Goal: Task Accomplishment & Management: Manage account settings

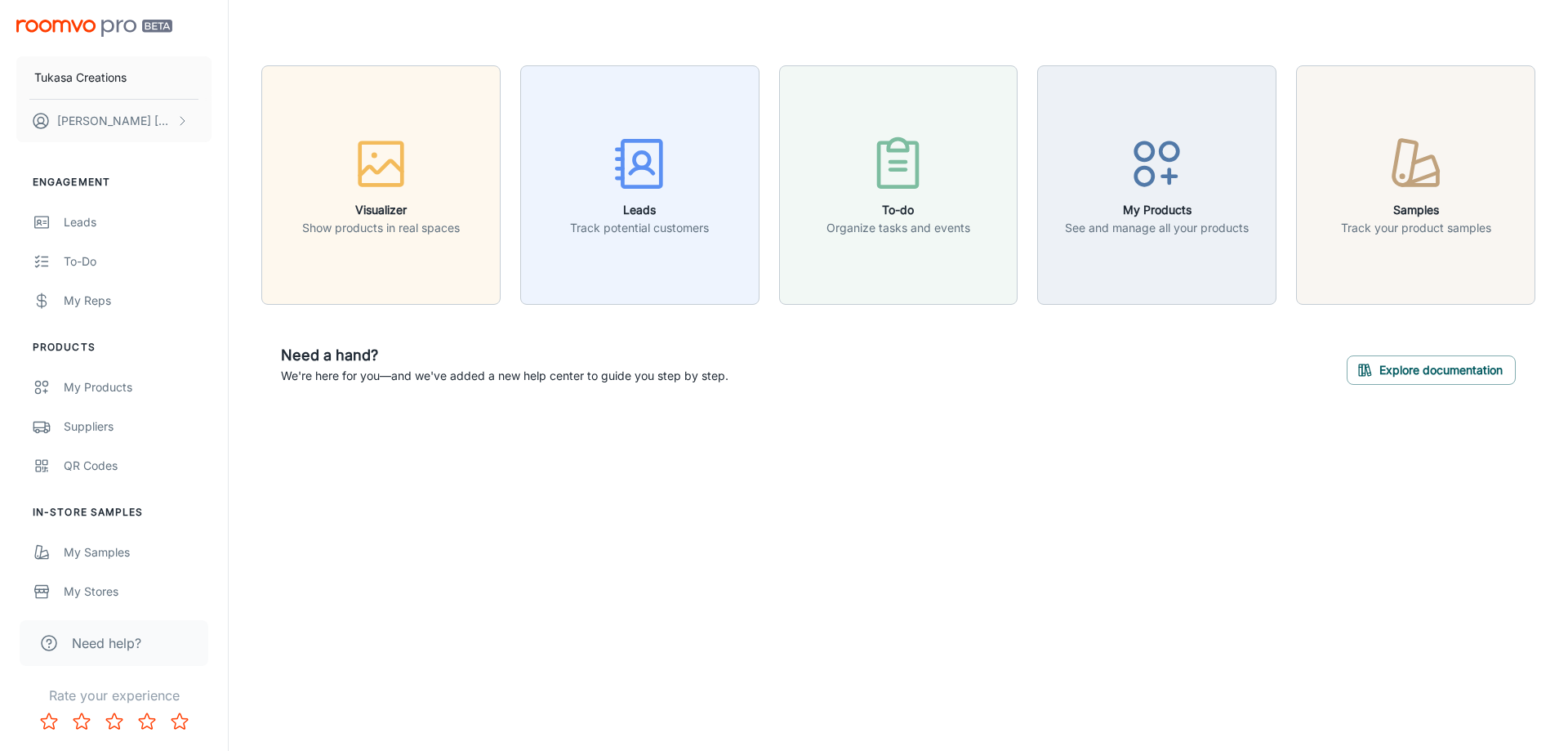
drag, startPoint x: 0, startPoint y: 0, endPoint x: 499, endPoint y: 463, distance: 680.7
click at [499, 465] on div "Visualizer Show products in real spaces Leads Track potential customers To-do O…" at bounding box center [898, 235] width 1340 height 470
click at [653, 230] on p "Track potential customers" at bounding box center [639, 227] width 139 height 18
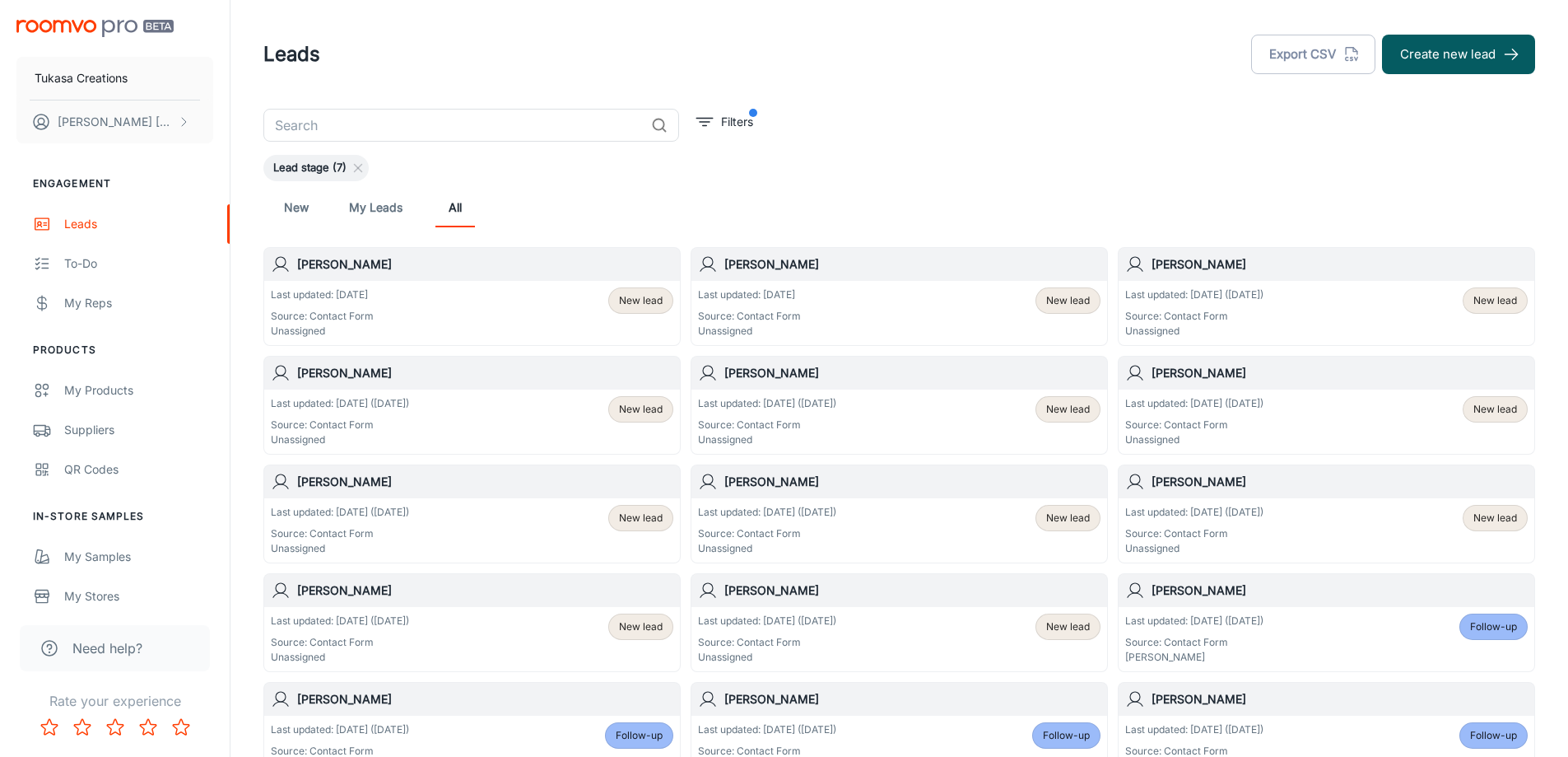
click at [912, 185] on div "New My Leads All" at bounding box center [899, 207] width 1272 height 53
click at [1072, 137] on div "​ Filters Lead stage (7) New My Leads All [PERSON_NAME] Last updated: [DATE] So…" at bounding box center [899, 553] width 1311 height 889
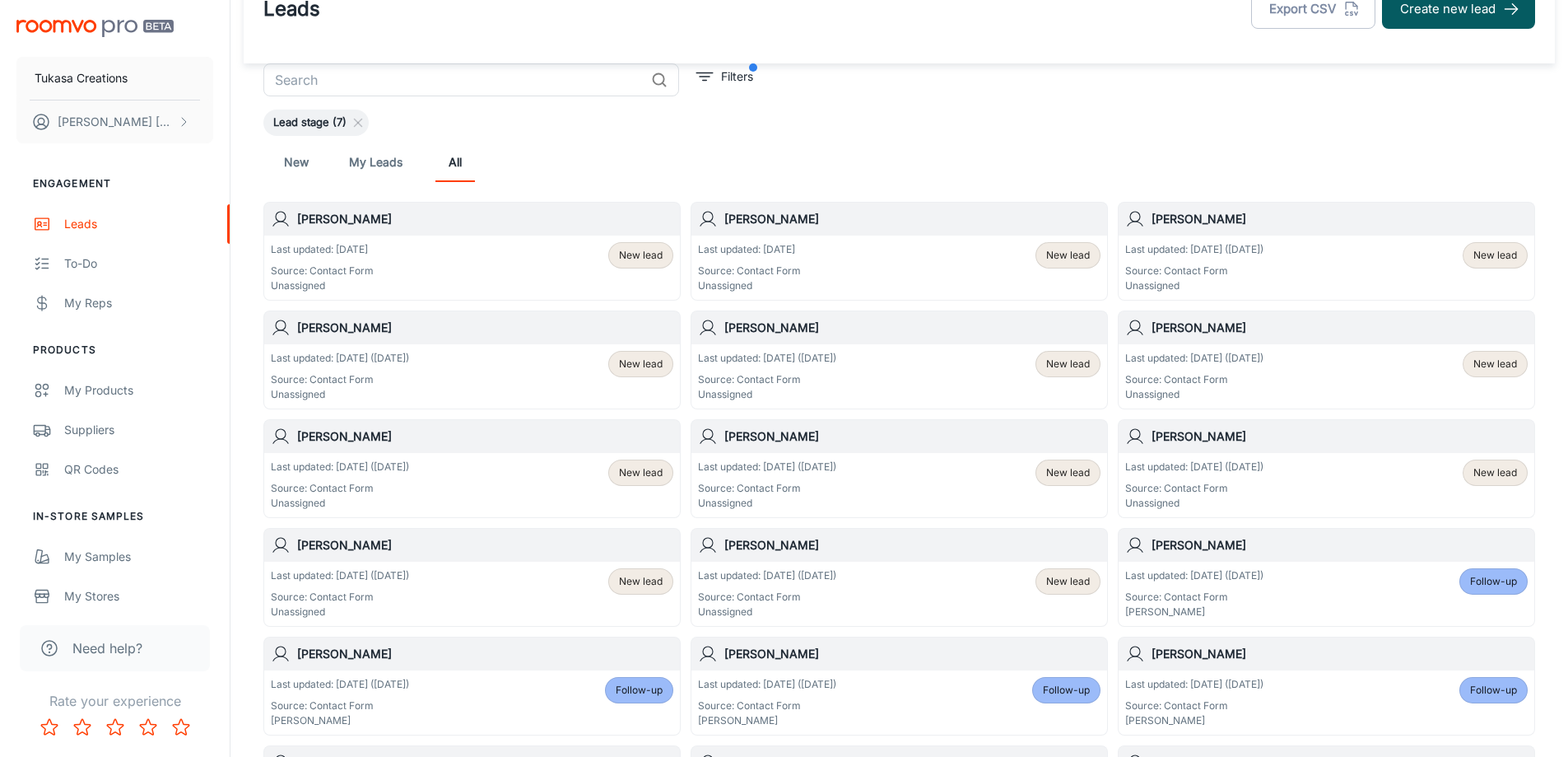
scroll to position [82, 0]
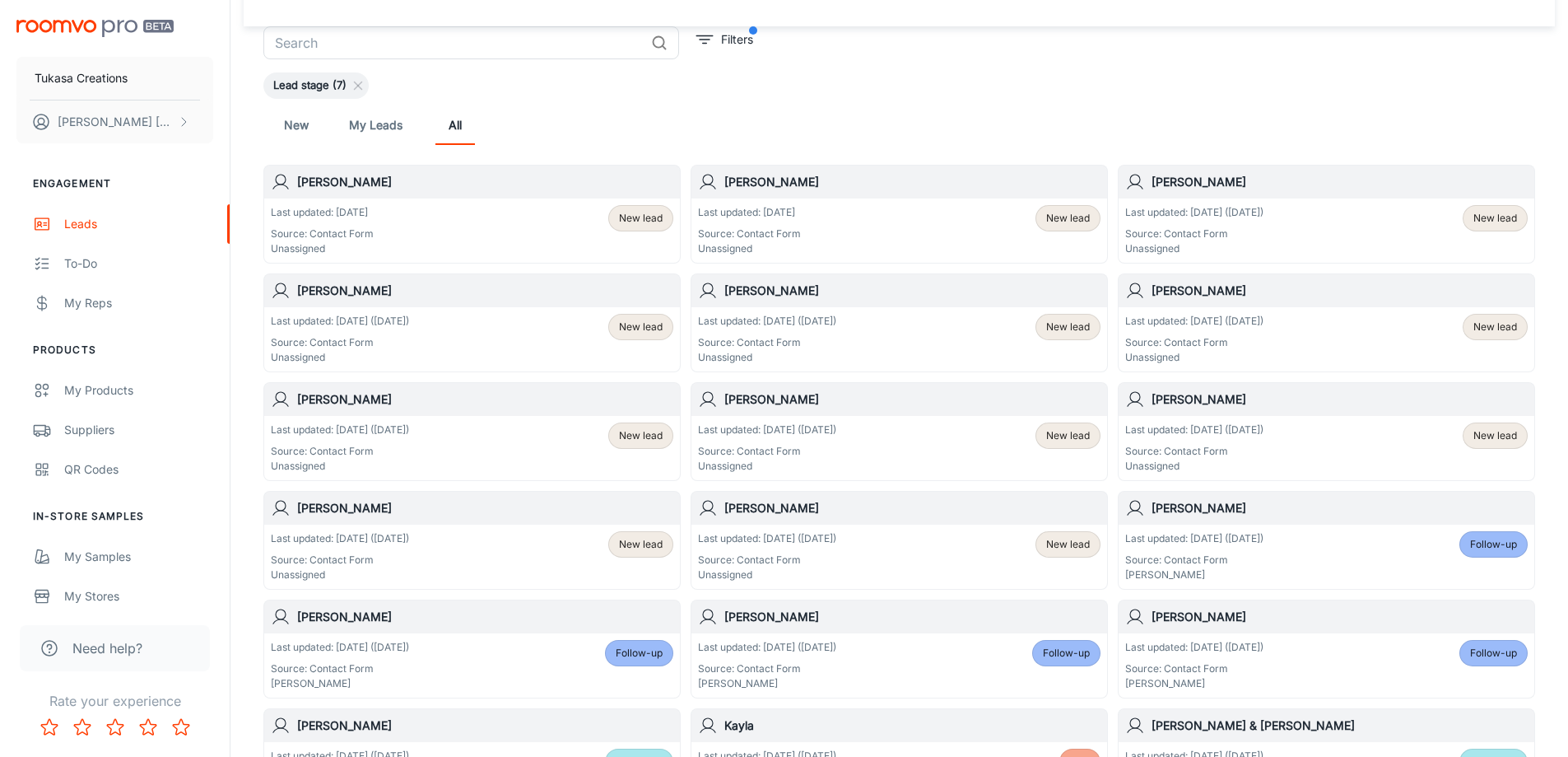
click at [312, 206] on p "Last updated: [DATE]" at bounding box center [321, 212] width 103 height 14
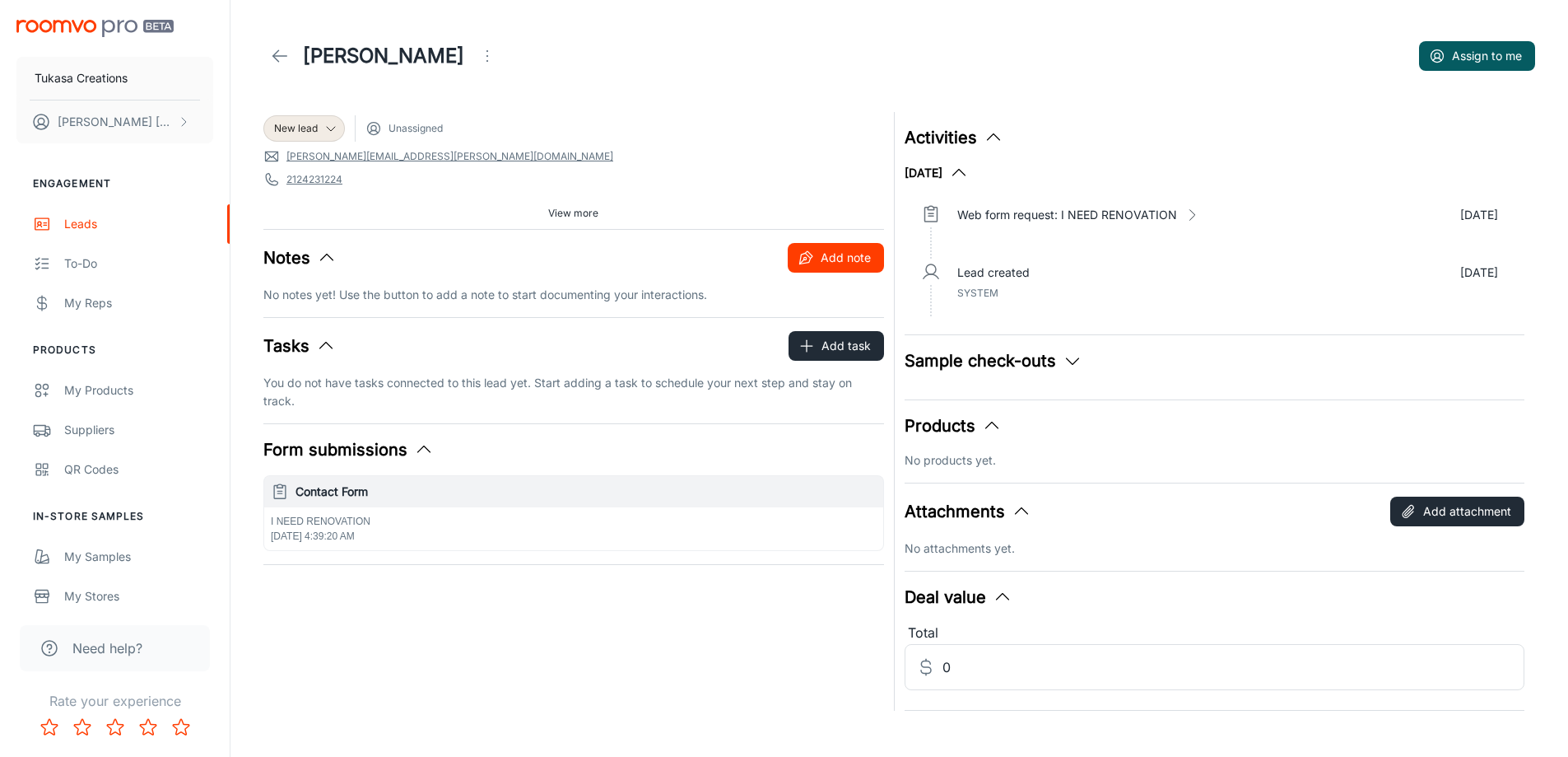
click at [820, 264] on button "Add note" at bounding box center [835, 257] width 96 height 30
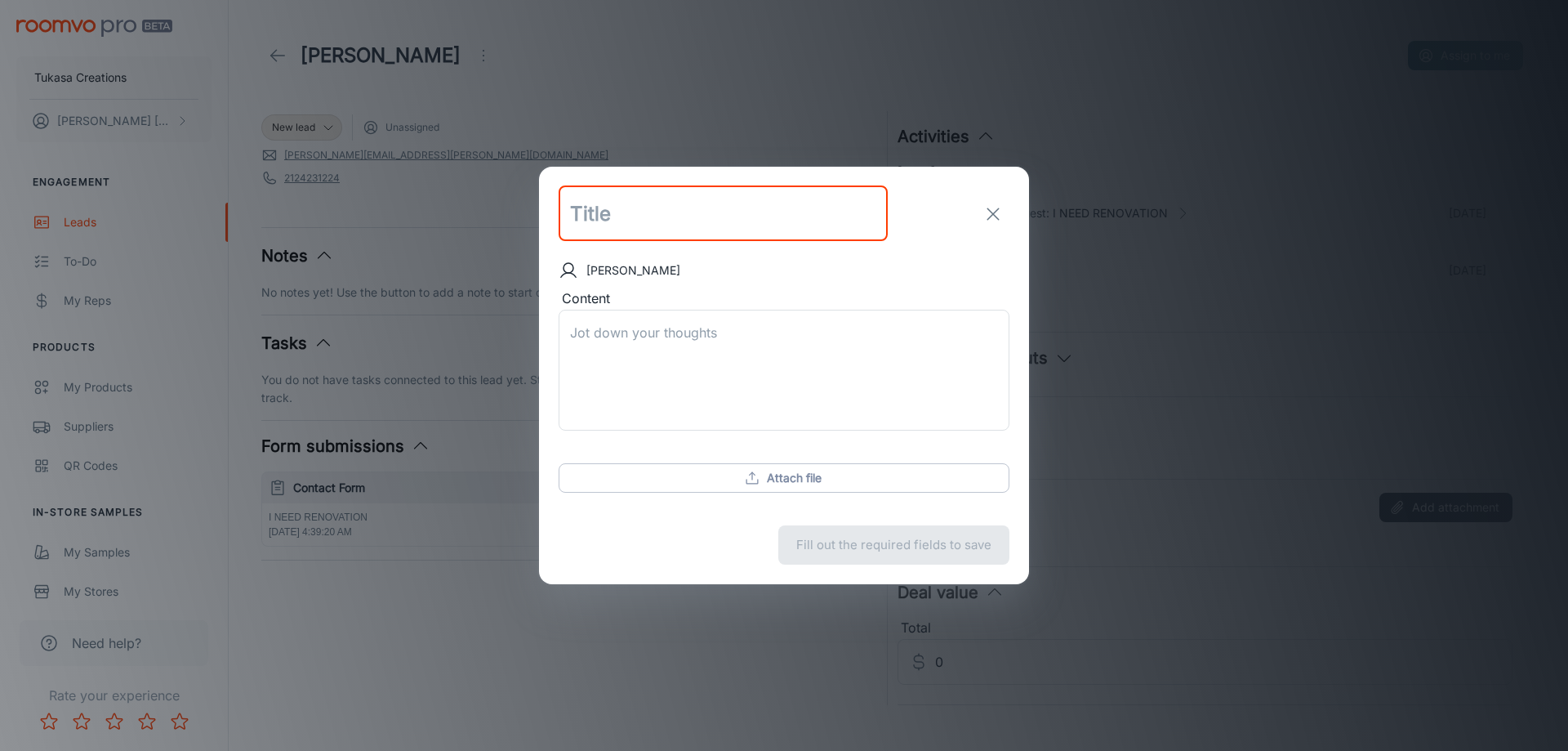
click at [991, 214] on icon "exit" at bounding box center [993, 214] width 20 height 20
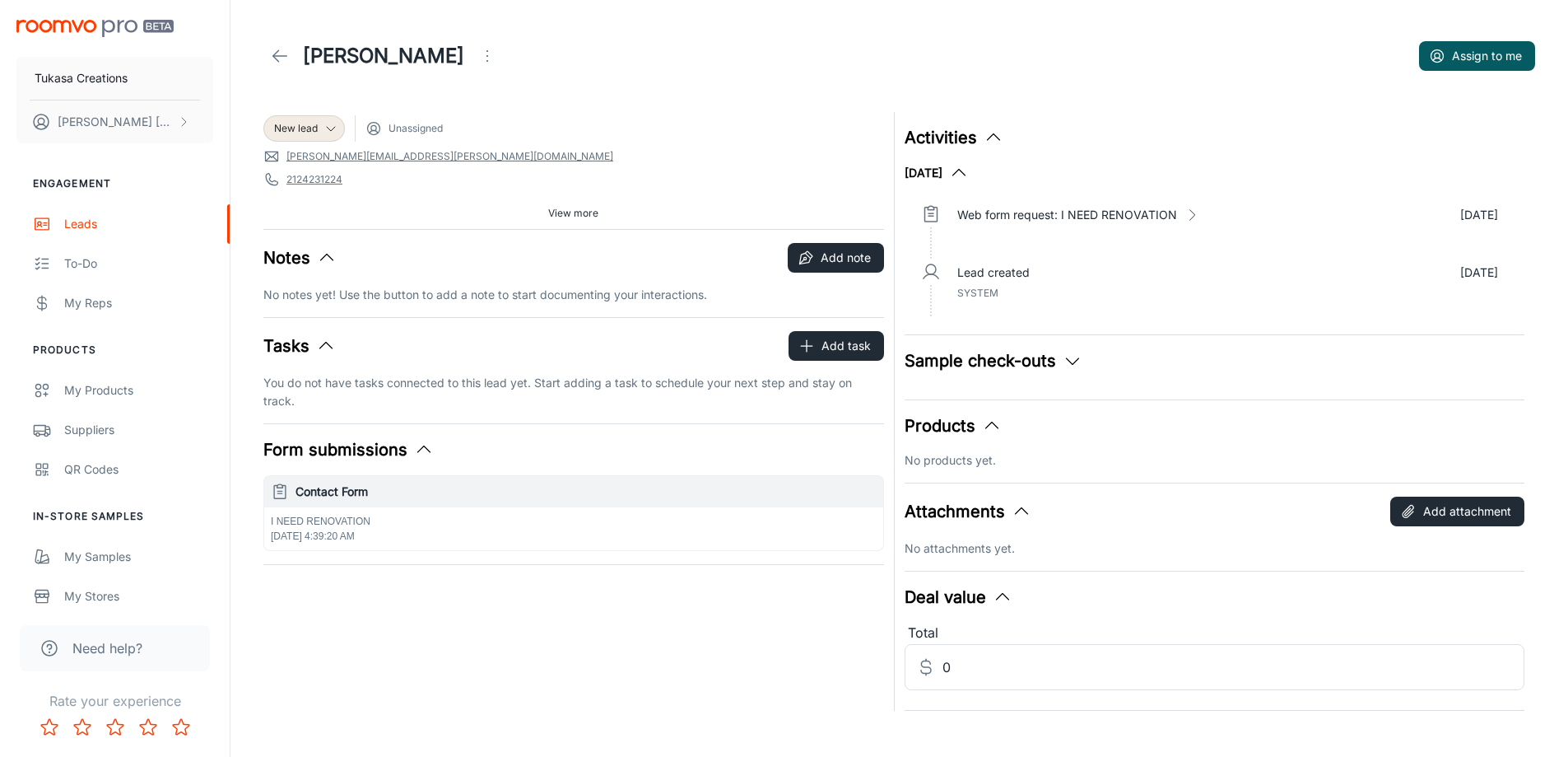
click at [477, 55] on icon "Open menu" at bounding box center [487, 56] width 20 height 20
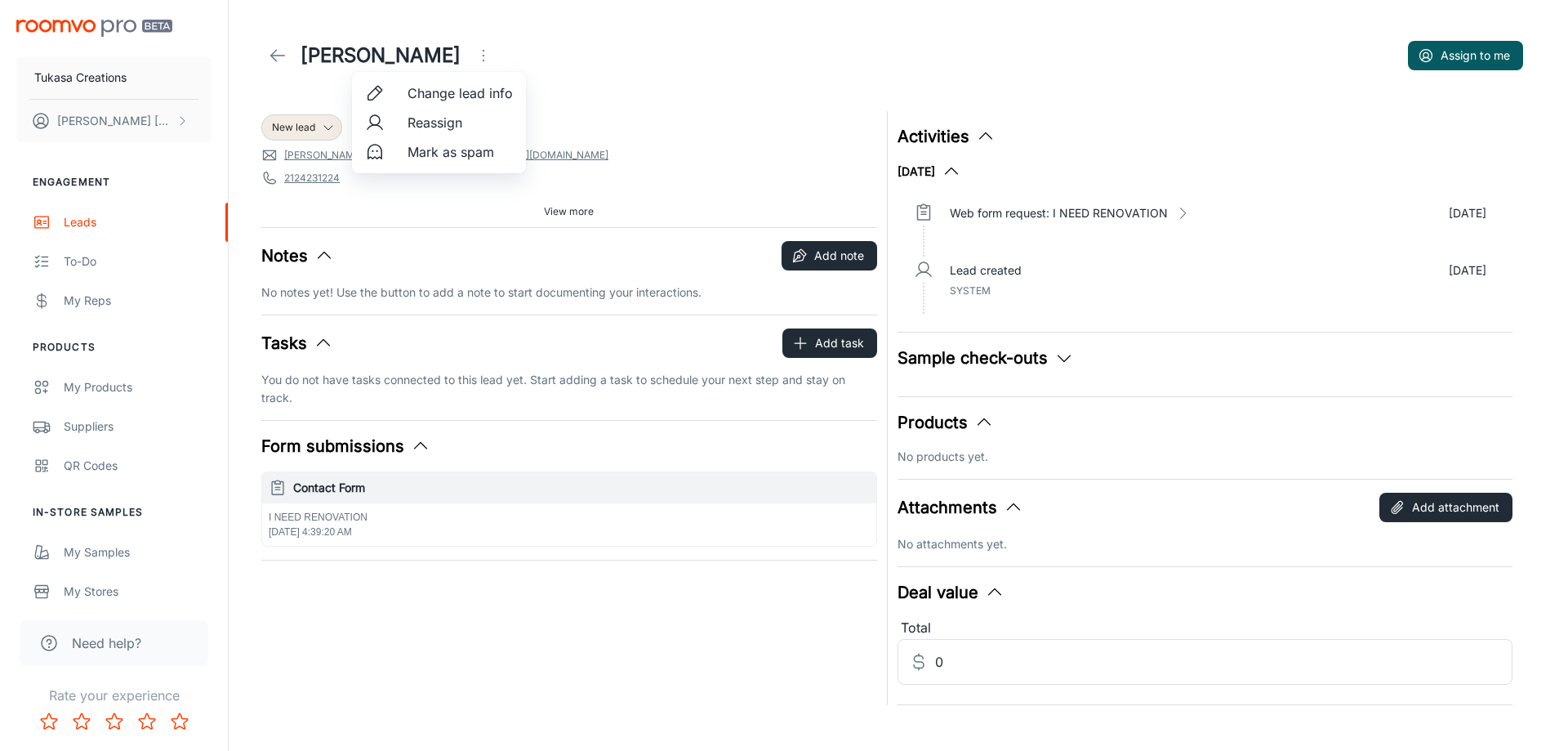
drag, startPoint x: 604, startPoint y: 116, endPoint x: 378, endPoint y: 137, distance: 227.0
click at [602, 116] on div at bounding box center [784, 376] width 1568 height 751
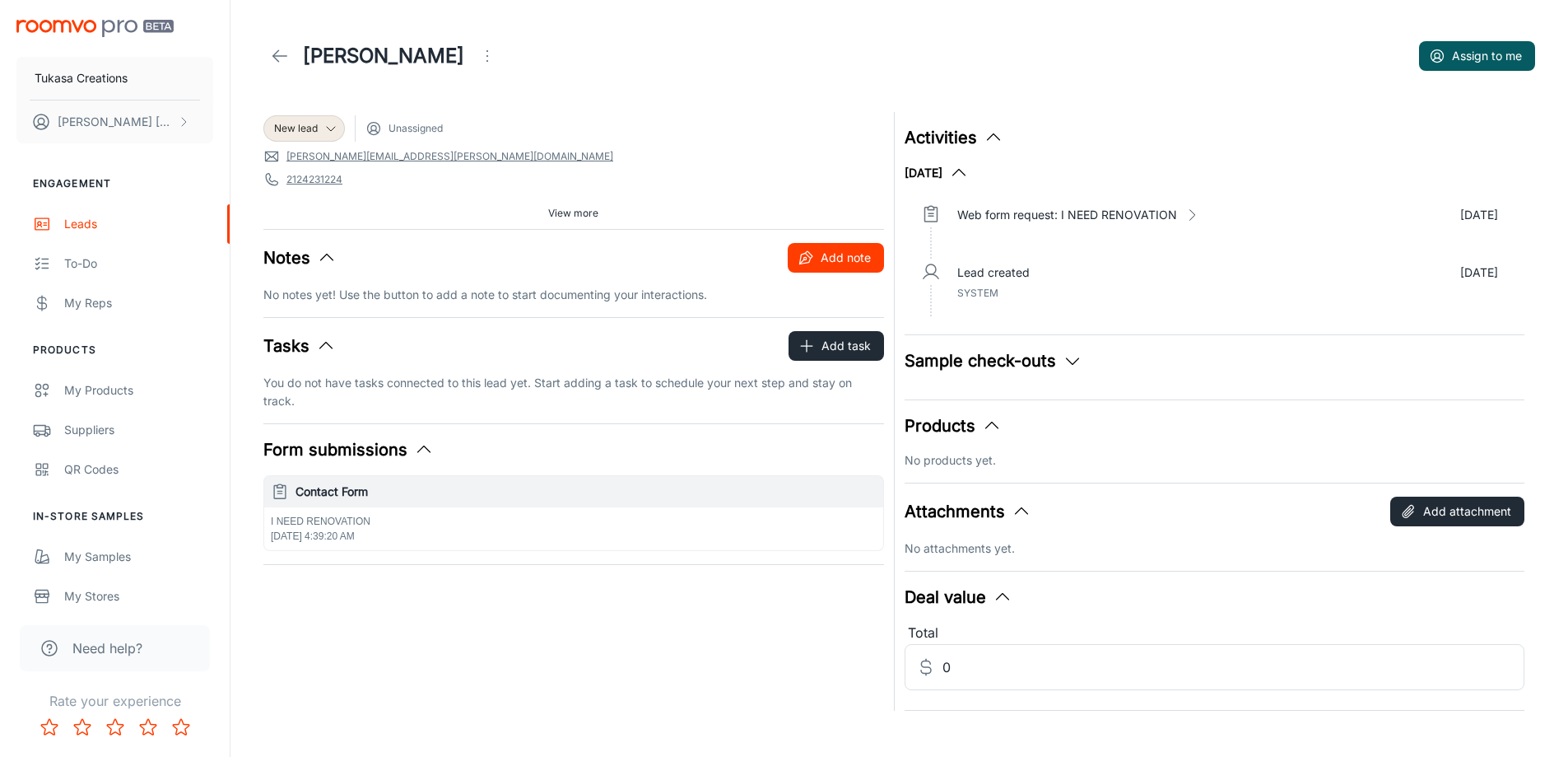
click at [804, 268] on button "Add note" at bounding box center [835, 257] width 96 height 30
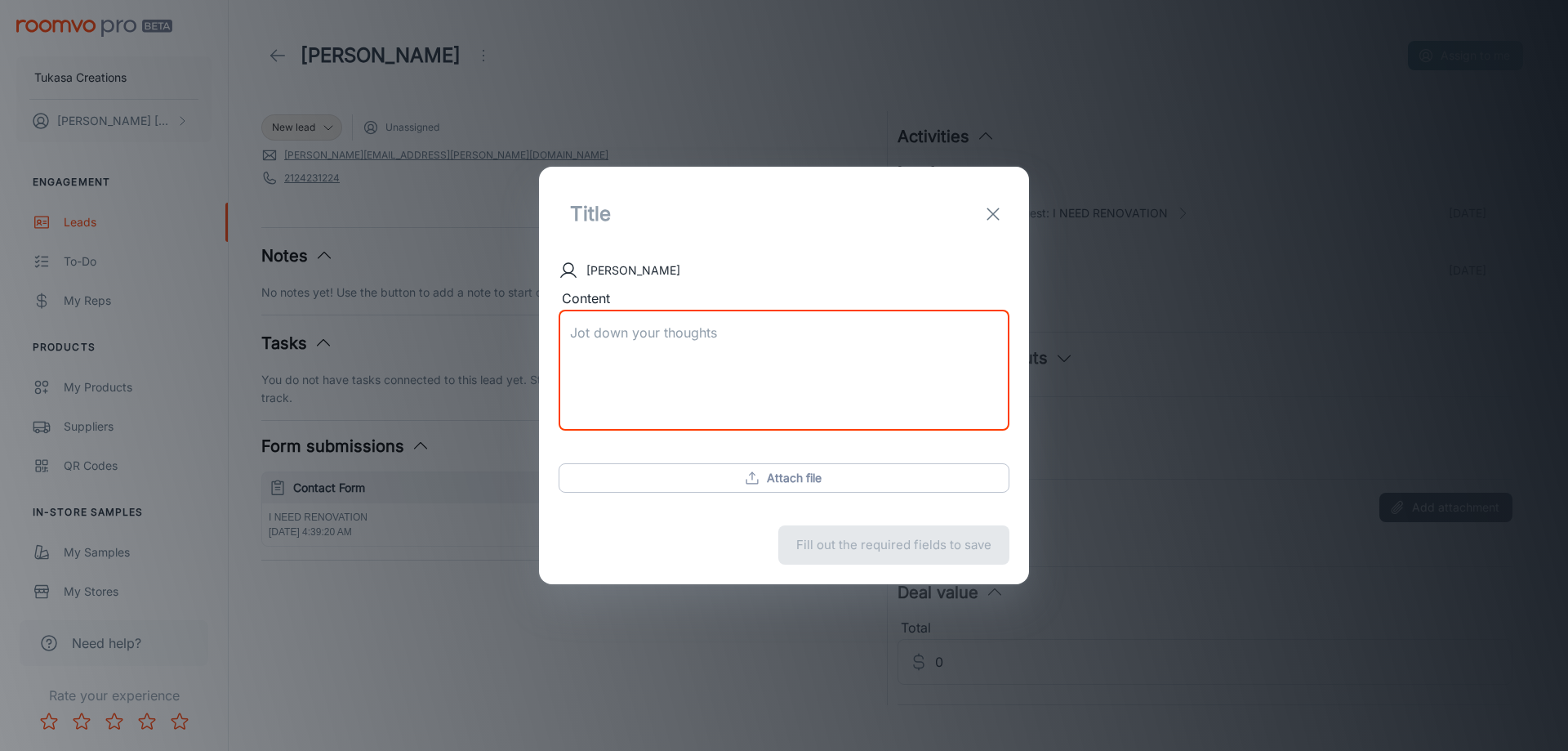
click at [774, 350] on textarea "Content" at bounding box center [784, 371] width 428 height 94
click at [696, 221] on input "text" at bounding box center [723, 214] width 330 height 55
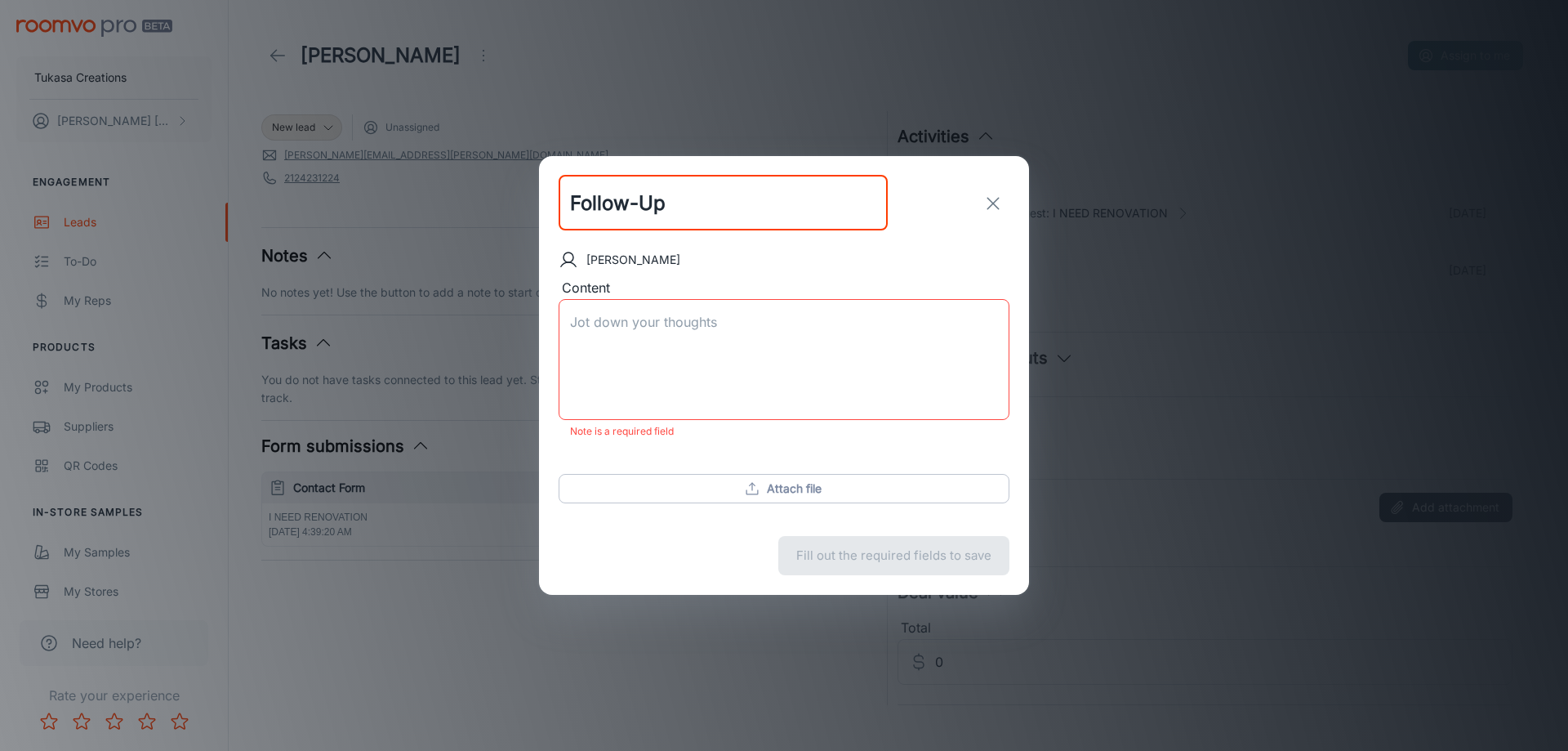
type input "Follow-Up"
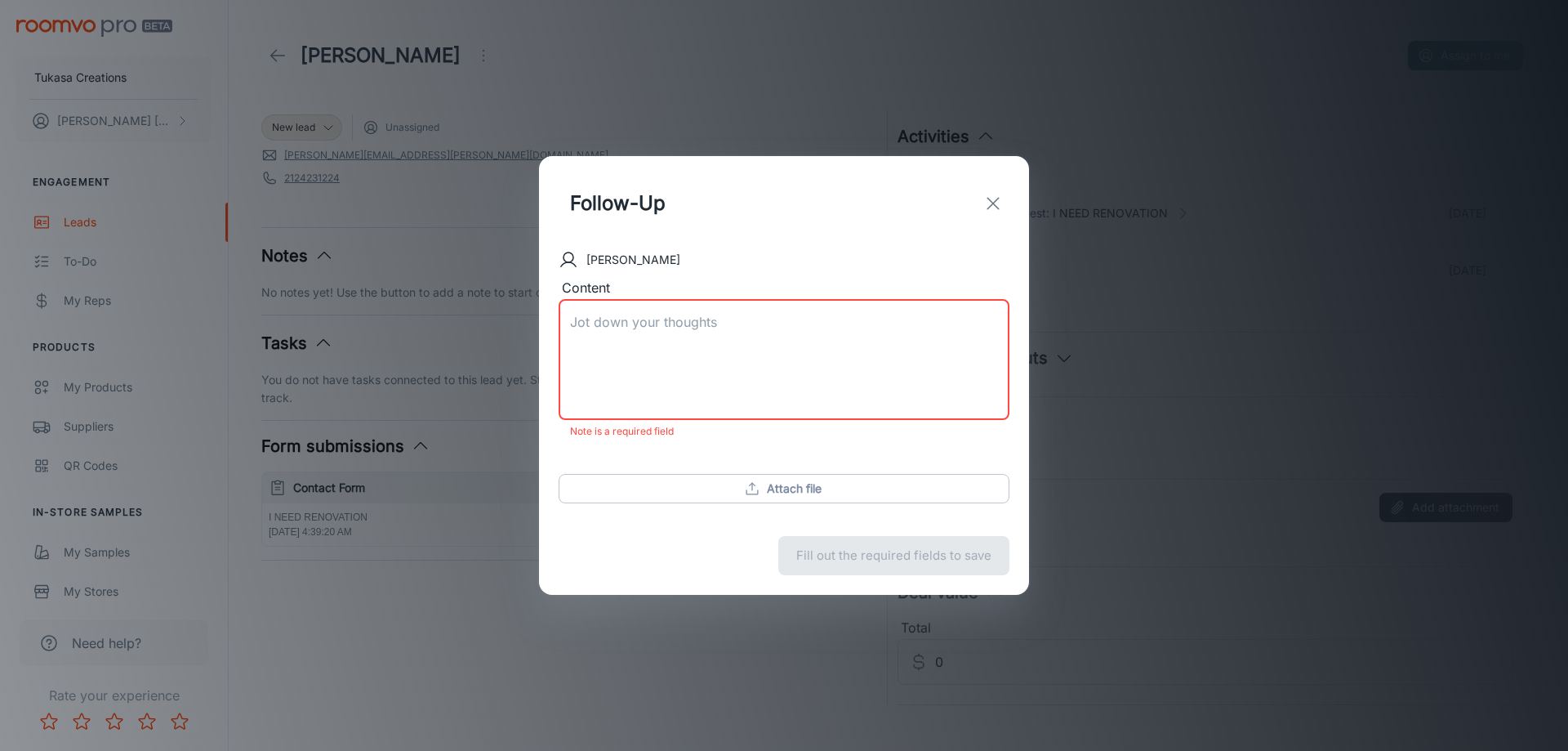
click at [710, 350] on textarea "Content" at bounding box center [784, 359] width 428 height 94
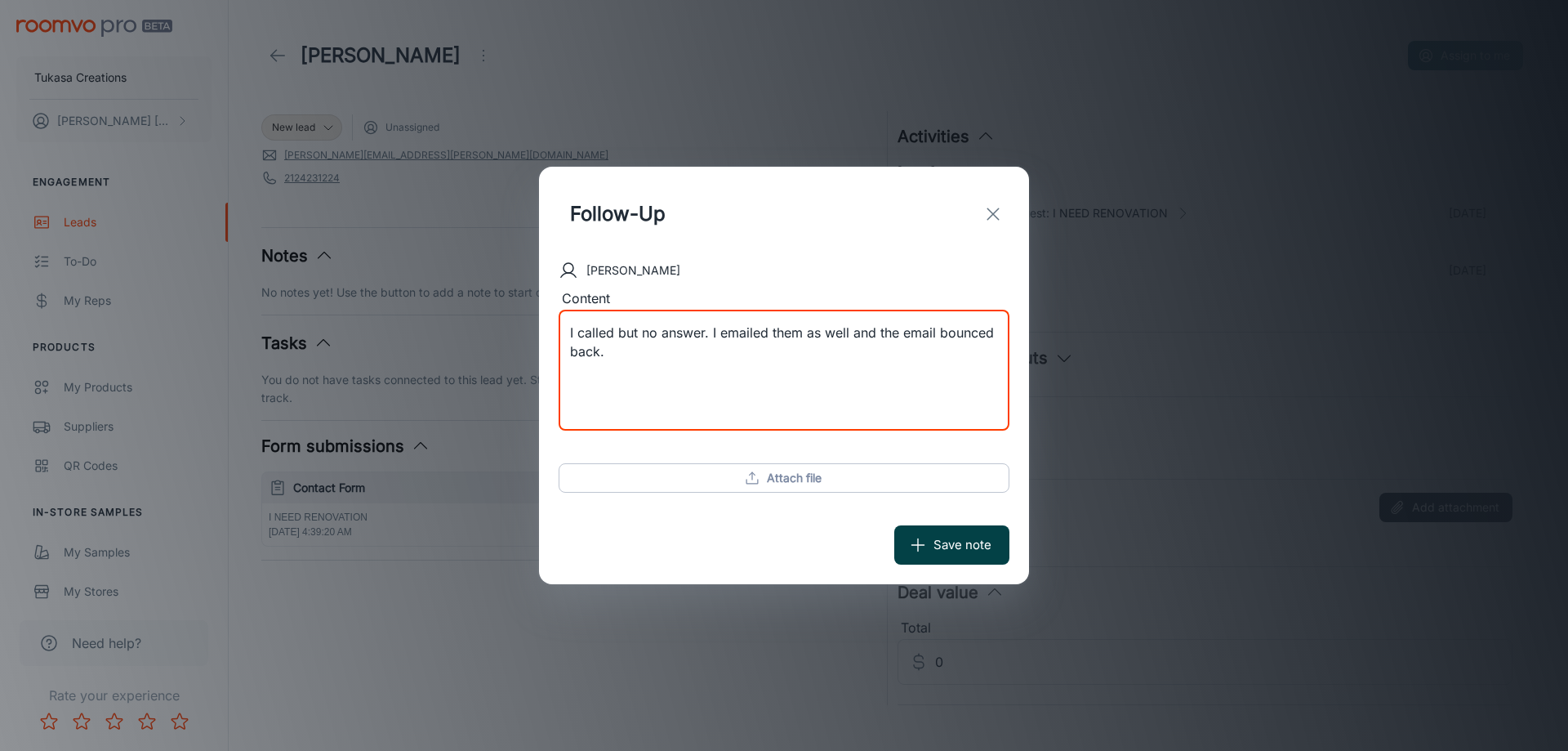
type textarea "I called but no answer. I emailed them as well and the email bounced back."
click at [937, 543] on button "Save note" at bounding box center [952, 545] width 116 height 39
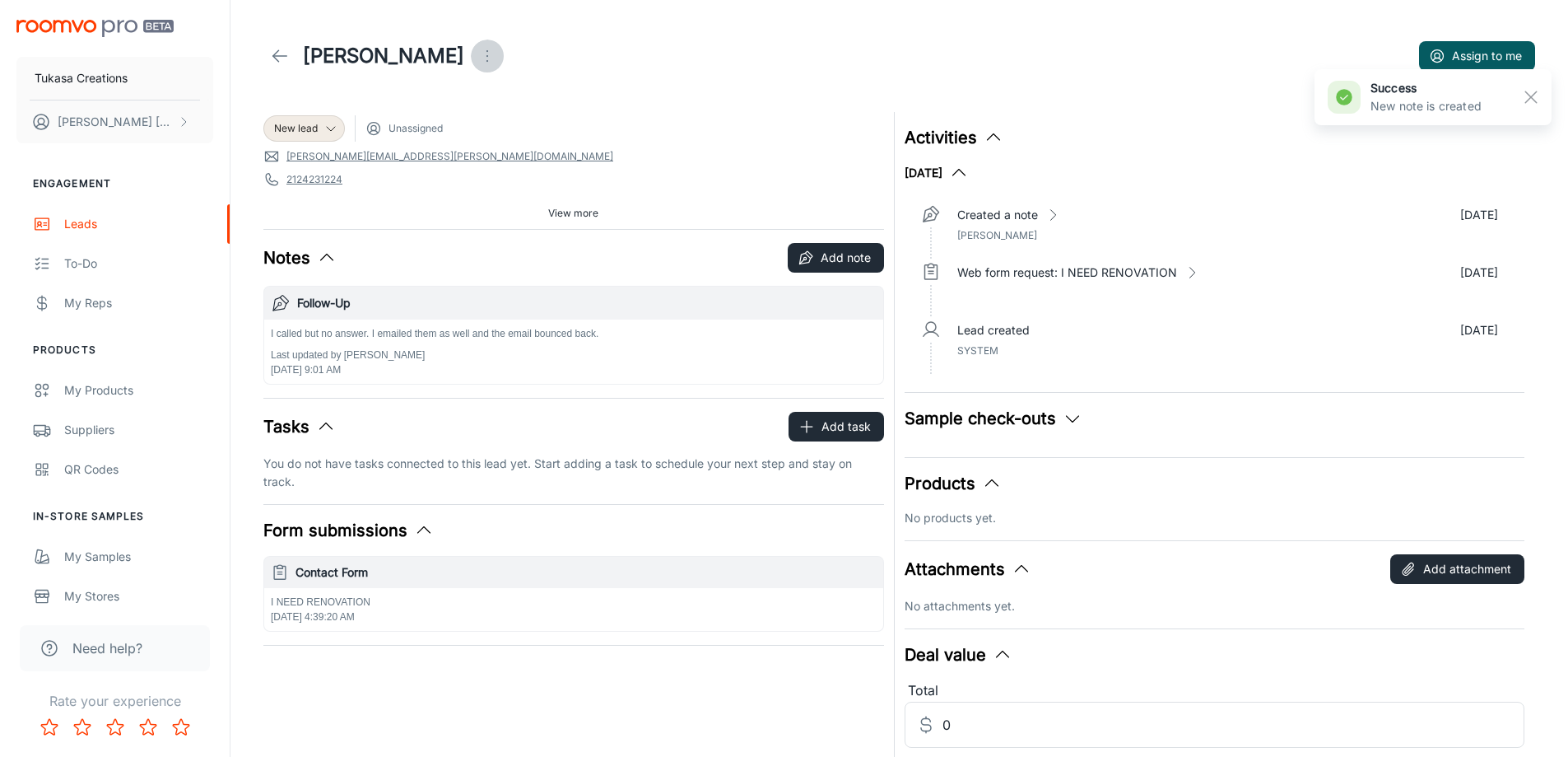
click at [471, 65] on button "Open menu" at bounding box center [487, 56] width 33 height 33
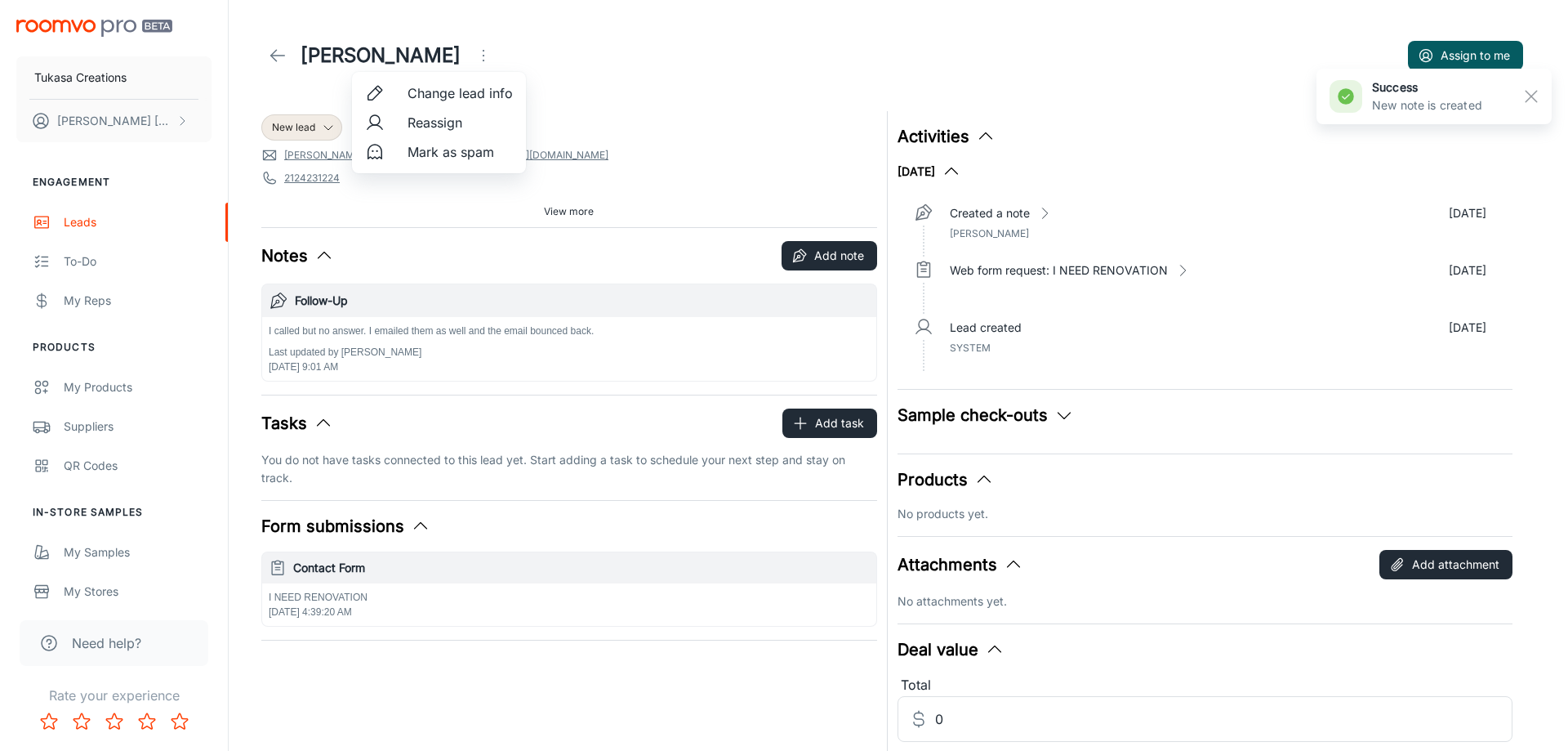
click at [402, 157] on li "Mark as spam" at bounding box center [439, 152] width 174 height 30
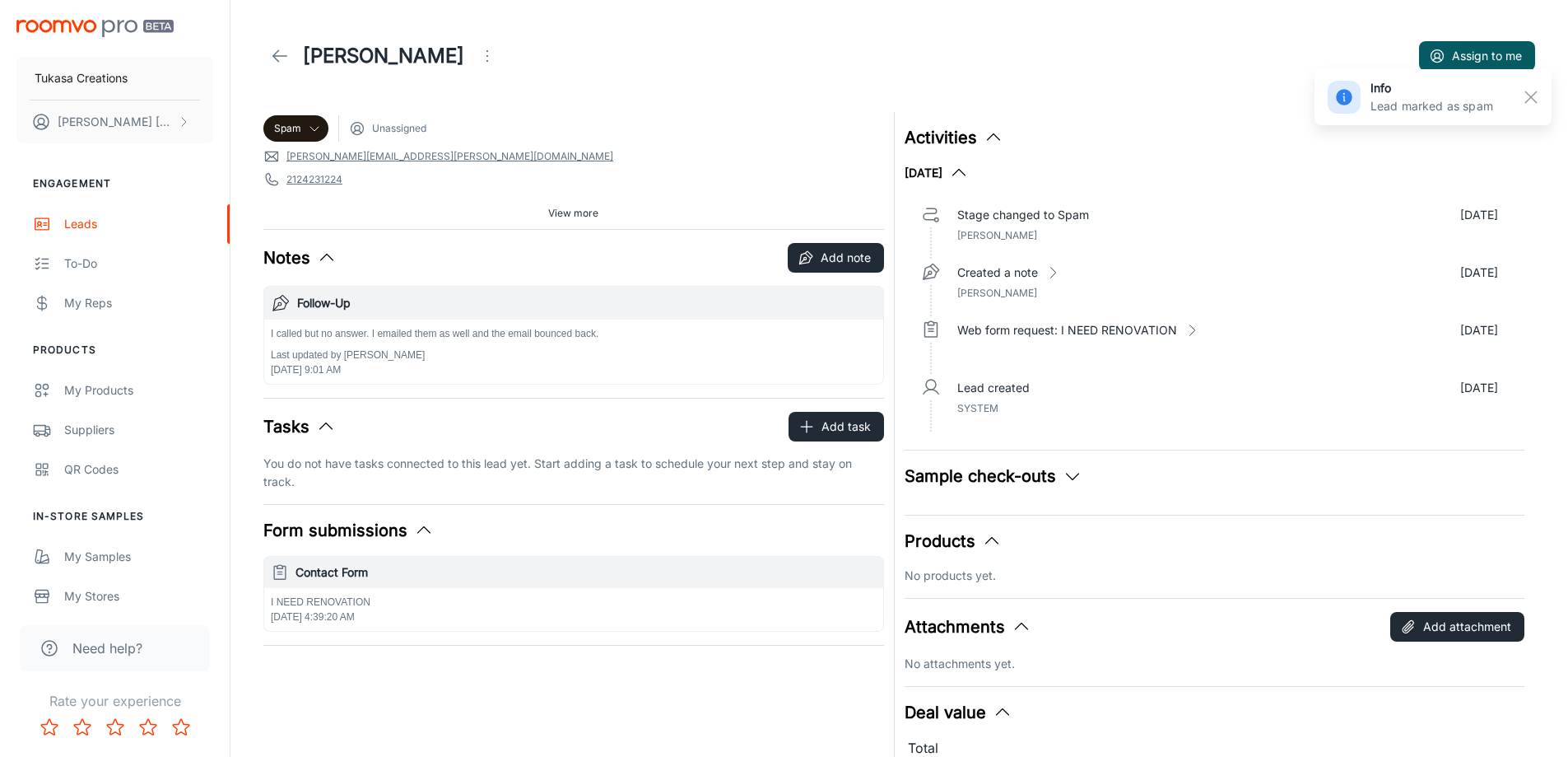
click at [285, 61] on icon at bounding box center [279, 56] width 20 height 20
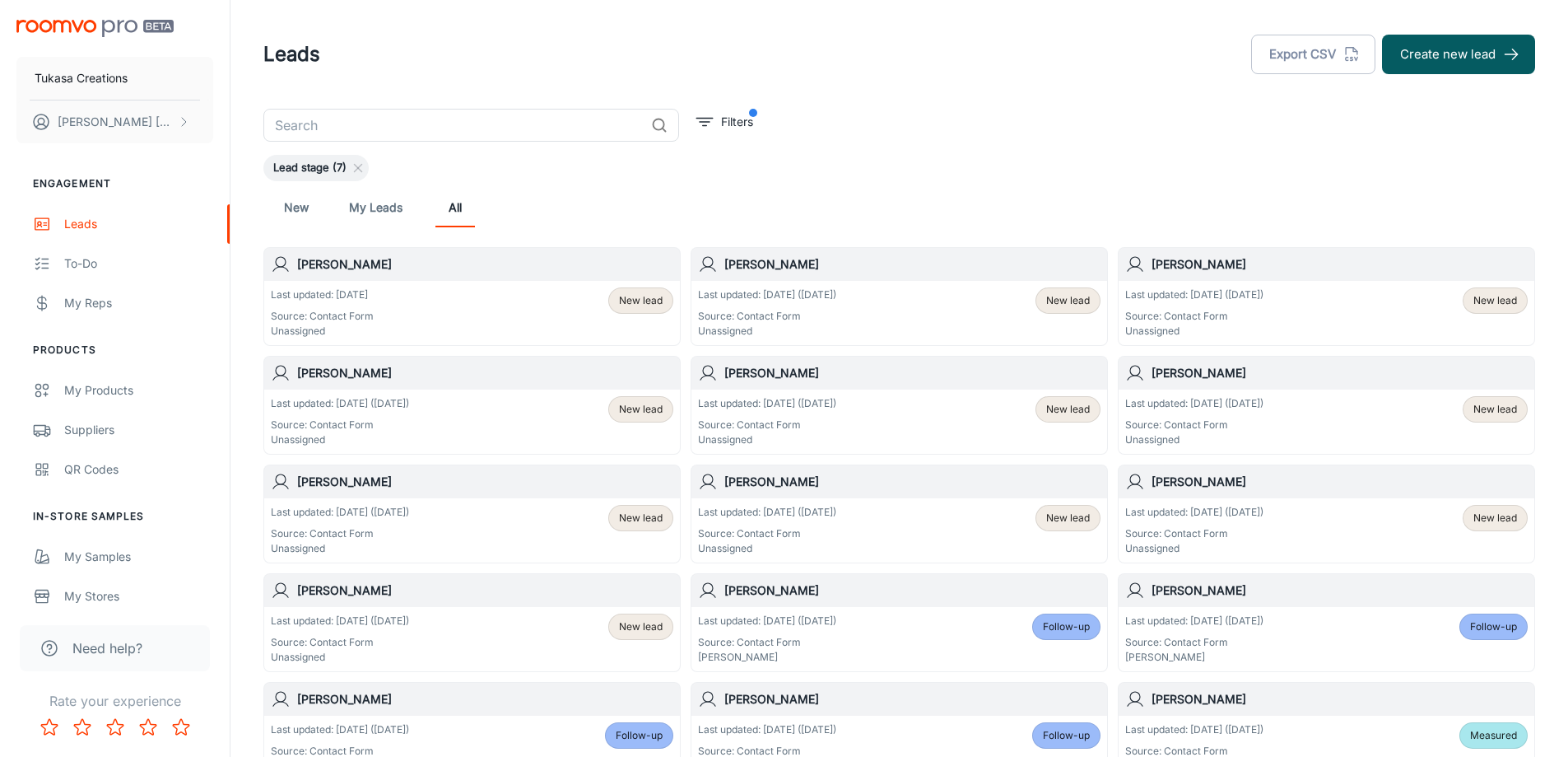
click at [531, 279] on div "[PERSON_NAME]" at bounding box center [472, 264] width 416 height 33
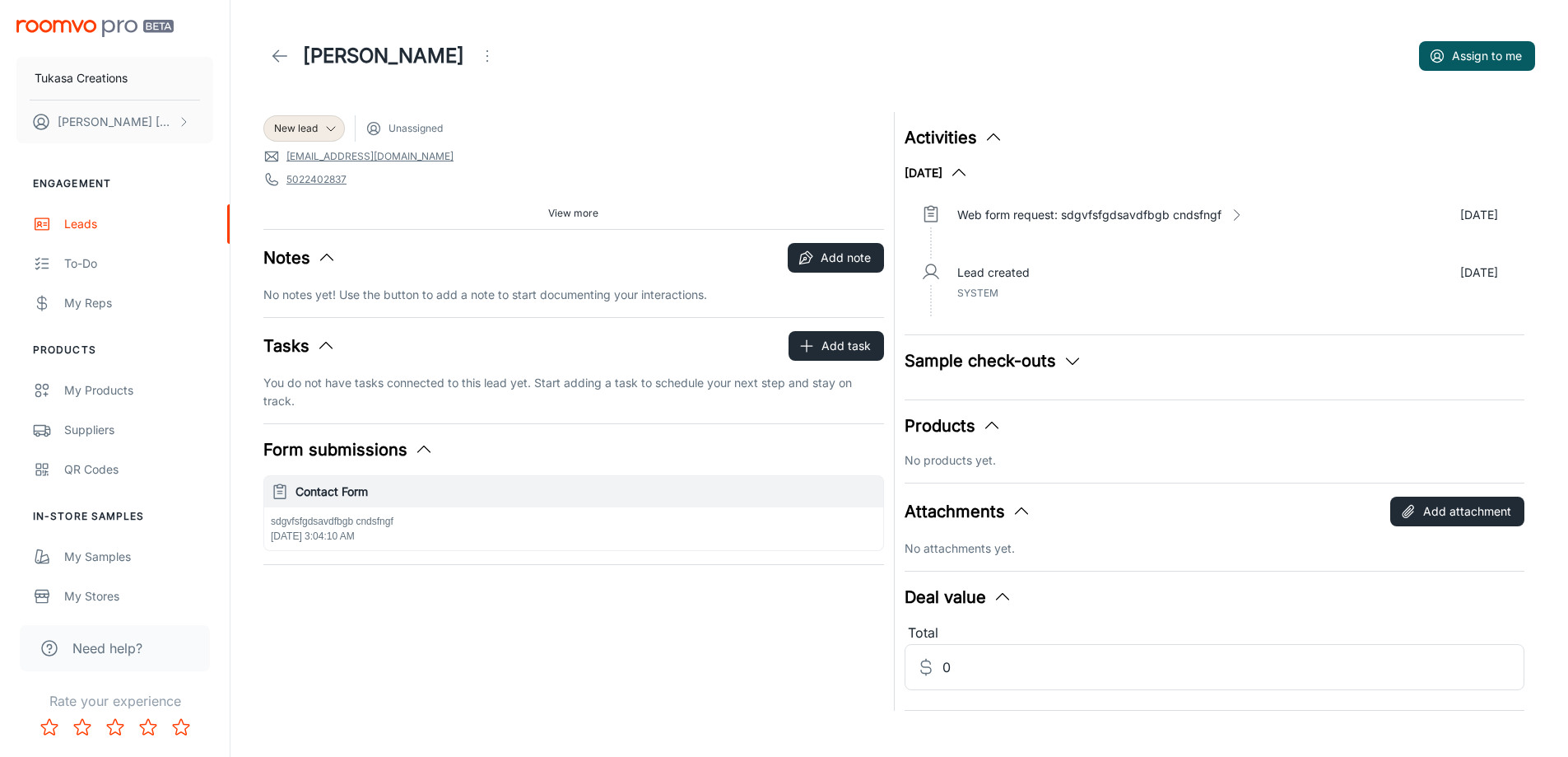
click at [621, 102] on header "[PERSON_NAME] Assign to me" at bounding box center [899, 56] width 1311 height 112
click at [678, 172] on span "5022402837" at bounding box center [574, 179] width 621 height 16
click at [642, 135] on div "New lead Unassigned" at bounding box center [574, 128] width 621 height 26
click at [563, 141] on div "New lead Unassigned" at bounding box center [574, 128] width 621 height 26
click at [477, 62] on icon "Open menu" at bounding box center [487, 56] width 20 height 20
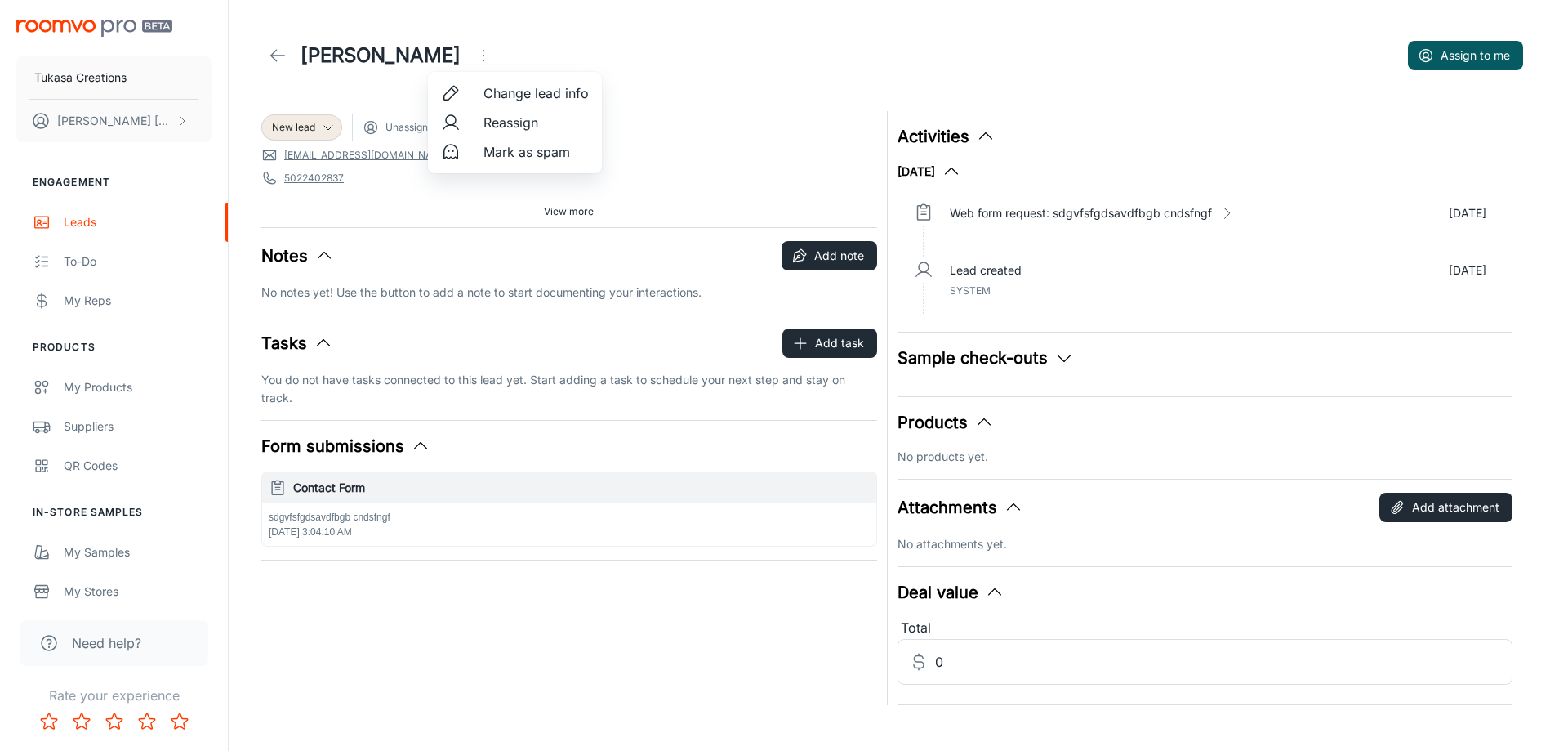
click at [498, 155] on span "Mark as spam" at bounding box center [536, 152] width 105 height 20
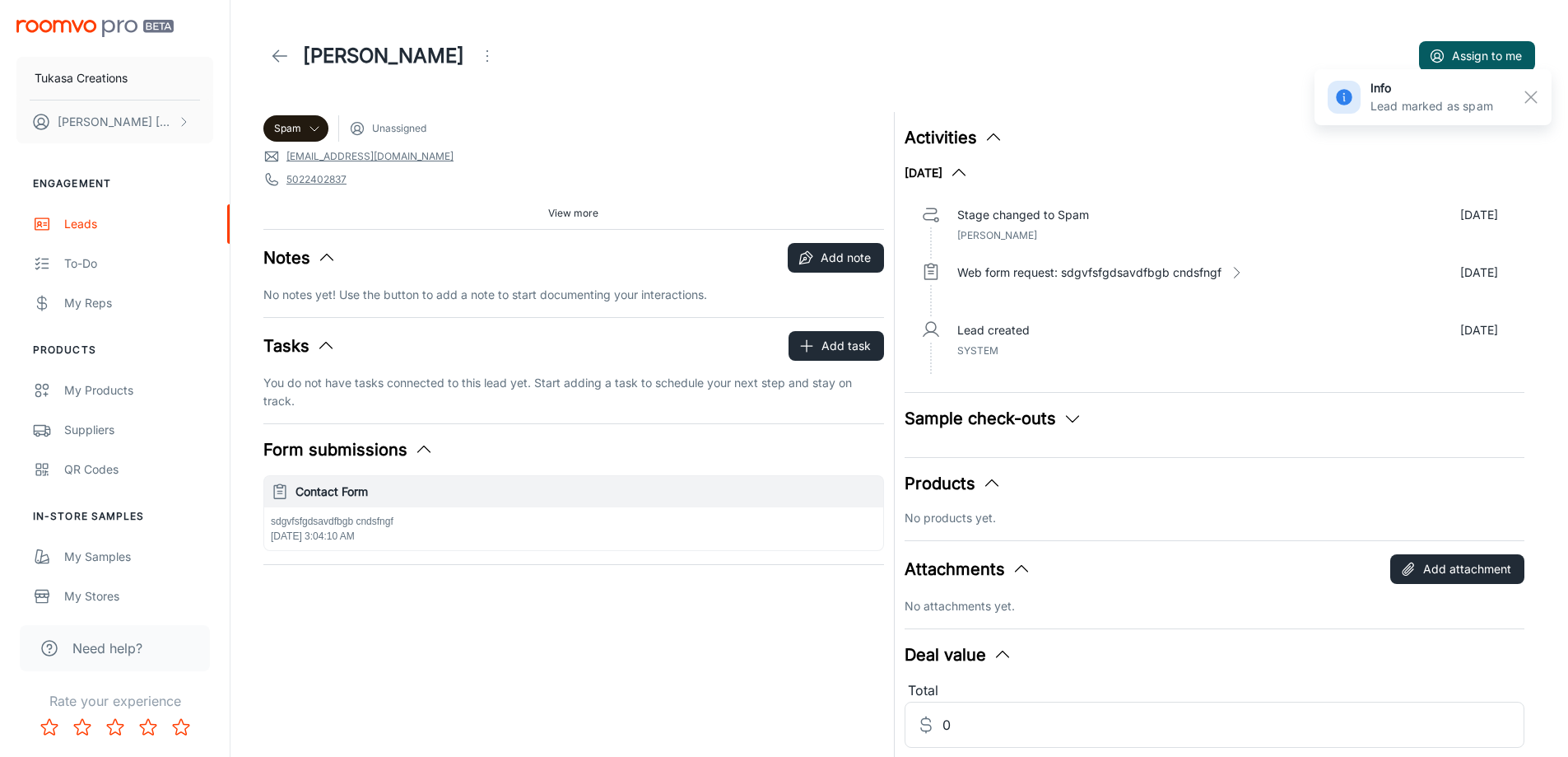
click at [281, 59] on icon at bounding box center [279, 56] width 20 height 20
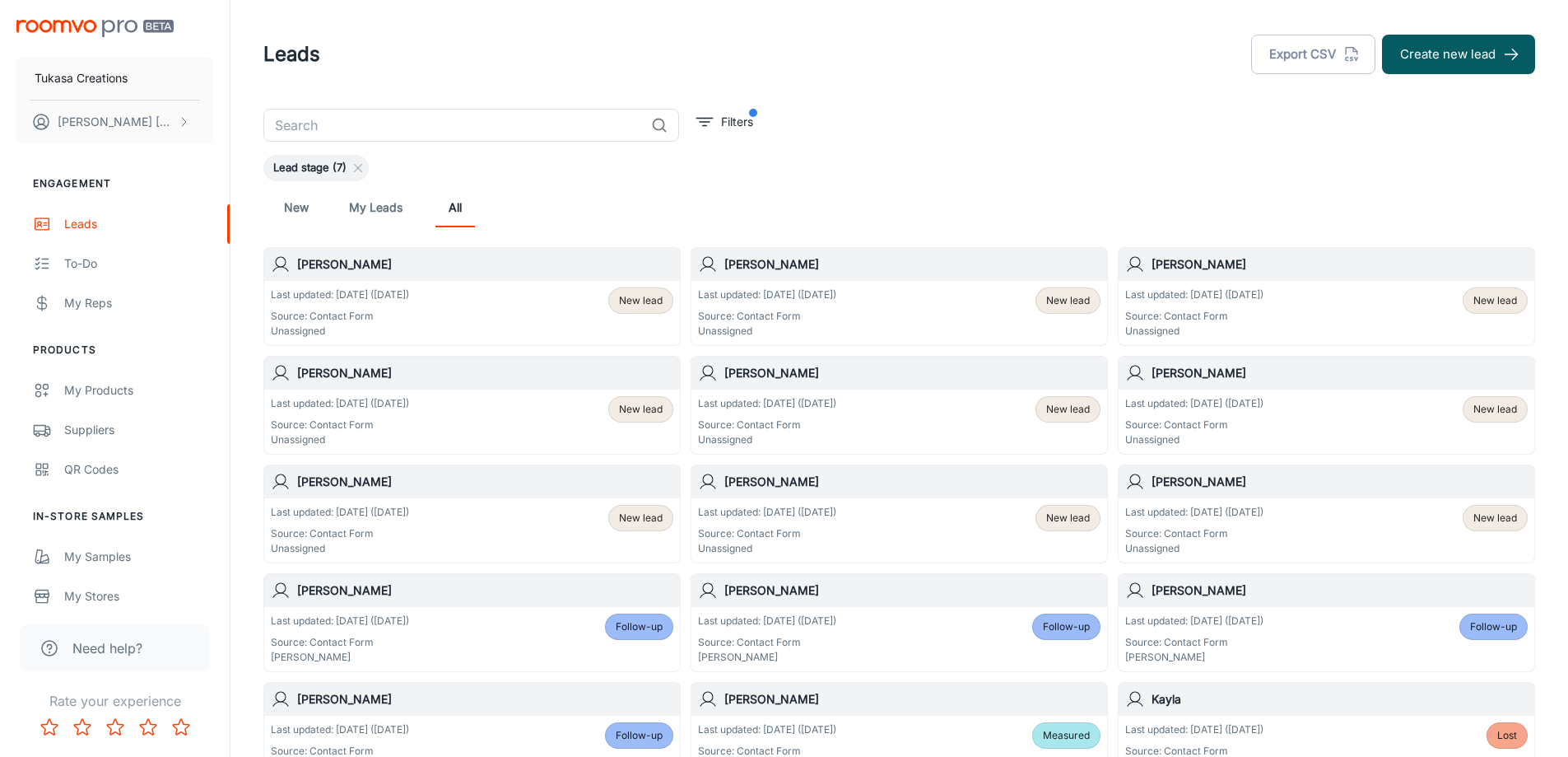
click at [533, 264] on h6 "[PERSON_NAME]" at bounding box center [485, 264] width 376 height 18
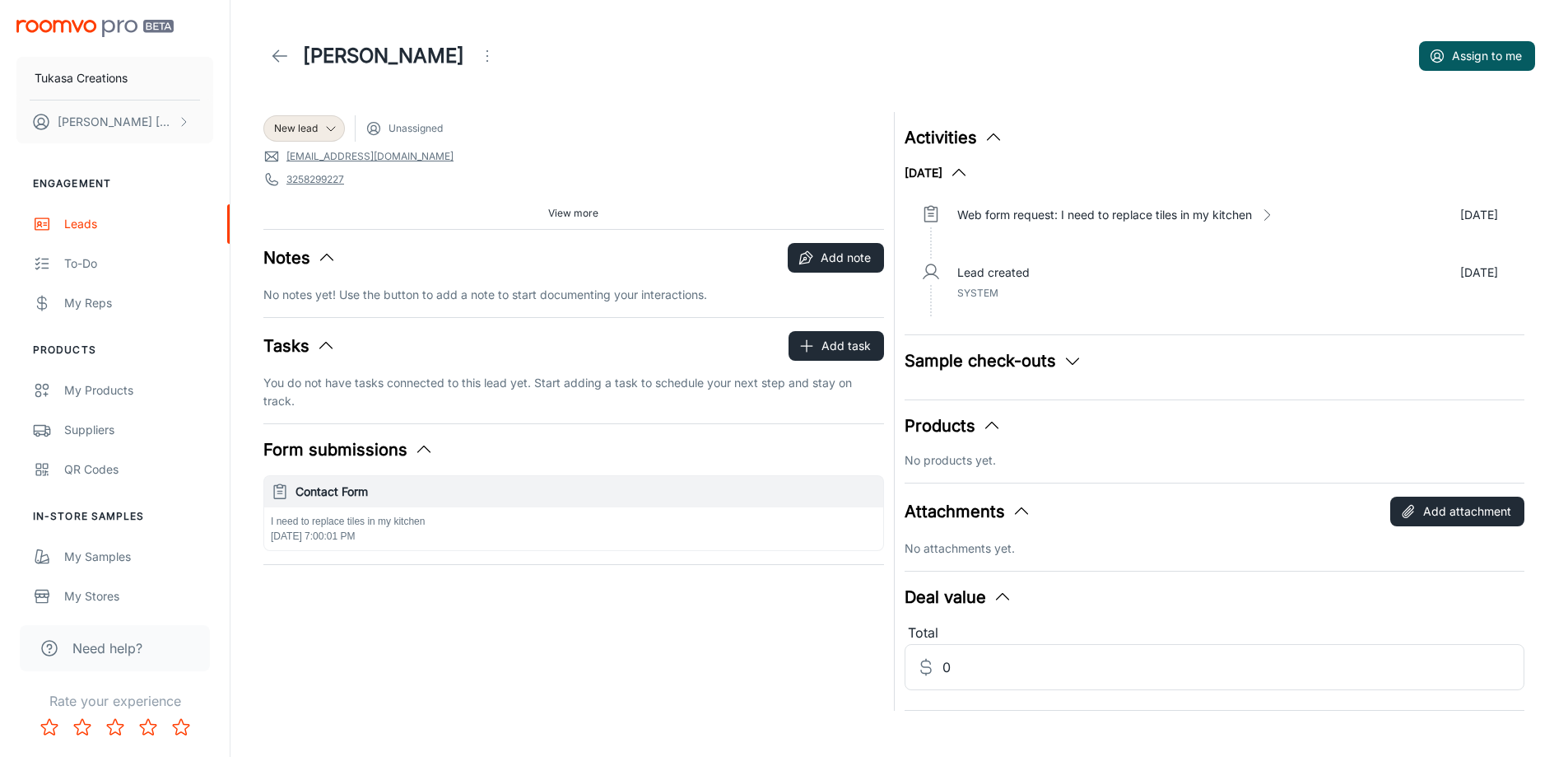
click at [733, 122] on div "New lead Unassigned" at bounding box center [574, 128] width 621 height 26
click at [296, 184] on link "3258299227" at bounding box center [316, 179] width 58 height 14
click at [564, 138] on div "New lead Unassigned" at bounding box center [574, 128] width 621 height 26
drag, startPoint x: 669, startPoint y: 589, endPoint x: 604, endPoint y: 378, distance: 220.8
click at [680, 574] on div "New lead Unassigned [EMAIL_ADDRESS][DOMAIN_NAME] 3258299227 79504 Source: Conta…" at bounding box center [568, 406] width 630 height 609
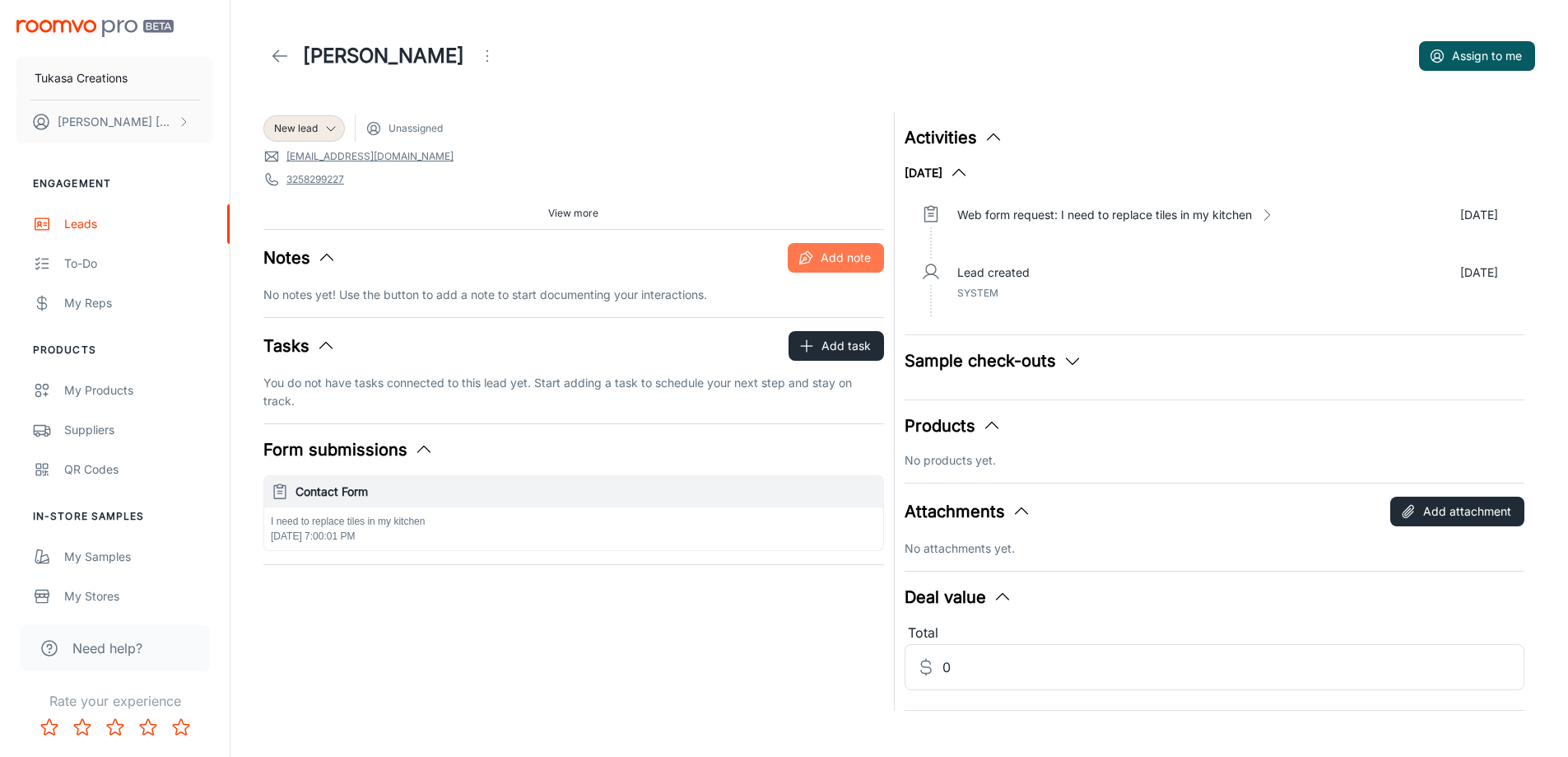
click at [850, 252] on button "Add note" at bounding box center [835, 257] width 96 height 30
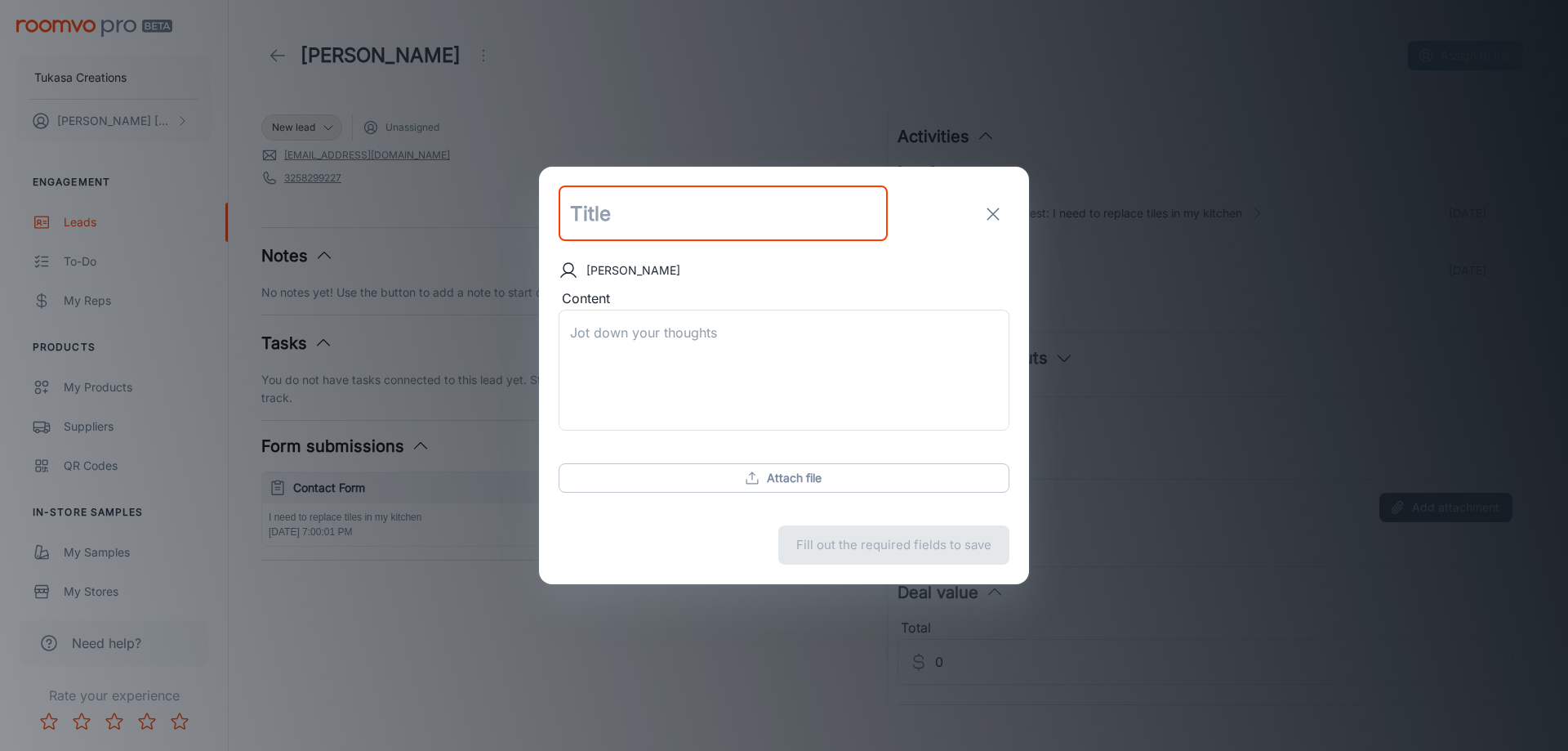
click at [692, 230] on input "text" at bounding box center [723, 214] width 330 height 55
click at [696, 340] on textarea "Content" at bounding box center [784, 371] width 428 height 94
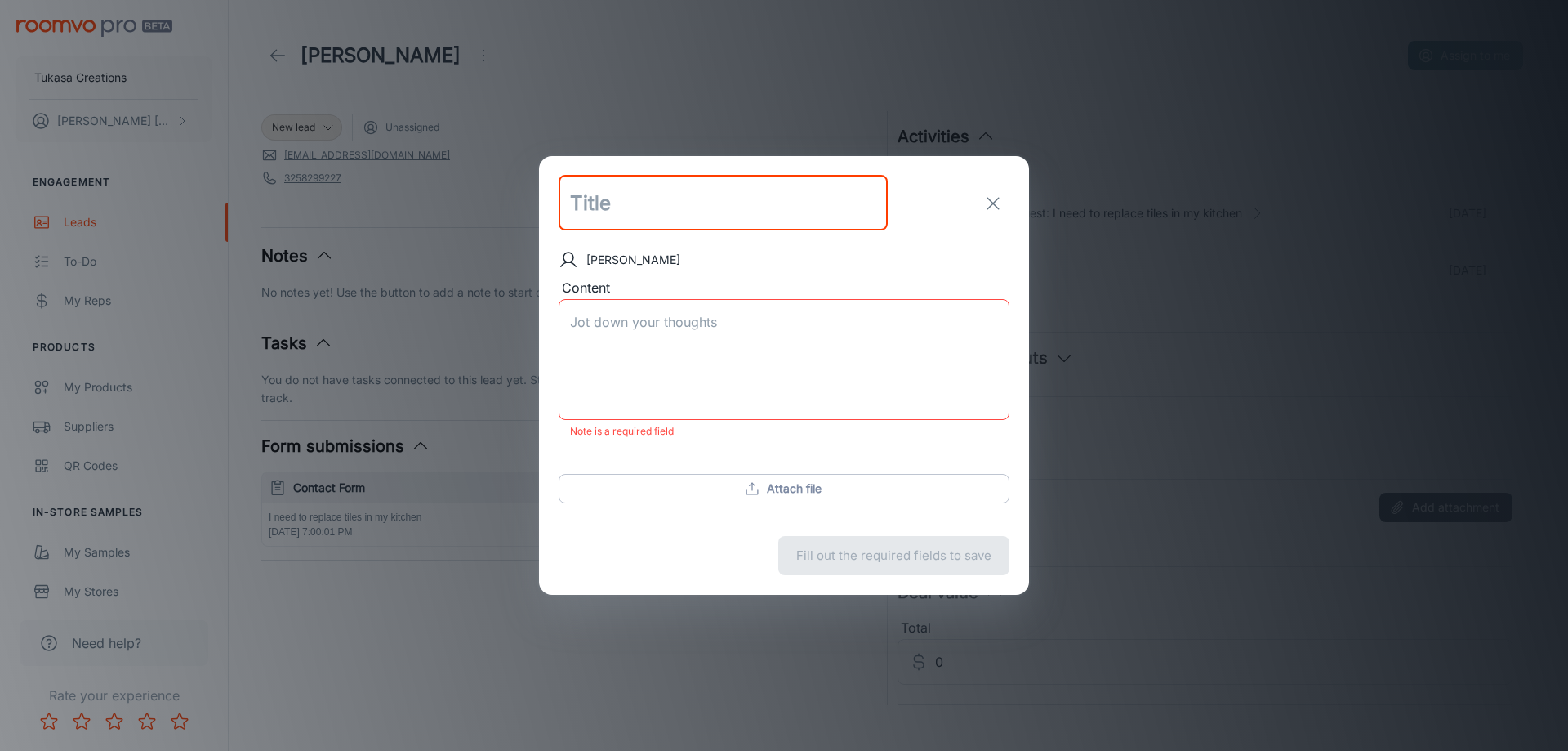
click at [661, 225] on input "text" at bounding box center [723, 204] width 330 height 55
type input "Follow-up"
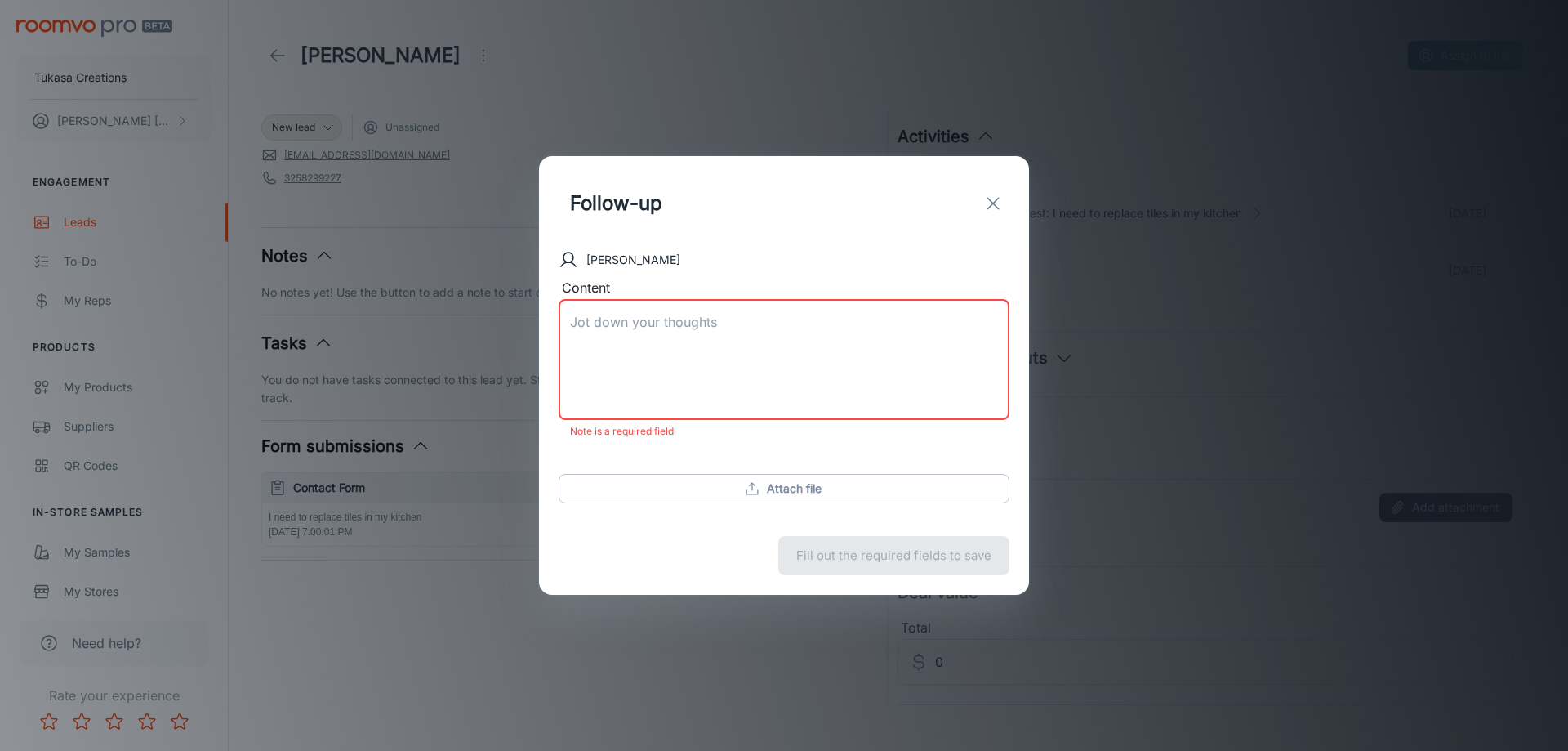
click at [725, 327] on textarea "Content" at bounding box center [784, 359] width 428 height 94
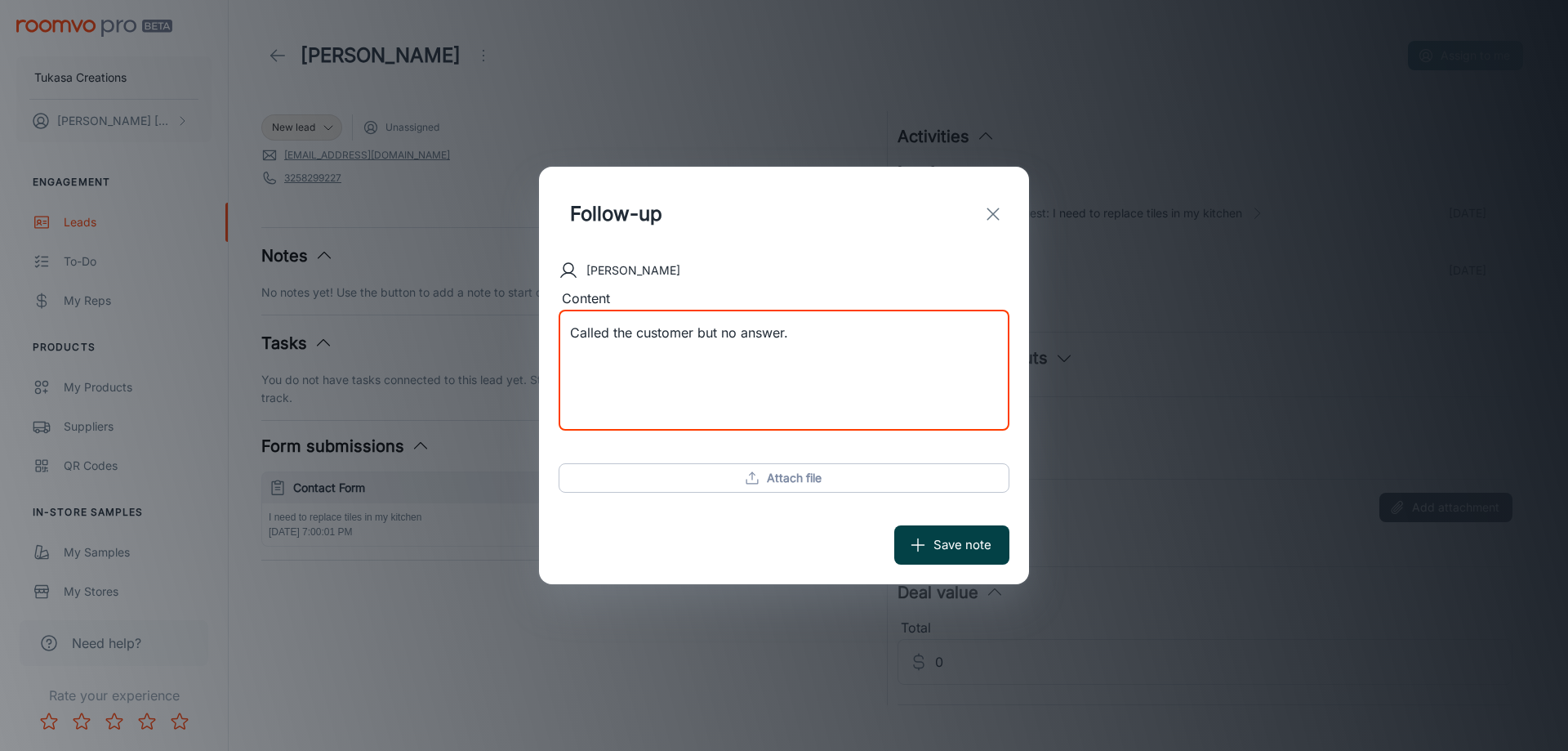
type textarea "Called the customer but no answer."
drag, startPoint x: 959, startPoint y: 544, endPoint x: 907, endPoint y: 532, distance: 53.4
click at [959, 545] on button "Save note" at bounding box center [952, 545] width 116 height 39
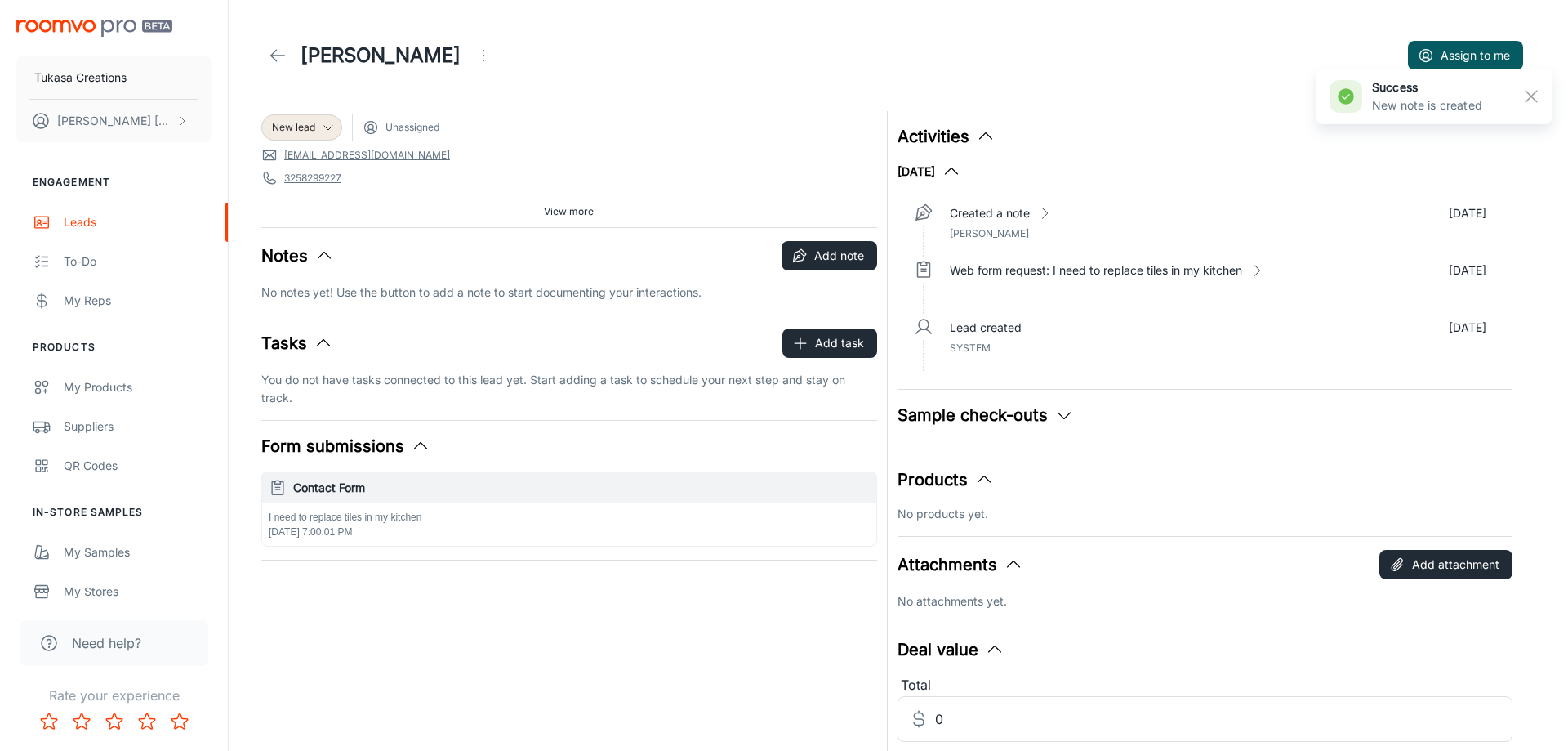
drag, startPoint x: 413, startPoint y: 595, endPoint x: 343, endPoint y: 275, distance: 327.6
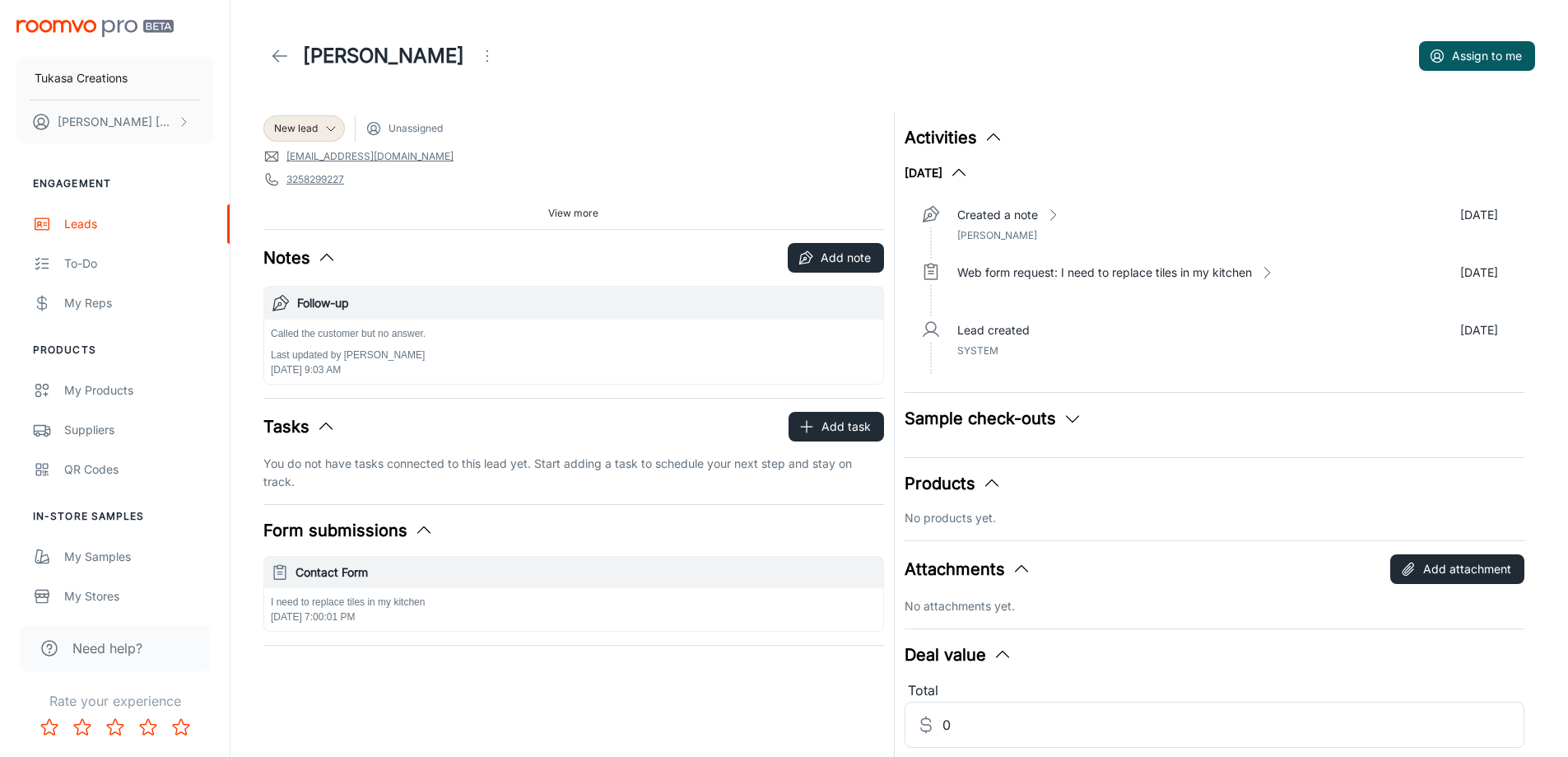
click at [564, 117] on div "New lead Unassigned" at bounding box center [574, 128] width 621 height 26
click at [809, 263] on icon "button" at bounding box center [804, 257] width 11 height 11
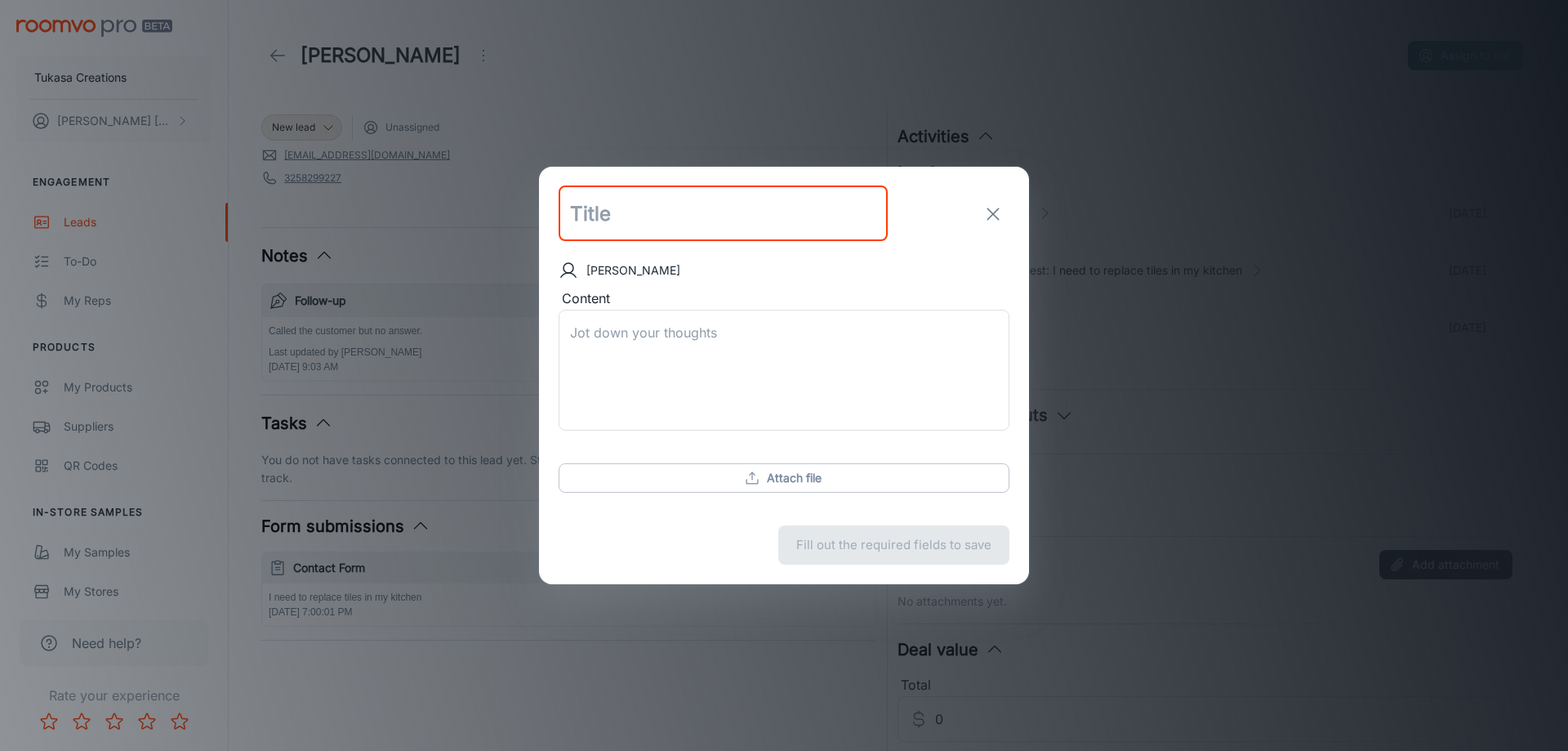
click at [623, 225] on input "text" at bounding box center [723, 214] width 330 height 55
type input "Follow-Up"
click at [585, 356] on textarea "Content" at bounding box center [784, 371] width 428 height 94
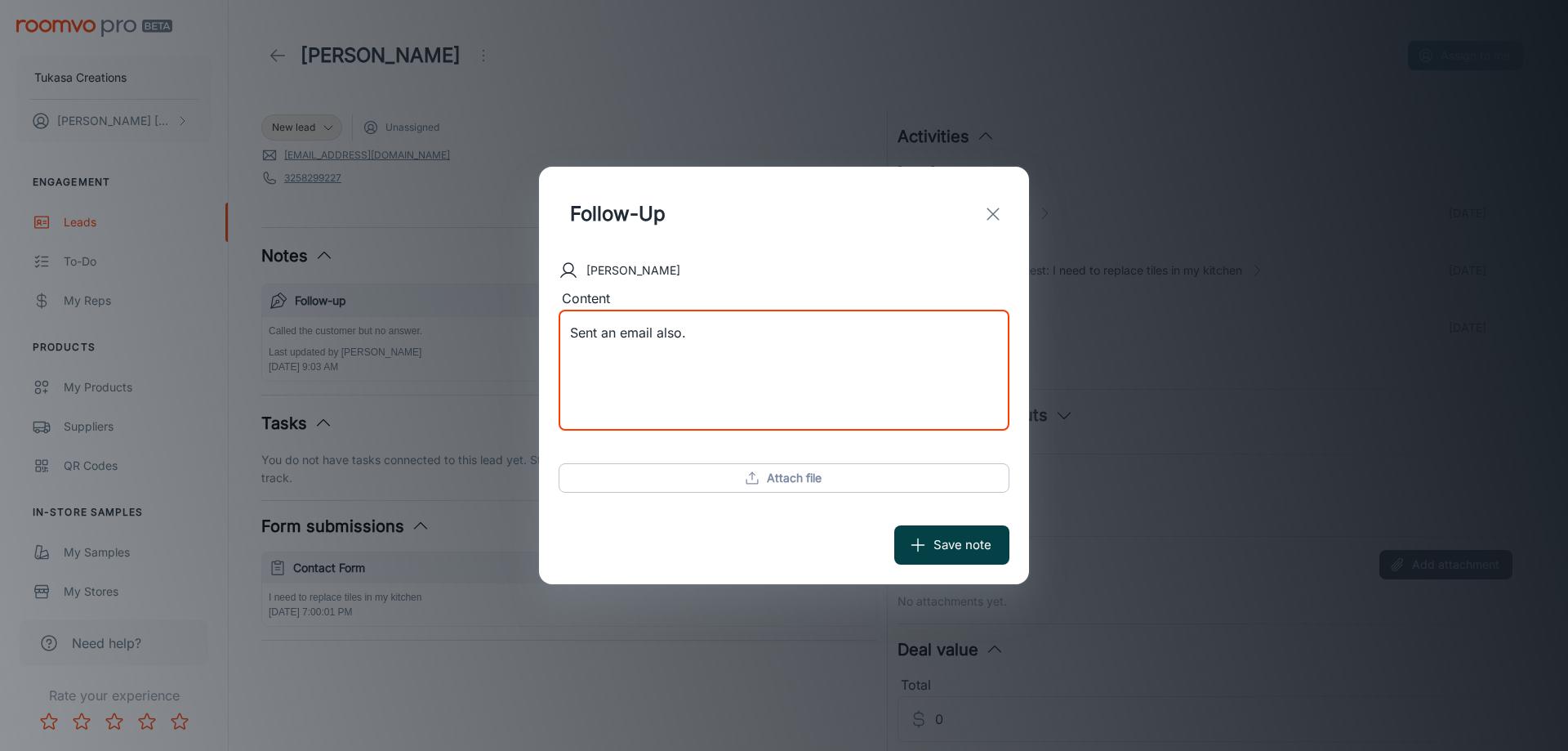
type textarea "Sent an email also."
click at [956, 555] on button "Save note" at bounding box center [952, 545] width 116 height 39
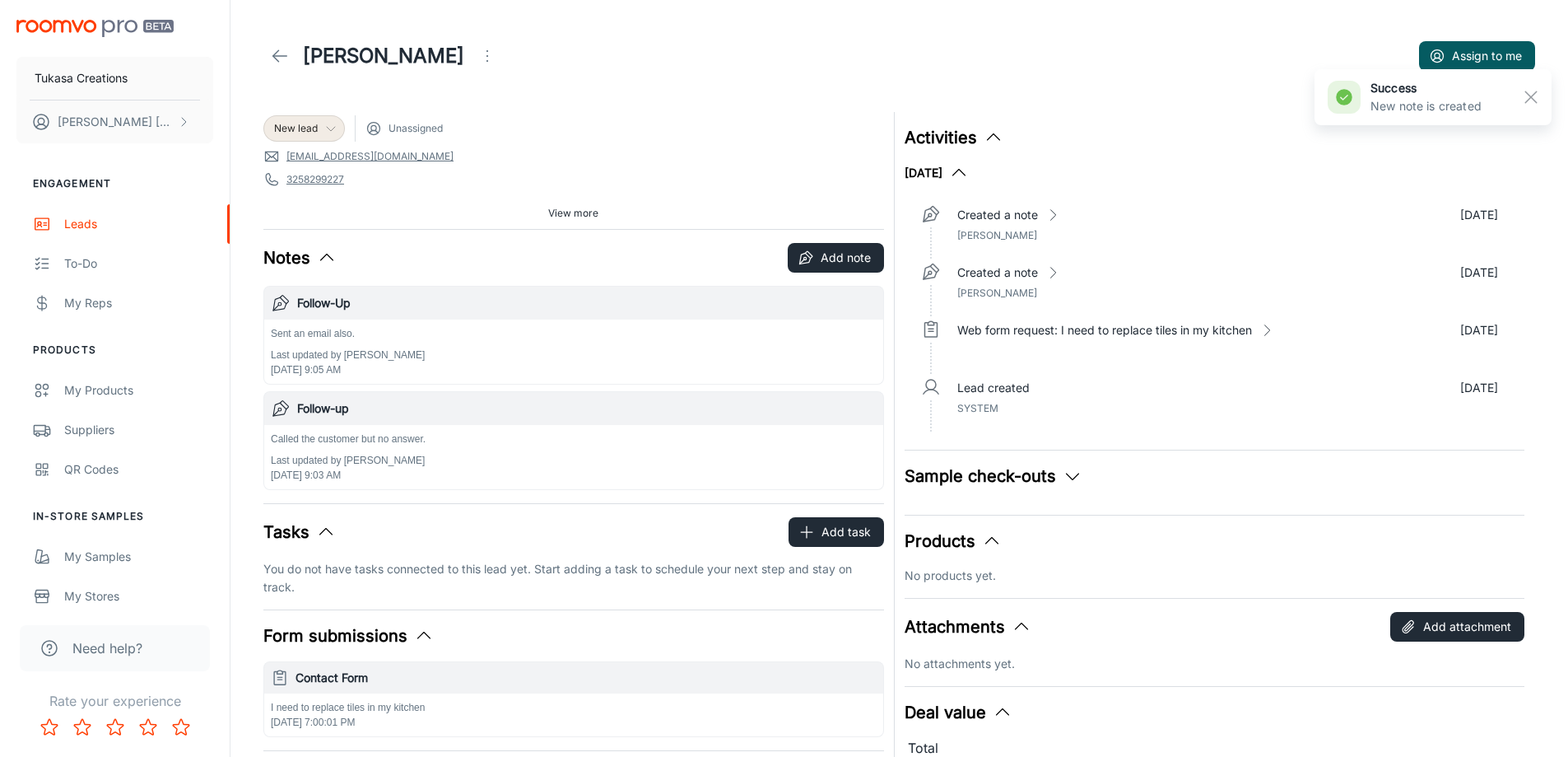
click at [335, 132] on icon at bounding box center [331, 129] width 13 height 13
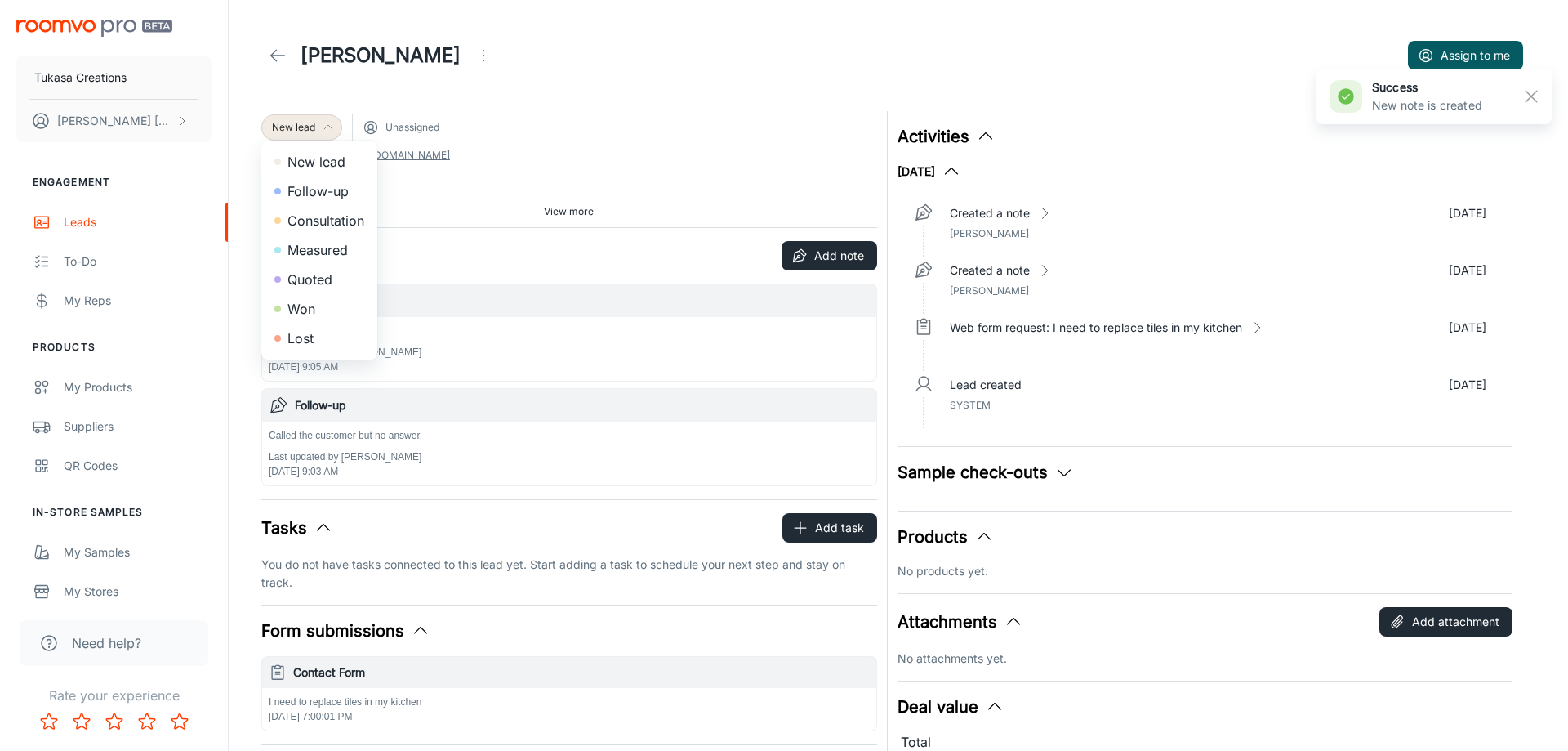
click at [320, 189] on li "Follow-up" at bounding box center [319, 191] width 116 height 30
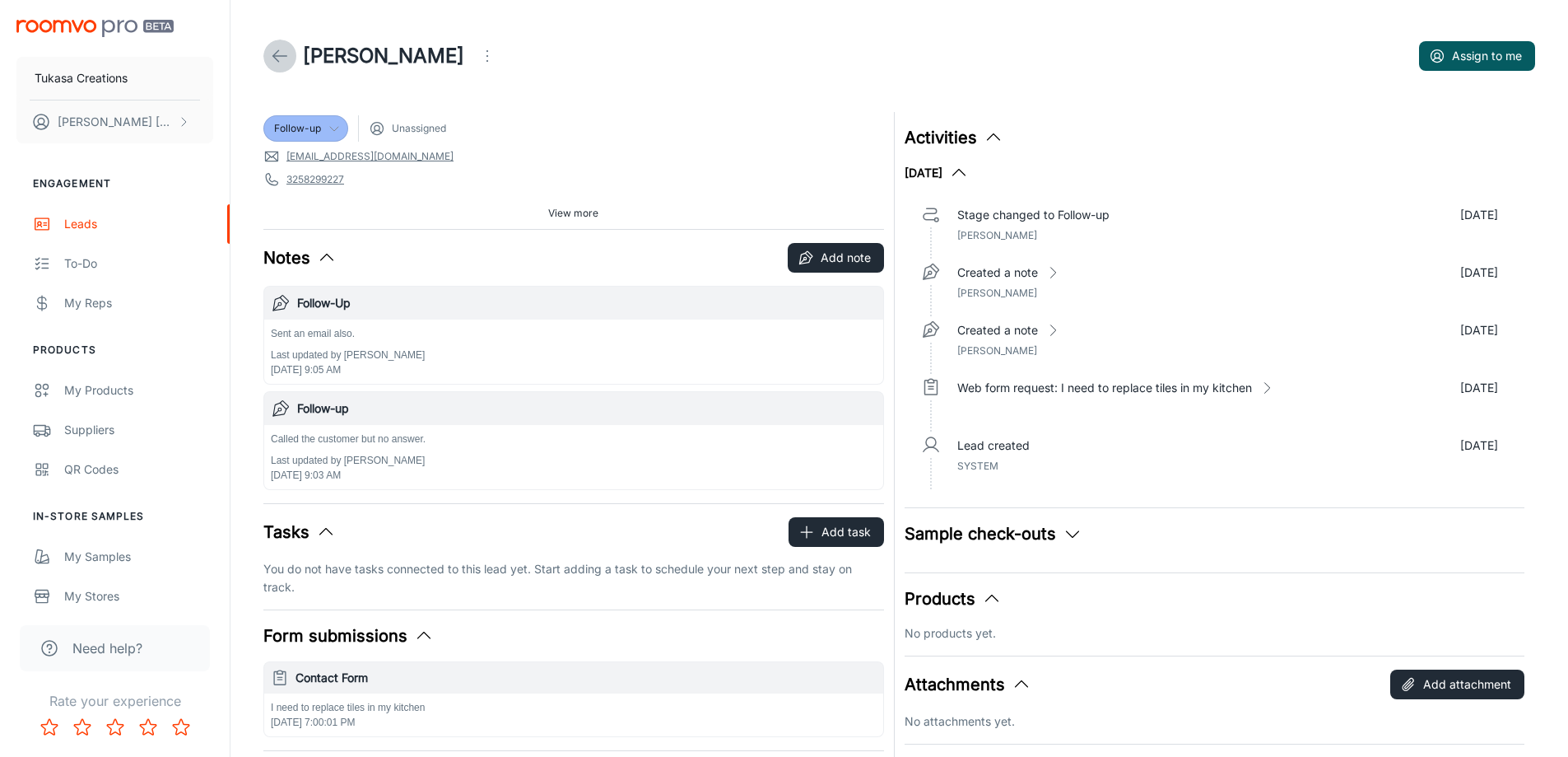
click at [279, 59] on icon at bounding box center [279, 56] width 20 height 20
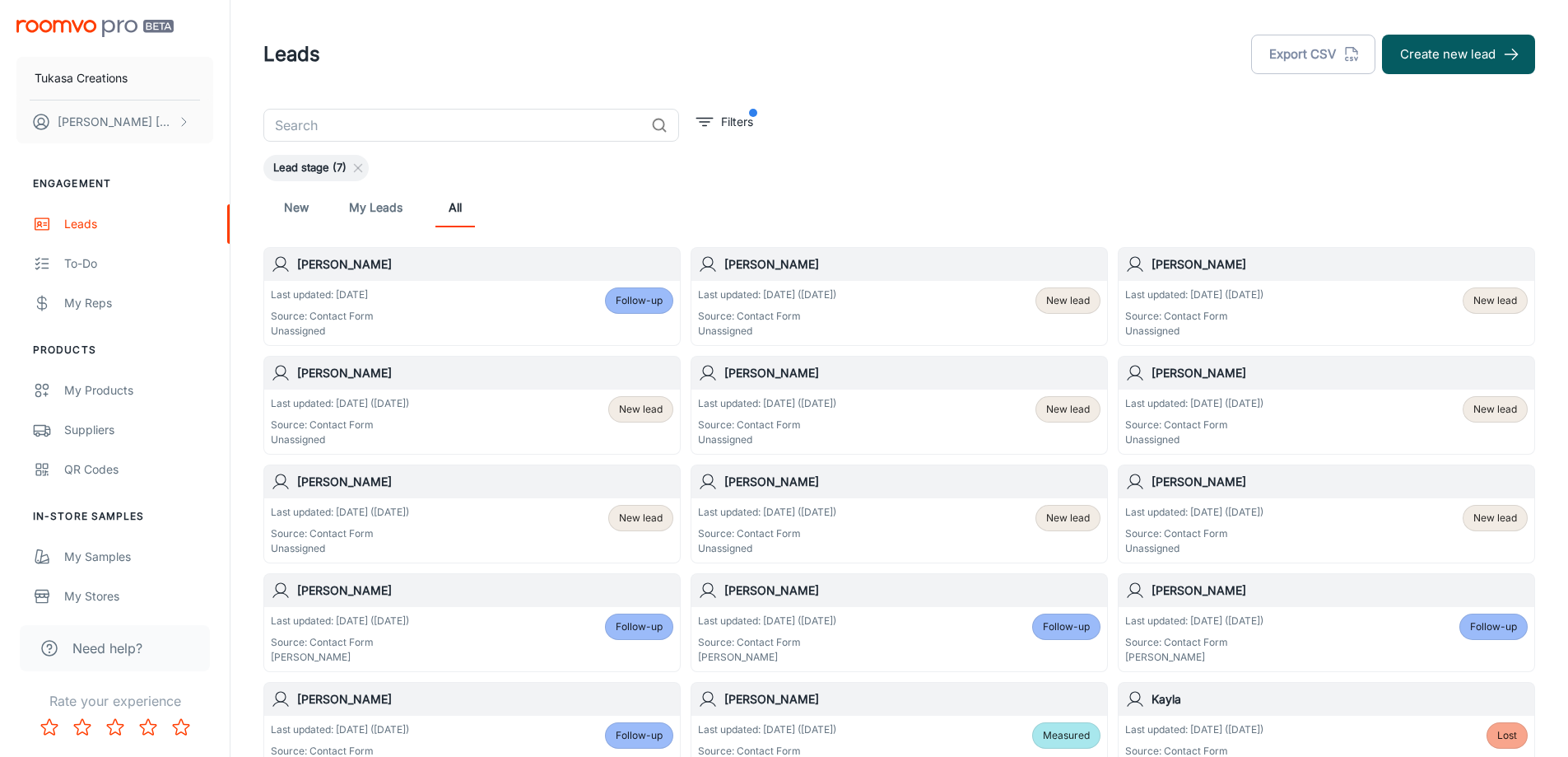
click at [976, 288] on div "Last updated: [DATE] ([DATE]) Source: Contact Form Unassigned New lead" at bounding box center [899, 312] width 402 height 51
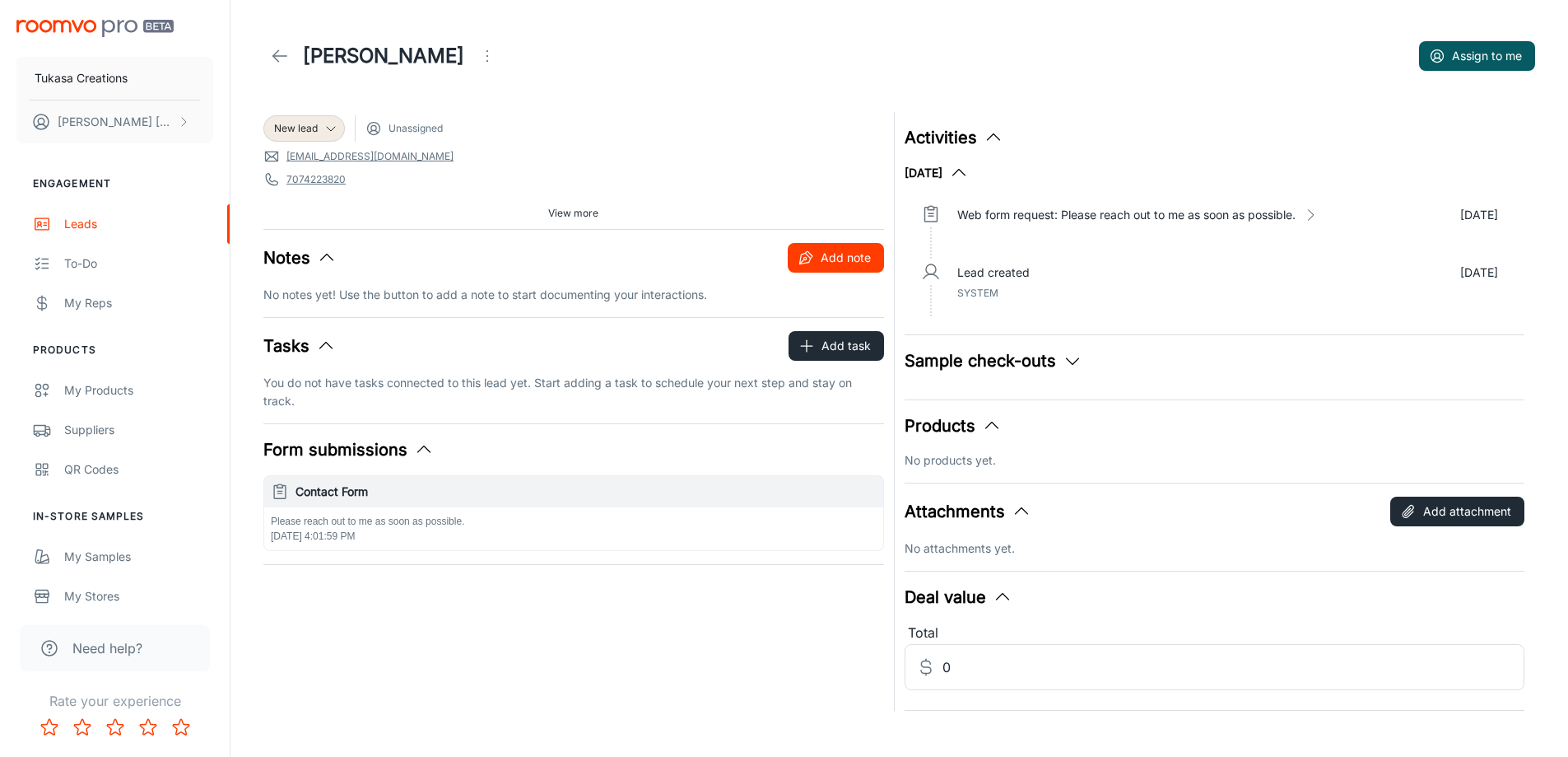
click at [820, 265] on button "Add note" at bounding box center [835, 257] width 96 height 30
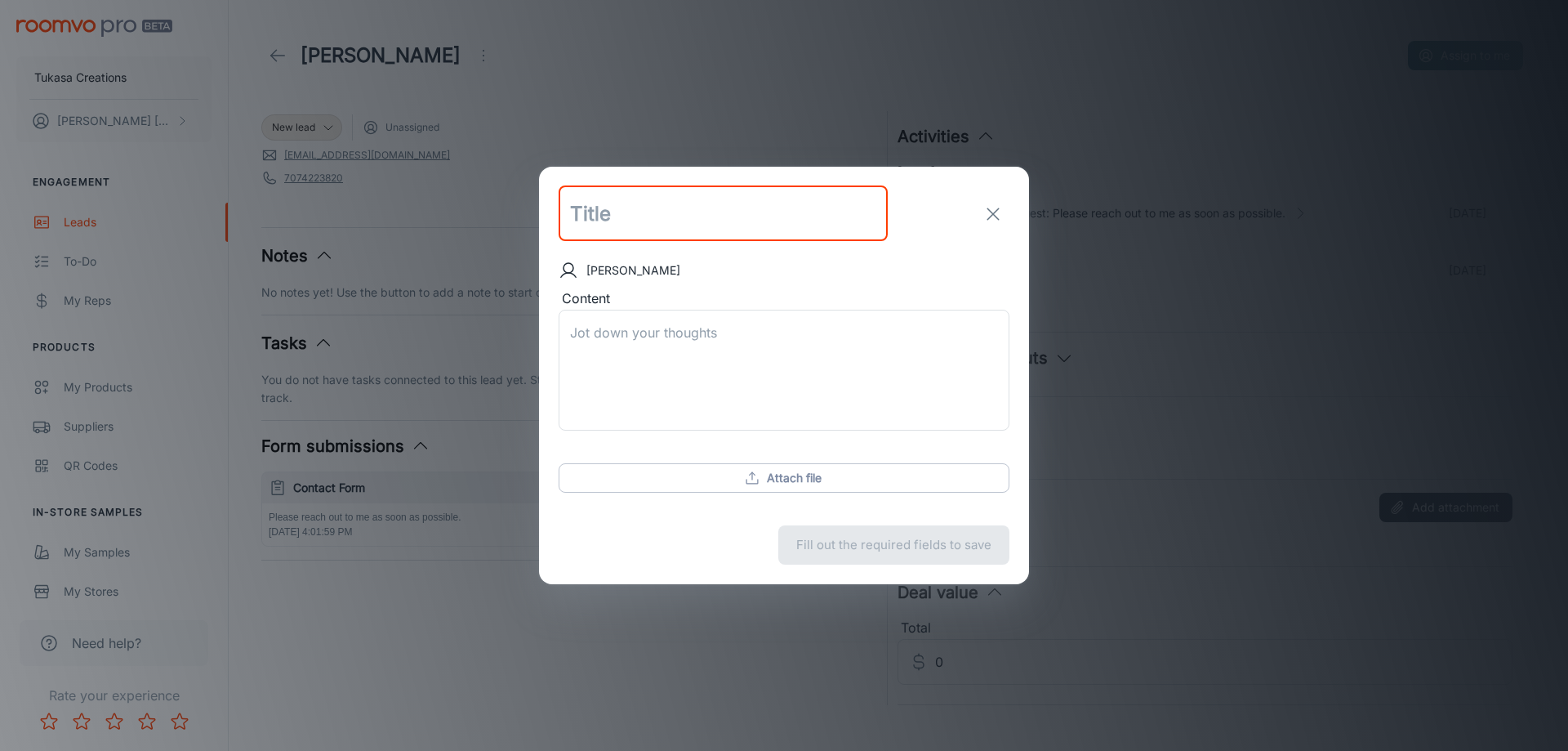
click at [640, 222] on input "text" at bounding box center [723, 214] width 330 height 55
type input "Follow-Up"
click at [703, 346] on textarea "Content" at bounding box center [784, 371] width 428 height 94
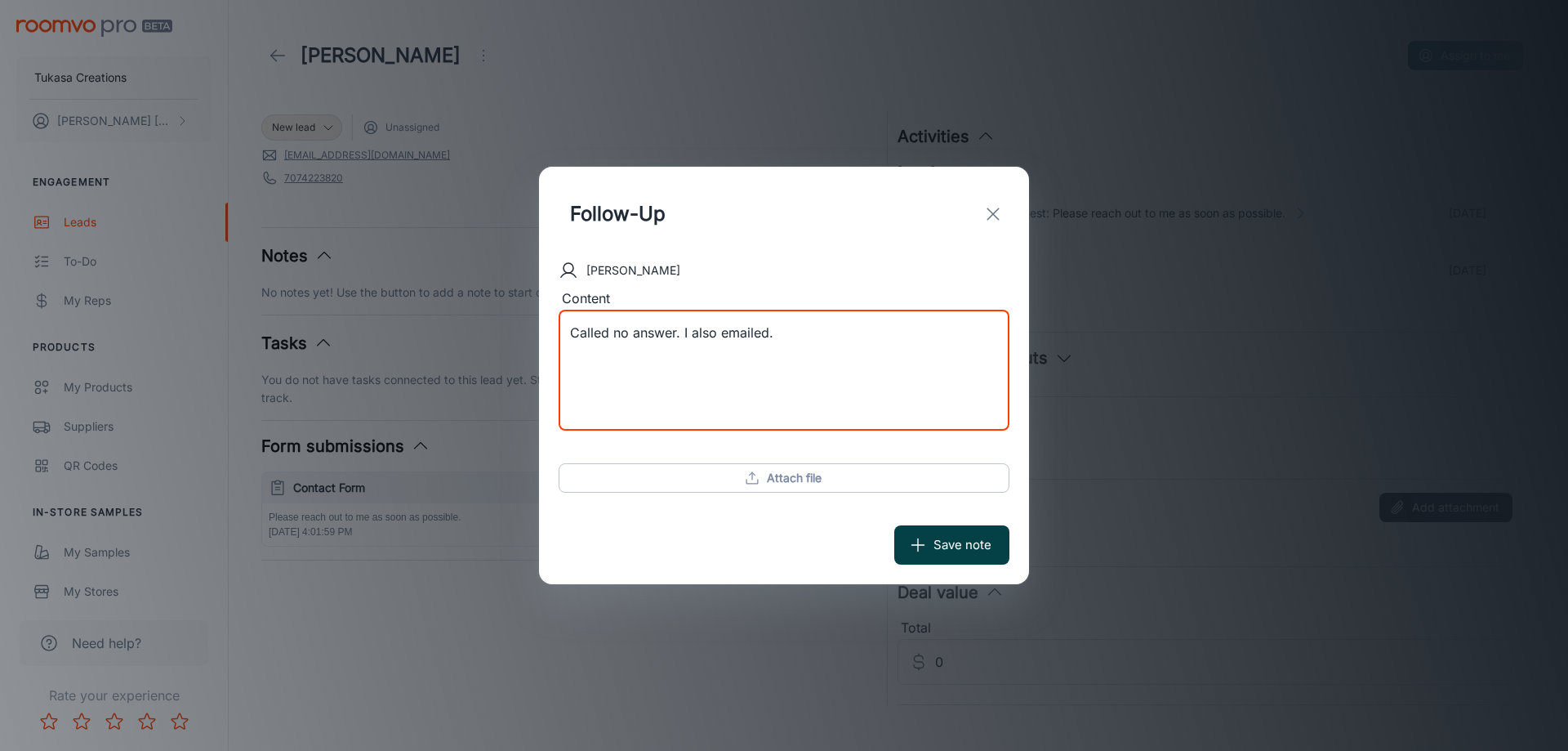
type textarea "Called no answer. I also emailed."
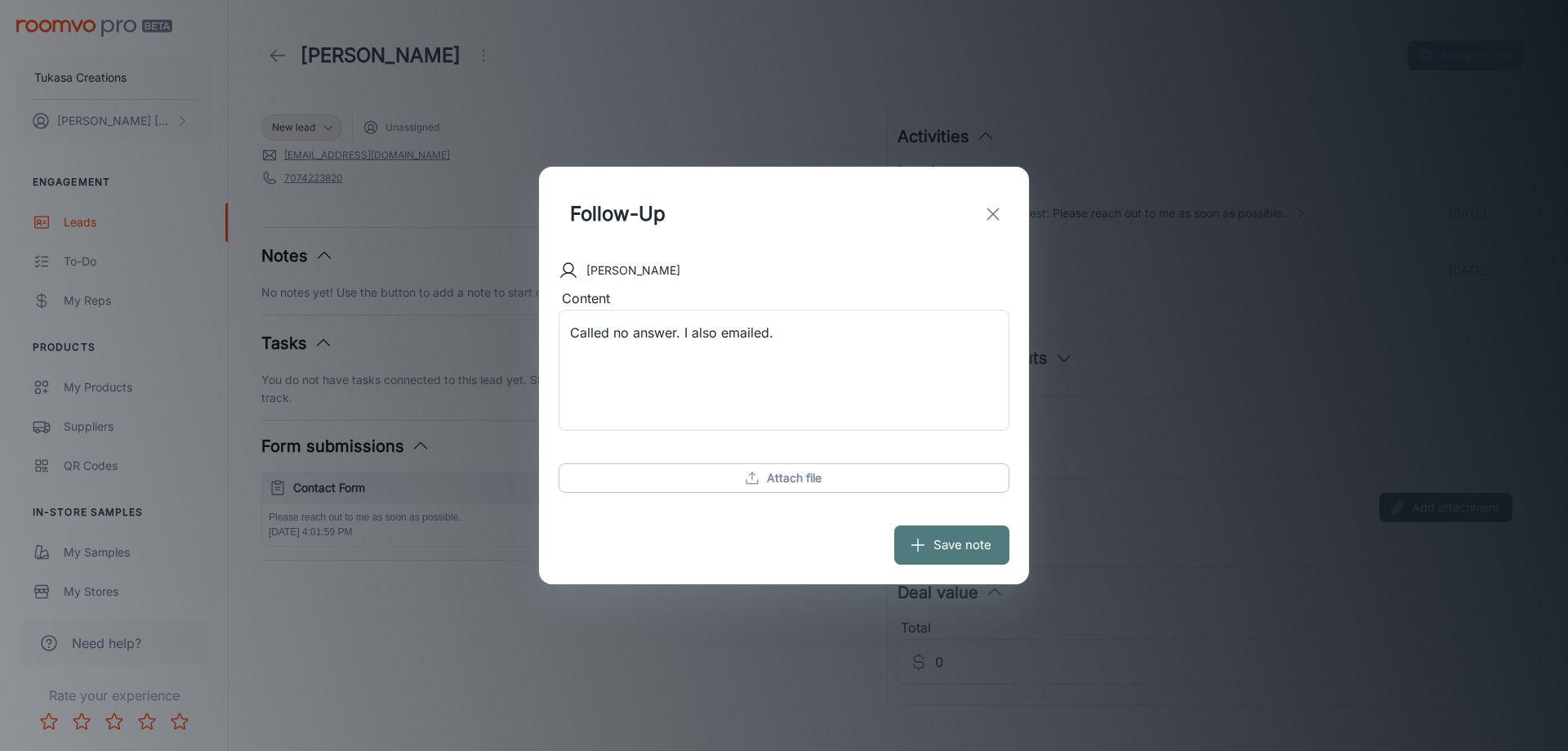
click at [925, 536] on icon "submit" at bounding box center [917, 545] width 18 height 18
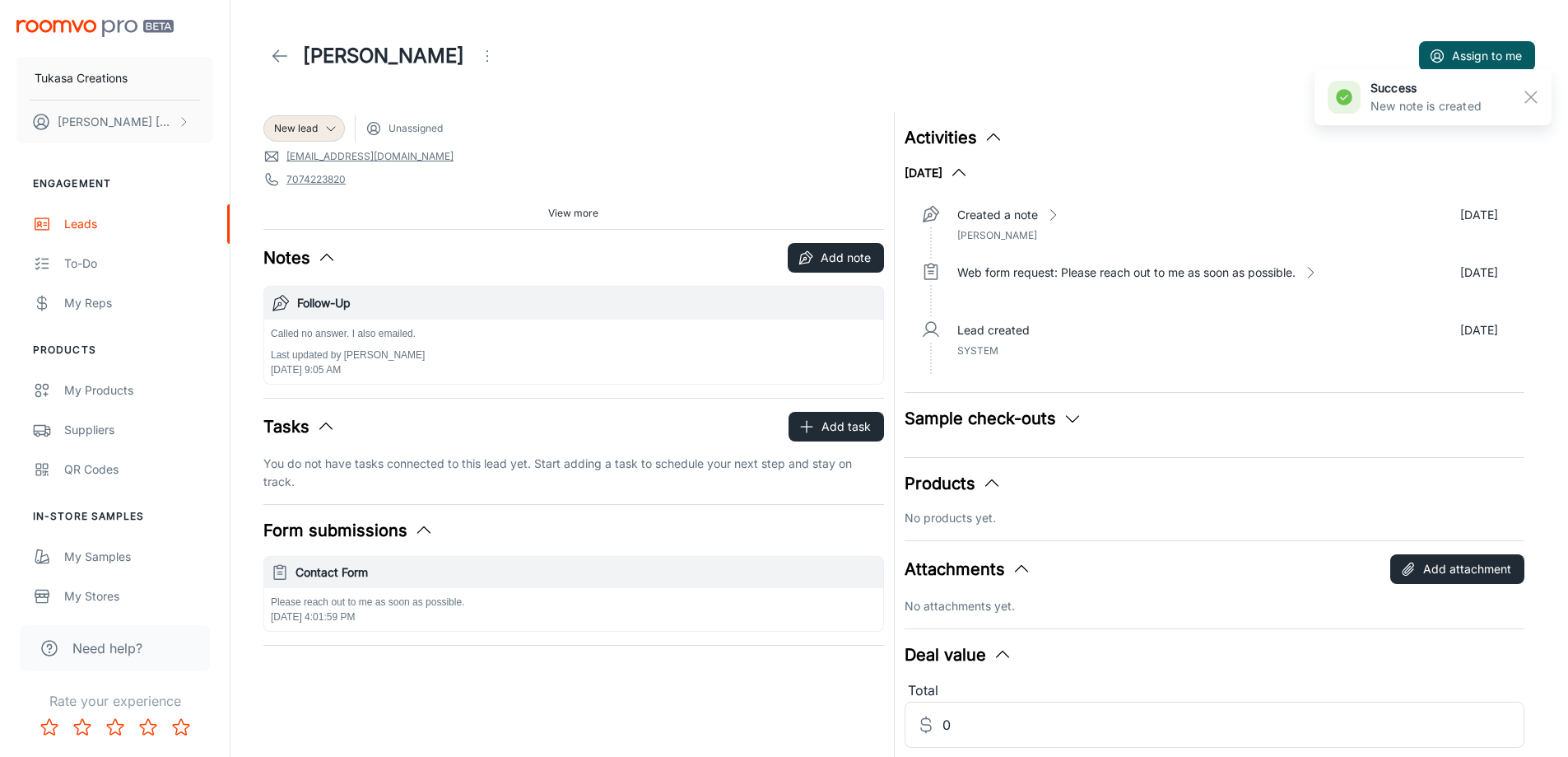
click at [655, 90] on header "[PERSON_NAME] Assign to me" at bounding box center [899, 56] width 1311 height 112
click at [632, 92] on header "[PERSON_NAME] Assign to me" at bounding box center [899, 56] width 1311 height 112
click at [325, 130] on icon at bounding box center [331, 129] width 13 height 13
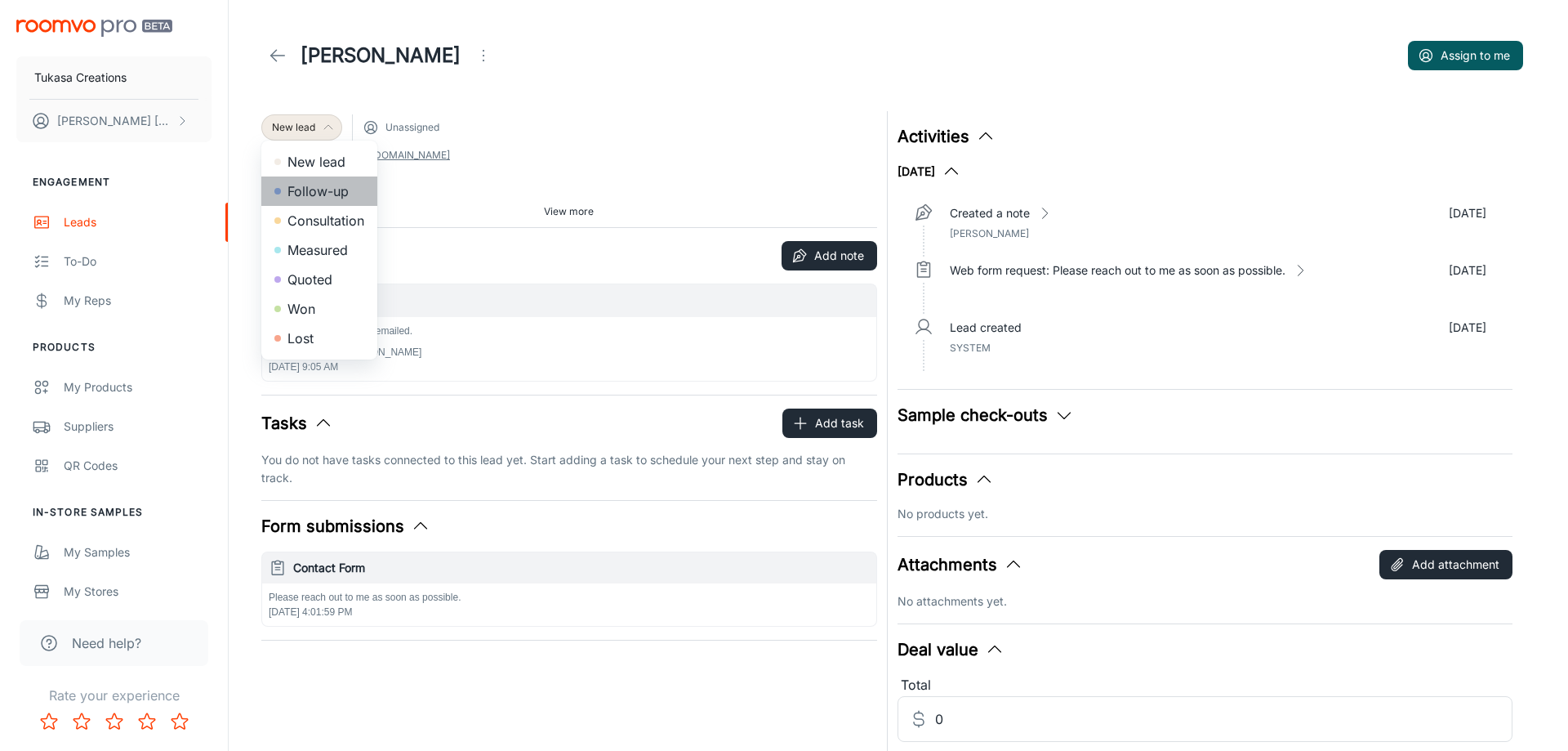
click at [307, 187] on li "Follow-up" at bounding box center [319, 191] width 116 height 30
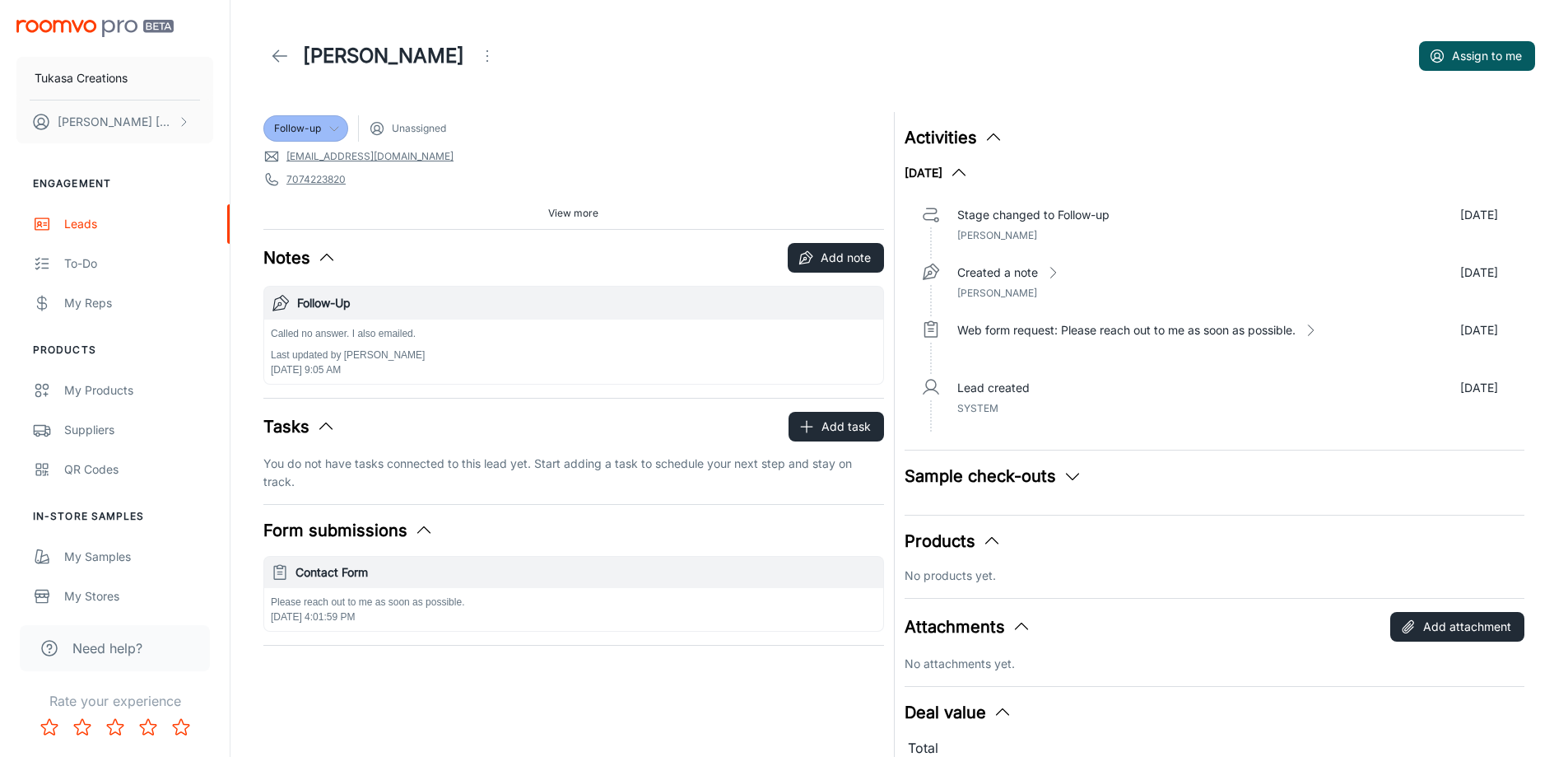
drag, startPoint x: 547, startPoint y: 112, endPoint x: 522, endPoint y: 108, distance: 25.3
click at [531, 110] on div "[PERSON_NAME] Assign to me Follow-up Unassigned [EMAIL_ADDRESS][DOMAIN_NAME] 70…" at bounding box center [899, 412] width 1311 height 825
click at [273, 59] on icon at bounding box center [279, 56] width 20 height 20
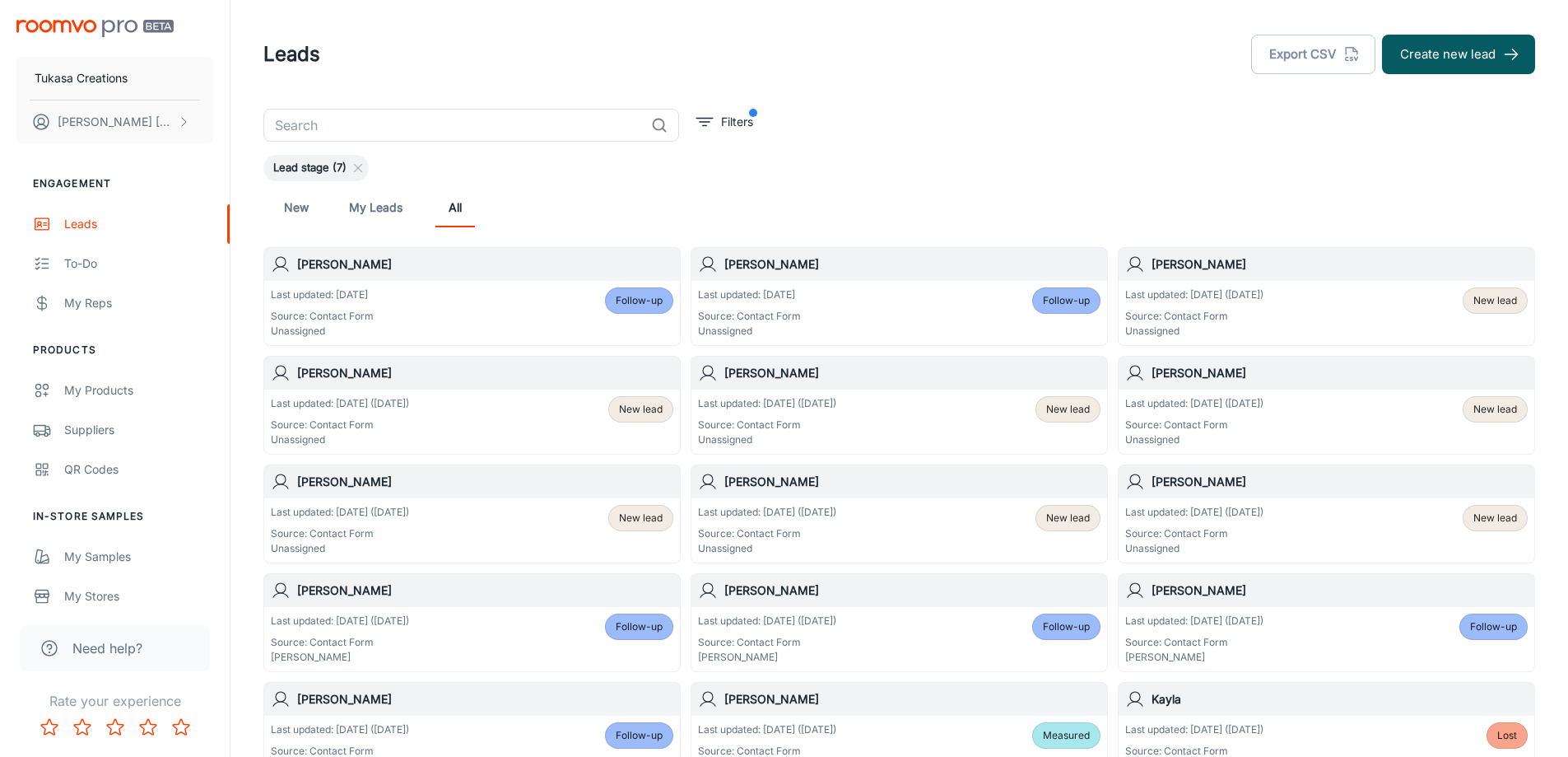
click at [1194, 274] on div "[PERSON_NAME]" at bounding box center [1326, 264] width 416 height 33
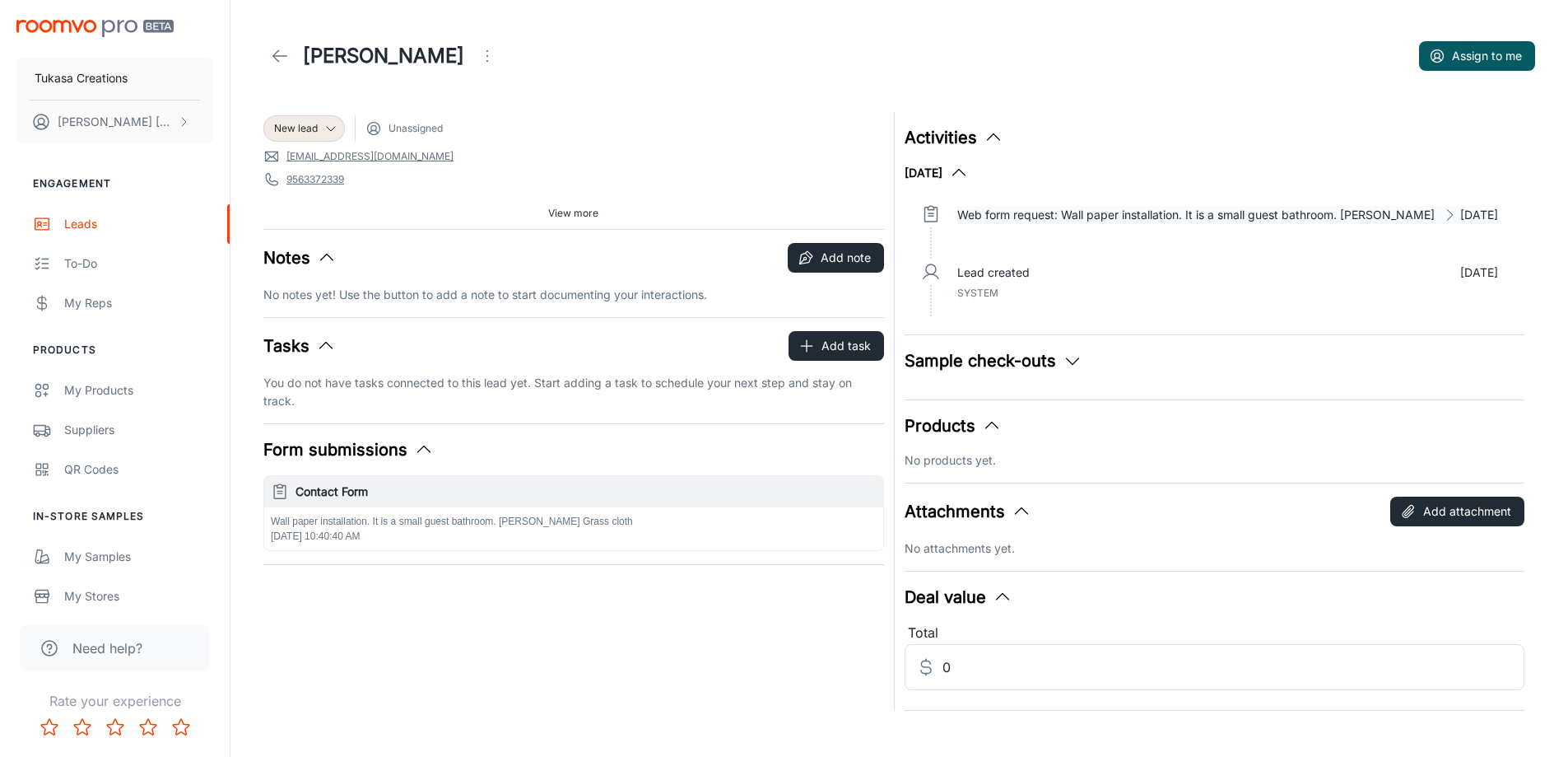
click at [1319, 213] on p "Web form request: Wall paper installation. It is a small guest bathroom. [PERSO…" at bounding box center [1195, 215] width 477 height 18
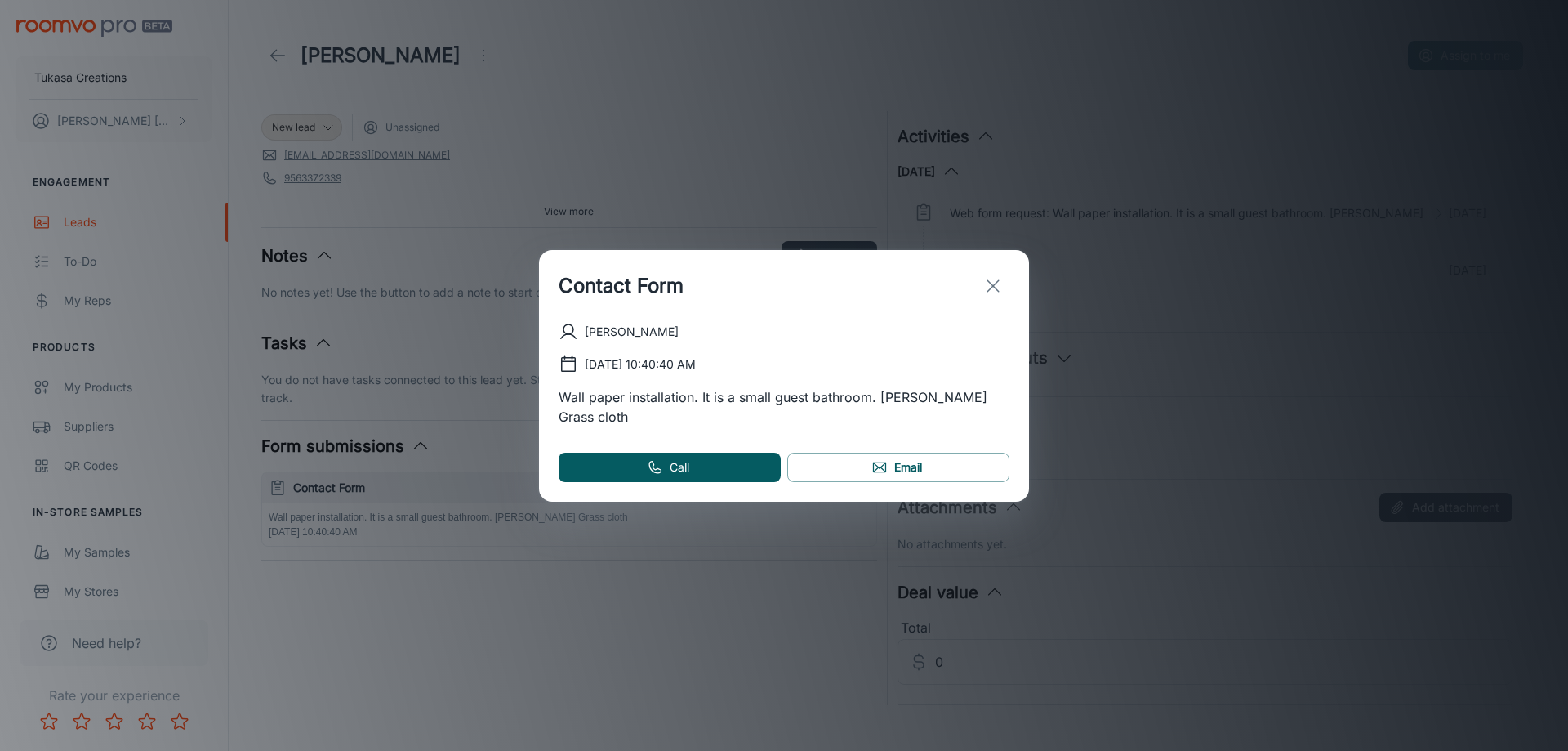
click at [994, 288] on icon "exit" at bounding box center [993, 286] width 20 height 20
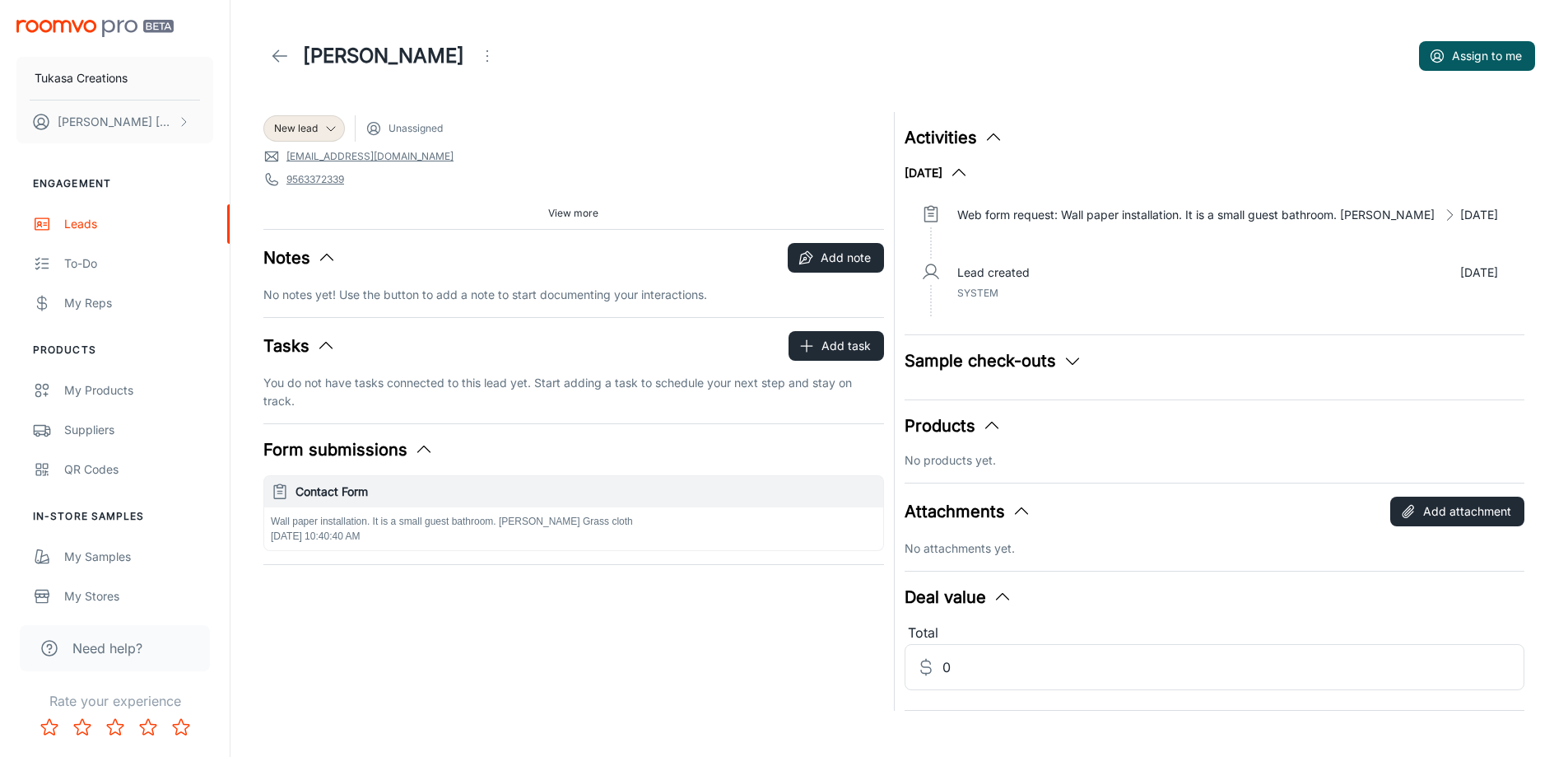
click at [770, 146] on div "New lead Unassigned [EMAIL_ADDRESS][DOMAIN_NAME] 9563372339 [PHONE_NUMBER] Sour…" at bounding box center [574, 170] width 621 height 117
click at [315, 136] on div "New lead" at bounding box center [304, 128] width 82 height 26
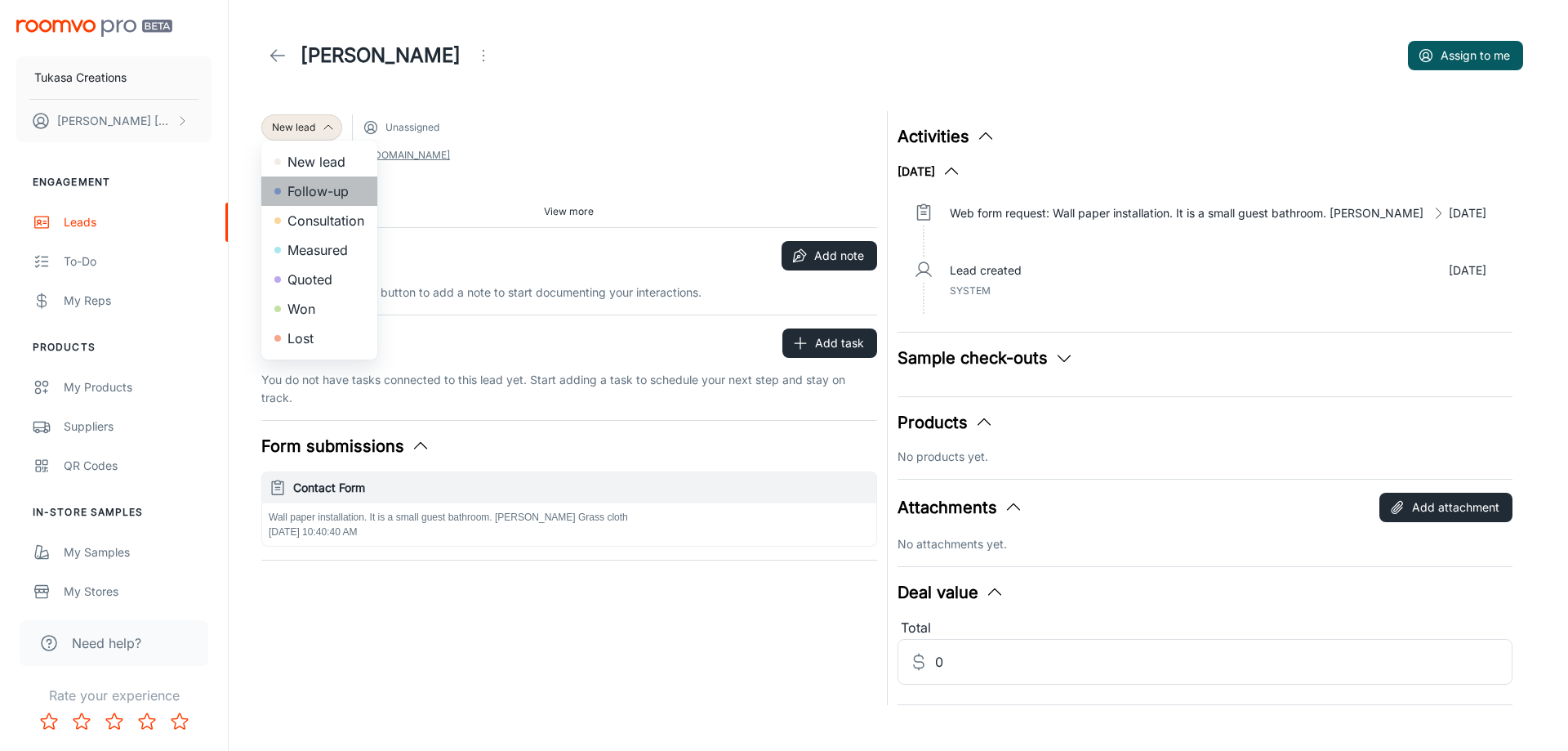
click at [309, 199] on li "Follow-up" at bounding box center [319, 191] width 116 height 30
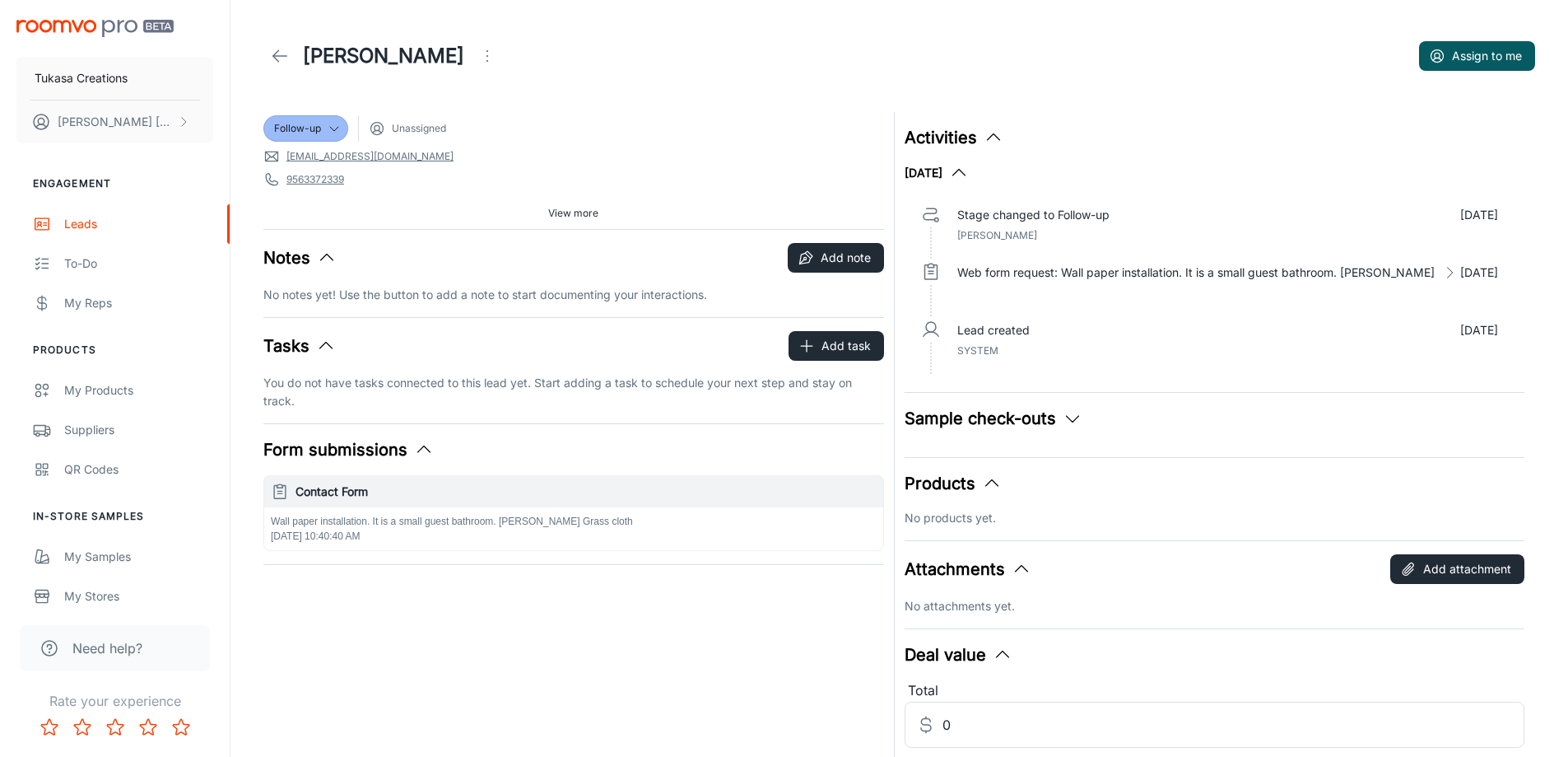
click at [482, 61] on icon "Open menu" at bounding box center [487, 56] width 20 height 20
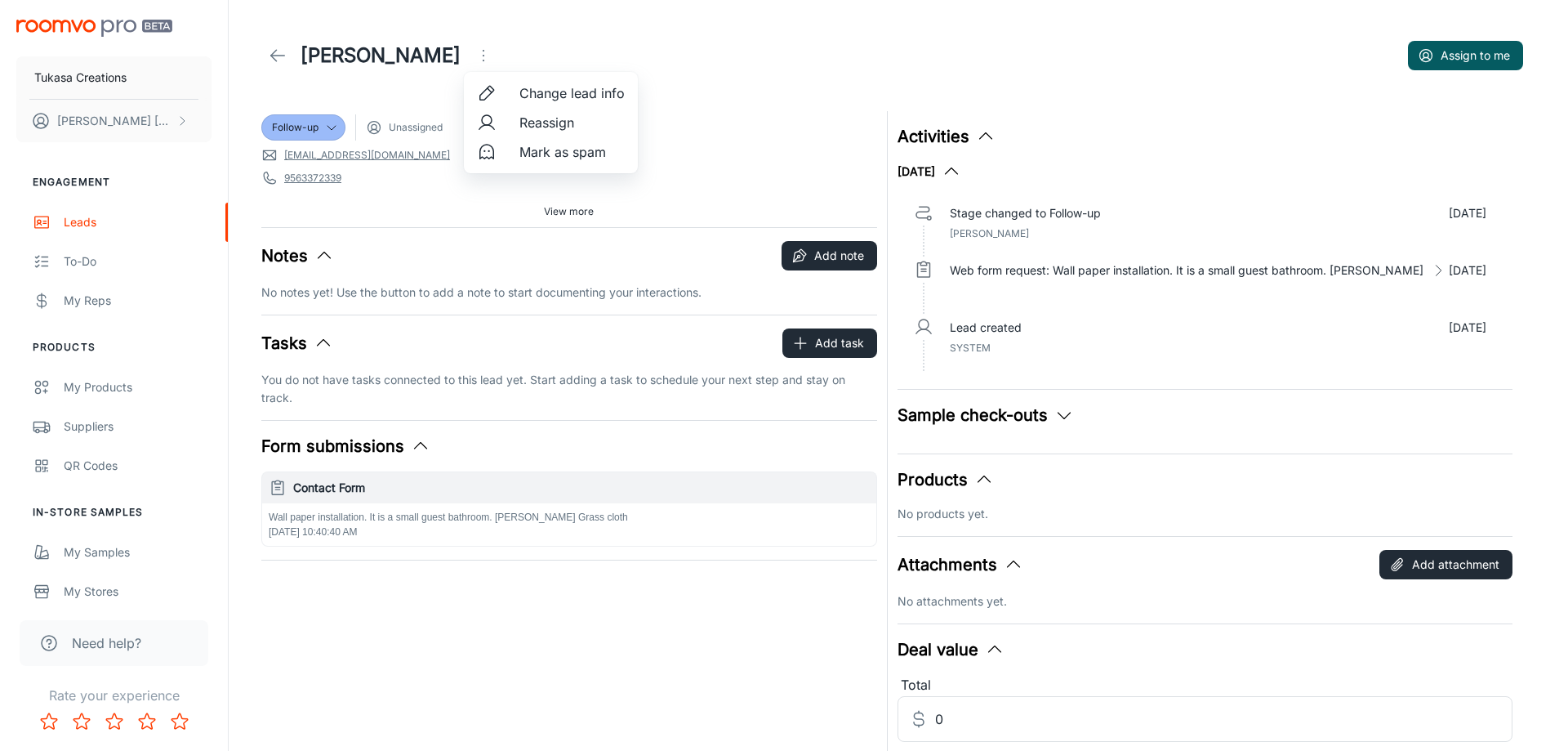
click at [498, 120] on div at bounding box center [491, 122] width 30 height 20
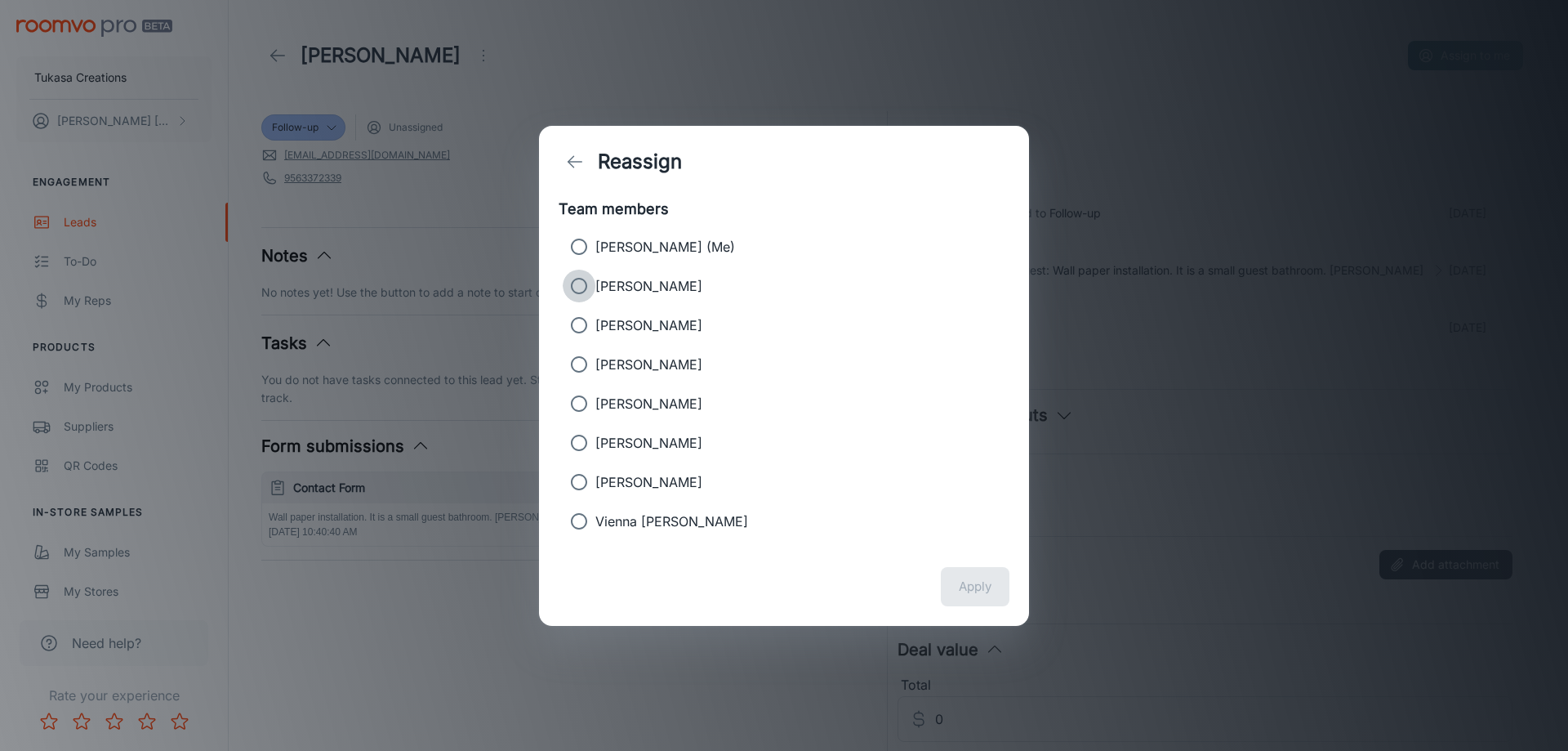
click at [591, 295] on input "[PERSON_NAME]" at bounding box center [579, 286] width 32 height 32
radio input "true"
drag, startPoint x: 976, startPoint y: 590, endPoint x: 882, endPoint y: 555, distance: 100.3
click at [976, 590] on button "Apply" at bounding box center [976, 586] width 69 height 39
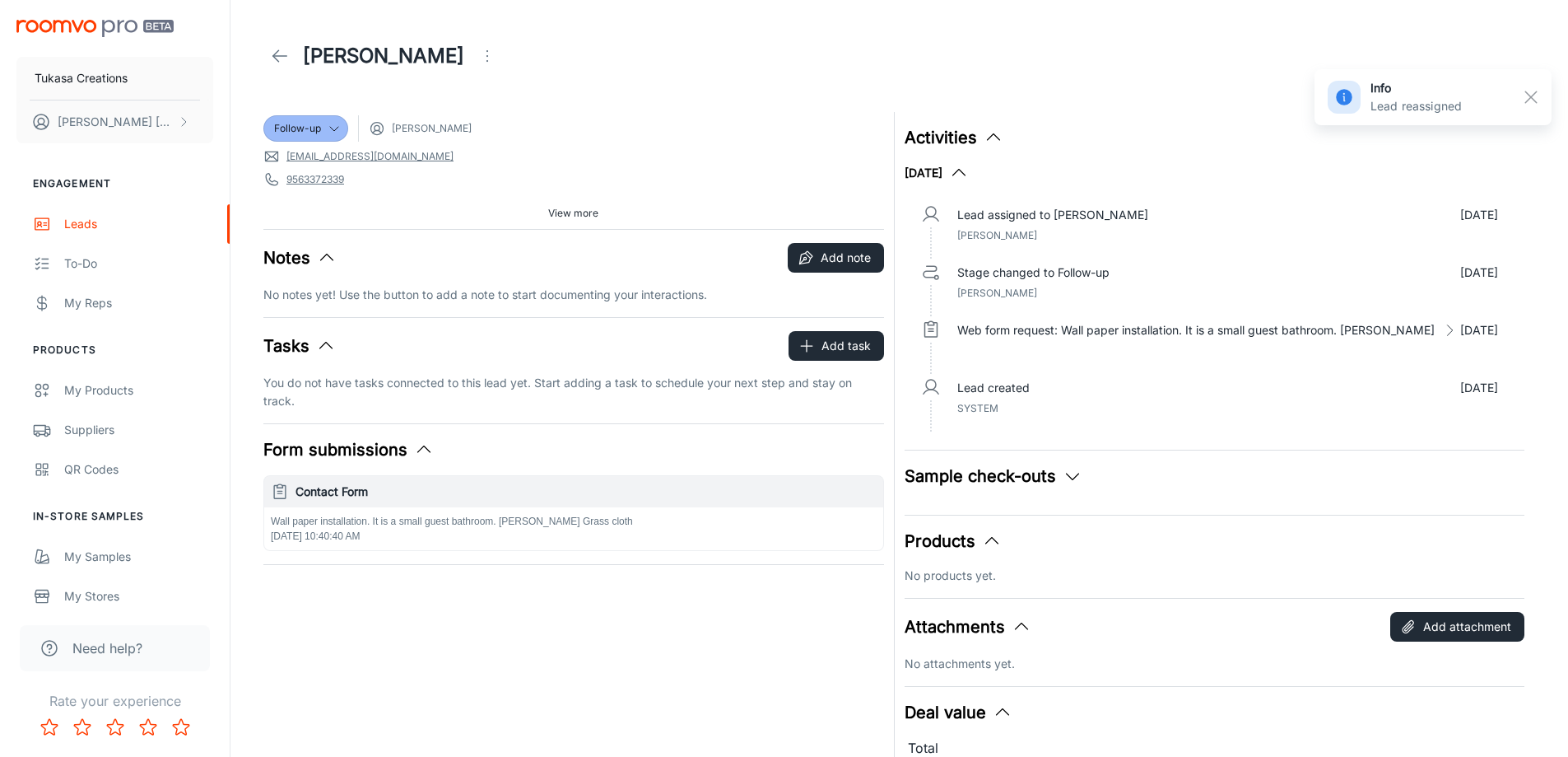
click at [284, 65] on icon at bounding box center [279, 56] width 20 height 20
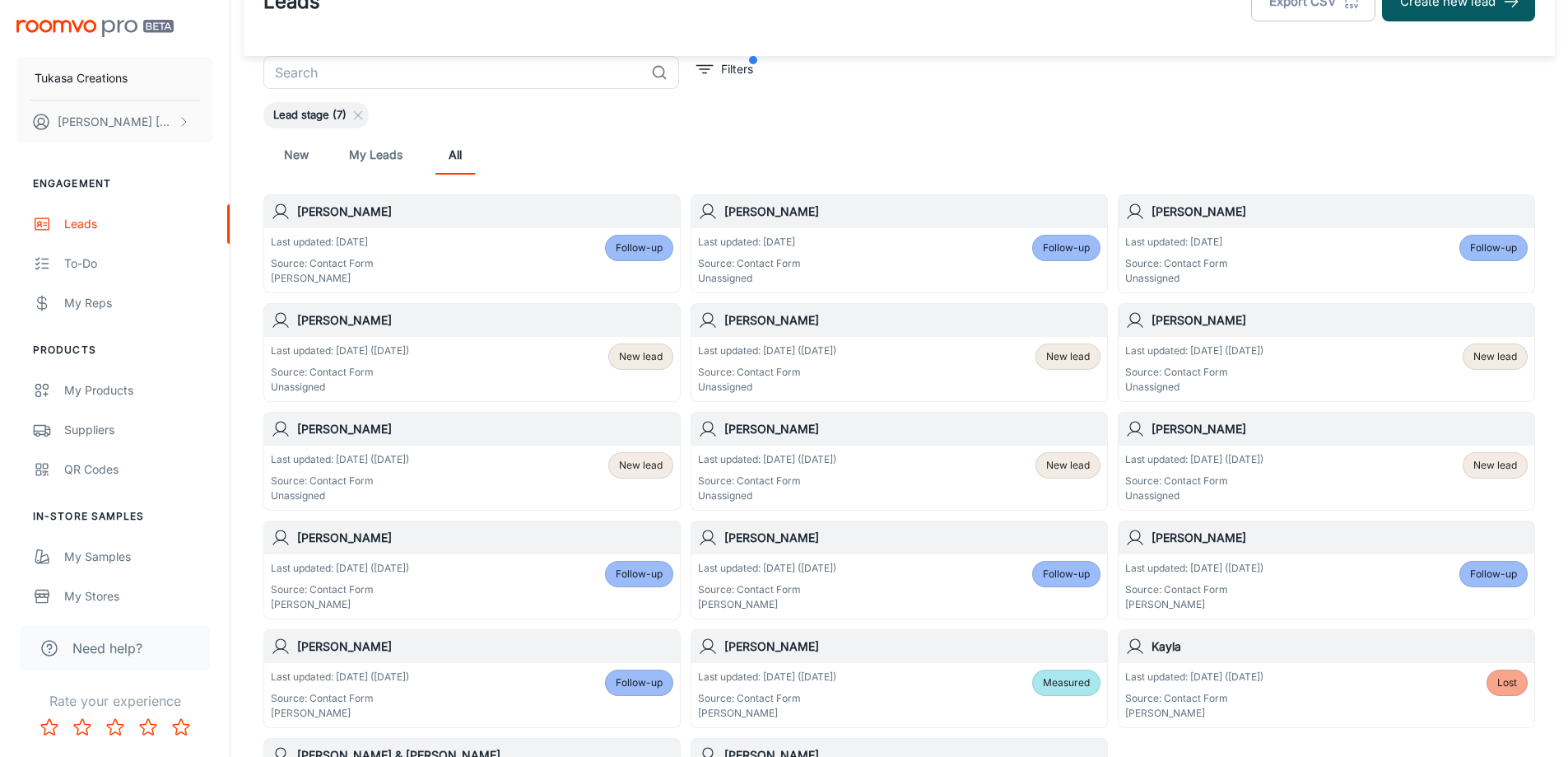
scroll to position [82, 0]
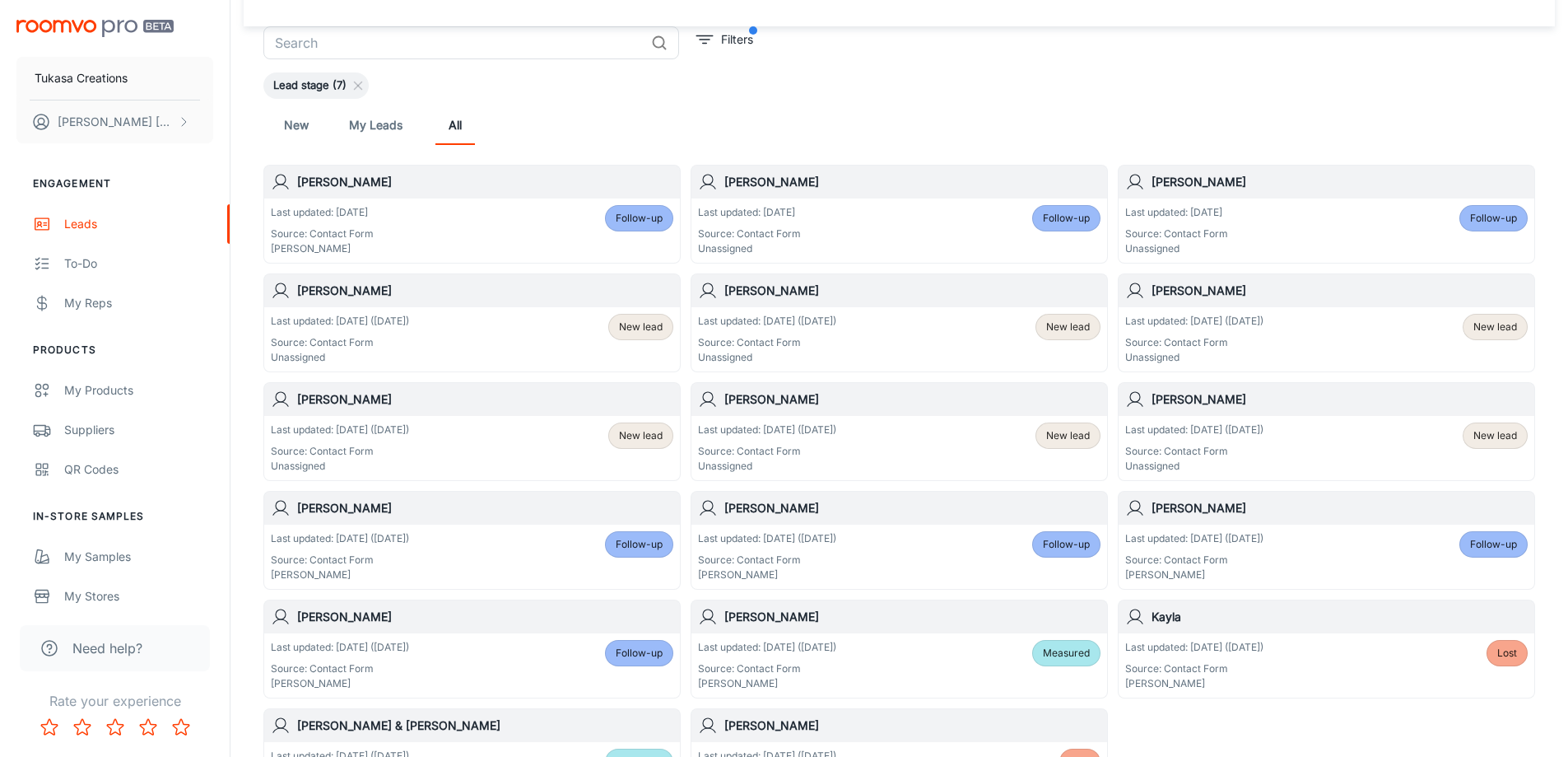
click at [544, 297] on h6 "[PERSON_NAME]" at bounding box center [485, 290] width 376 height 18
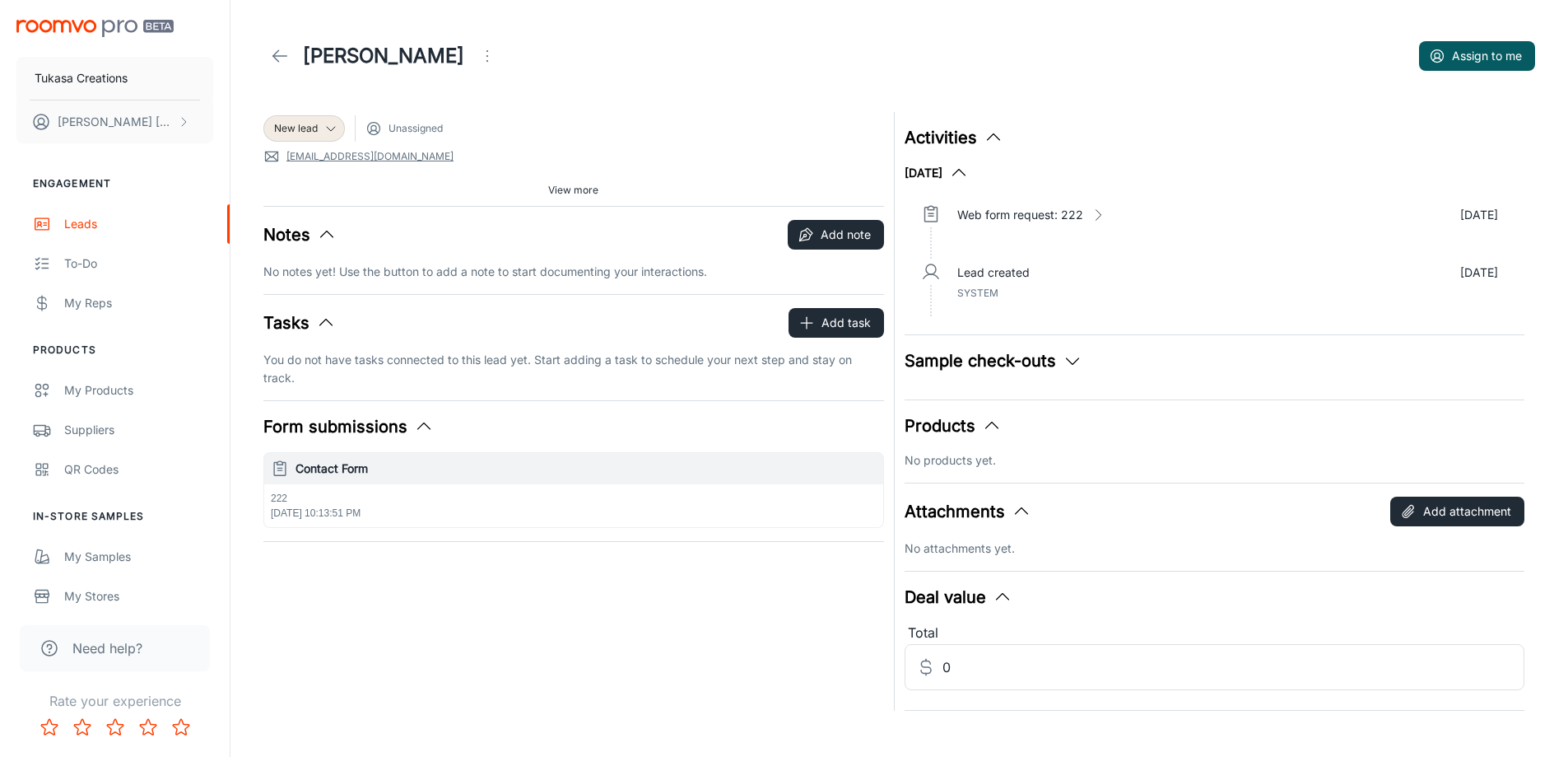
click at [488, 56] on icon "Open menu" at bounding box center [487, 56] width 20 height 20
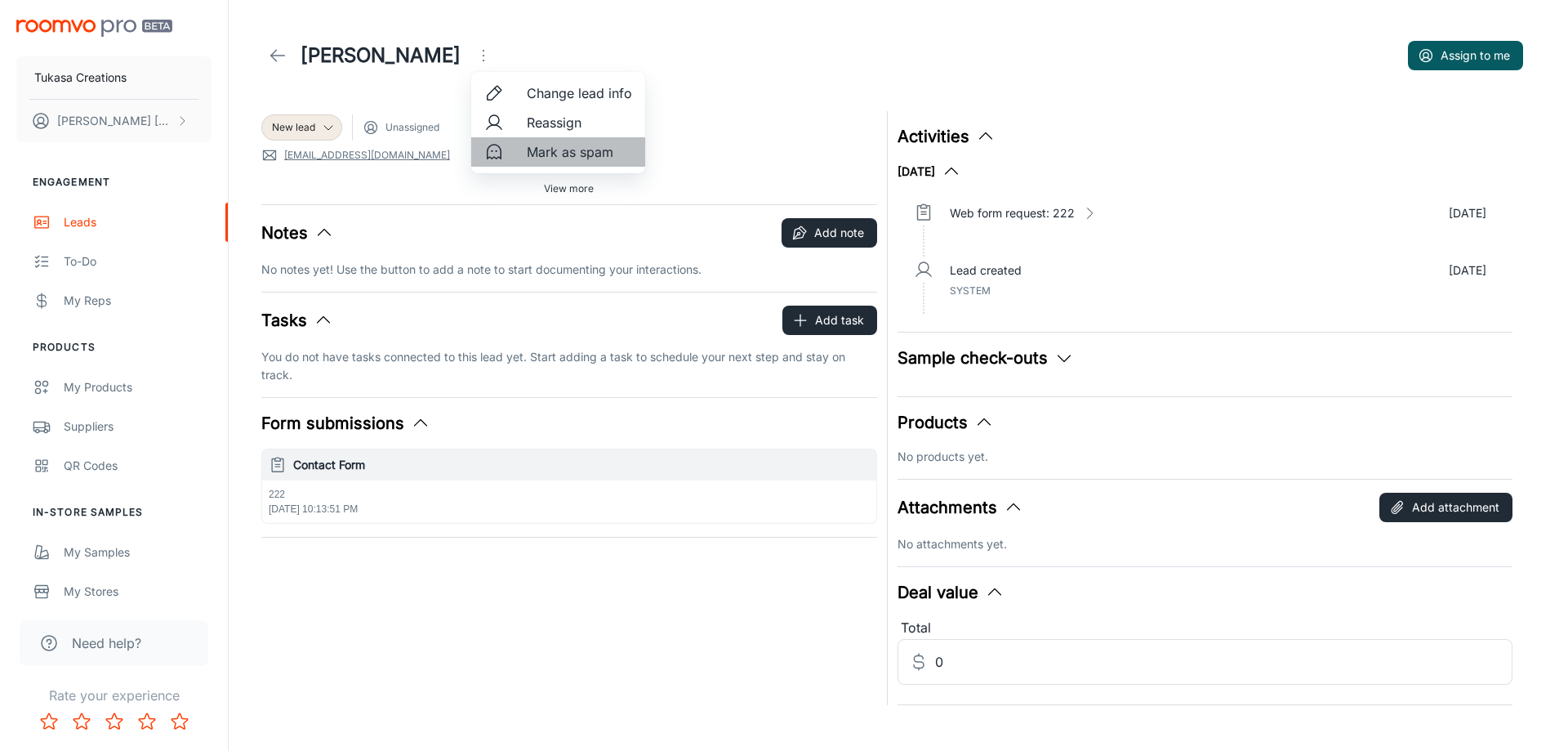
click at [506, 153] on div at bounding box center [499, 152] width 30 height 20
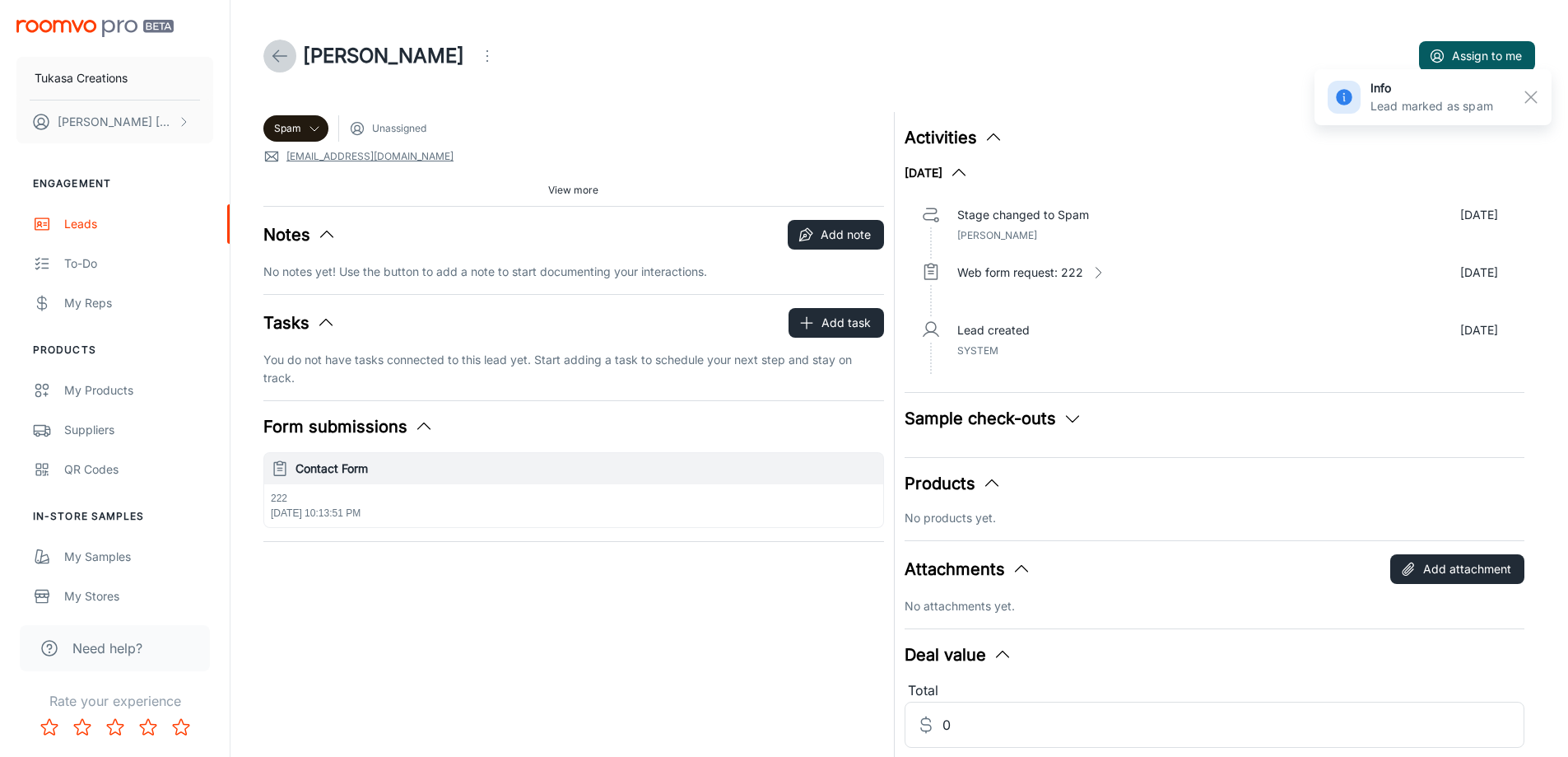
click at [275, 60] on polyline at bounding box center [276, 56] width 6 height 12
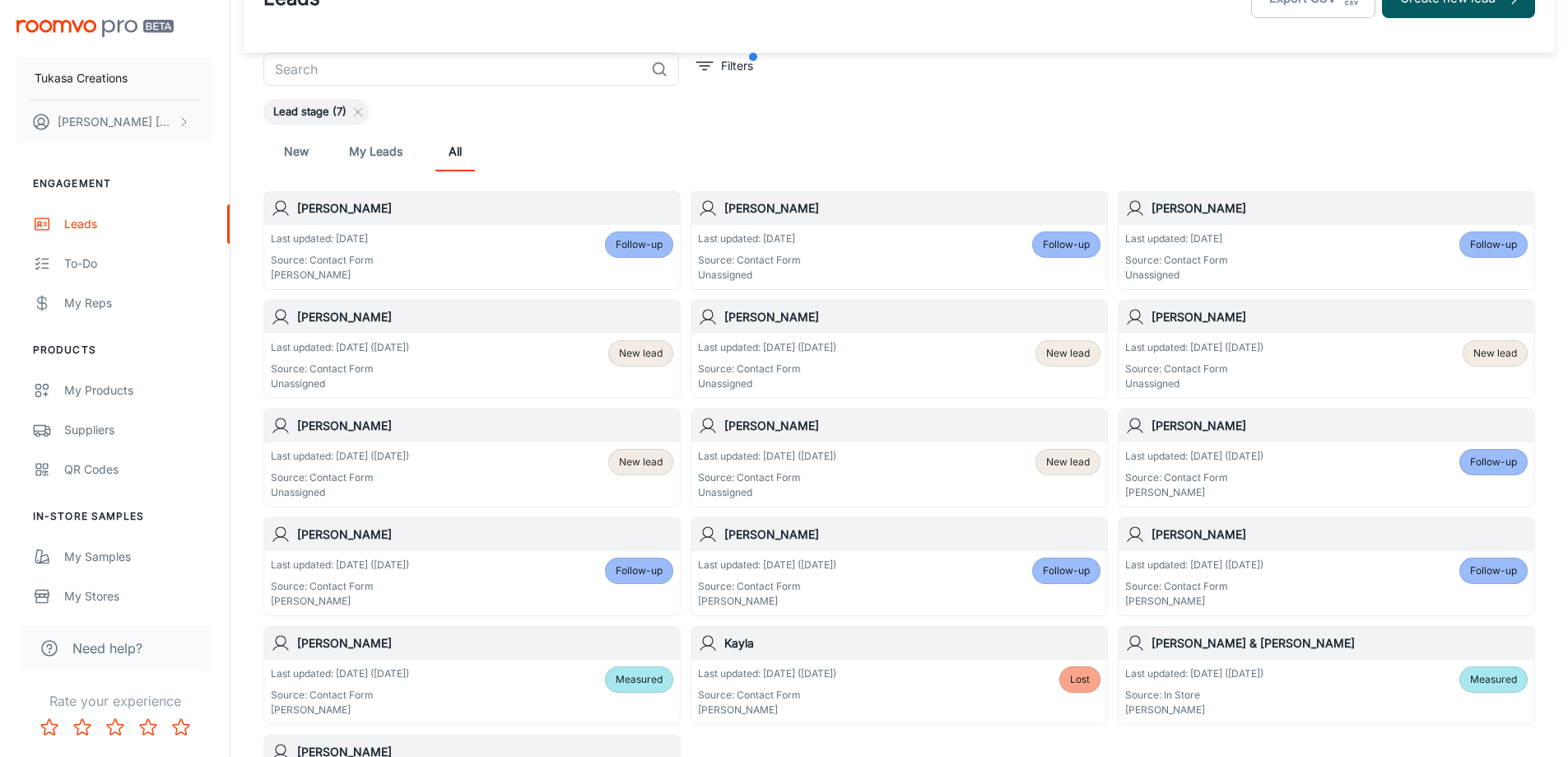
scroll to position [82, 0]
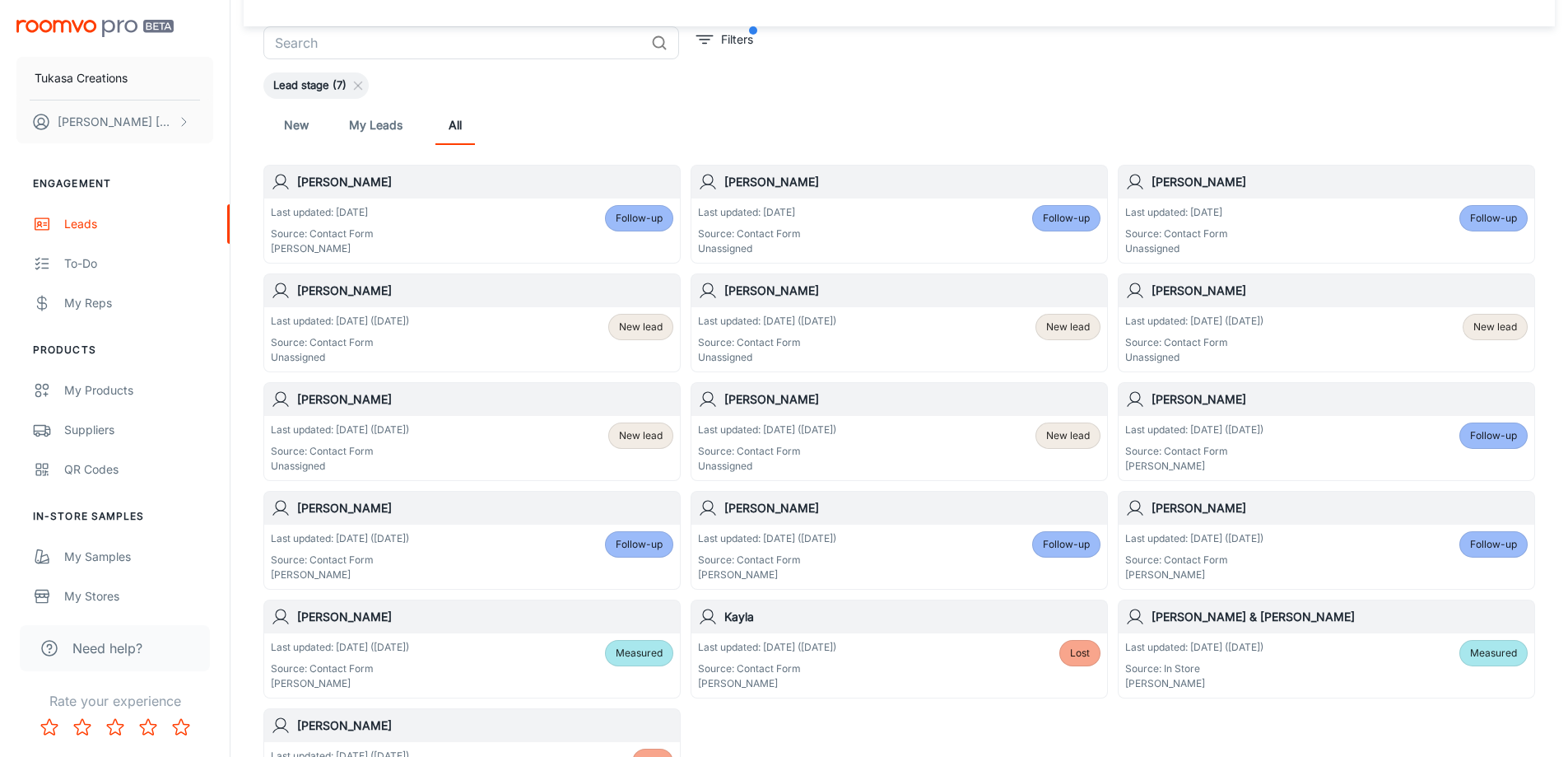
click at [621, 298] on h6 "[PERSON_NAME]" at bounding box center [485, 290] width 376 height 18
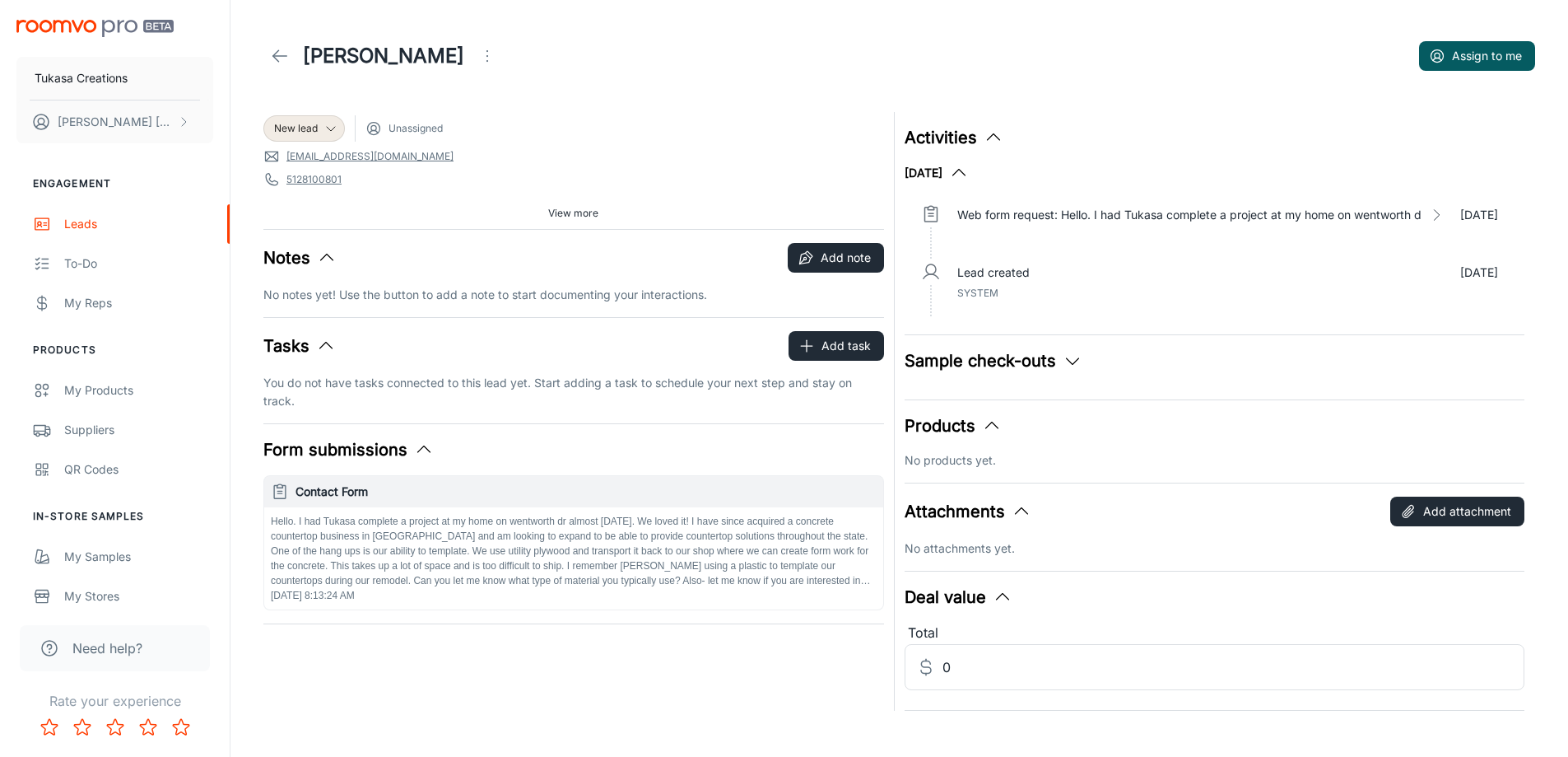
click at [278, 55] on icon at bounding box center [279, 56] width 20 height 20
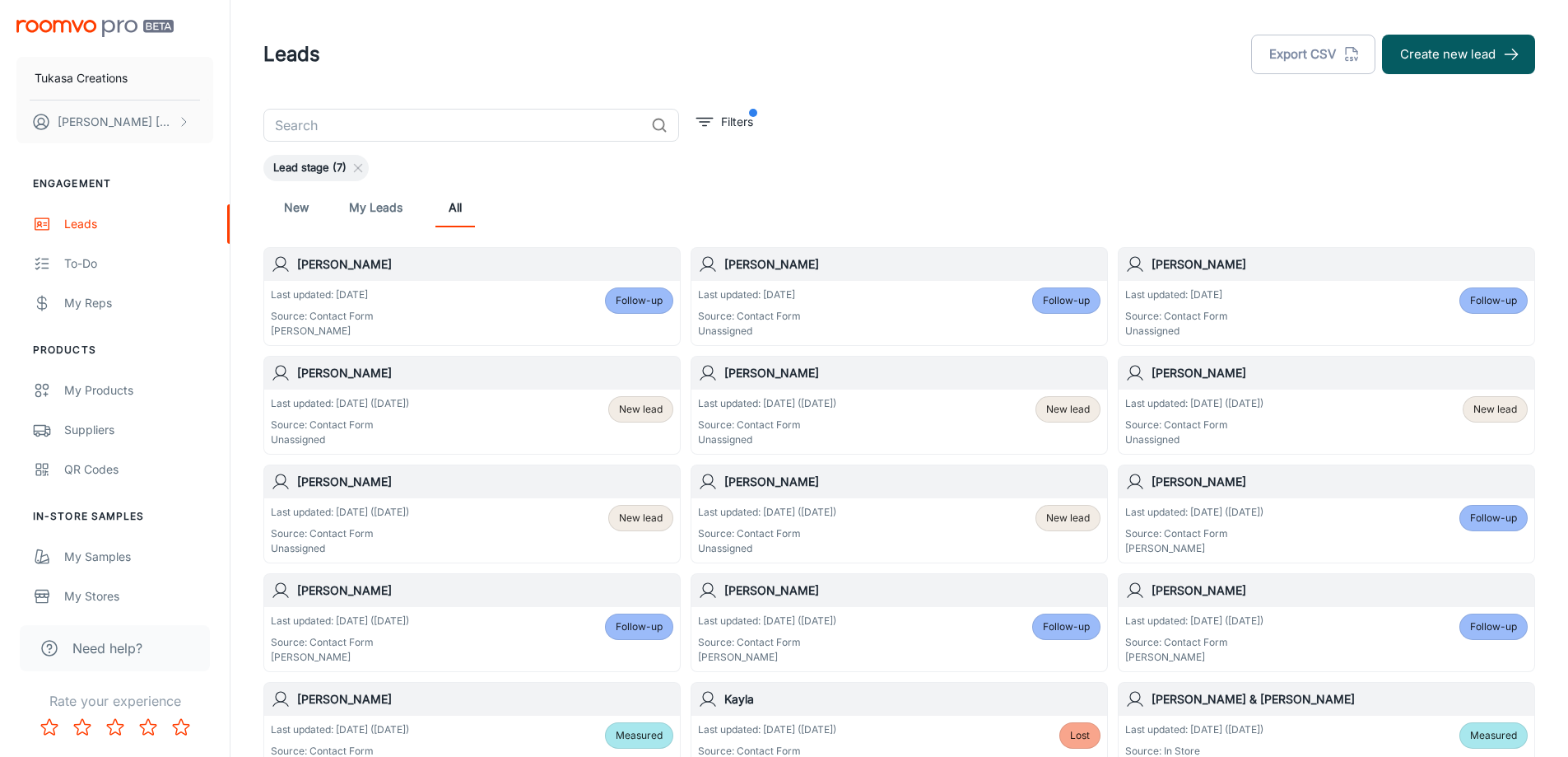
click at [804, 383] on div "[PERSON_NAME]" at bounding box center [899, 373] width 416 height 33
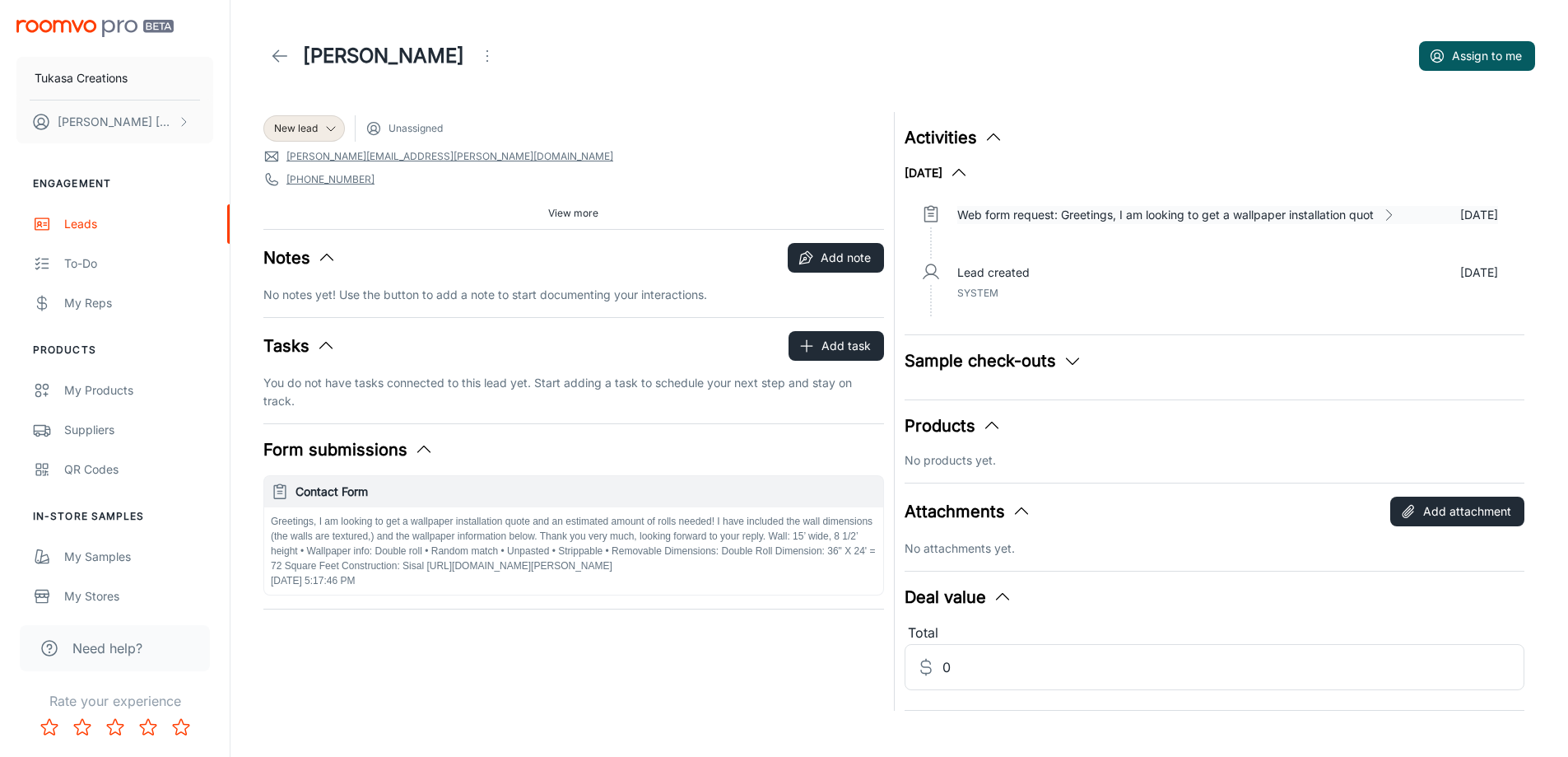
click at [1191, 219] on p "Web form request: Greetings, I am looking to get a wallpaper installation quot" at bounding box center [1165, 215] width 417 height 18
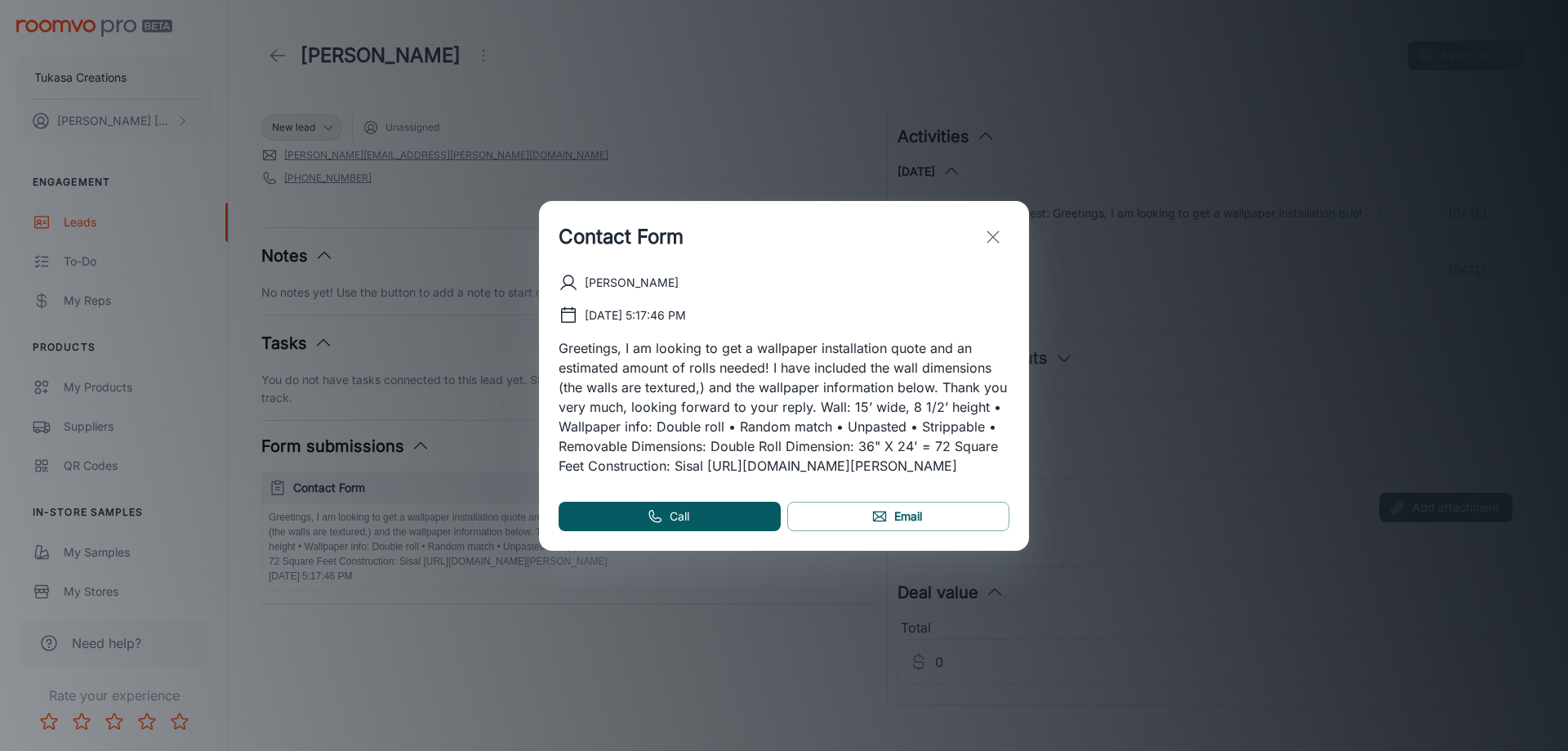
click at [898, 366] on p "Greetings, I am looking to get a wallpaper installation quote and an estimated …" at bounding box center [784, 407] width 451 height 138
click at [991, 227] on icon "exit" at bounding box center [993, 237] width 20 height 20
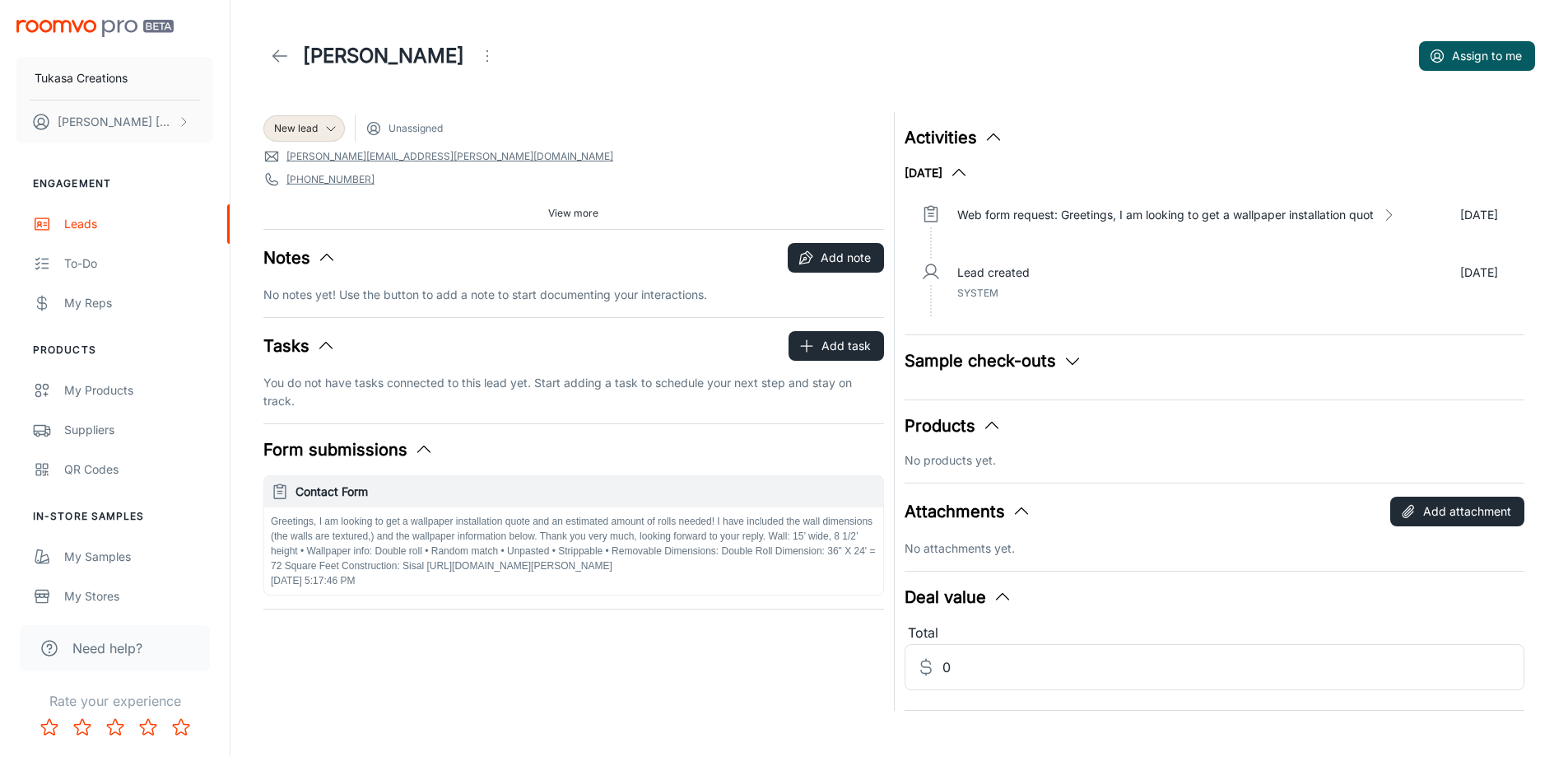
click at [416, 73] on div "[PERSON_NAME] Assign to me" at bounding box center [899, 56] width 1272 height 46
click at [477, 65] on icon "Open menu" at bounding box center [487, 56] width 20 height 20
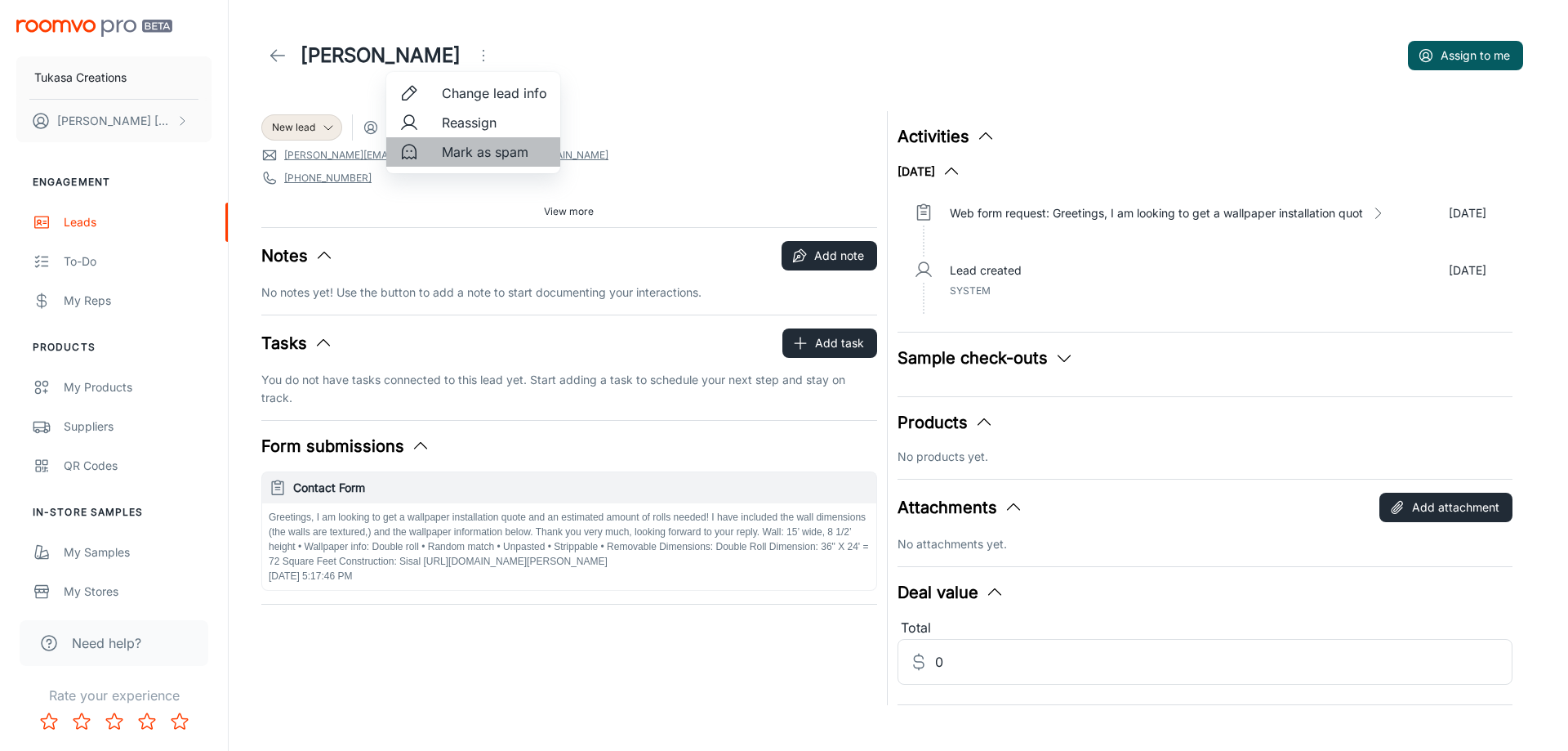
click at [441, 152] on span "Mark as spam" at bounding box center [494, 152] width 105 height 20
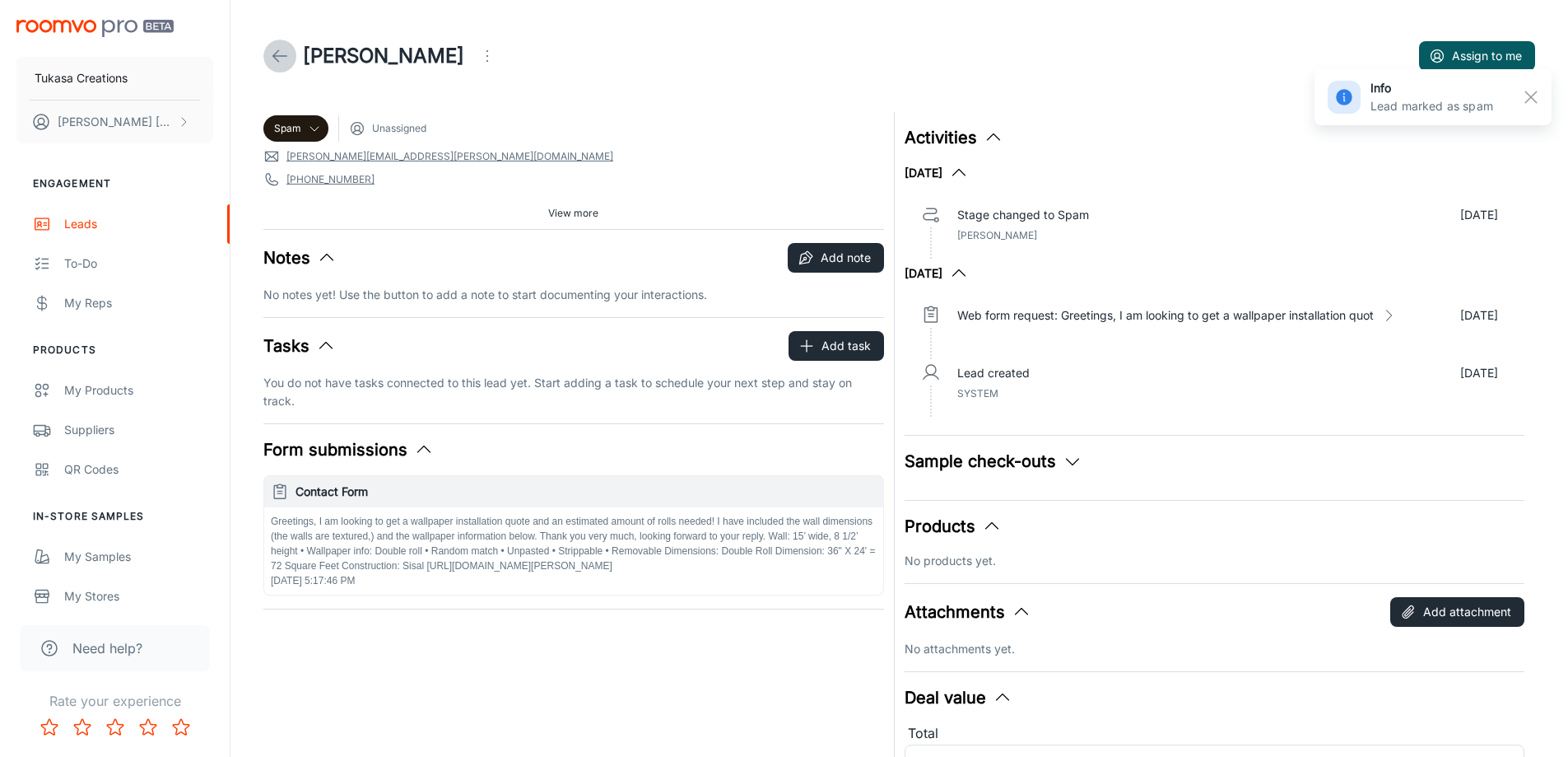
click at [289, 56] on icon at bounding box center [279, 56] width 20 height 20
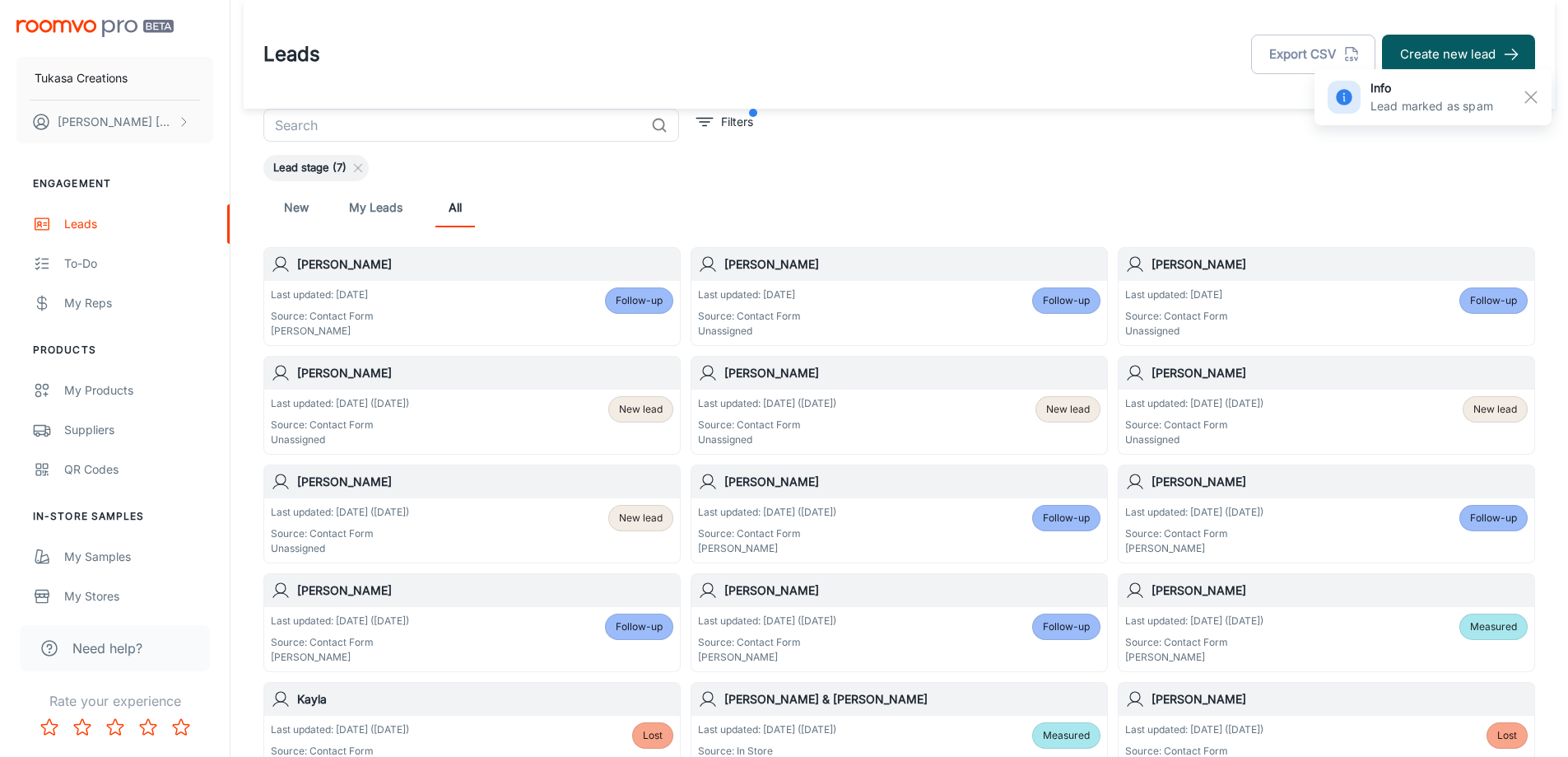
scroll to position [82, 0]
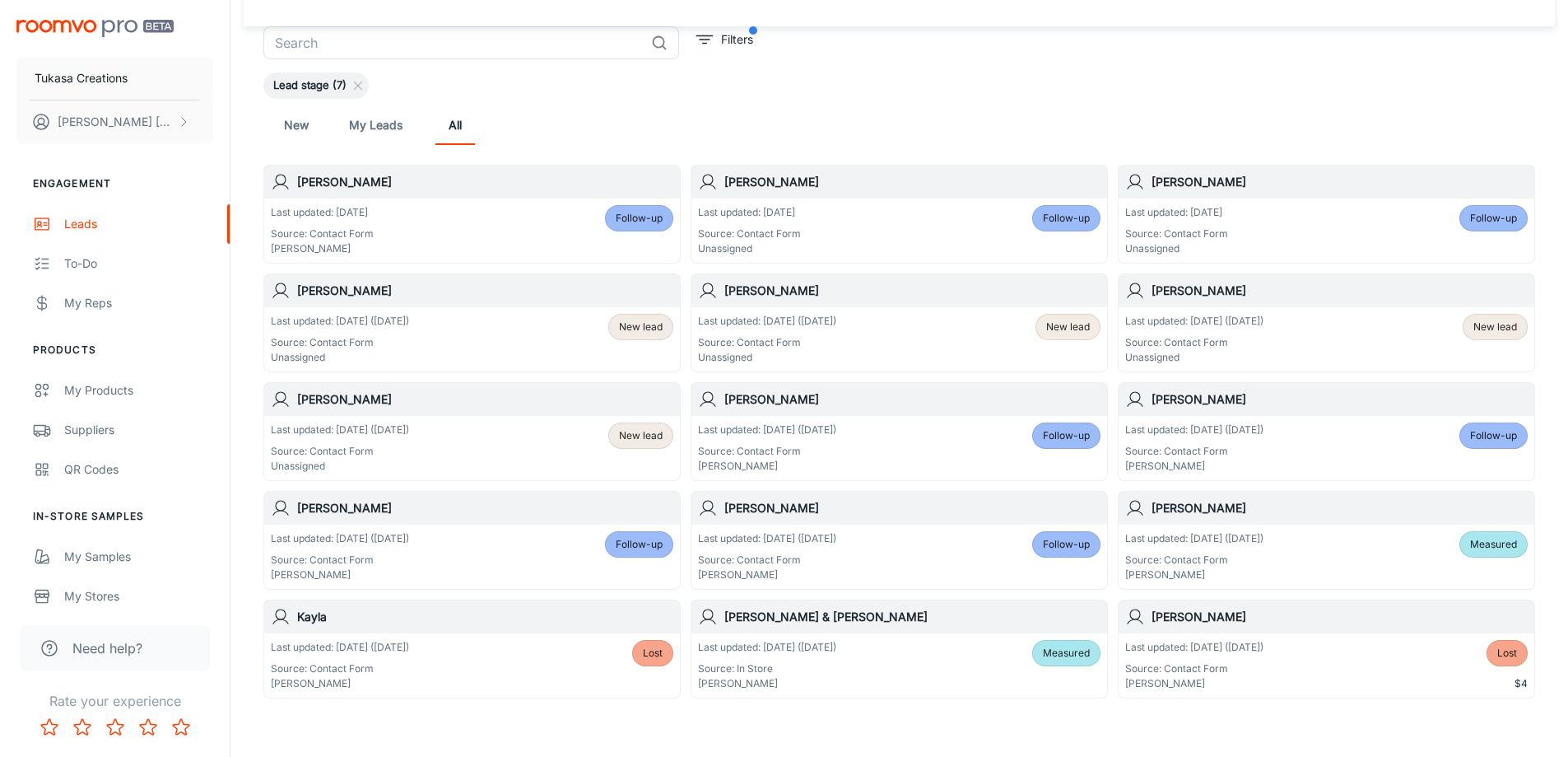
click at [837, 288] on h6 "[PERSON_NAME]" at bounding box center [912, 290] width 376 height 18
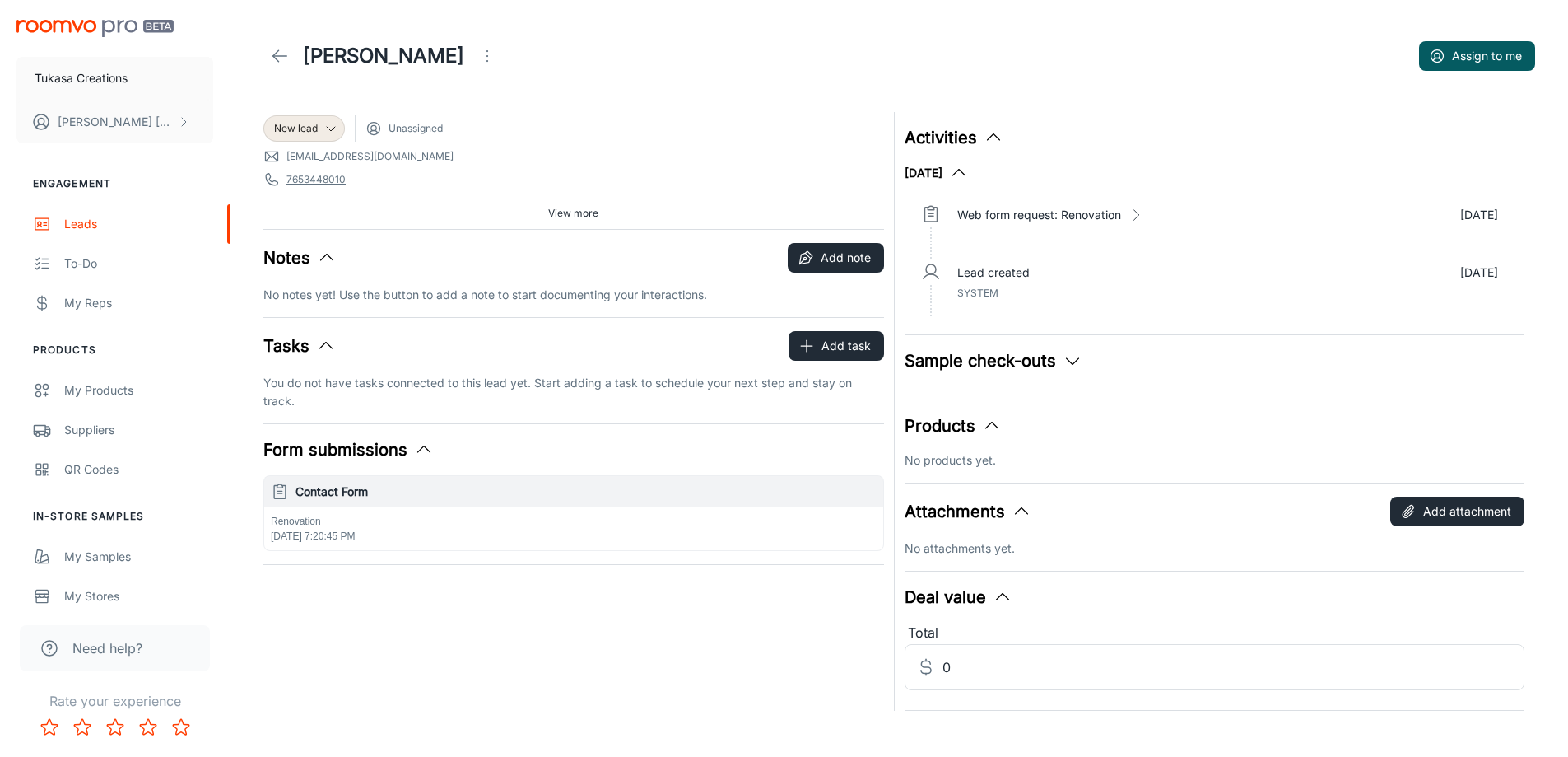
click at [650, 99] on header "[PERSON_NAME] Assign to me" at bounding box center [899, 56] width 1311 height 112
click at [477, 60] on icon "Open menu" at bounding box center [487, 56] width 20 height 20
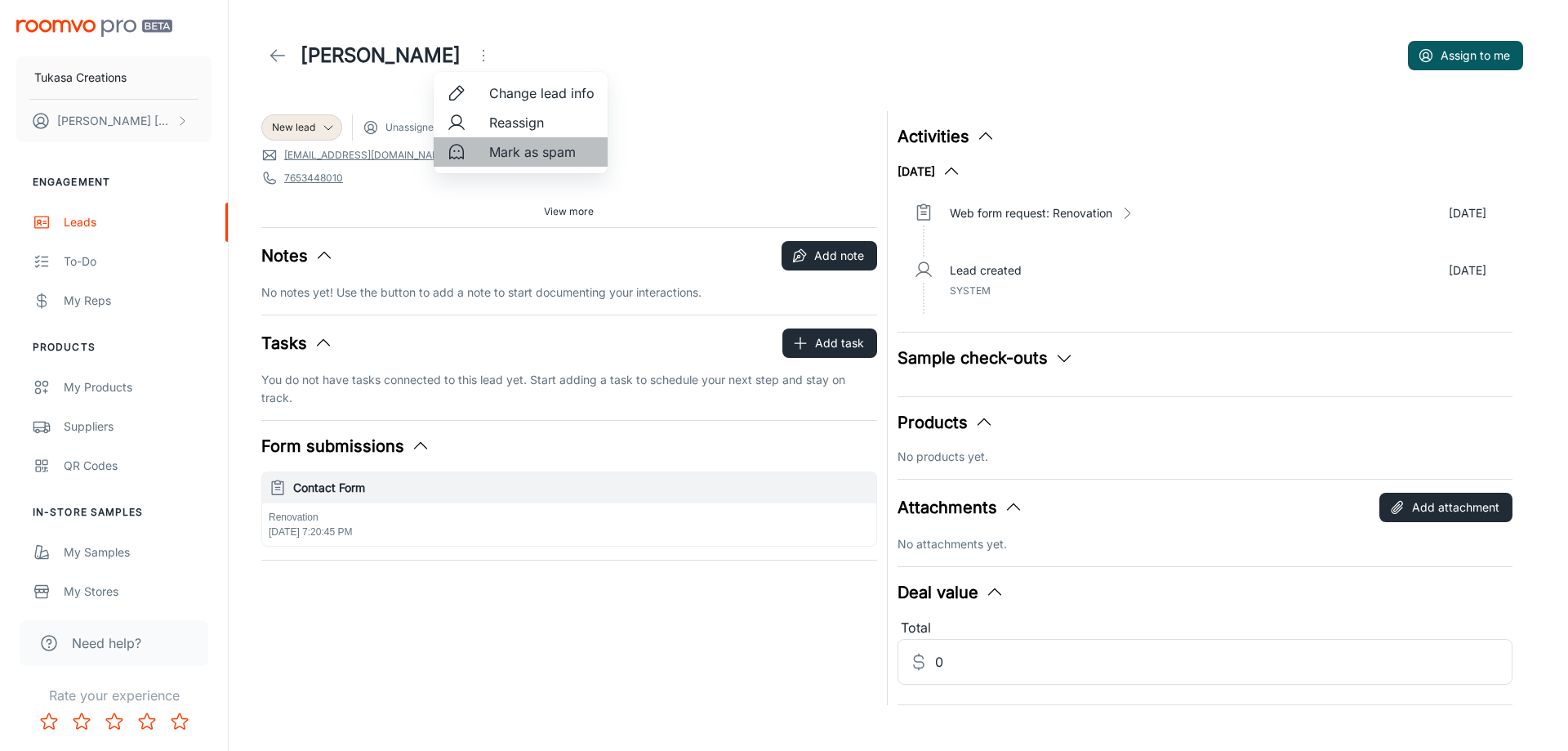
click at [468, 148] on div at bounding box center [462, 152] width 30 height 20
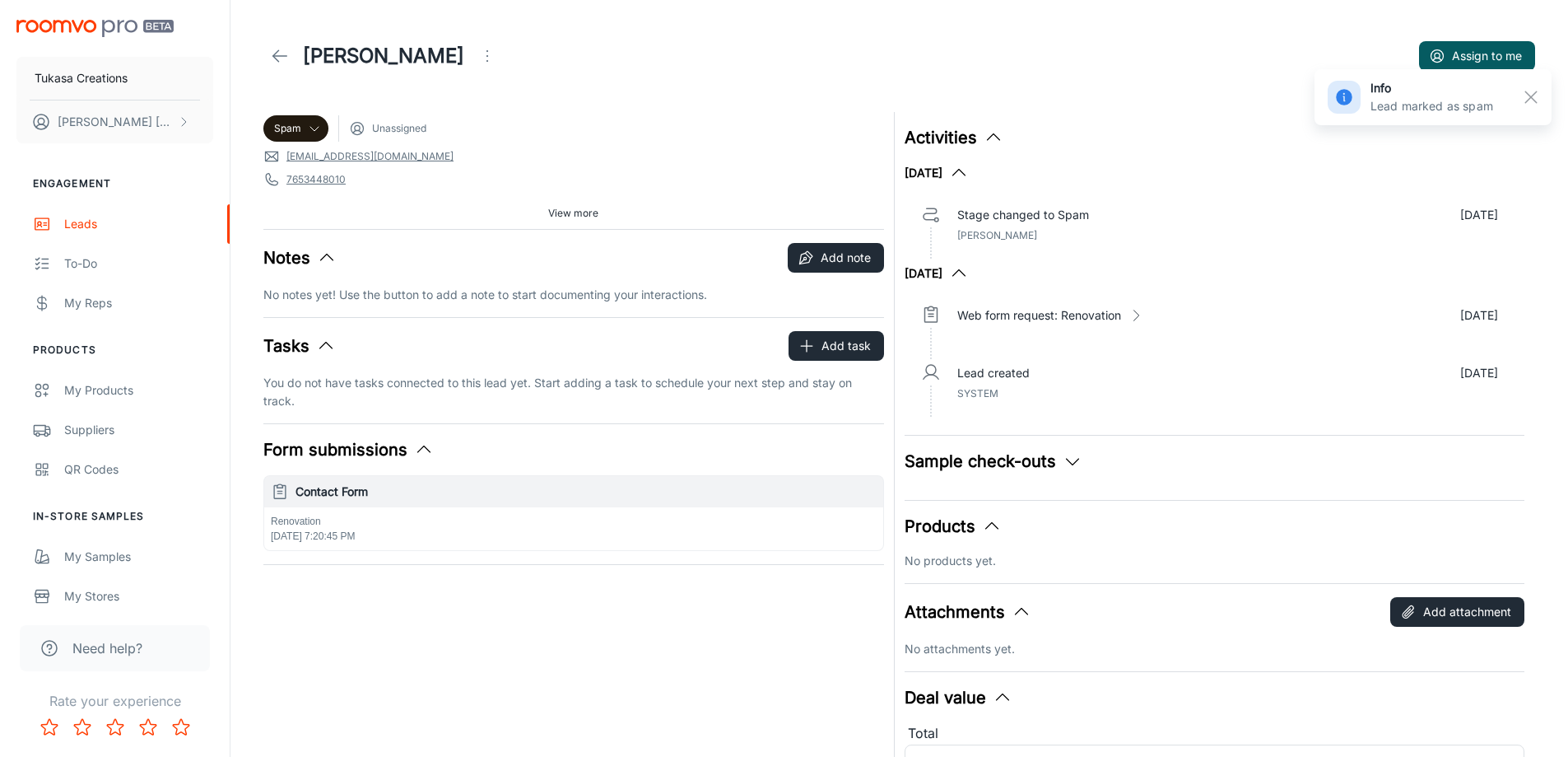
click at [289, 57] on icon at bounding box center [279, 56] width 20 height 20
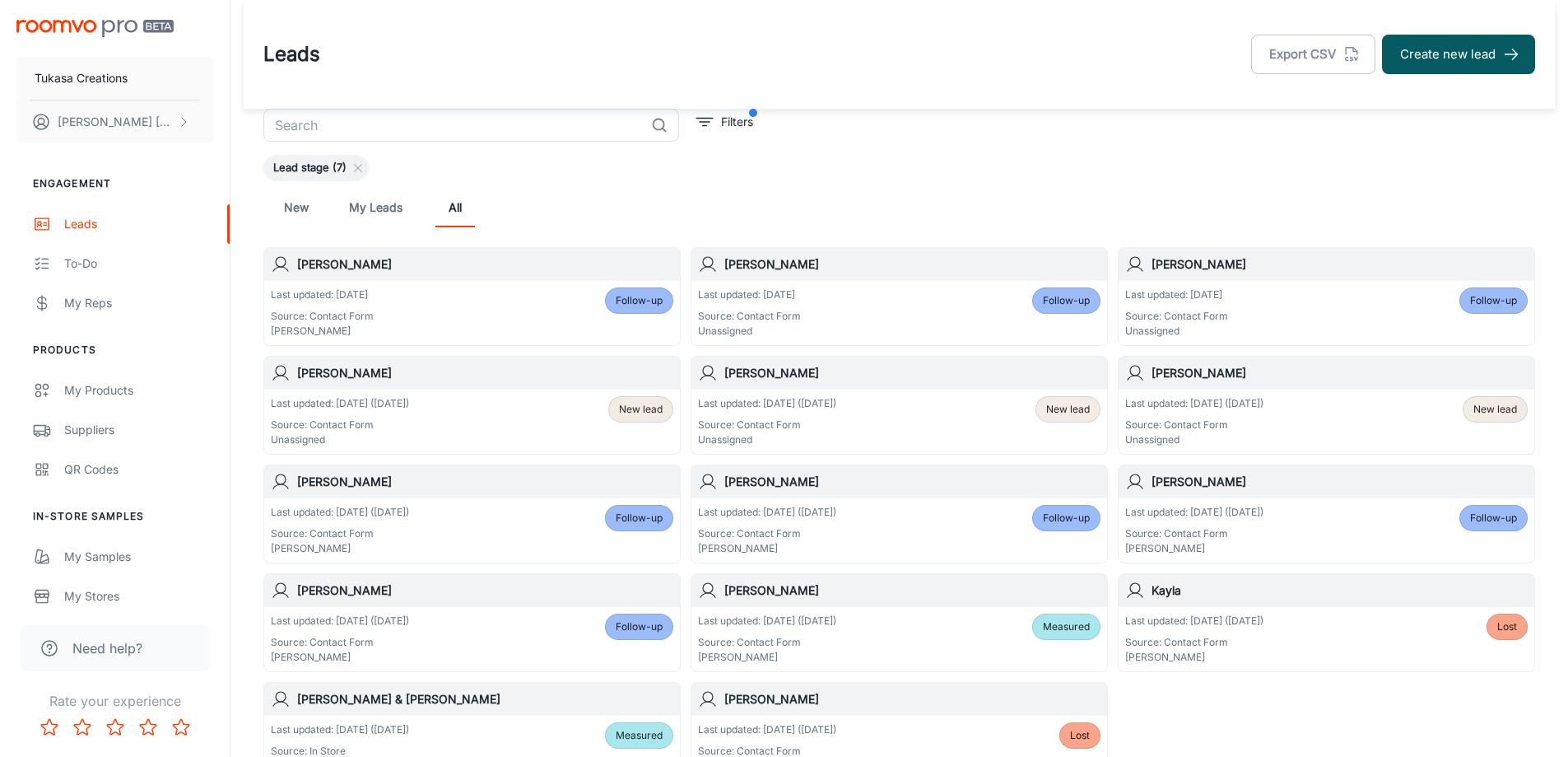
scroll to position [82, 0]
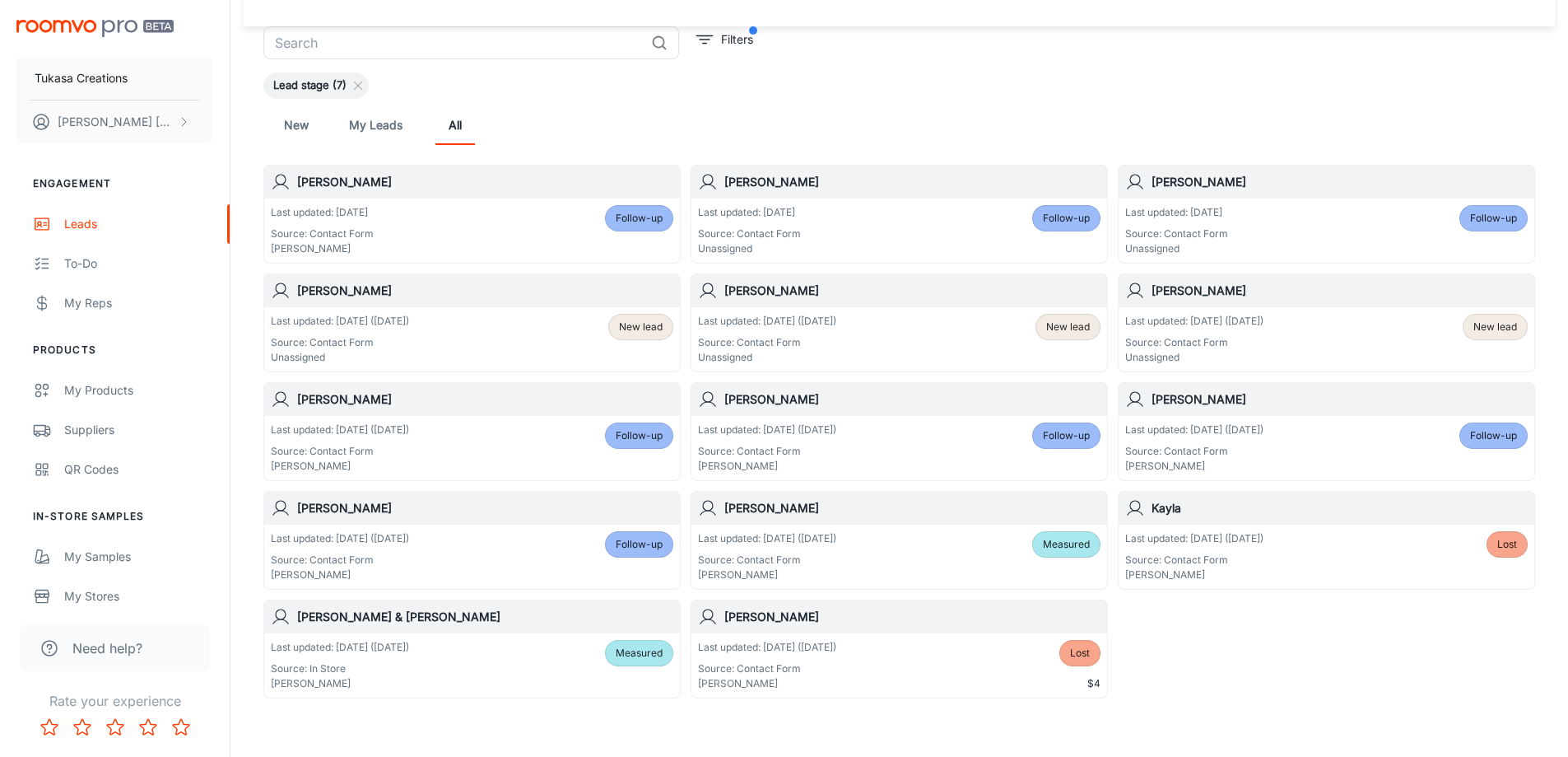
click at [997, 303] on div "[PERSON_NAME]" at bounding box center [899, 291] width 416 height 33
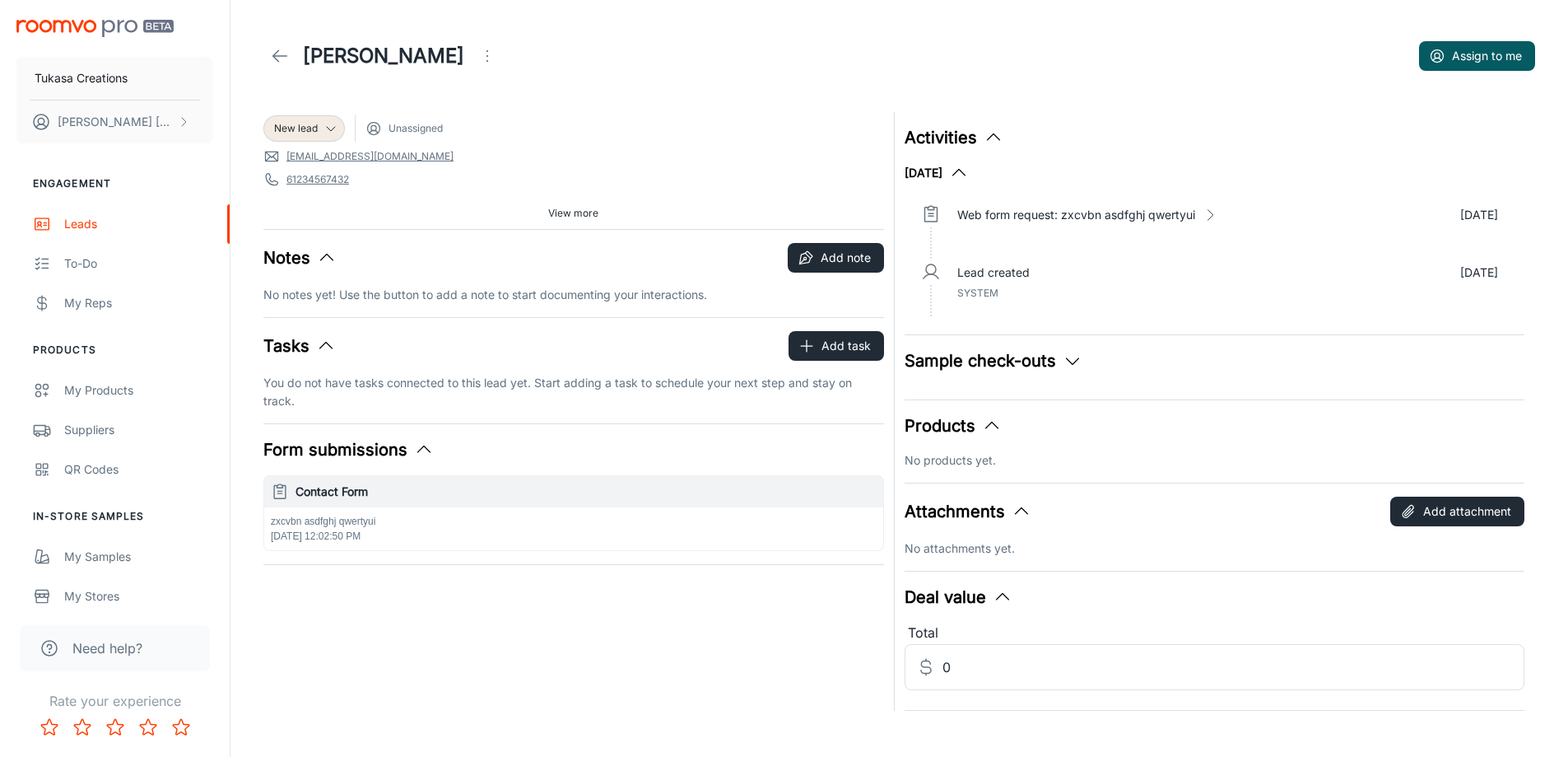
click at [471, 71] on button "Open menu" at bounding box center [487, 56] width 33 height 33
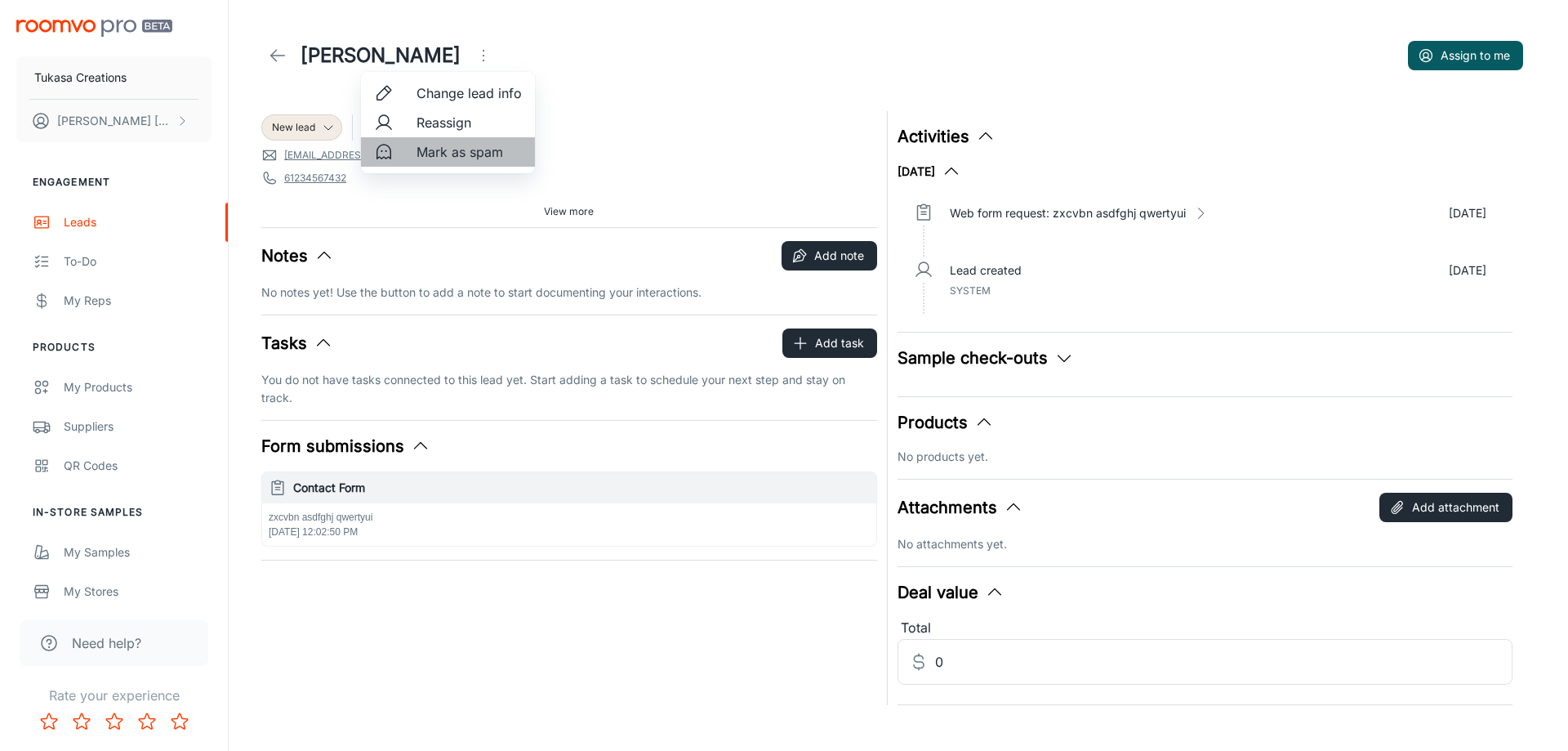
click at [416, 162] on li "Mark as spam" at bounding box center [448, 152] width 174 height 30
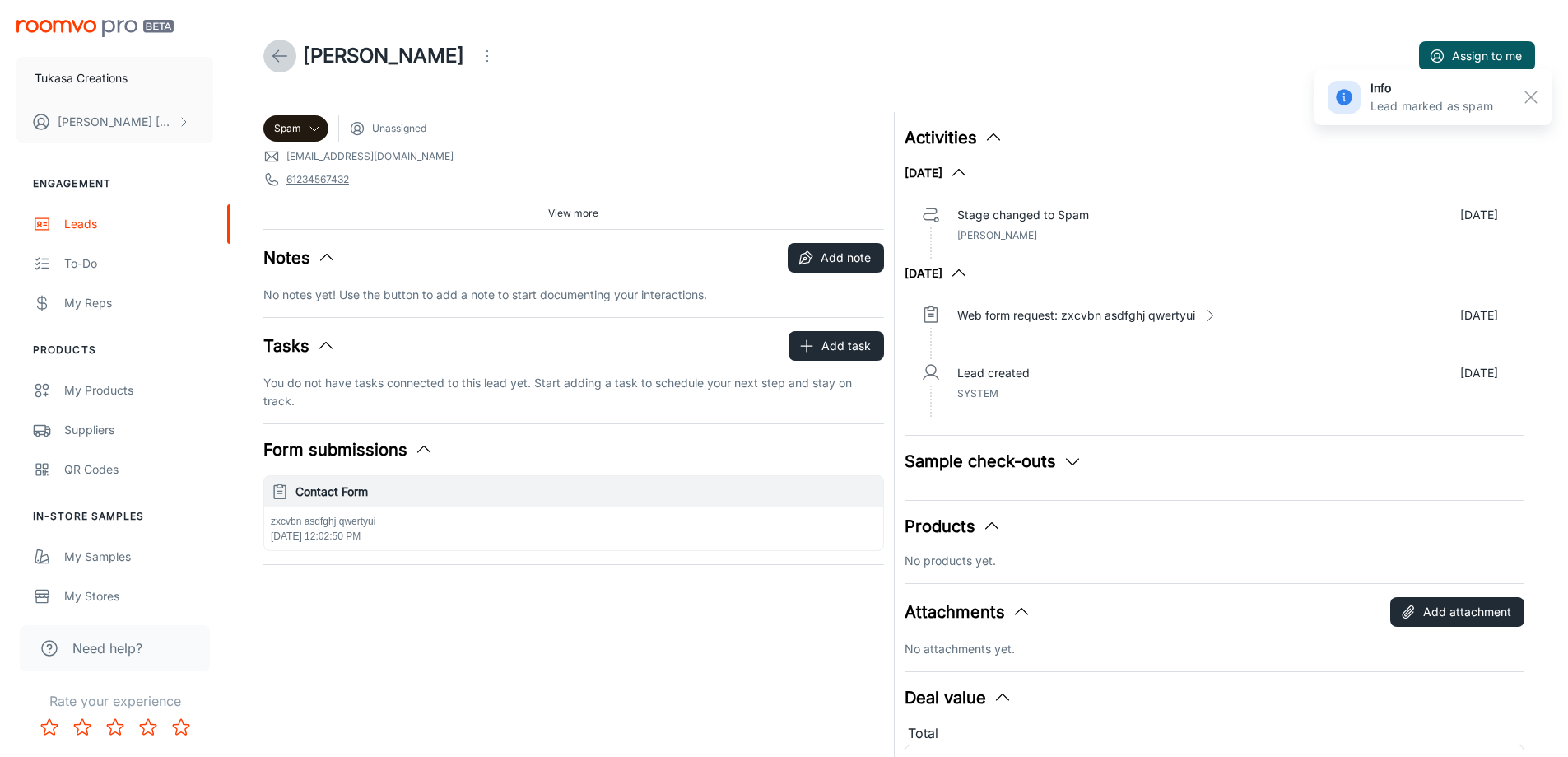
click at [276, 54] on icon at bounding box center [279, 56] width 20 height 20
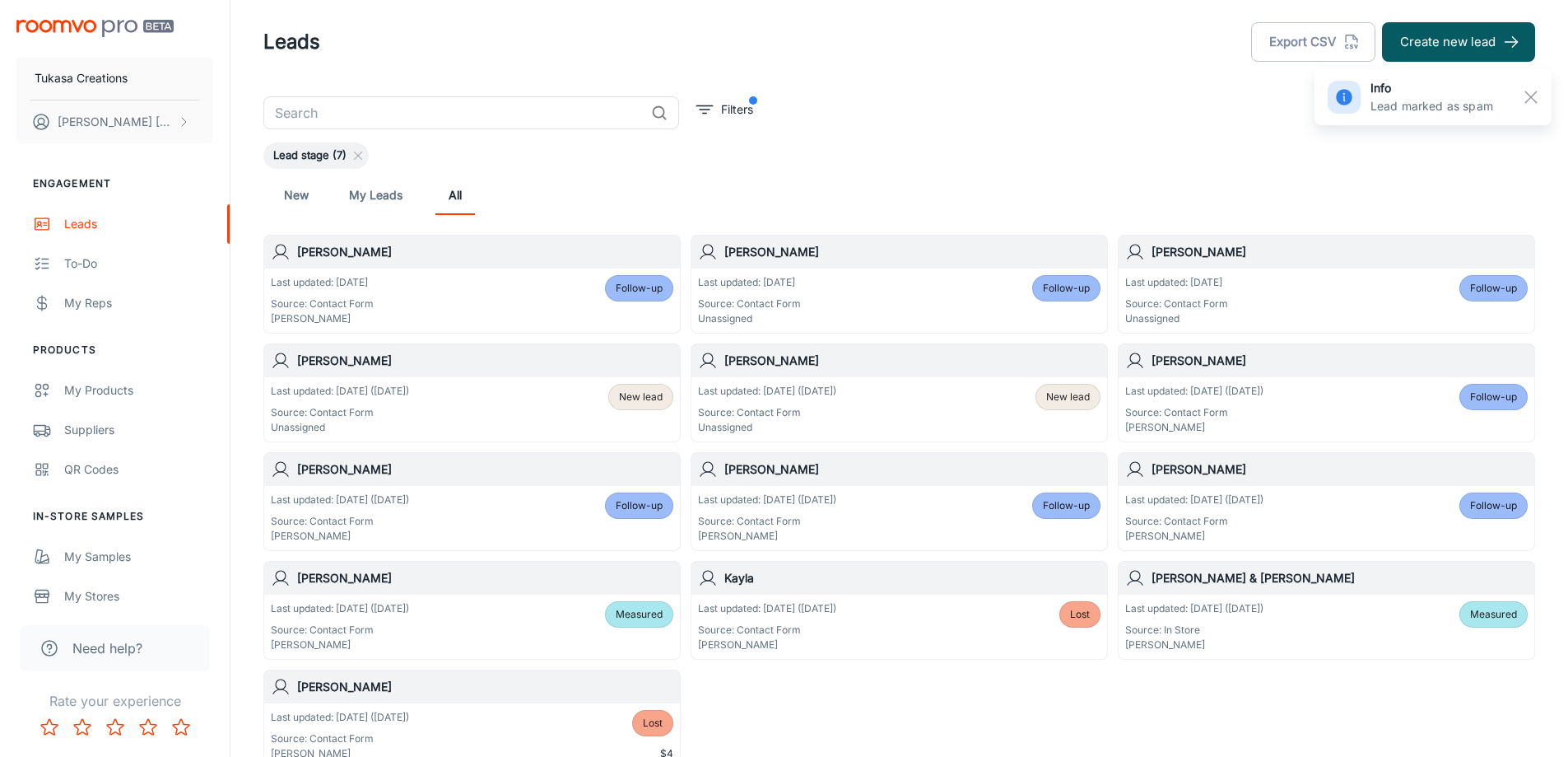
scroll to position [143, 0]
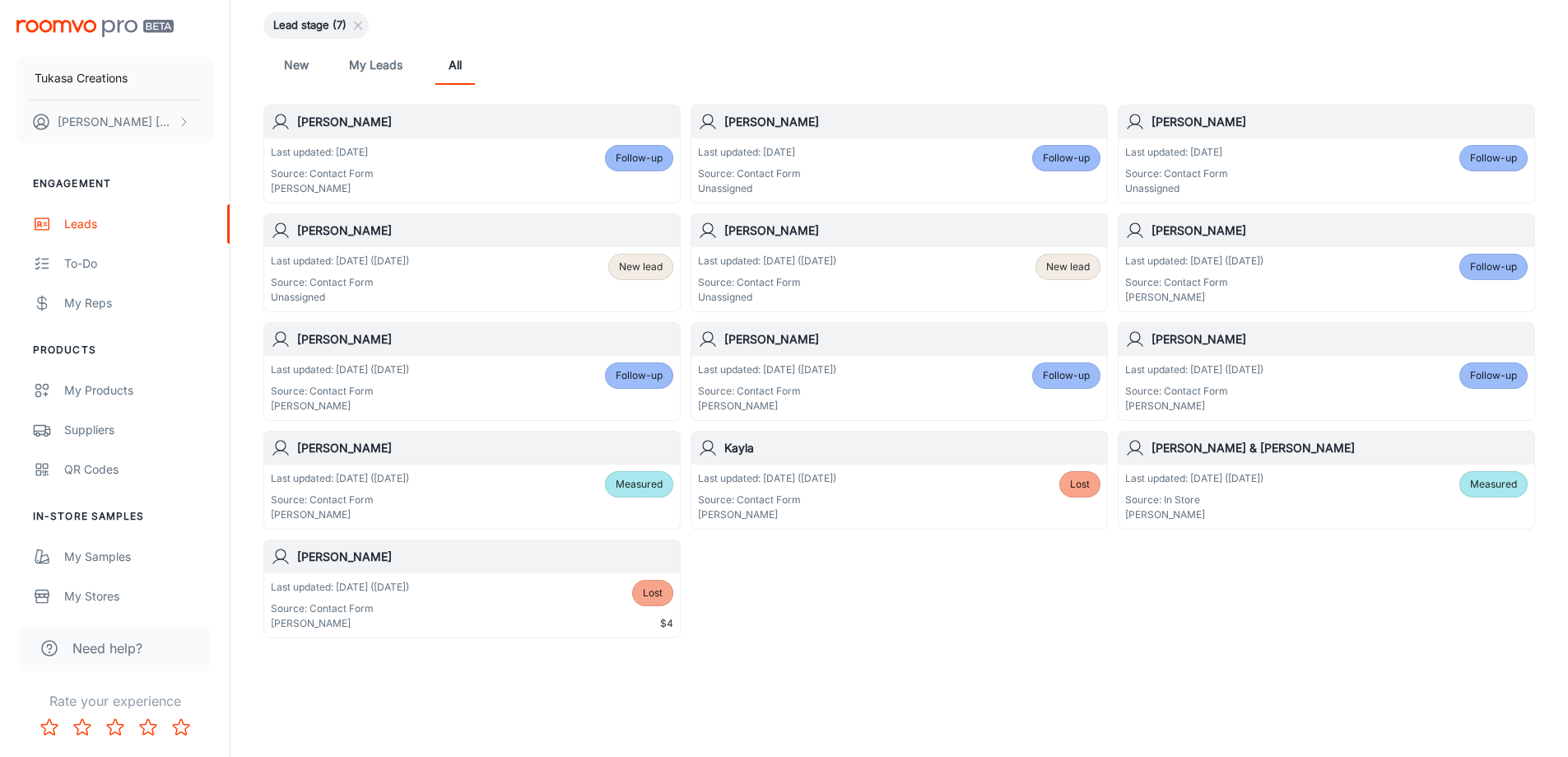
click at [971, 245] on div "[PERSON_NAME]" at bounding box center [899, 230] width 416 height 33
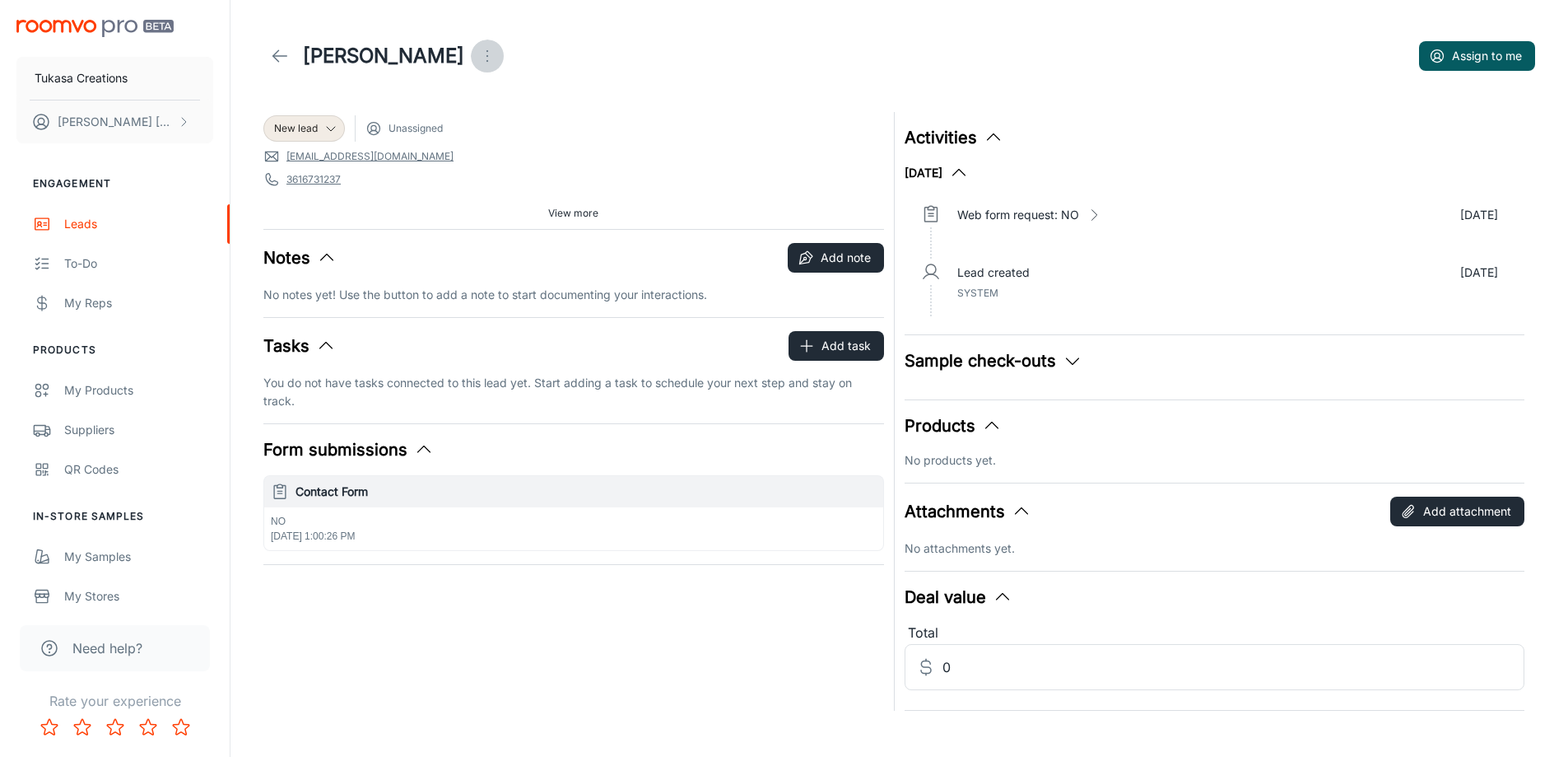
click at [477, 57] on icon "Open menu" at bounding box center [487, 56] width 20 height 20
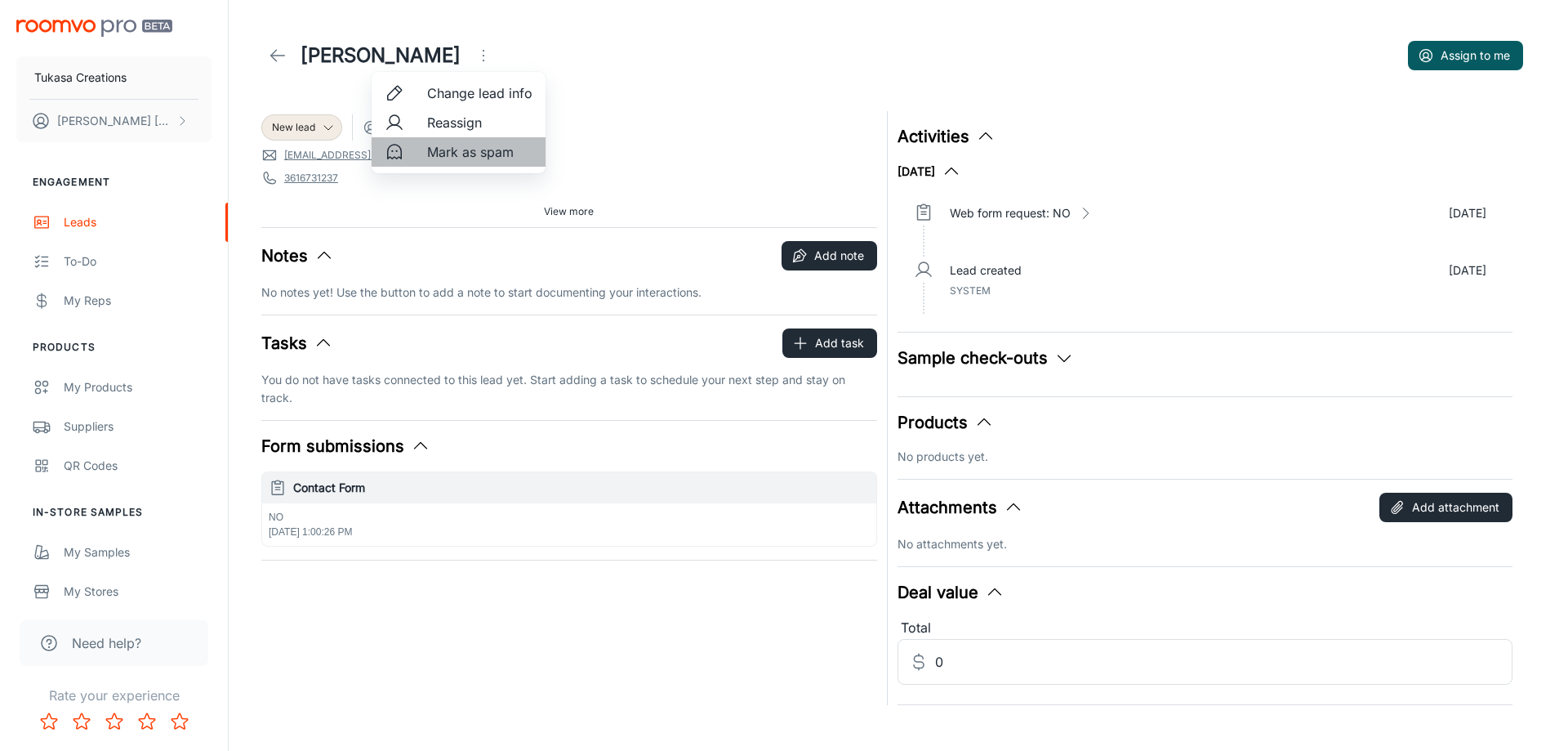
click at [438, 154] on span "Mark as spam" at bounding box center [480, 152] width 105 height 20
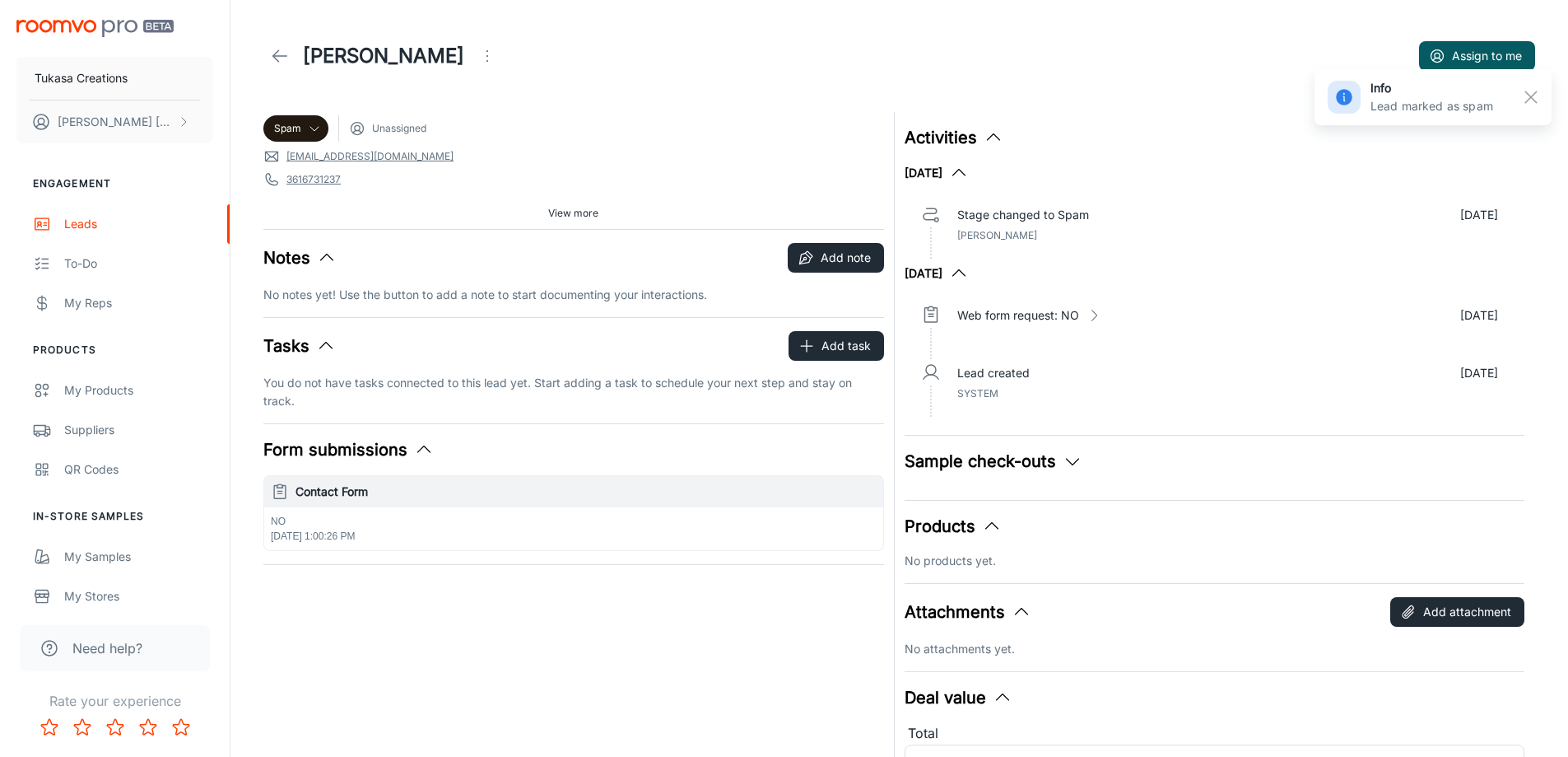
click at [281, 48] on icon at bounding box center [279, 56] width 20 height 20
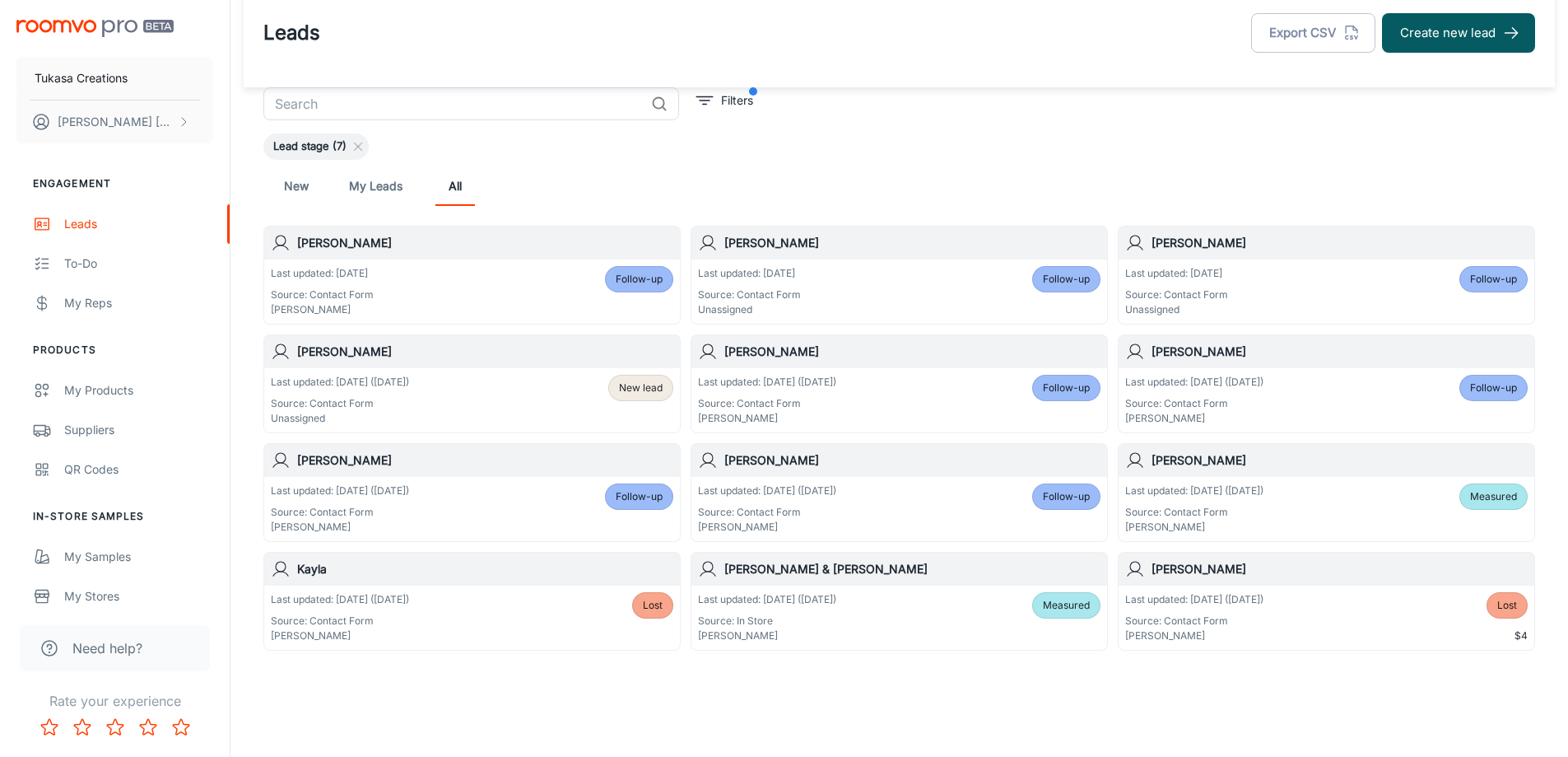
scroll to position [34, 0]
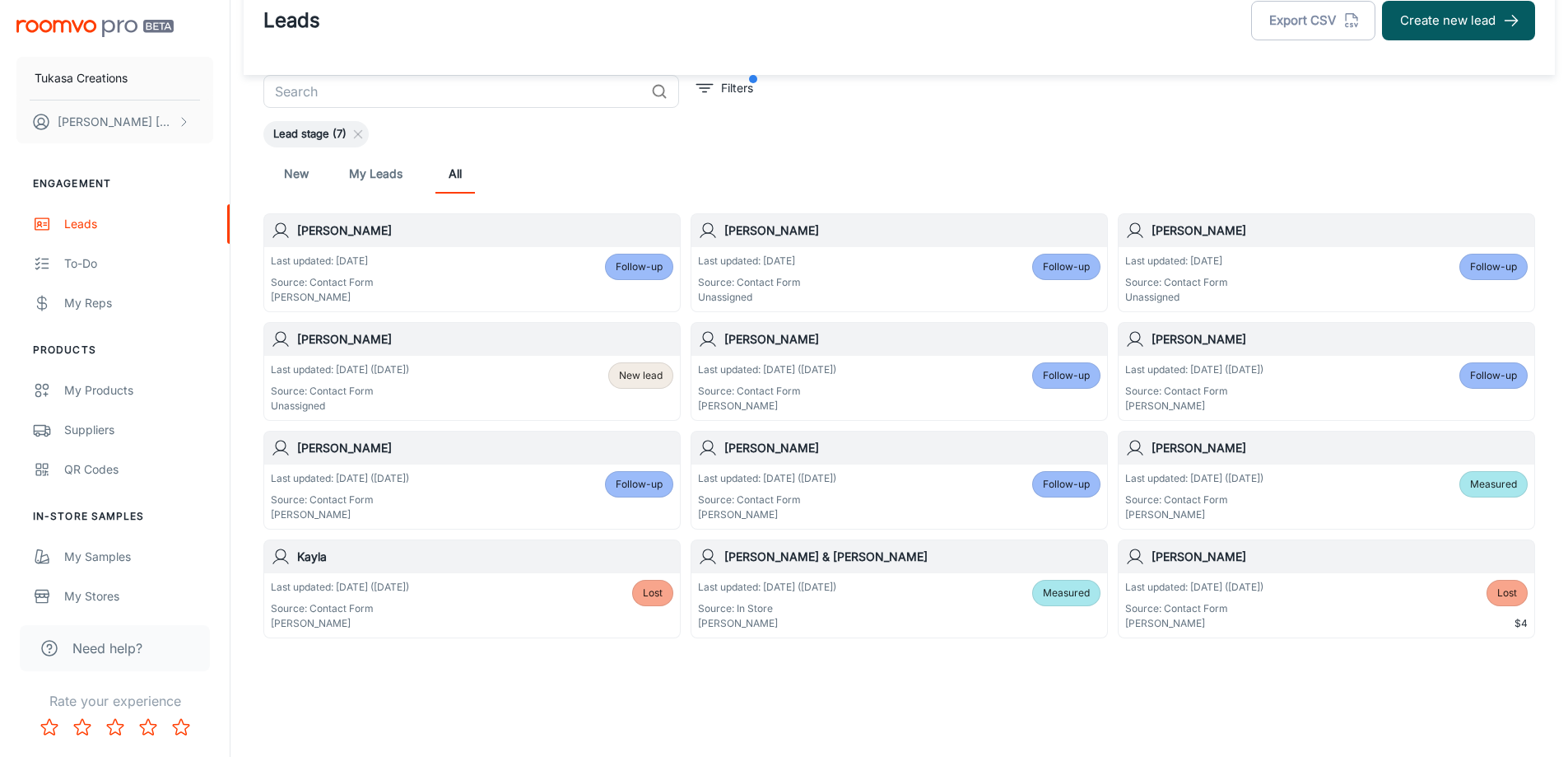
click at [755, 334] on h6 "[PERSON_NAME]" at bounding box center [912, 339] width 376 height 18
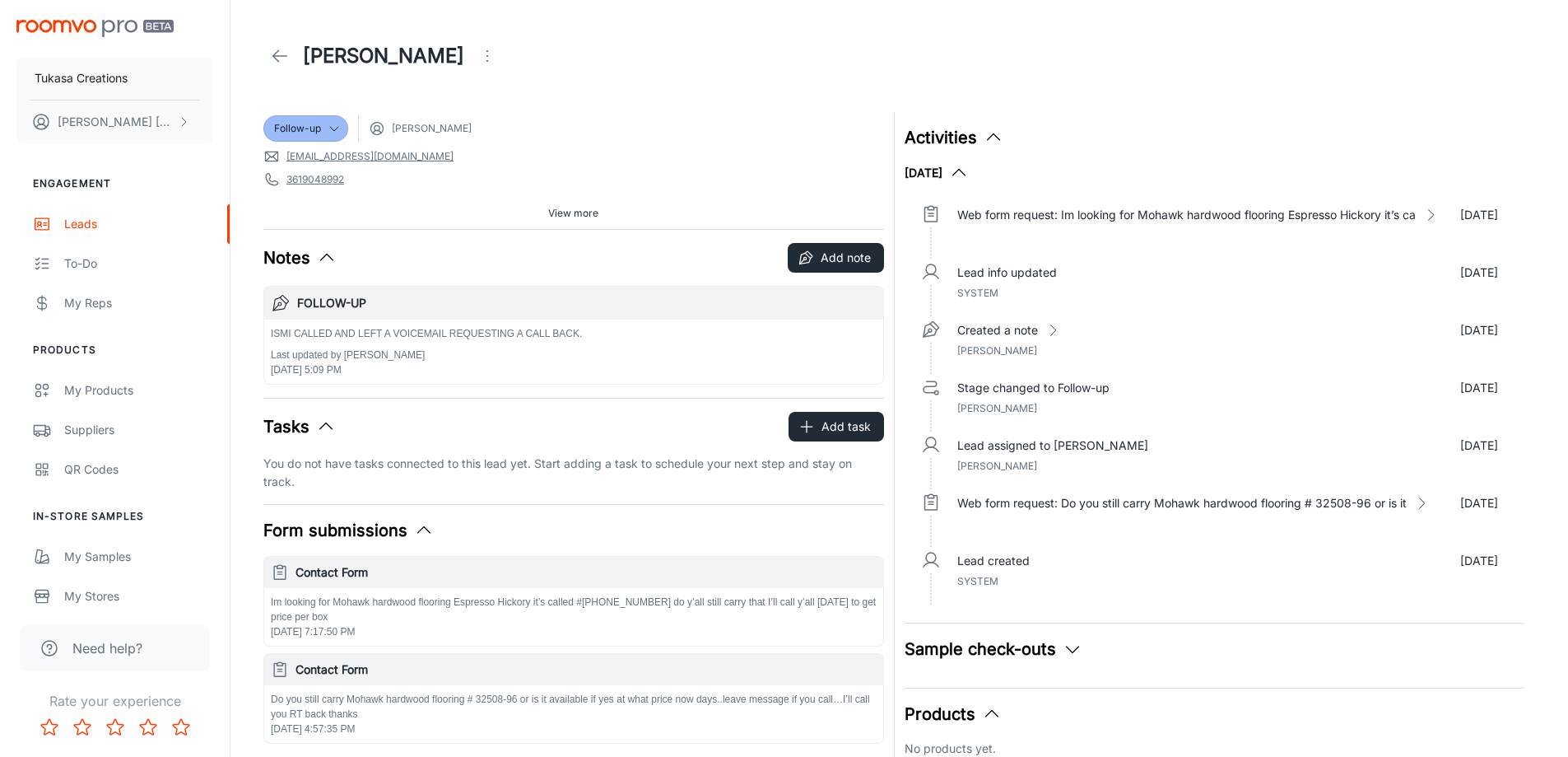
click at [743, 107] on header "[PERSON_NAME]" at bounding box center [899, 56] width 1311 height 112
click at [477, 57] on icon "Open menu" at bounding box center [487, 56] width 20 height 20
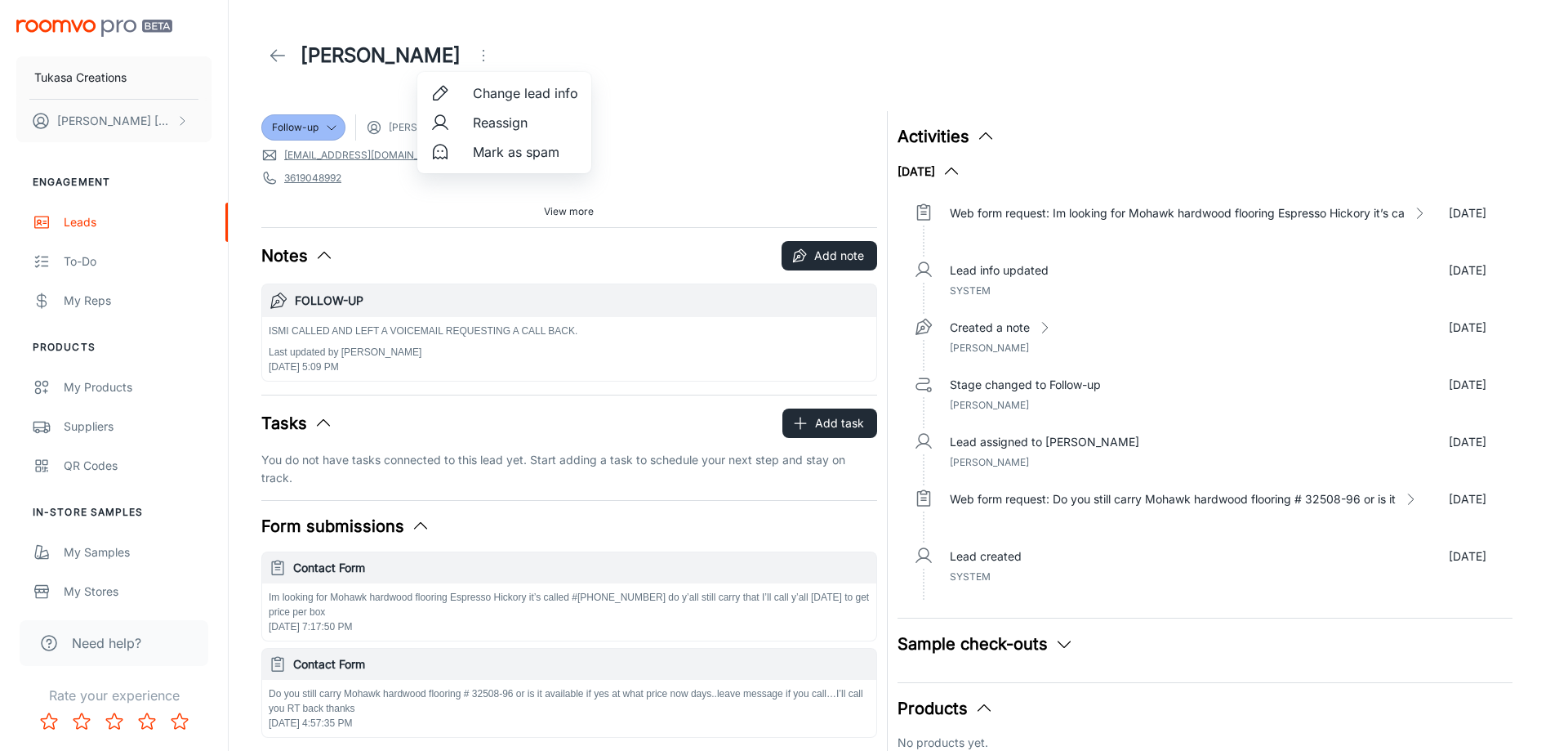
click at [458, 156] on div at bounding box center [445, 152] width 30 height 20
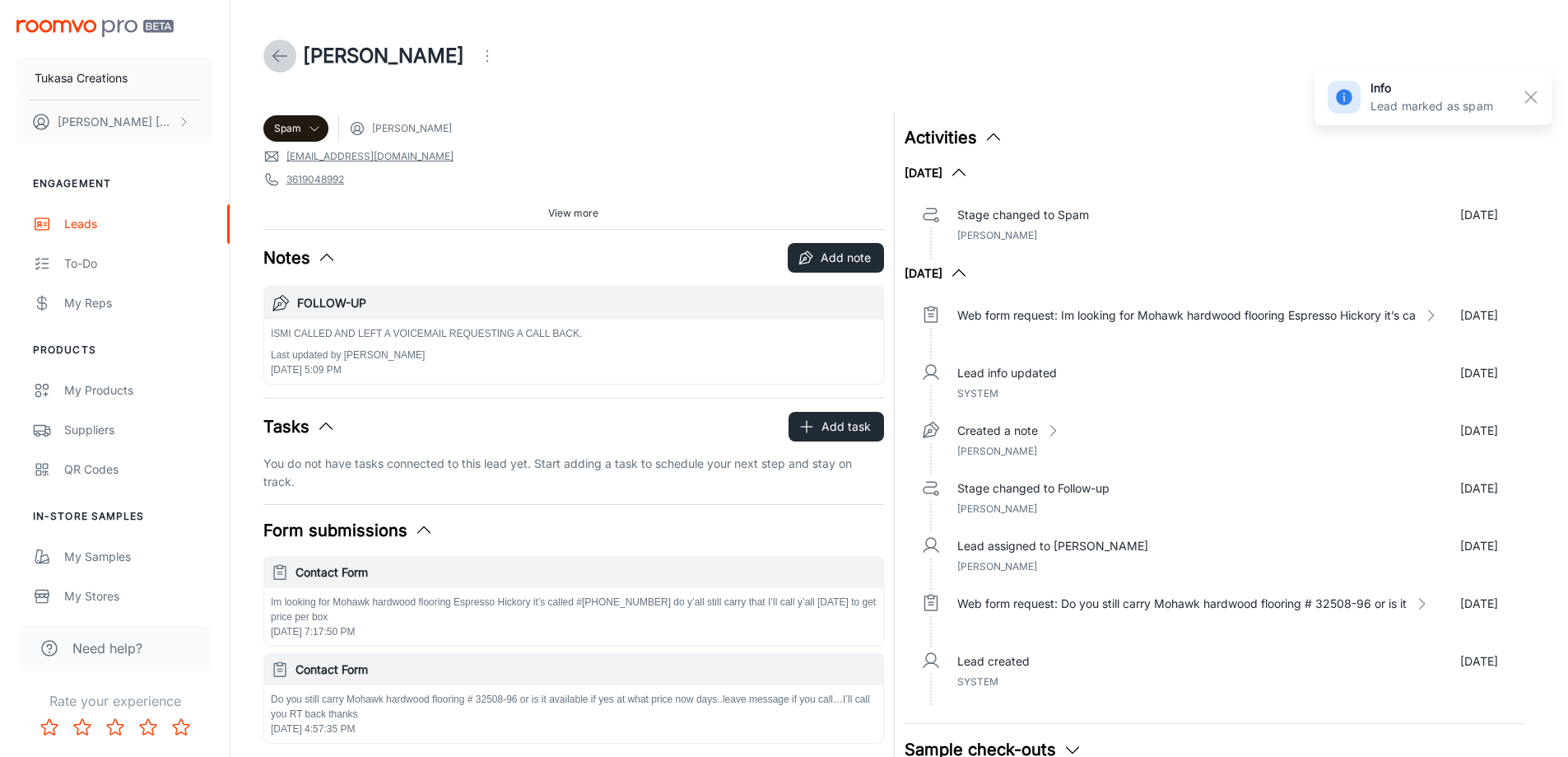
click at [275, 60] on icon at bounding box center [279, 56] width 20 height 20
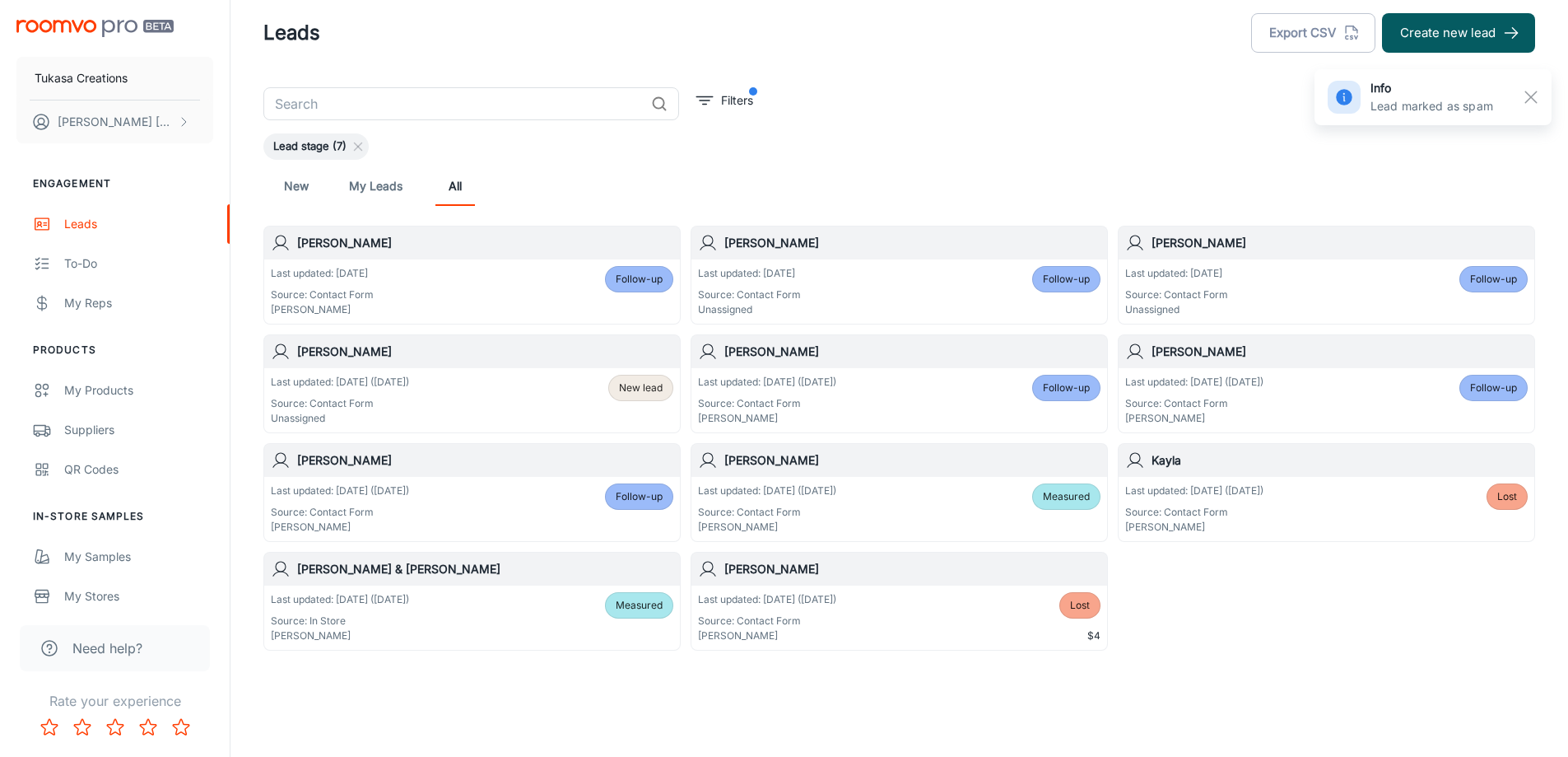
scroll to position [34, 0]
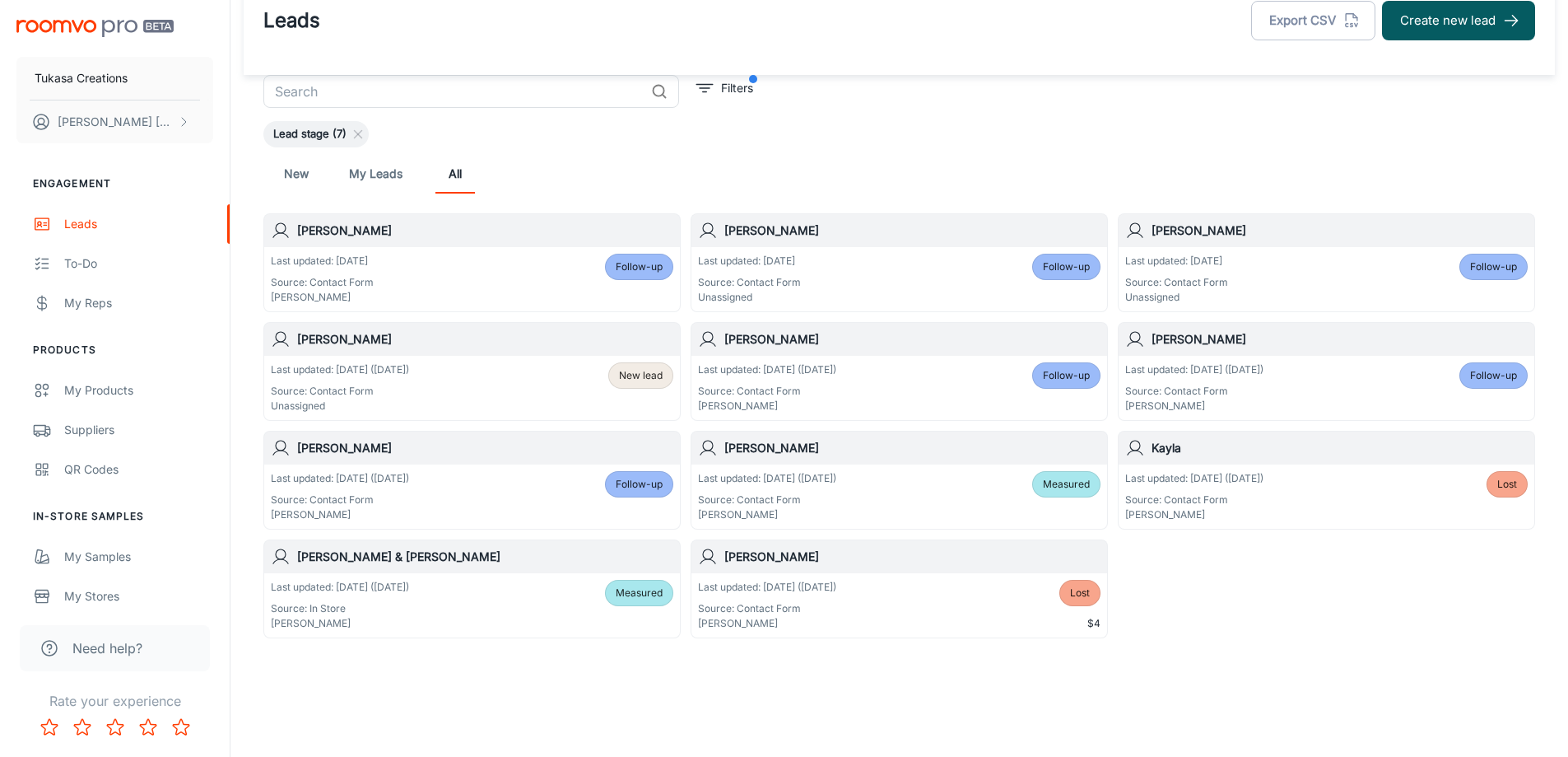
click at [865, 338] on h6 "[PERSON_NAME]" at bounding box center [912, 339] width 376 height 18
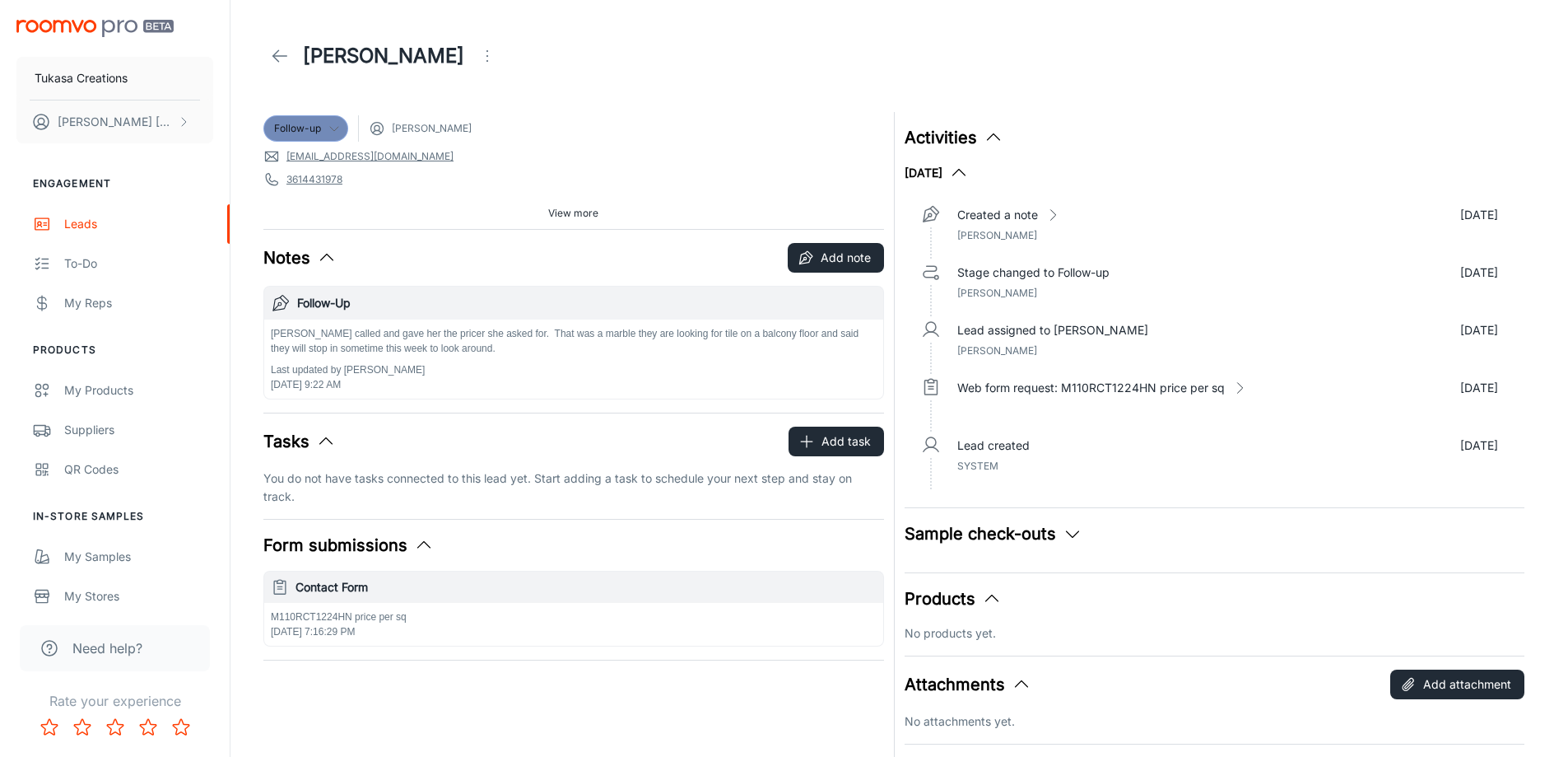
click at [327, 128] on icon at bounding box center [334, 129] width 13 height 13
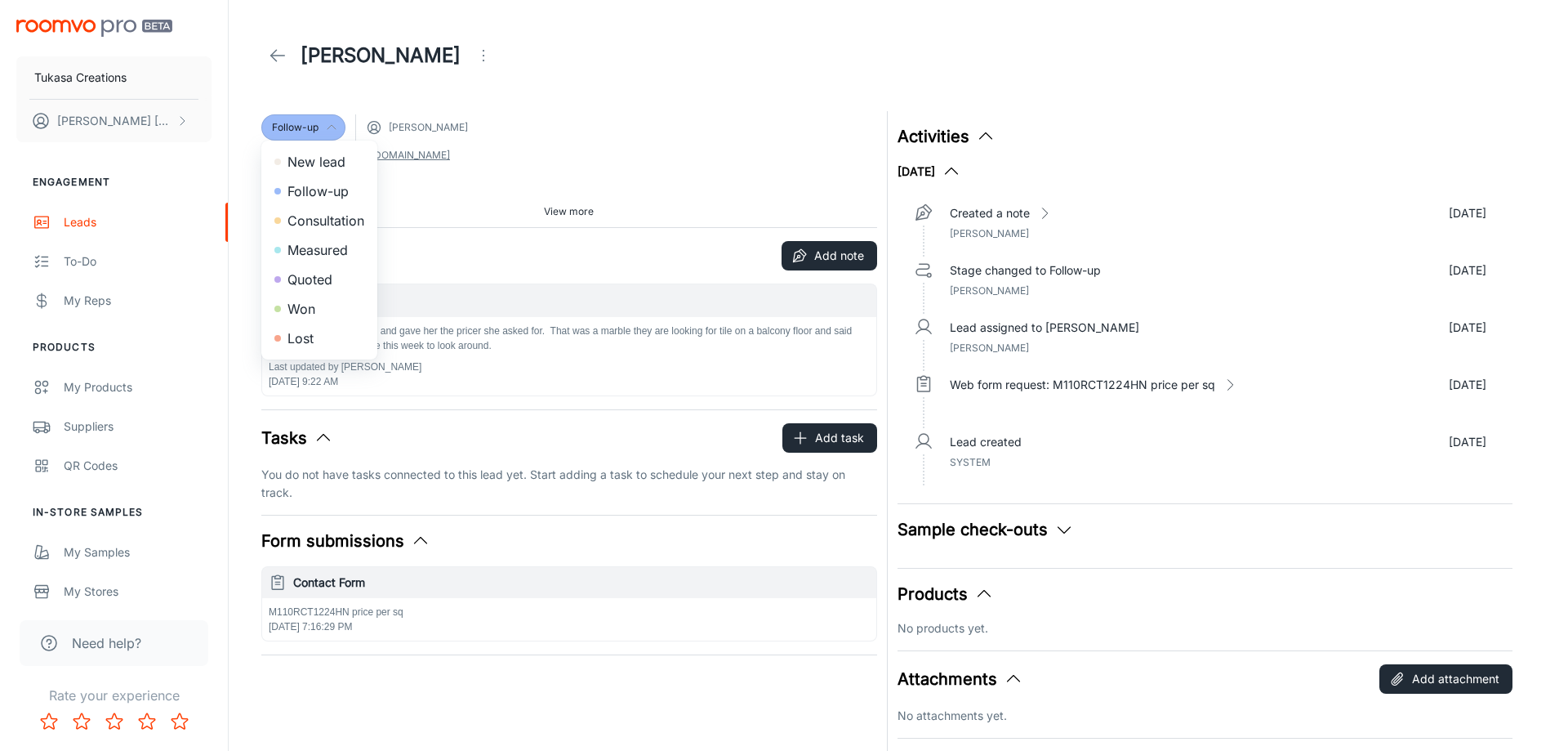
click at [324, 310] on li "Won" at bounding box center [319, 309] width 116 height 30
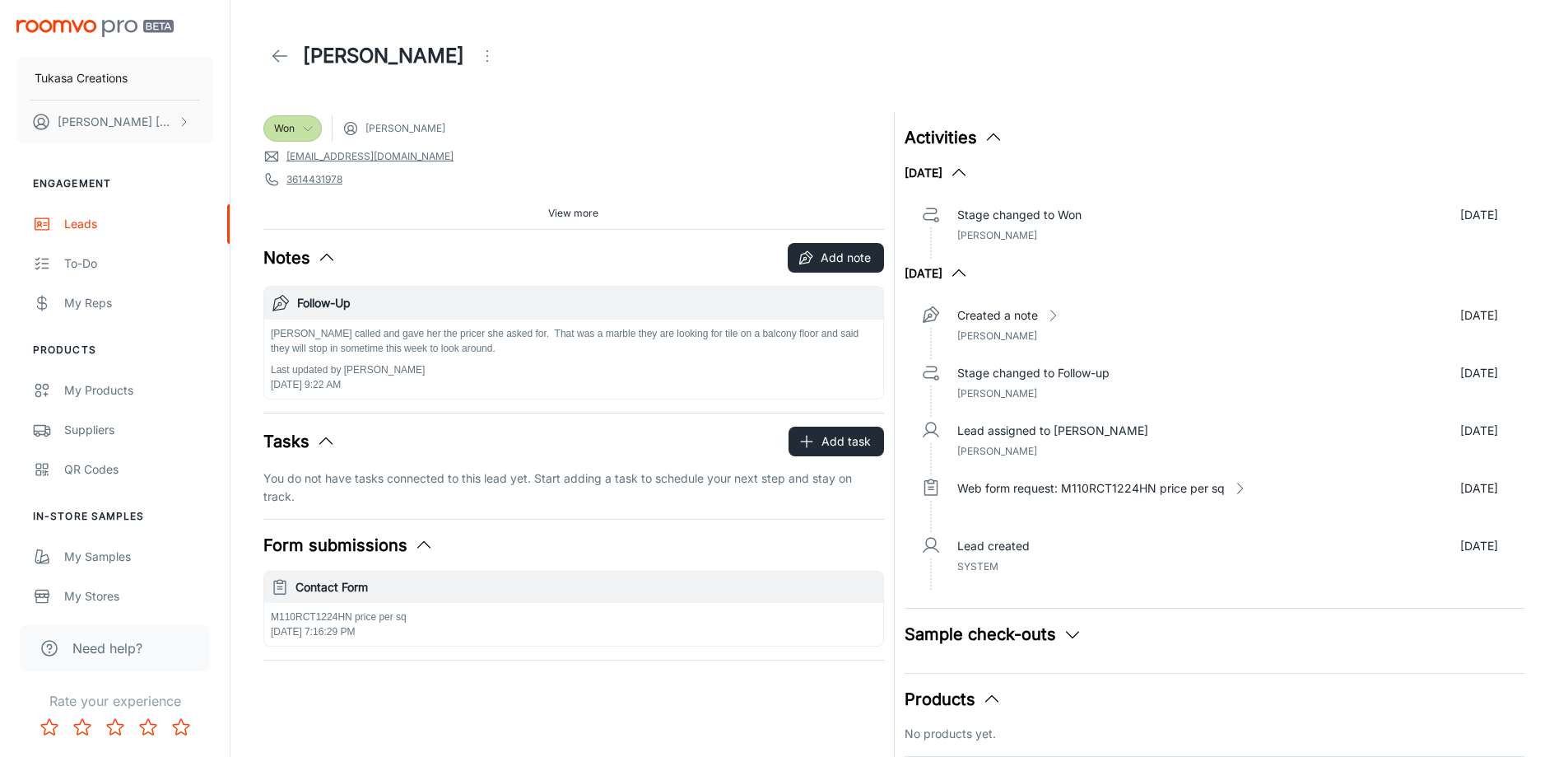
click at [275, 53] on icon at bounding box center [279, 56] width 20 height 20
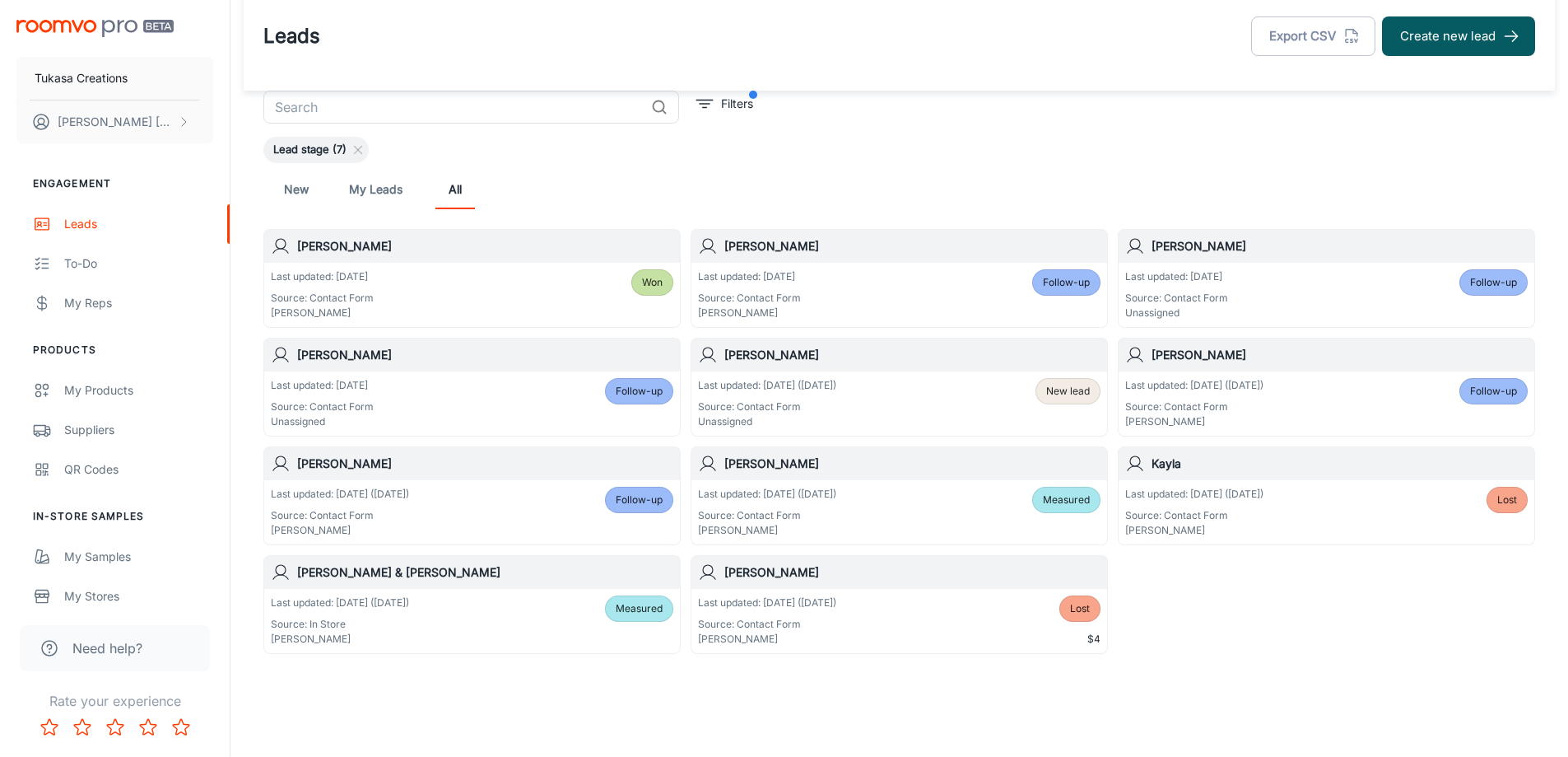
scroll to position [34, 0]
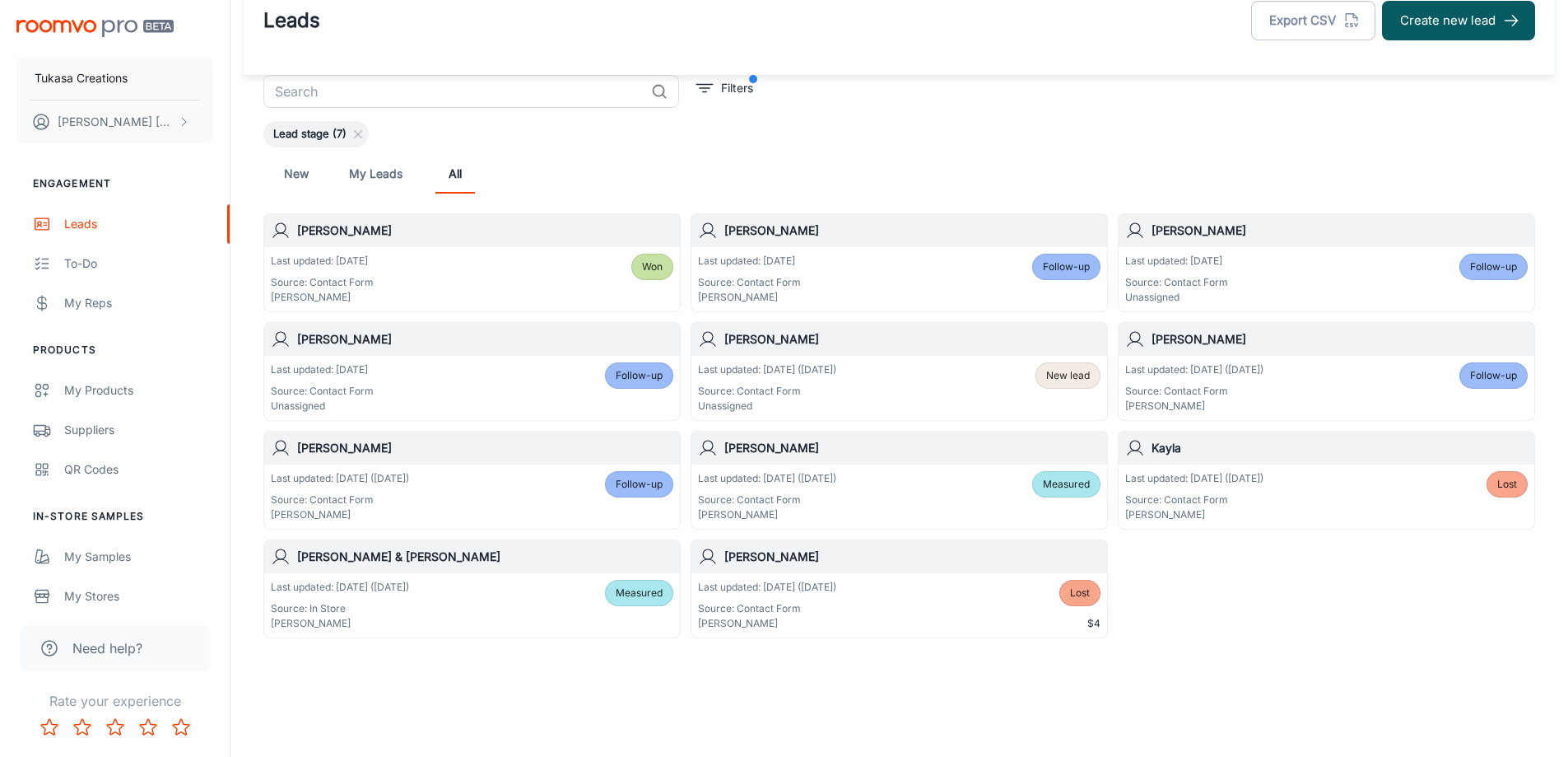
click at [1206, 343] on h6 "[PERSON_NAME]" at bounding box center [1339, 339] width 376 height 18
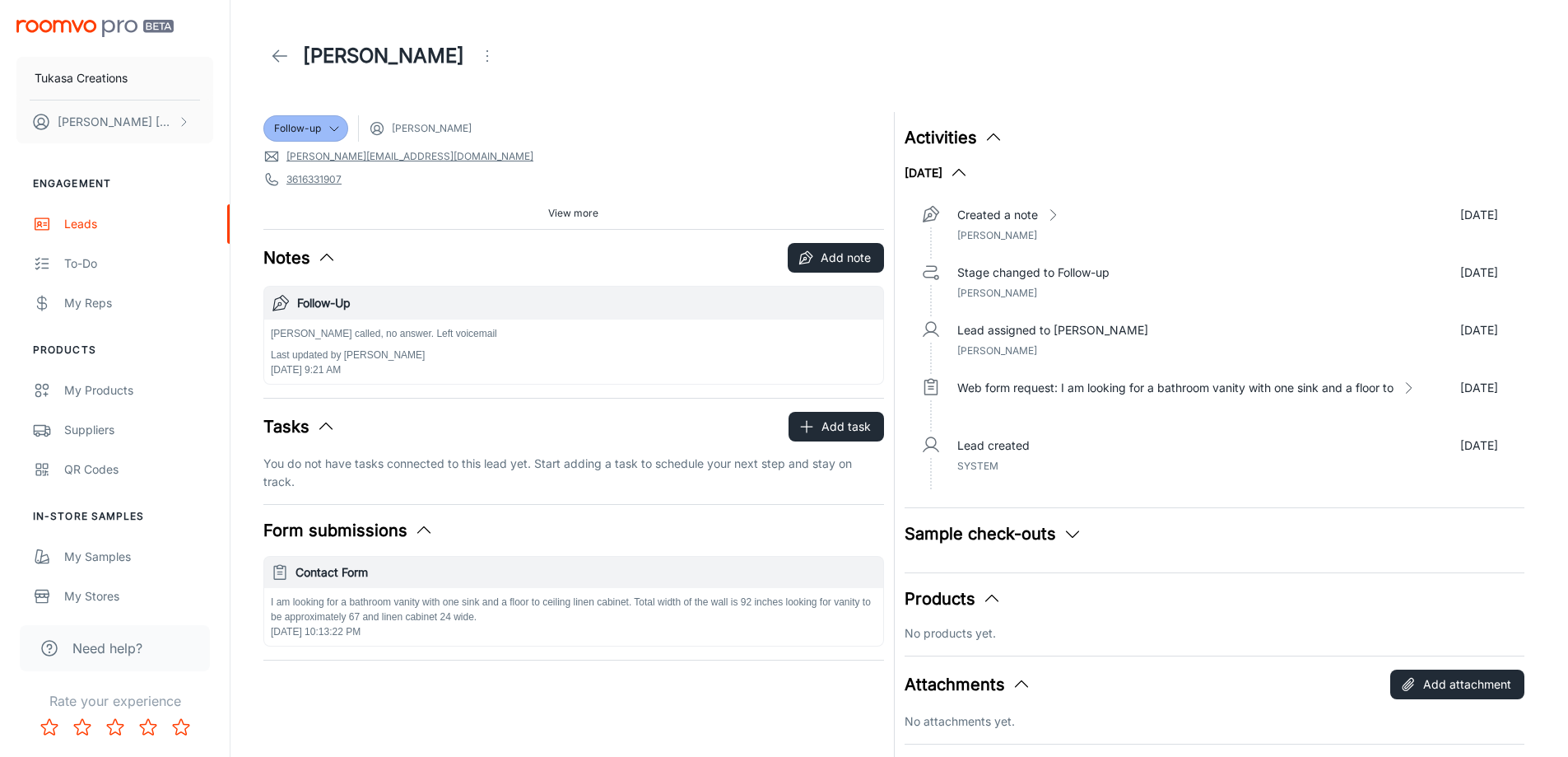
click at [658, 89] on header "[PERSON_NAME]" at bounding box center [899, 56] width 1311 height 112
click at [1087, 389] on p "Web form request: I am looking for a bathroom vanity with one sink and a floor …" at bounding box center [1174, 387] width 436 height 18
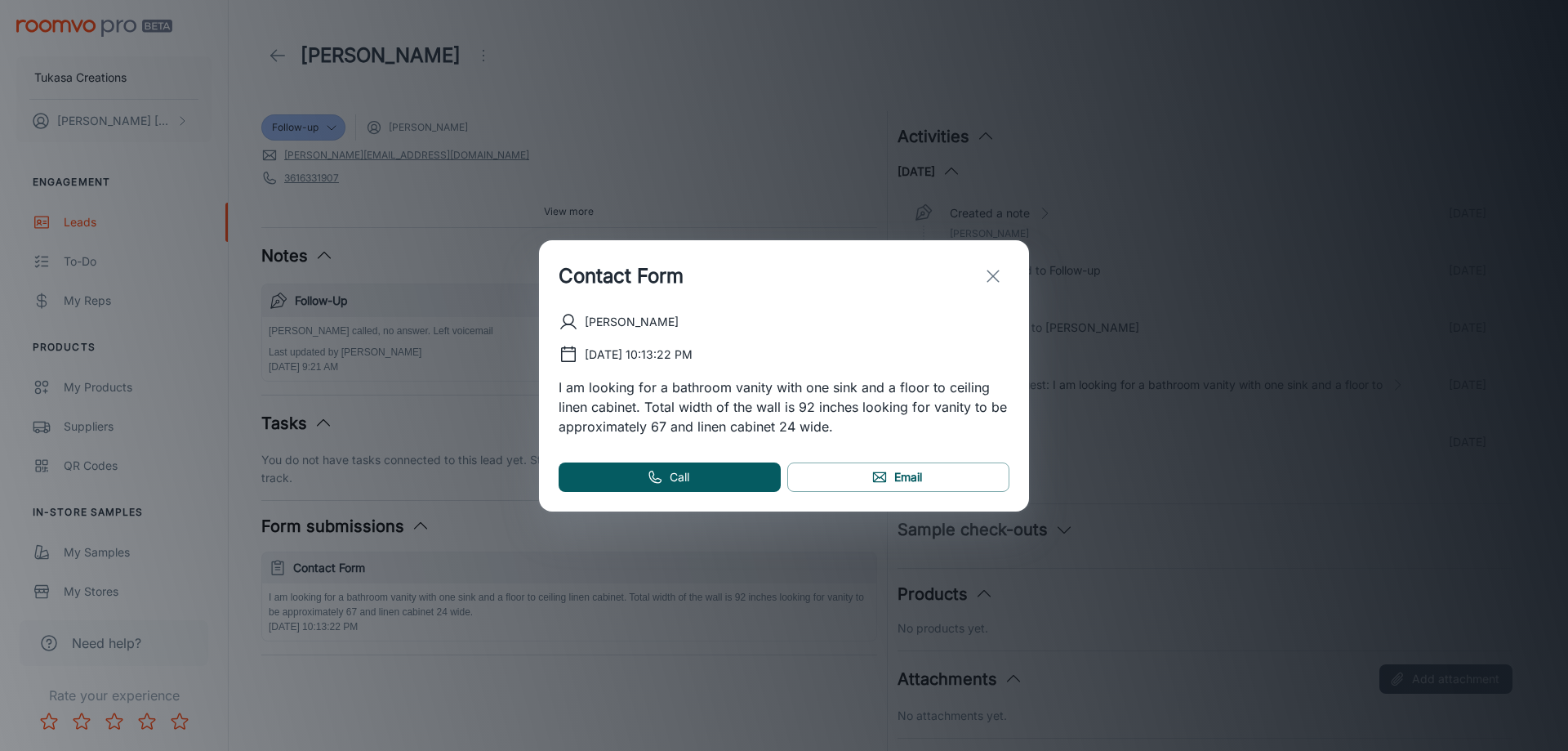
drag, startPoint x: 992, startPoint y: 279, endPoint x: 950, endPoint y: 266, distance: 44.0
click at [993, 279] on icon "exit" at bounding box center [993, 276] width 20 height 20
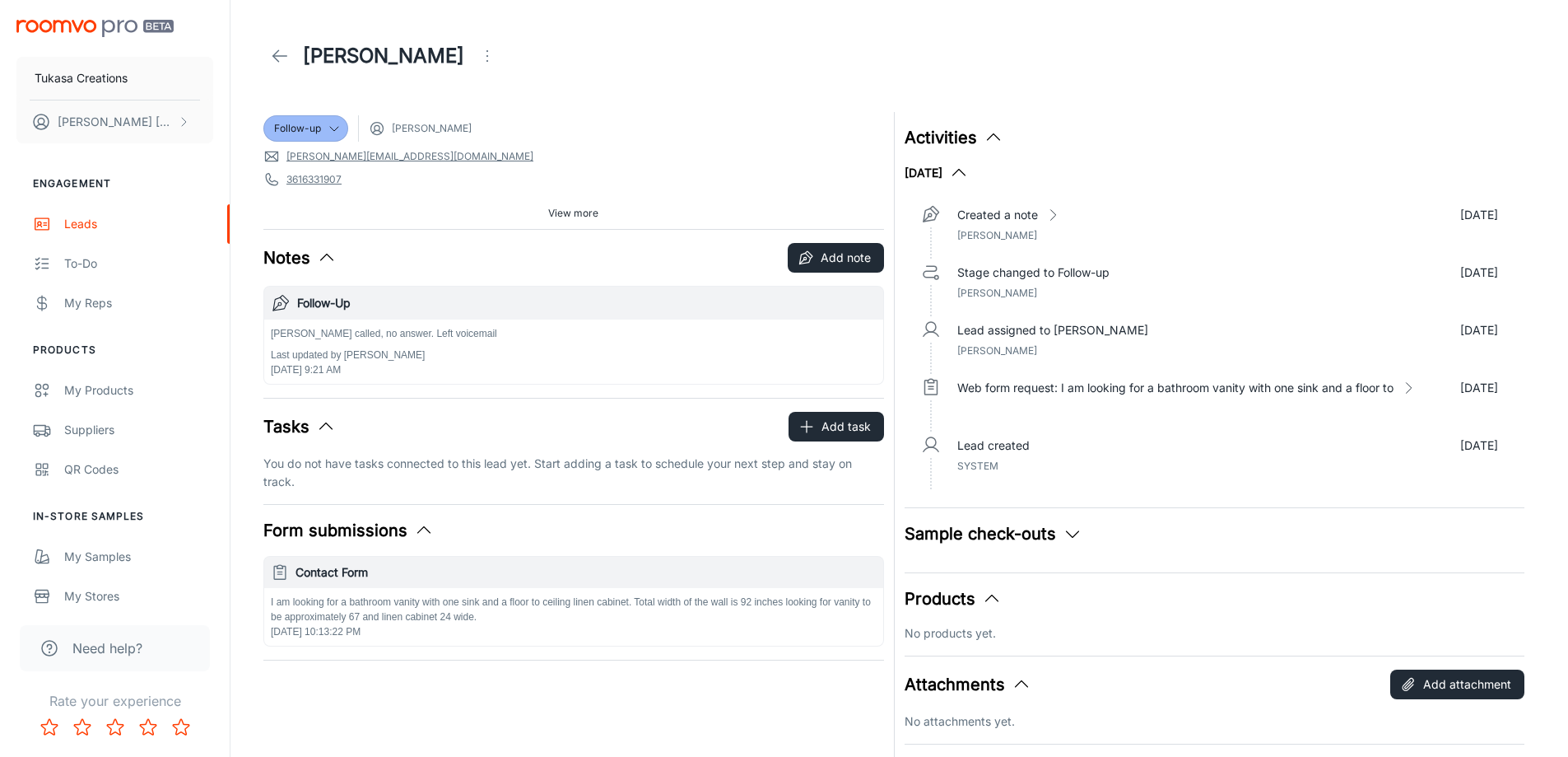
drag, startPoint x: 493, startPoint y: 74, endPoint x: 400, endPoint y: 69, distance: 93.1
click at [485, 73] on div "[PERSON_NAME]" at bounding box center [899, 56] width 1272 height 46
click at [1194, 392] on p "Web form request: I am looking for a bathroom vanity with one sink and a floor …" at bounding box center [1174, 387] width 436 height 18
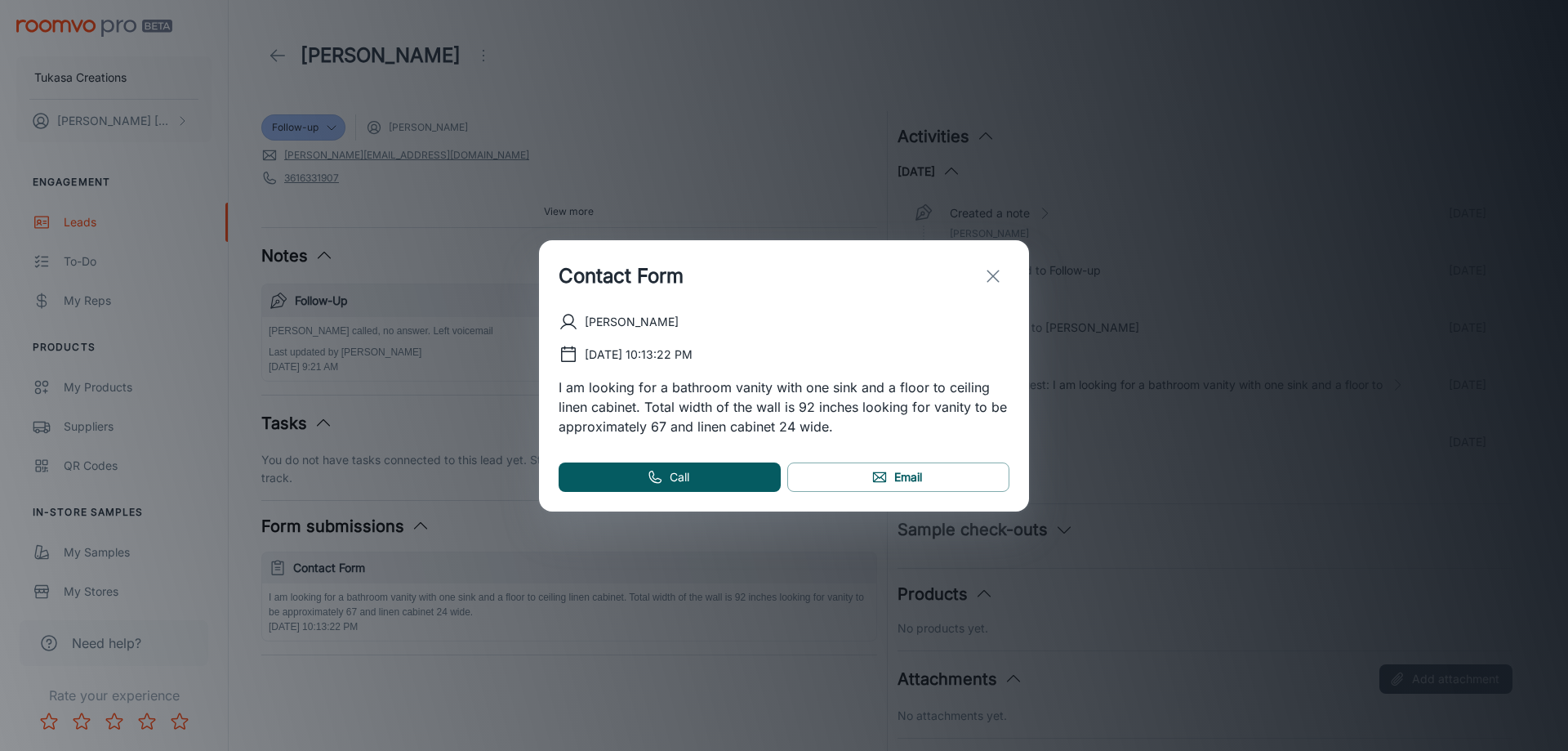
click at [834, 352] on div "[DATE] 10:13:22 PM" at bounding box center [784, 354] width 451 height 20
click at [989, 274] on icon "exit" at bounding box center [993, 276] width 20 height 20
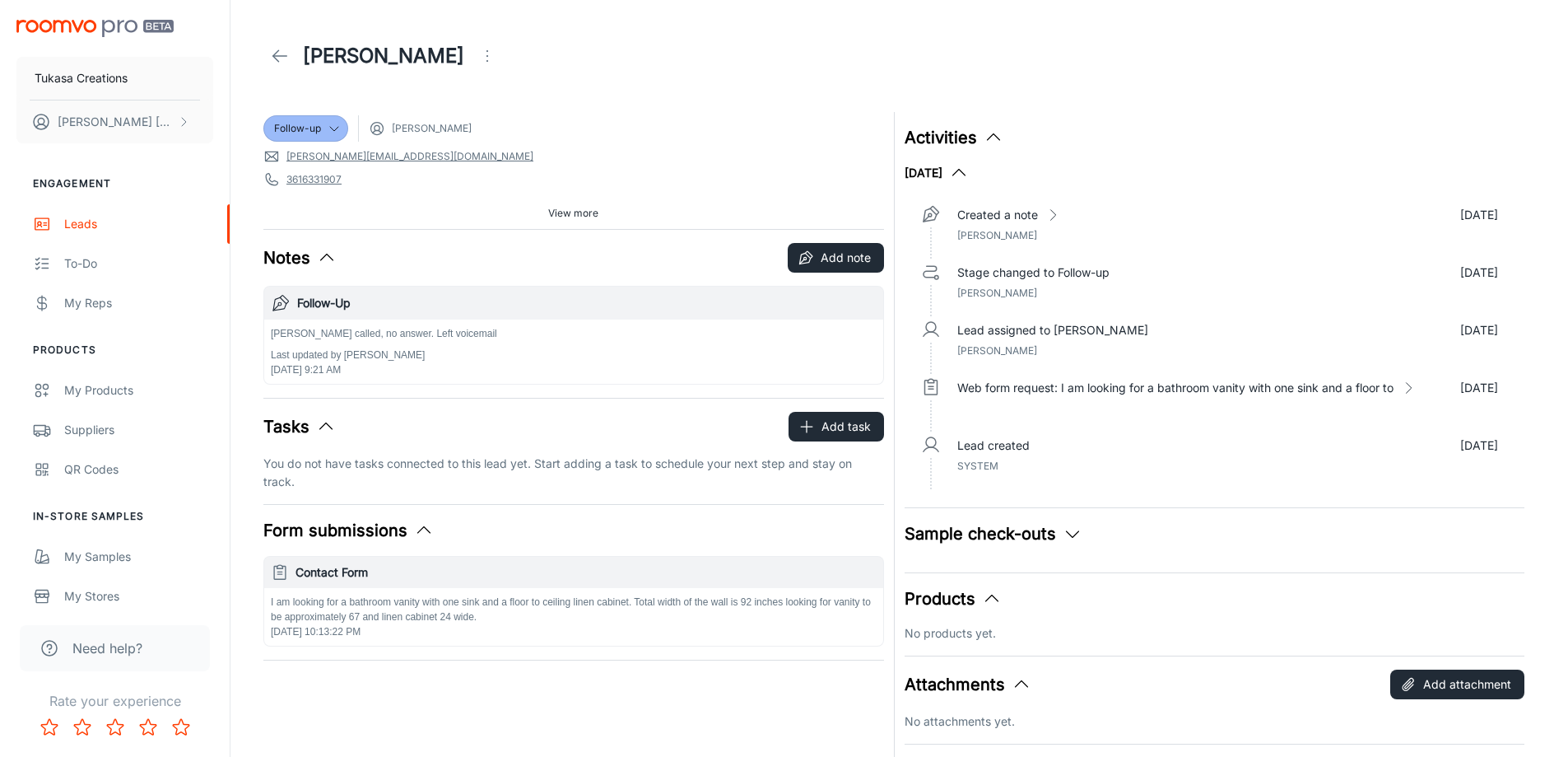
click at [700, 121] on div "Follow-up [PERSON_NAME]" at bounding box center [574, 128] width 621 height 26
click at [288, 128] on span "Follow-up" at bounding box center [297, 128] width 47 height 14
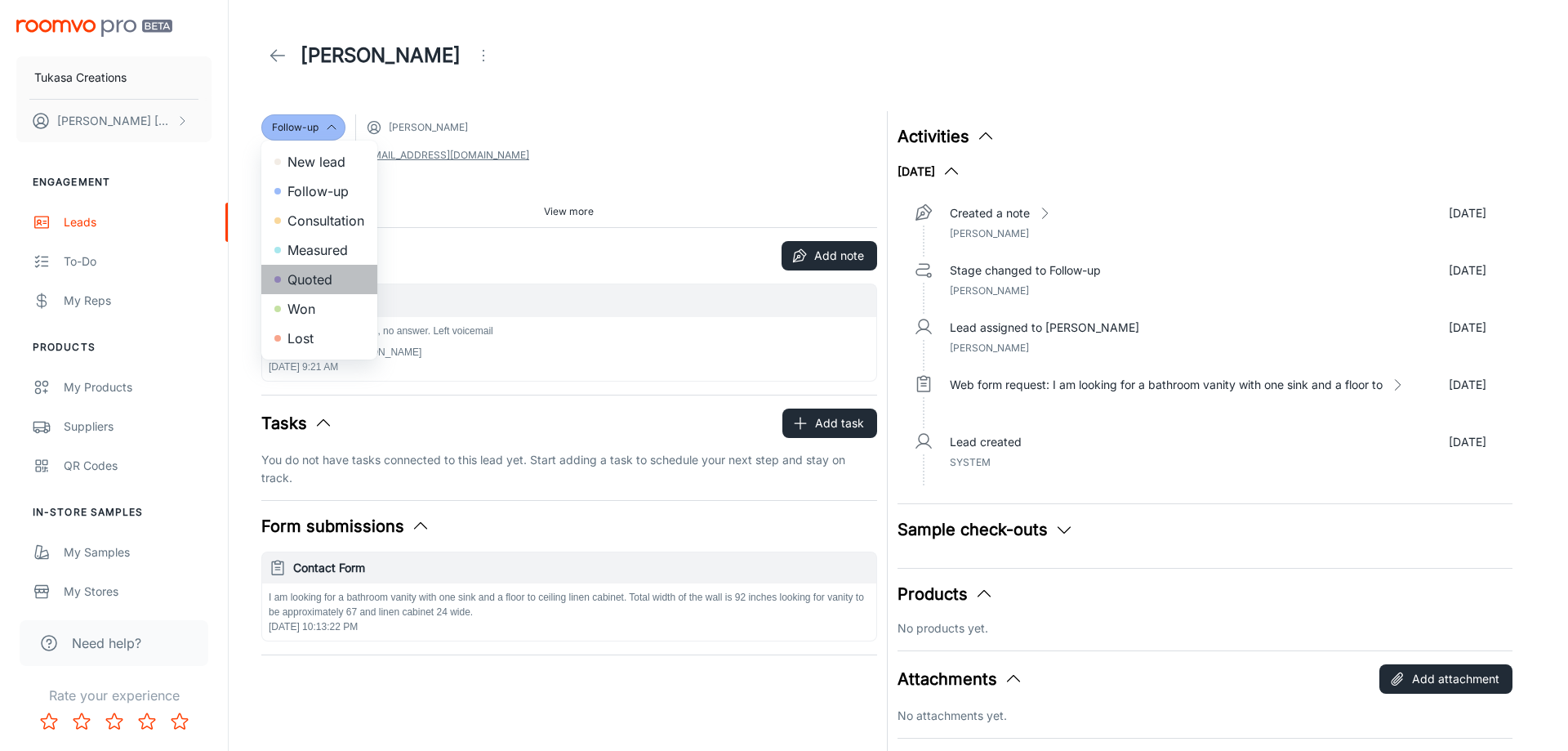
click at [311, 279] on li "Quoted" at bounding box center [319, 279] width 116 height 30
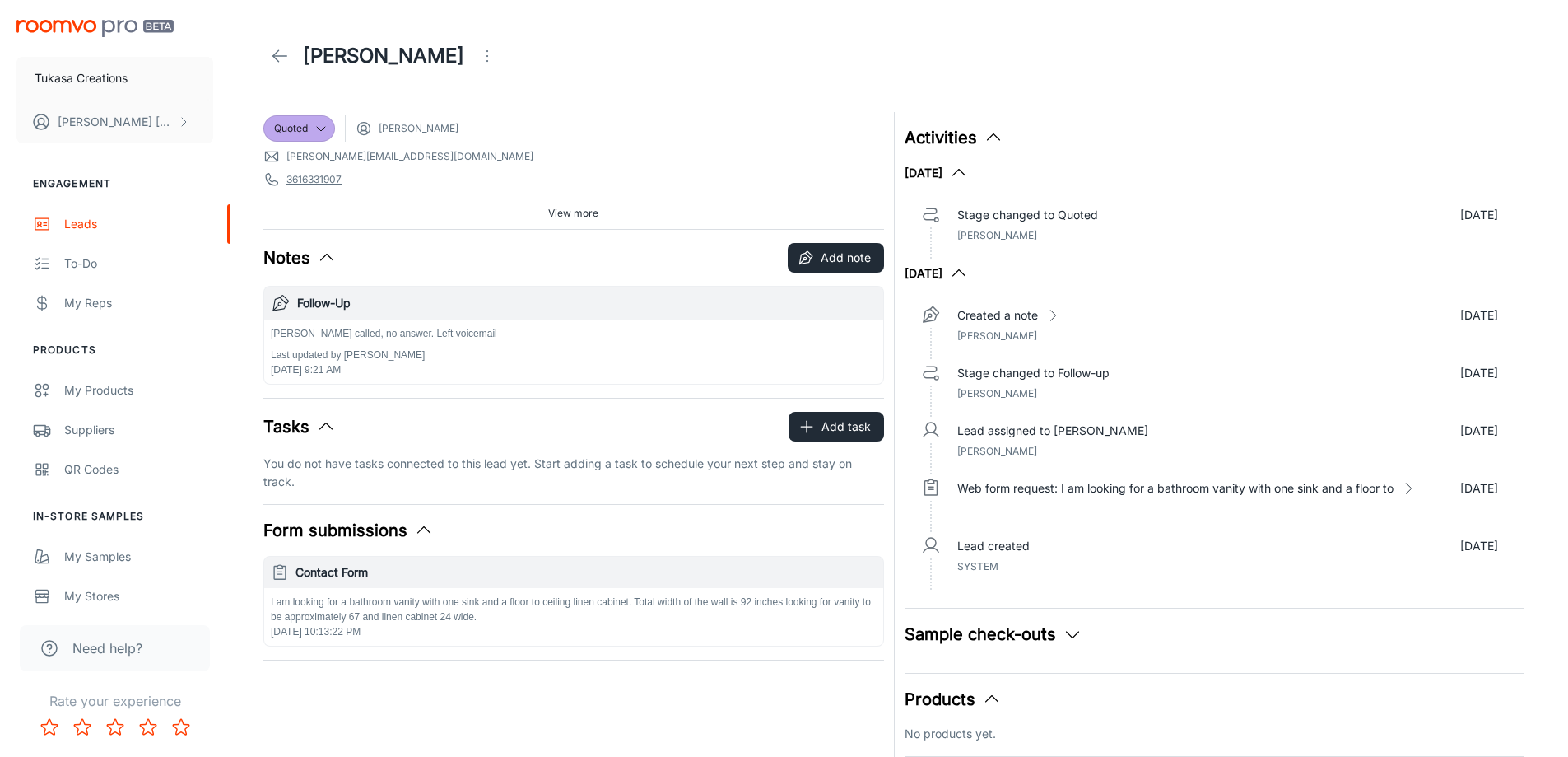
drag, startPoint x: 465, startPoint y: 103, endPoint x: 454, endPoint y: 97, distance: 12.5
click at [464, 103] on header "[PERSON_NAME]" at bounding box center [899, 56] width 1311 height 112
click at [757, 122] on div "Quoted [PERSON_NAME]" at bounding box center [574, 128] width 621 height 26
click at [271, 53] on icon at bounding box center [279, 56] width 20 height 20
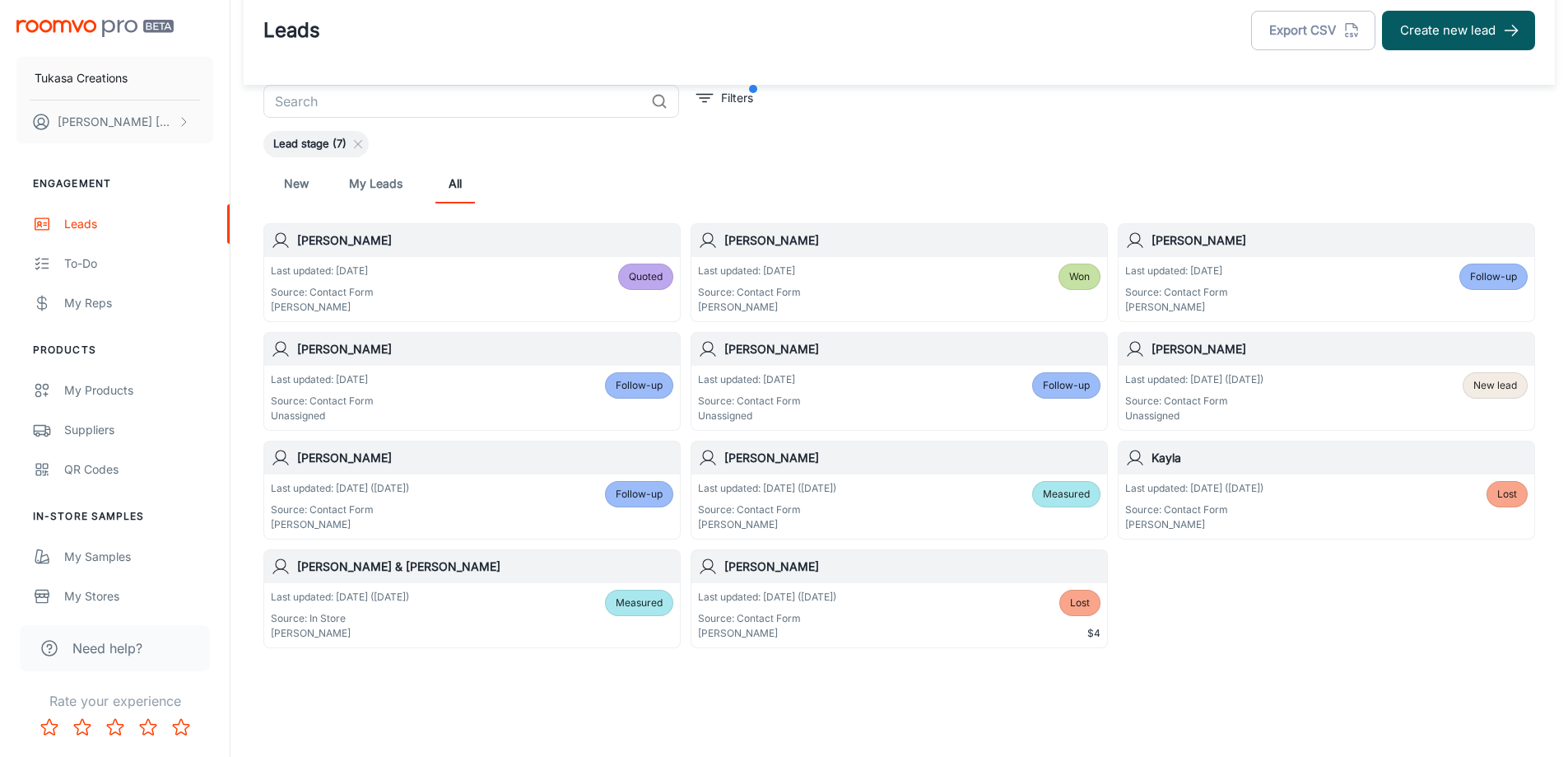
scroll to position [34, 0]
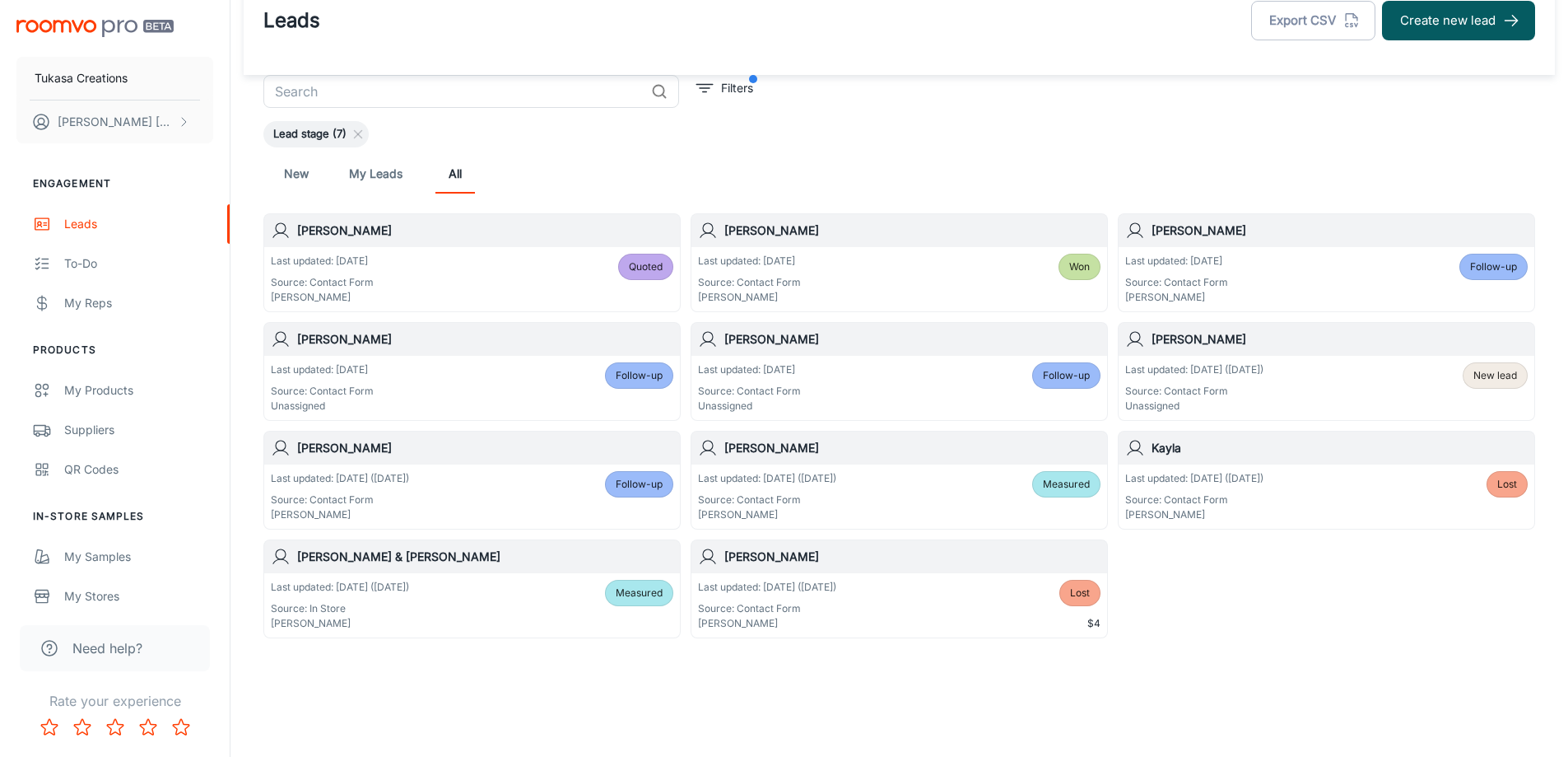
click at [573, 462] on div "[PERSON_NAME]" at bounding box center [472, 448] width 416 height 33
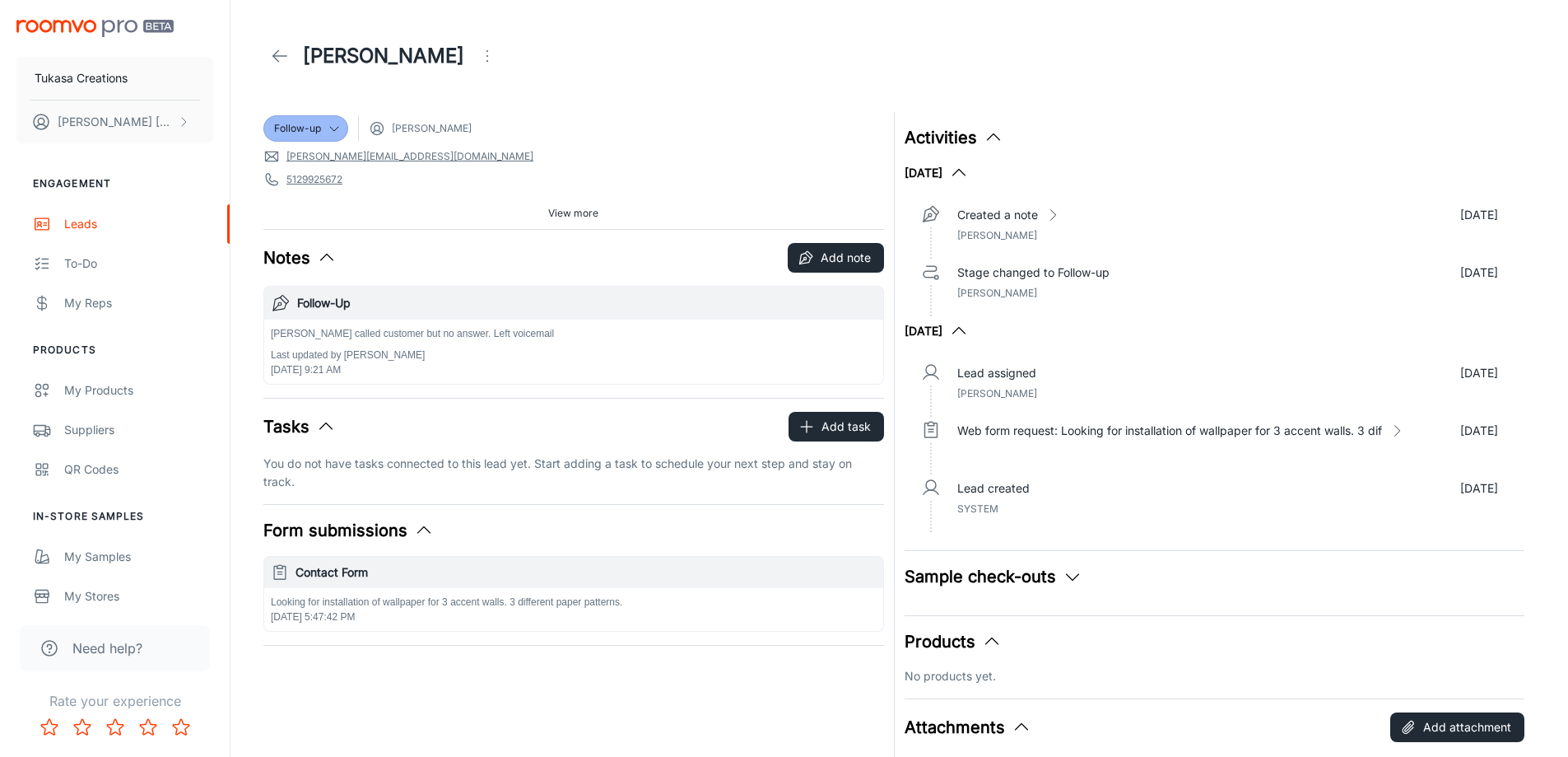
click at [474, 66] on button "Open menu" at bounding box center [487, 56] width 33 height 33
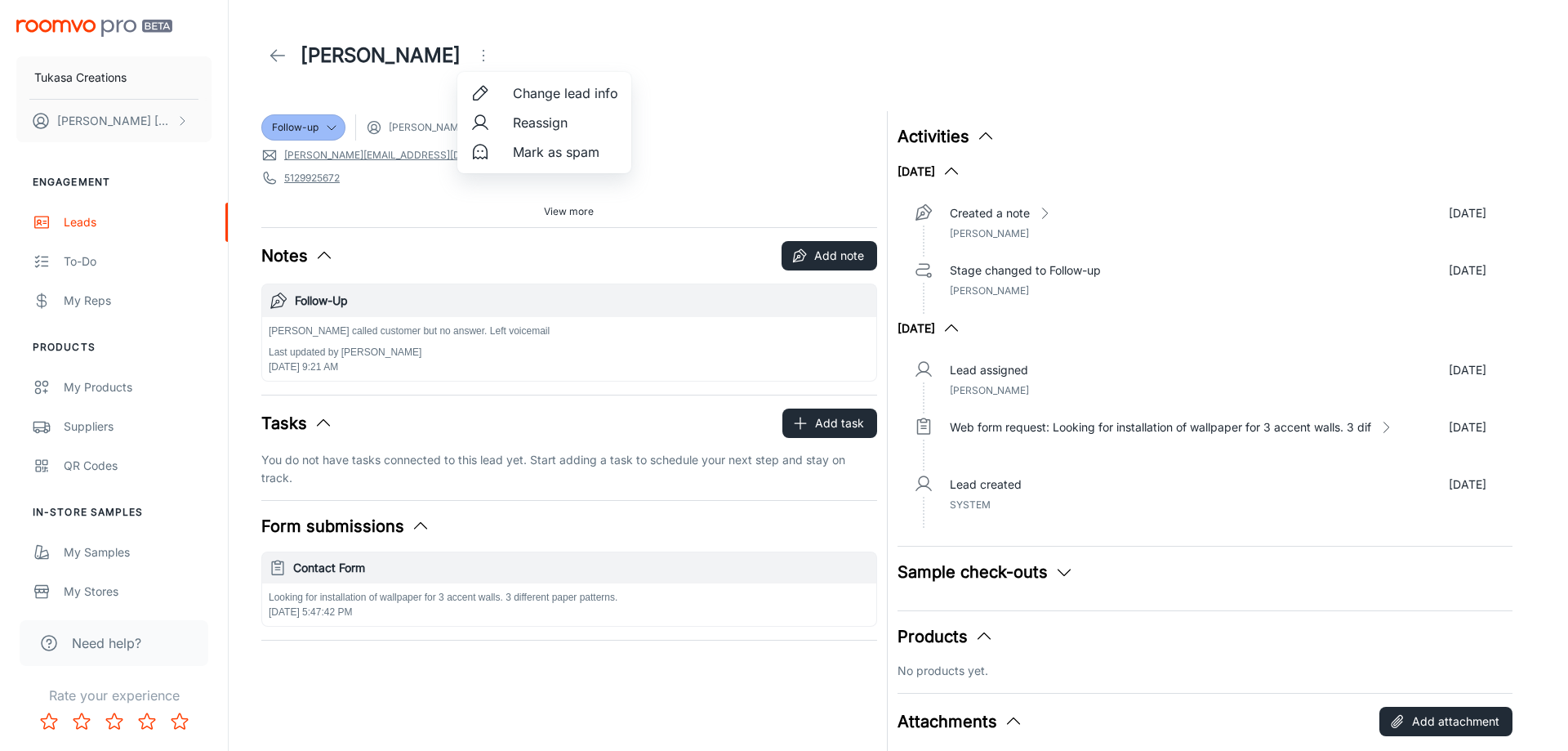
click at [418, 104] on div at bounding box center [784, 376] width 1568 height 751
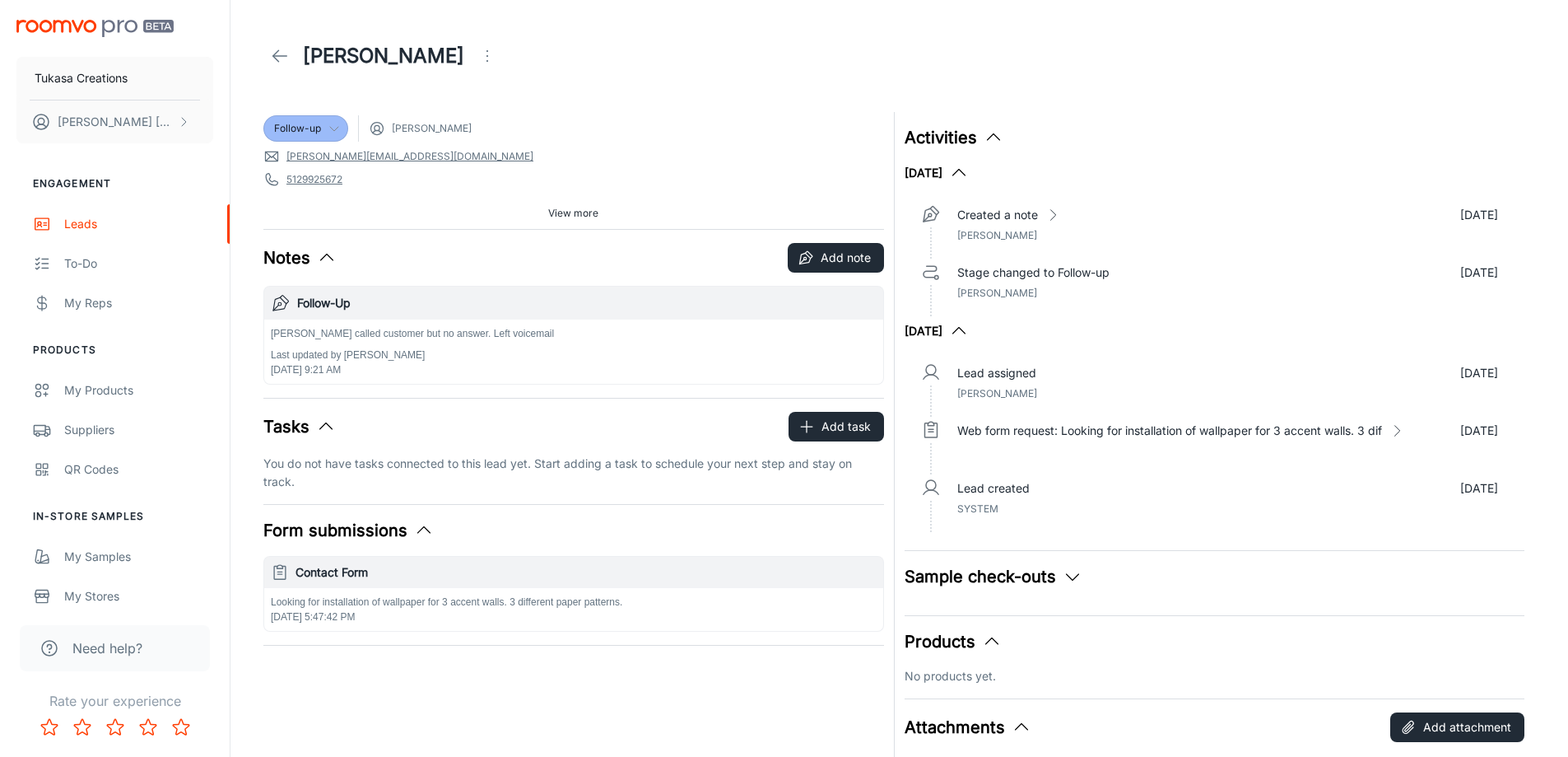
click at [299, 133] on span "Follow-up" at bounding box center [297, 128] width 47 height 14
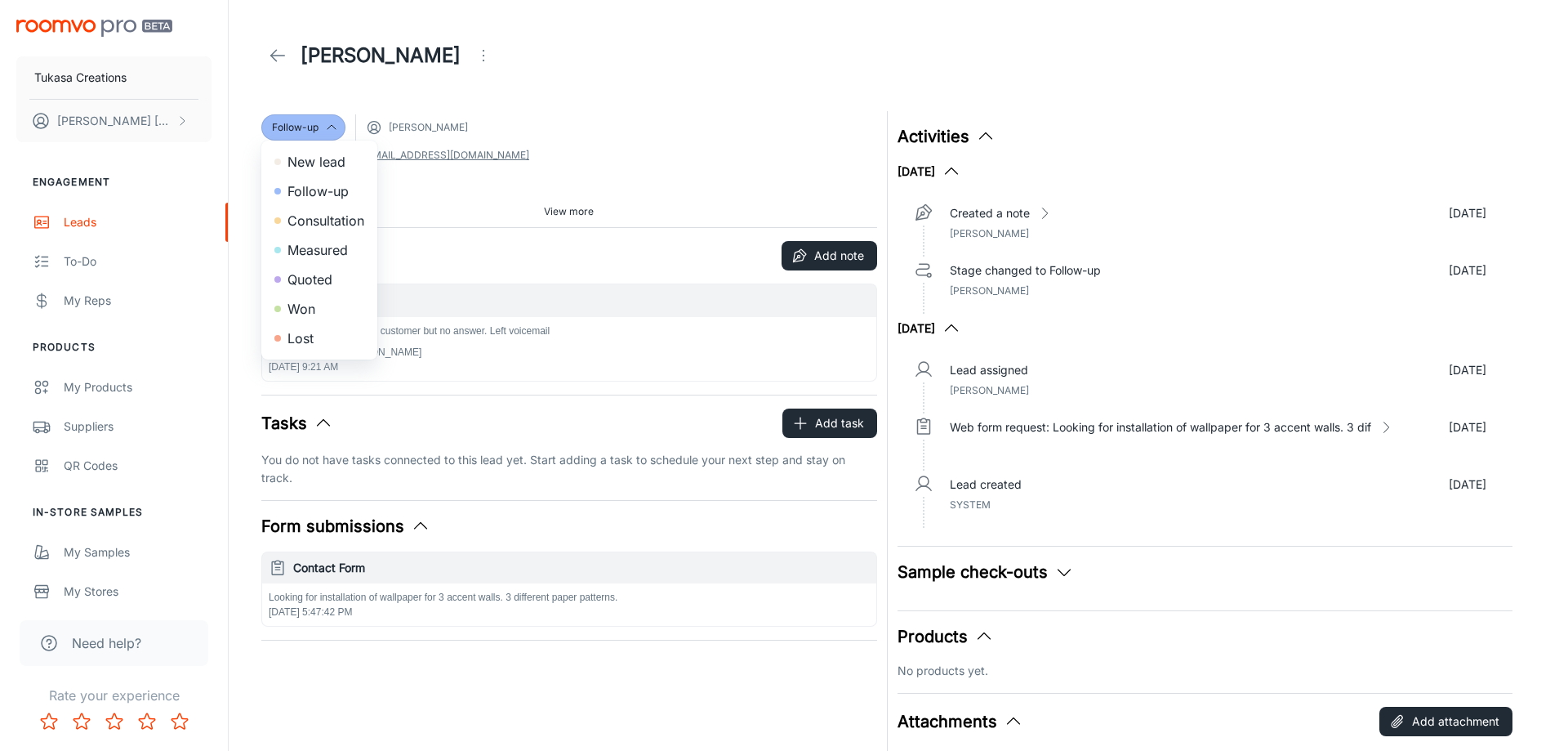
click at [319, 336] on li "Lost" at bounding box center [319, 338] width 116 height 30
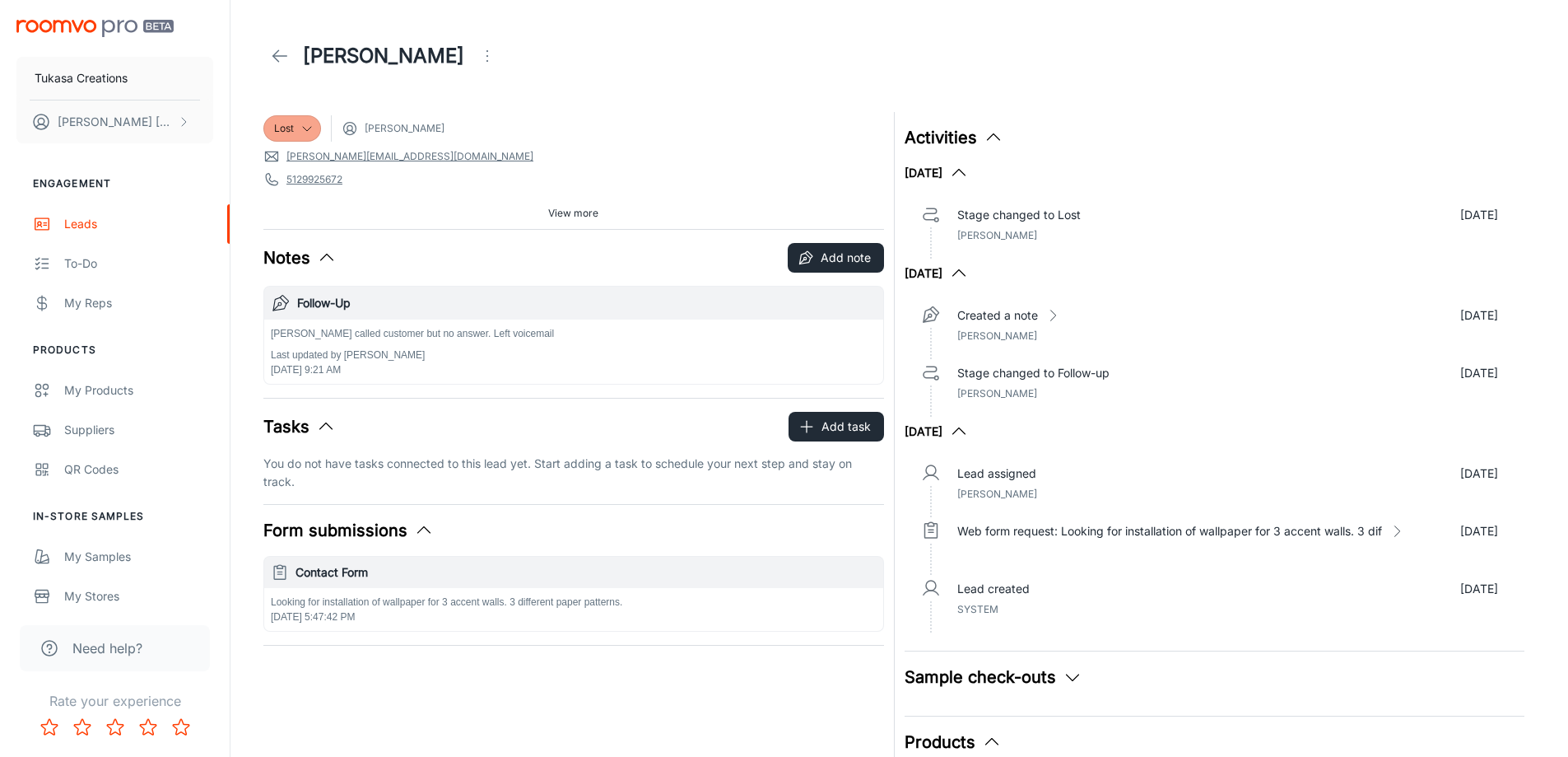
click at [270, 49] on icon at bounding box center [279, 56] width 20 height 20
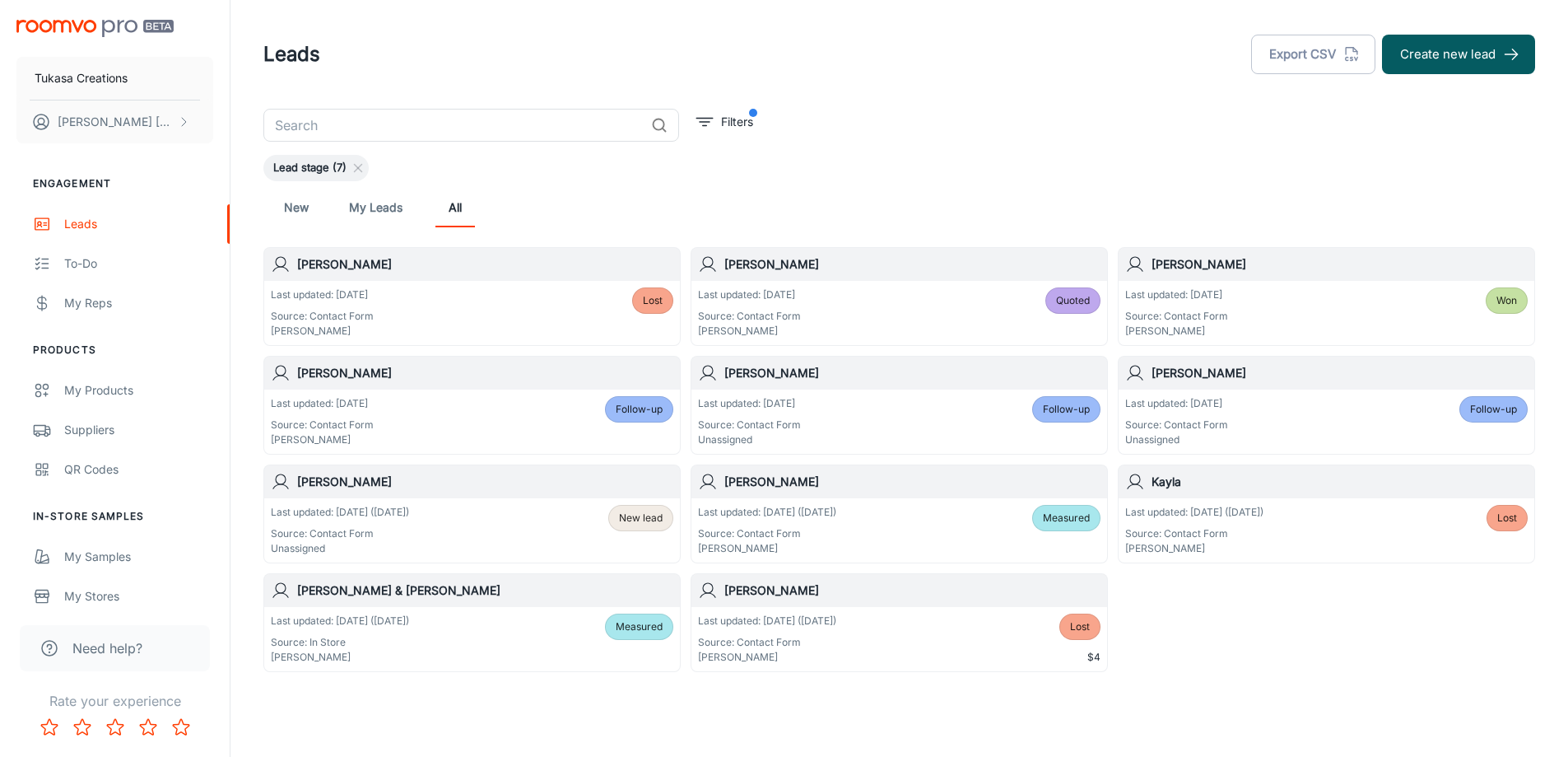
click at [592, 613] on div "Last updated: [DATE] ([DATE]) Source: In Store Ismi [PERSON_NAME] Measured" at bounding box center [472, 639] width 416 height 65
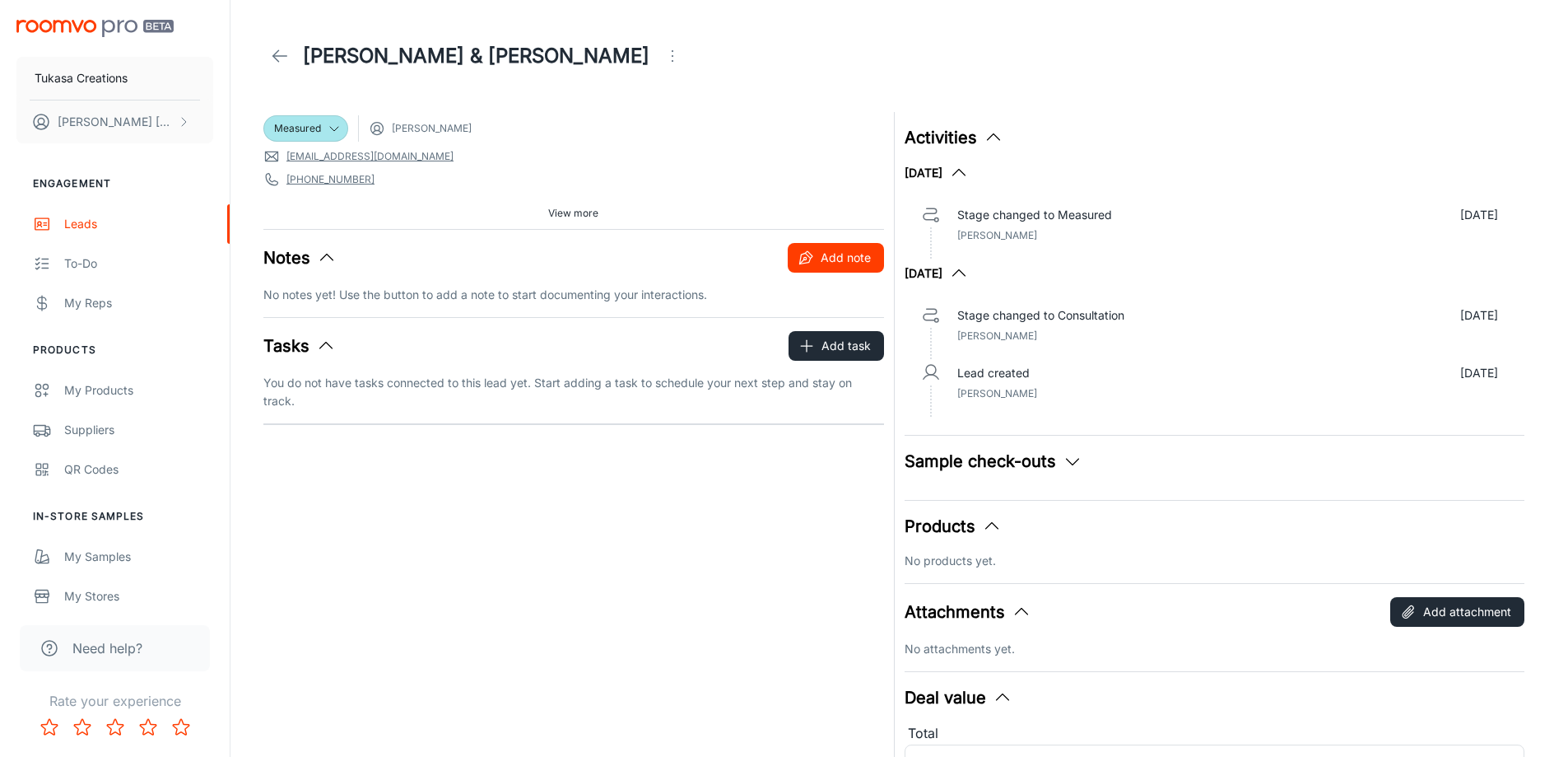
click at [832, 258] on button "Add note" at bounding box center [835, 257] width 96 height 30
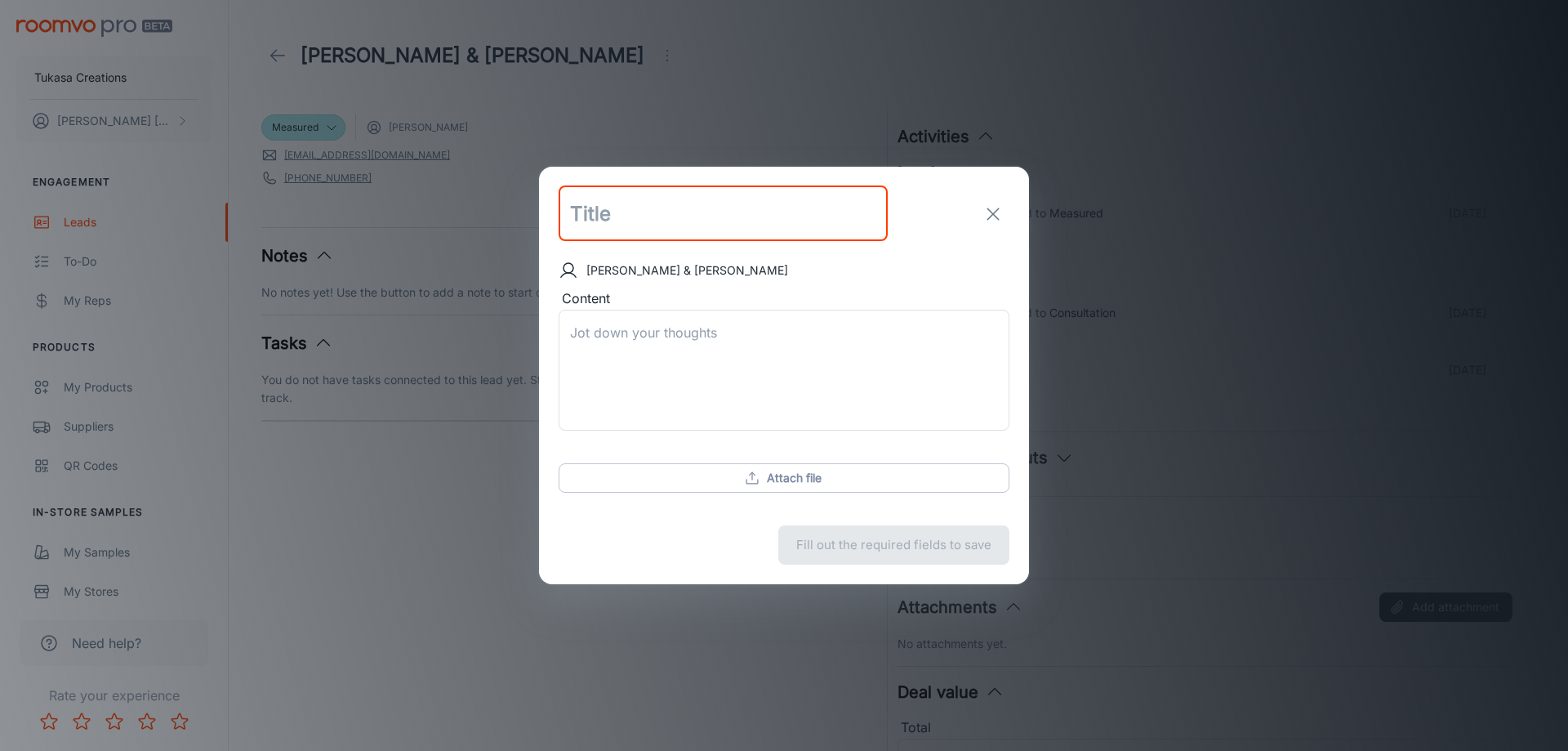
click at [698, 215] on input "text" at bounding box center [723, 214] width 330 height 55
type input "Follow-Up"
click at [741, 363] on textarea "Content" at bounding box center [784, 371] width 428 height 94
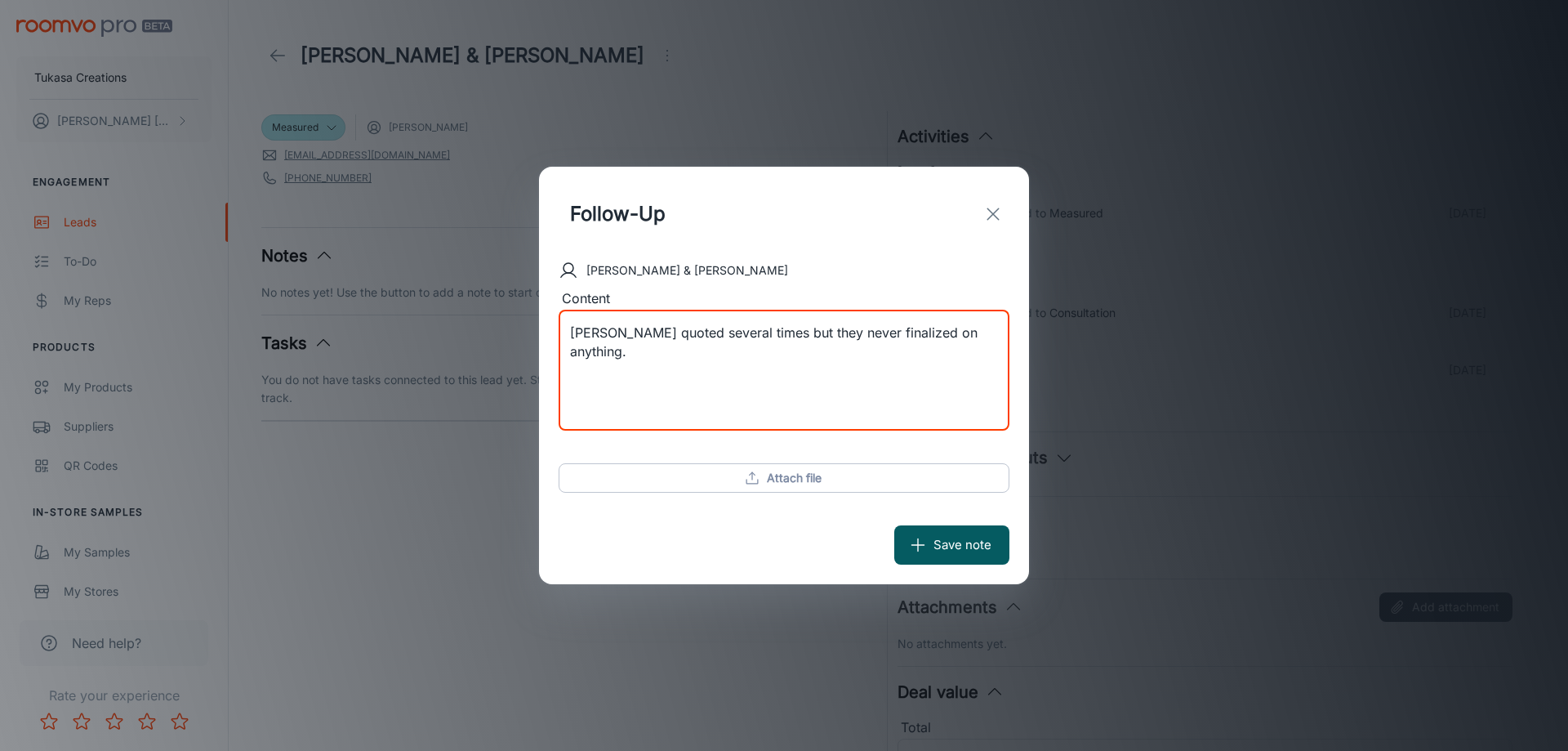
type textarea "[PERSON_NAME] quoted several times but they never finalized on anything."
click at [934, 545] on button "Save note" at bounding box center [952, 545] width 116 height 39
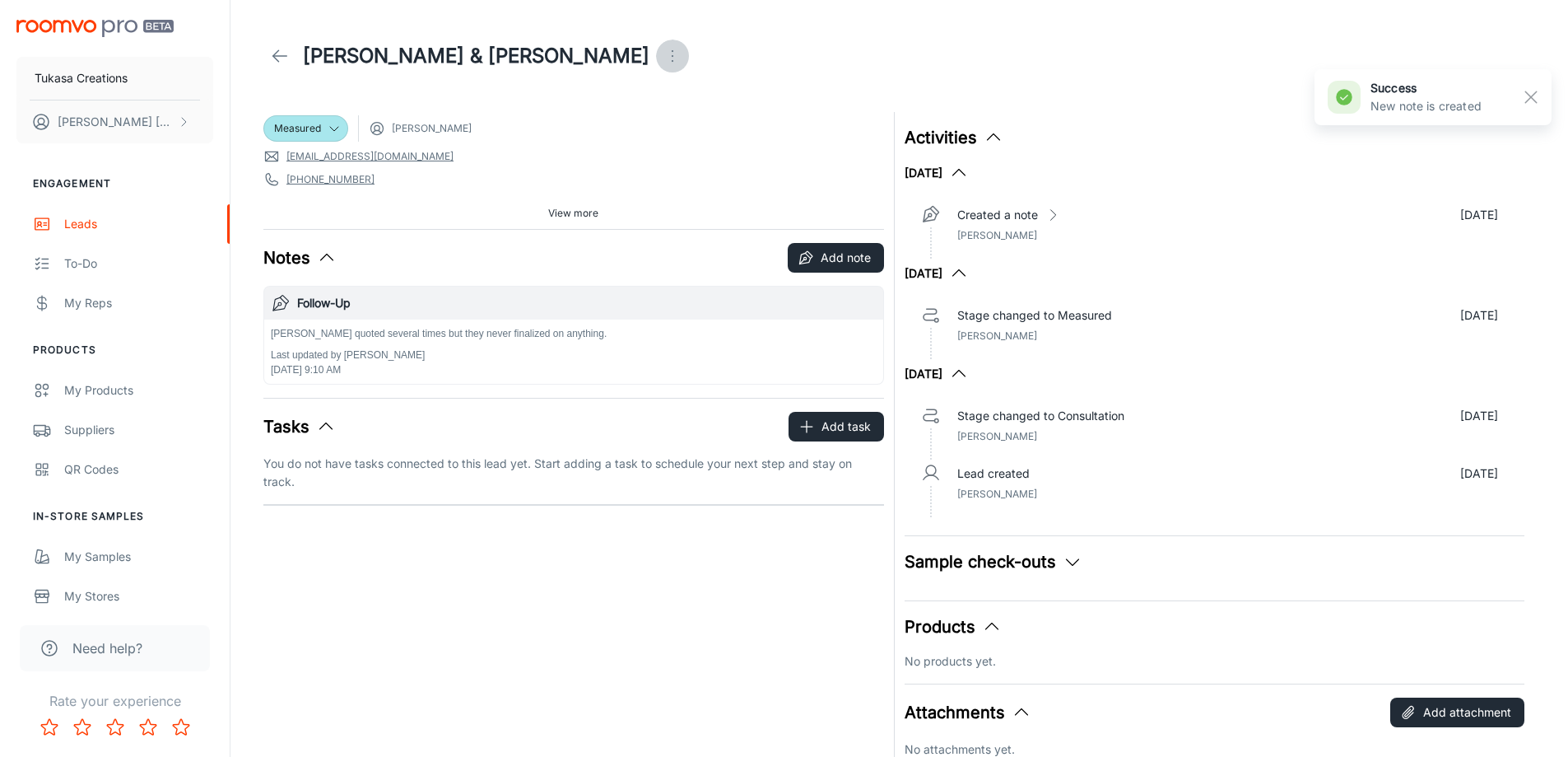
click at [662, 54] on icon "Open menu" at bounding box center [672, 56] width 20 height 20
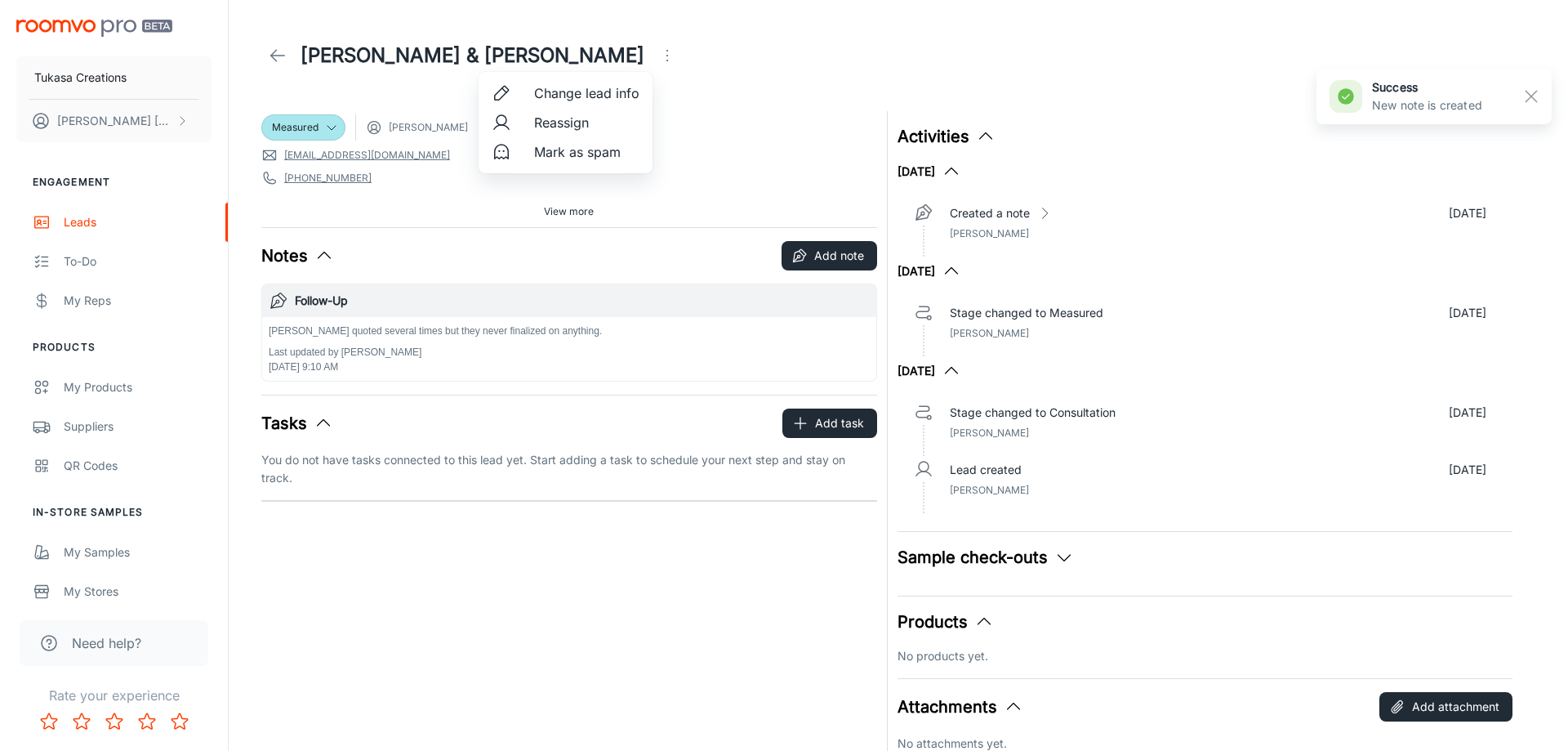
click at [402, 93] on div at bounding box center [784, 376] width 1568 height 751
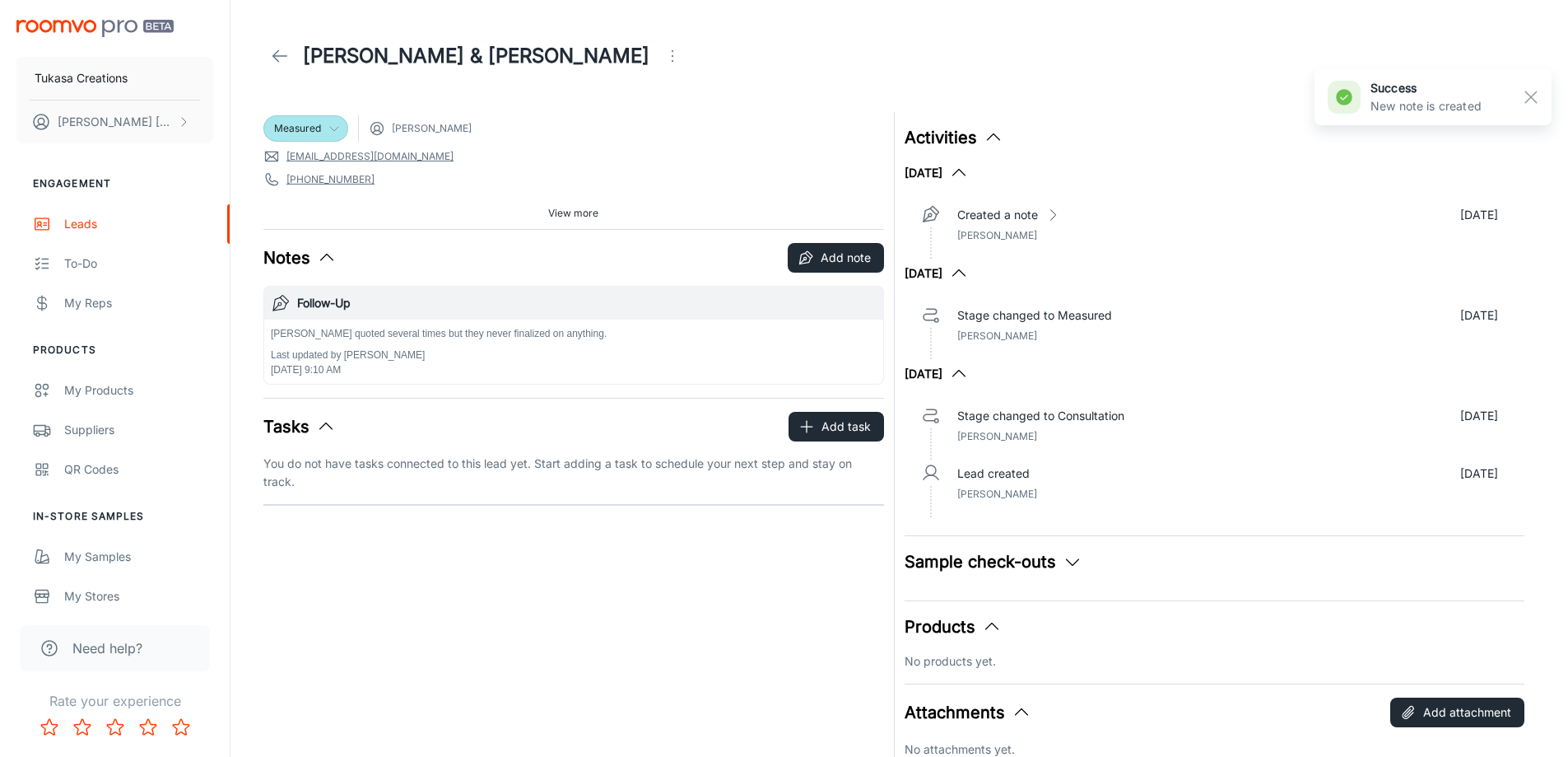
click at [329, 129] on icon at bounding box center [334, 129] width 13 height 13
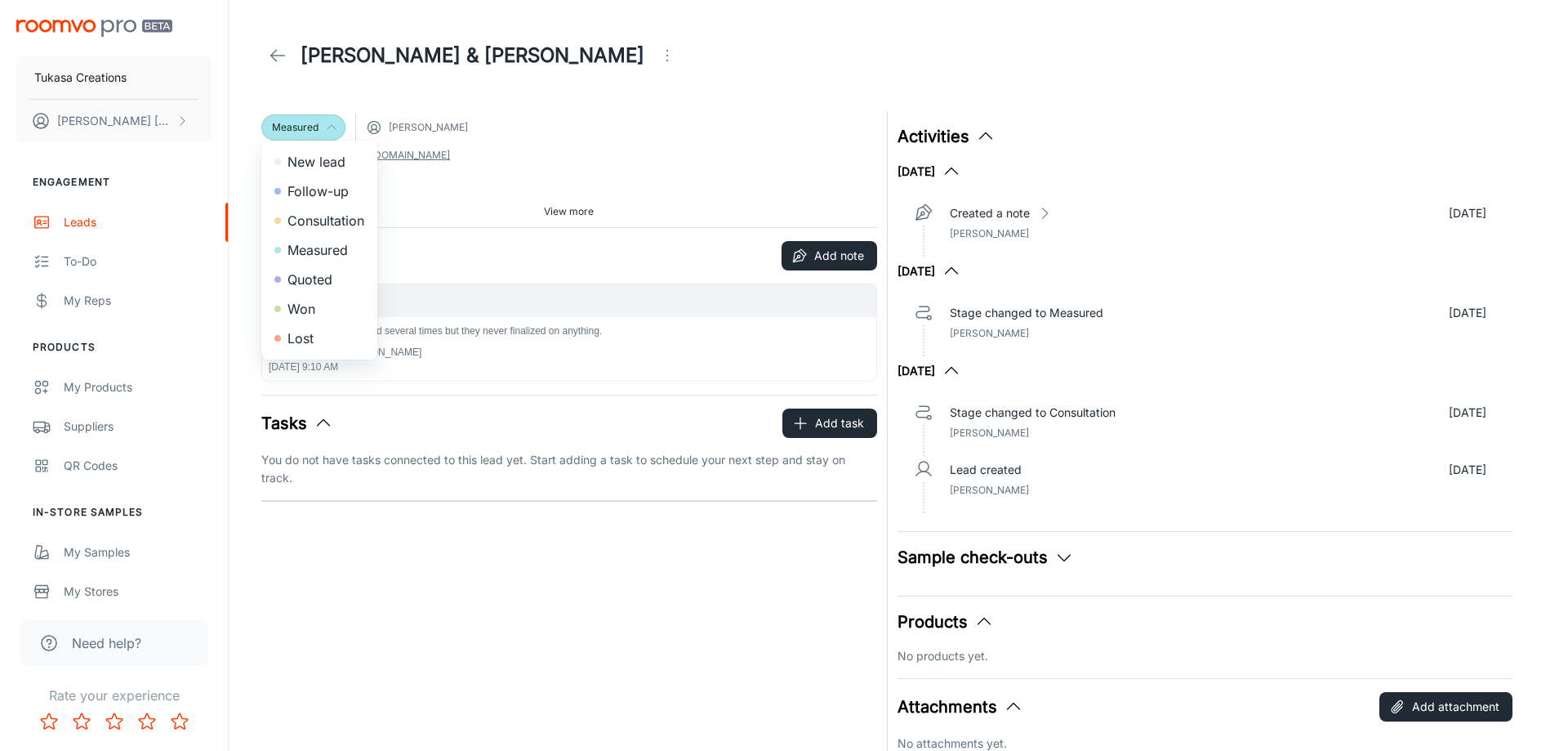
click at [334, 339] on li "Lost" at bounding box center [319, 338] width 116 height 30
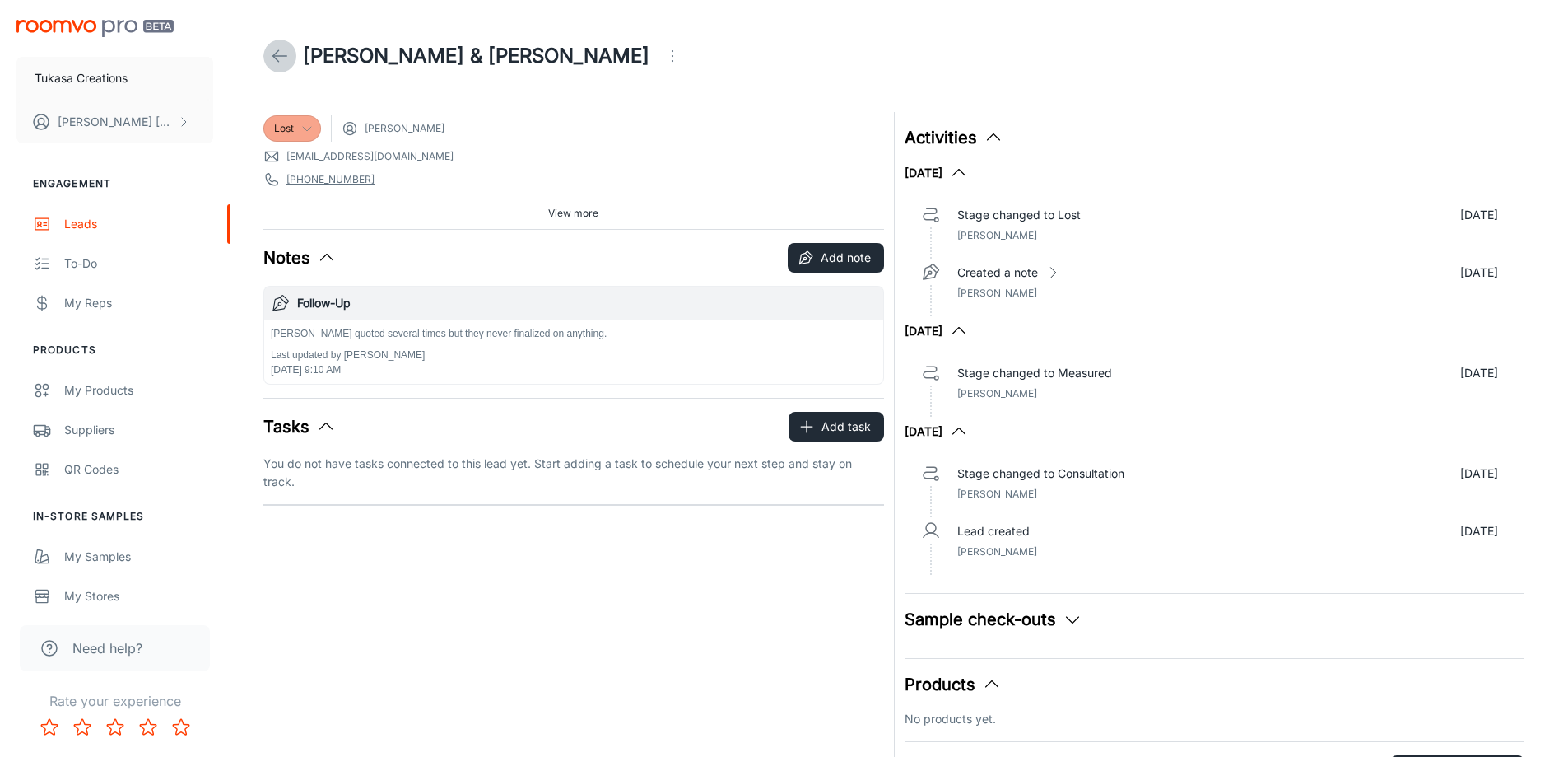
click at [270, 50] on icon at bounding box center [279, 56] width 20 height 20
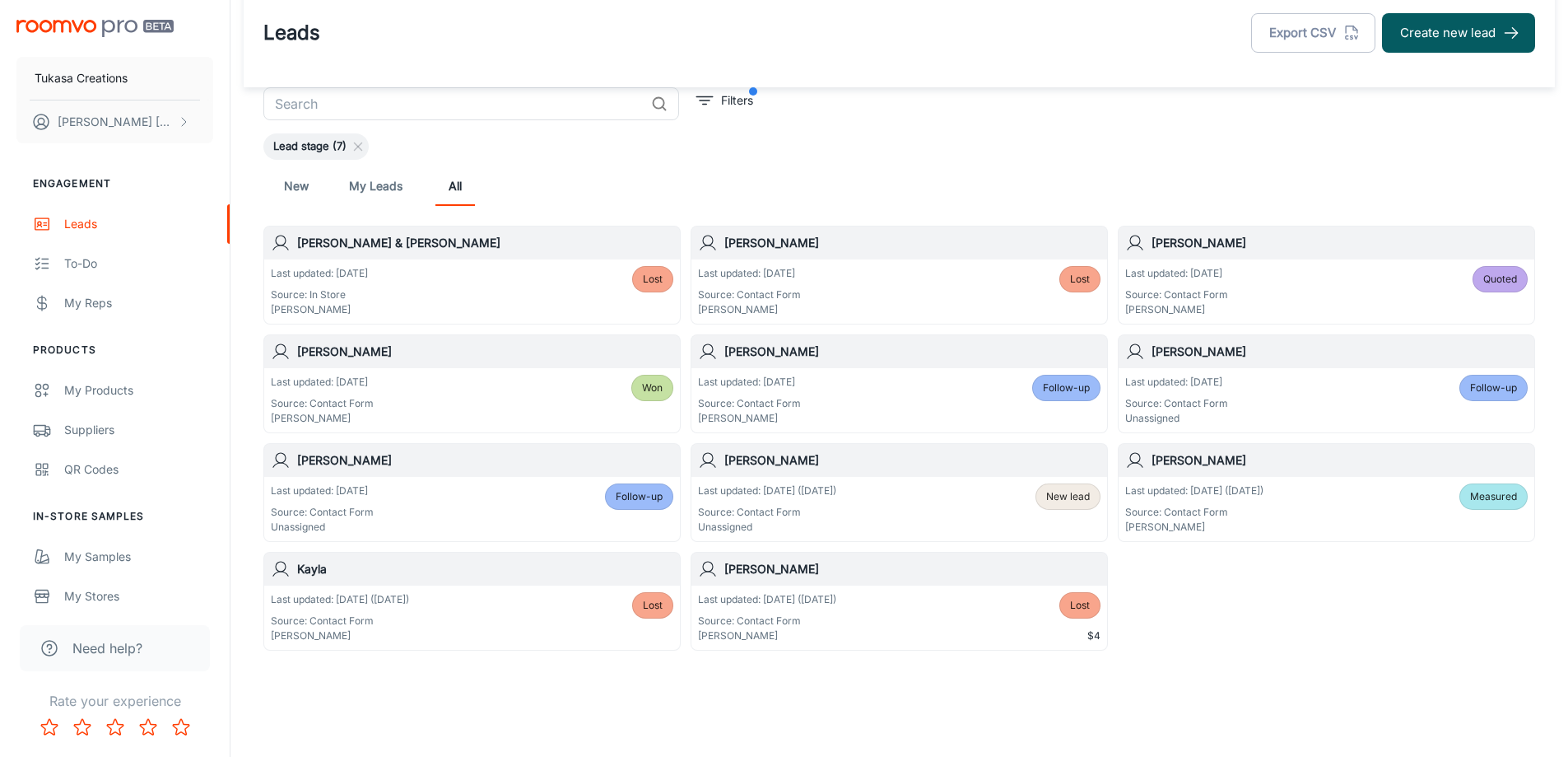
scroll to position [34, 0]
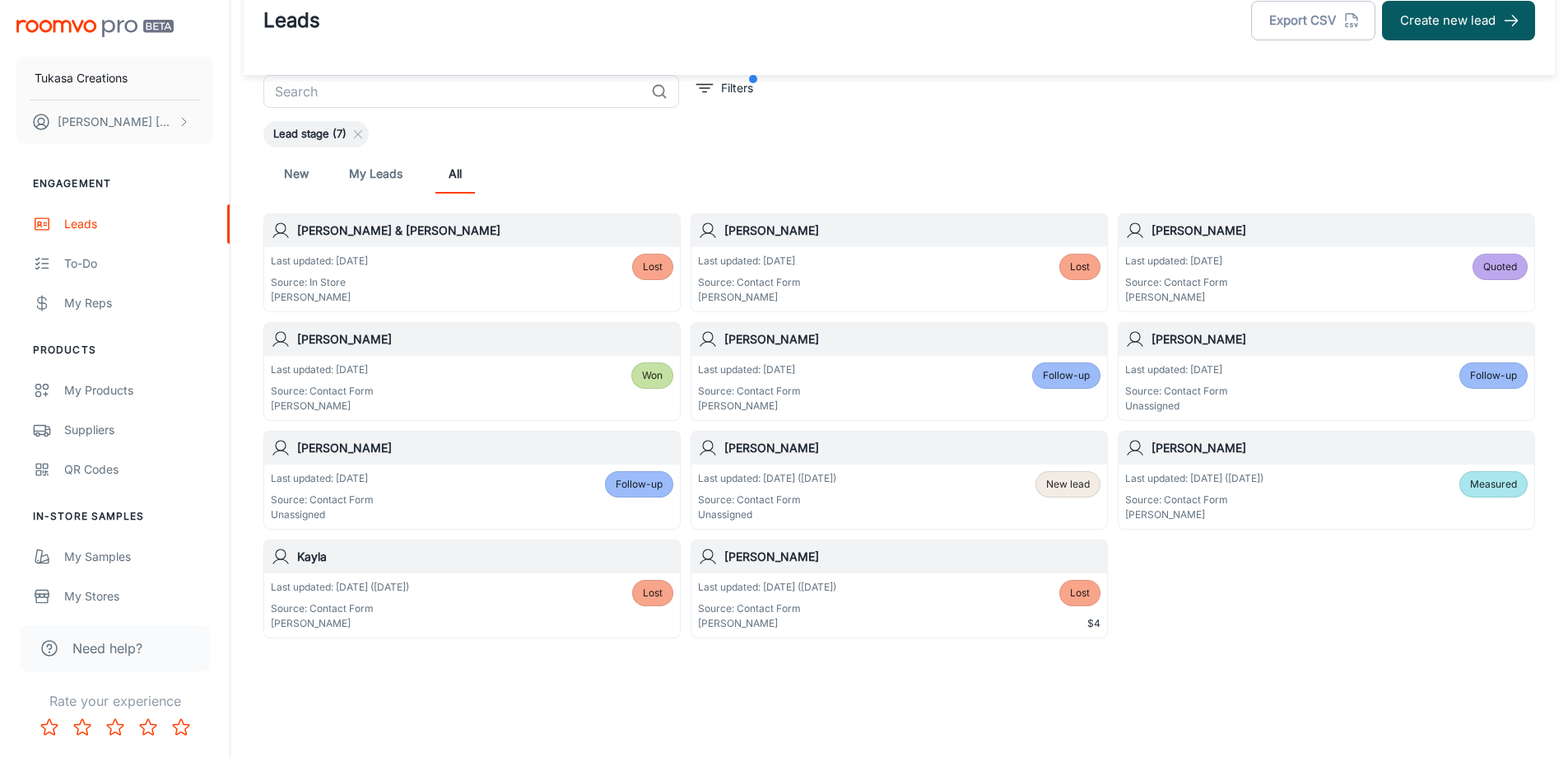
click at [1011, 457] on div "[PERSON_NAME]" at bounding box center [899, 448] width 416 height 33
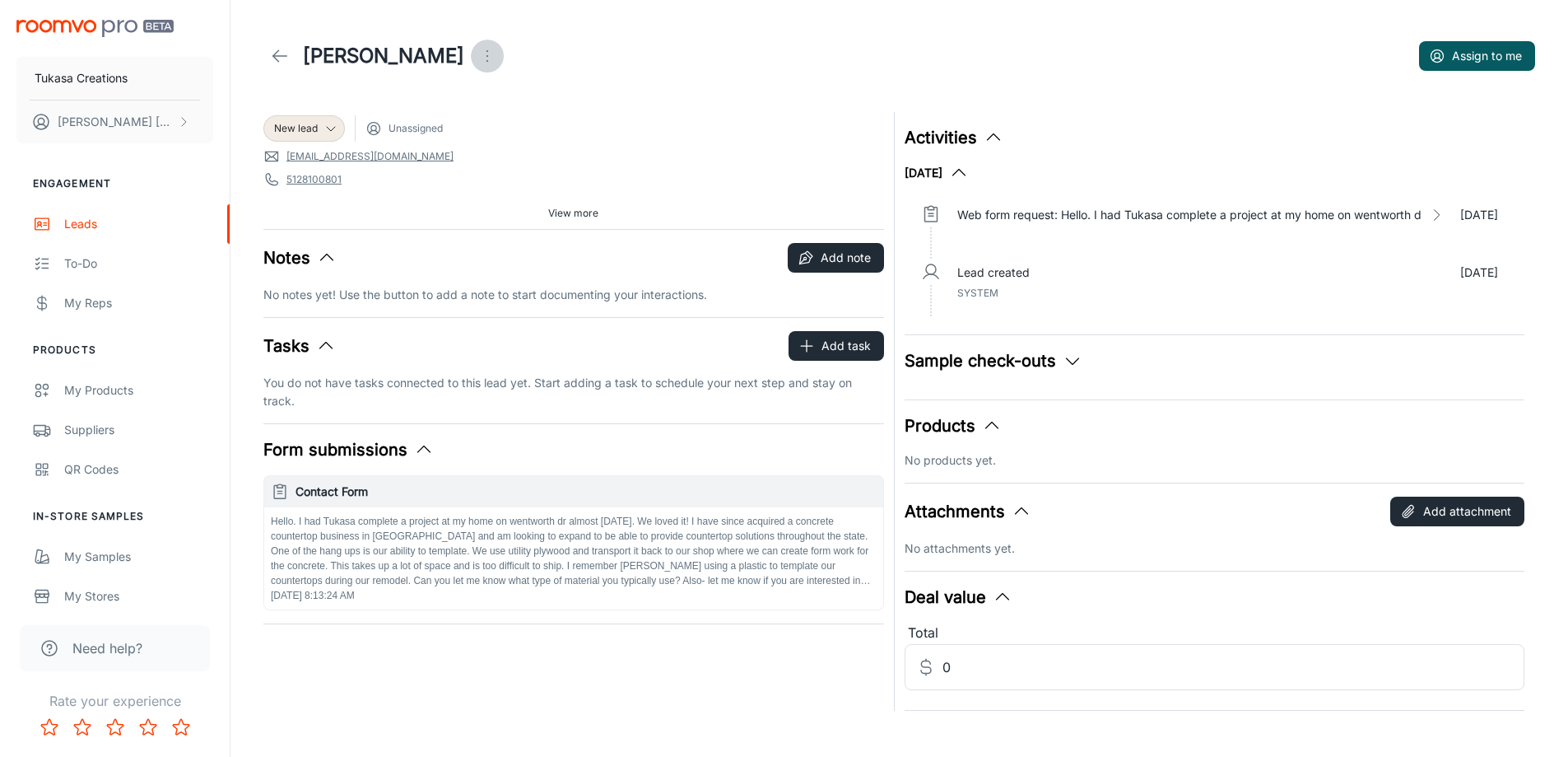
click at [477, 65] on icon "Open menu" at bounding box center [487, 56] width 20 height 20
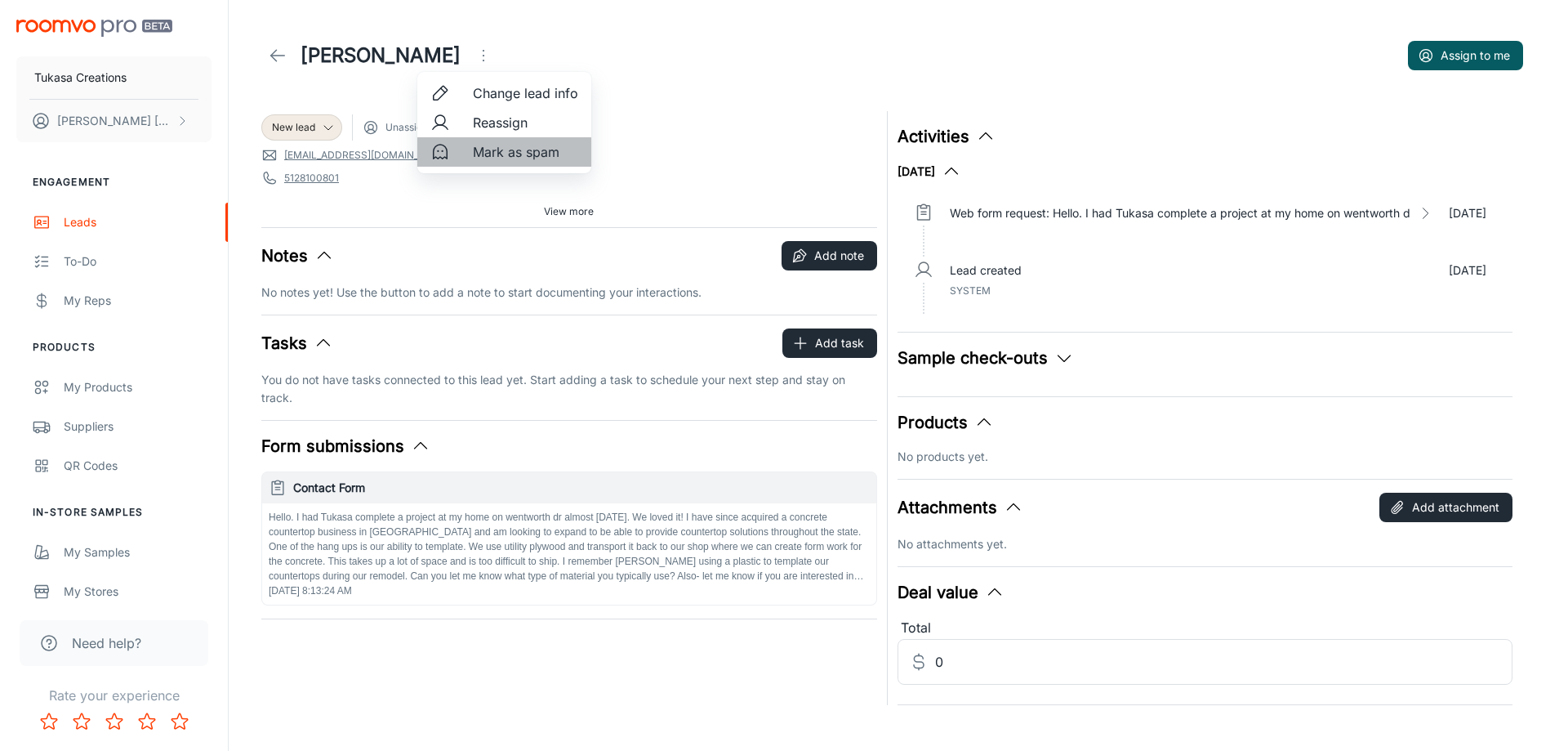
click at [459, 159] on div at bounding box center [445, 152] width 30 height 20
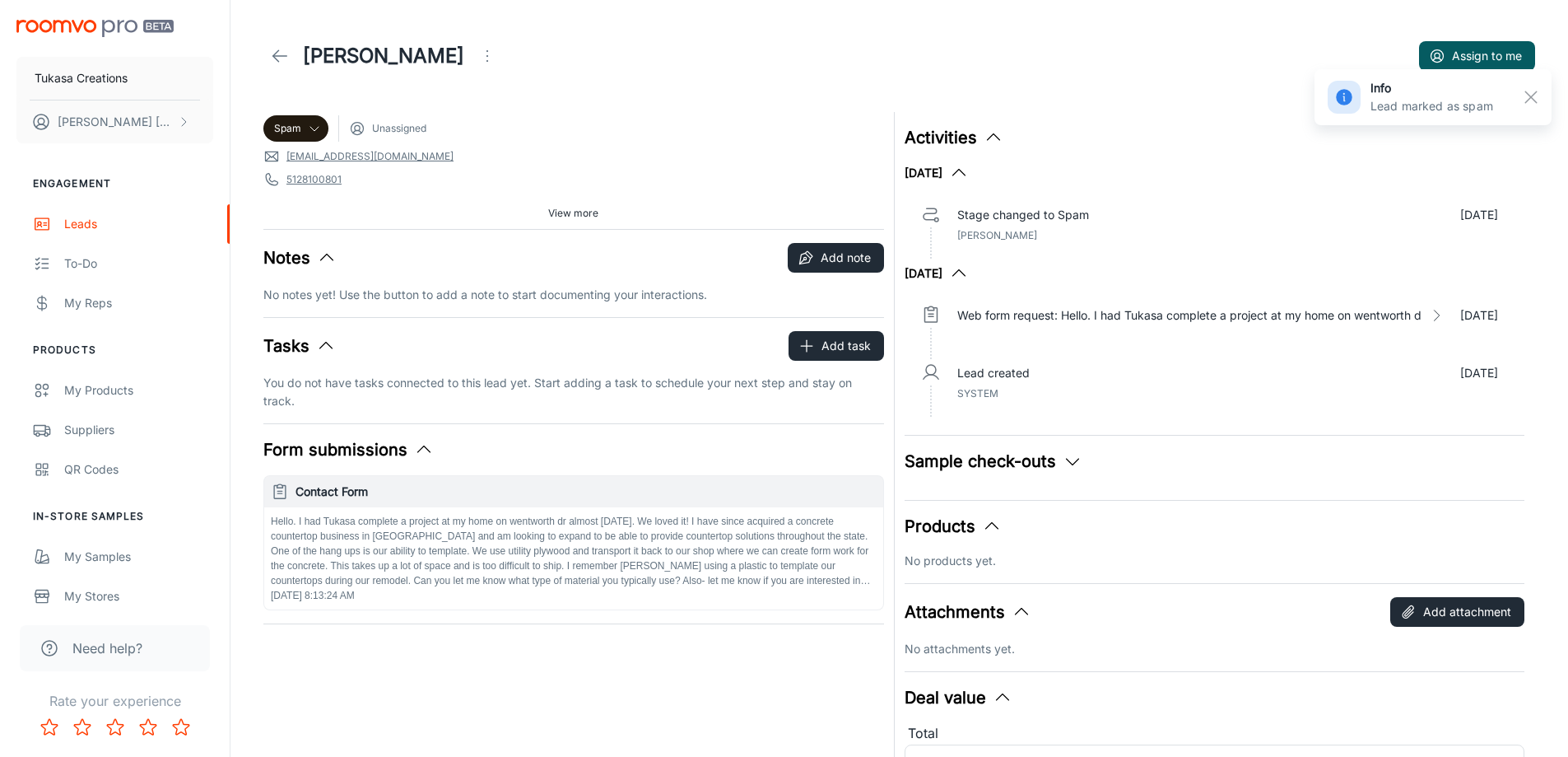
click at [280, 49] on icon at bounding box center [279, 56] width 20 height 20
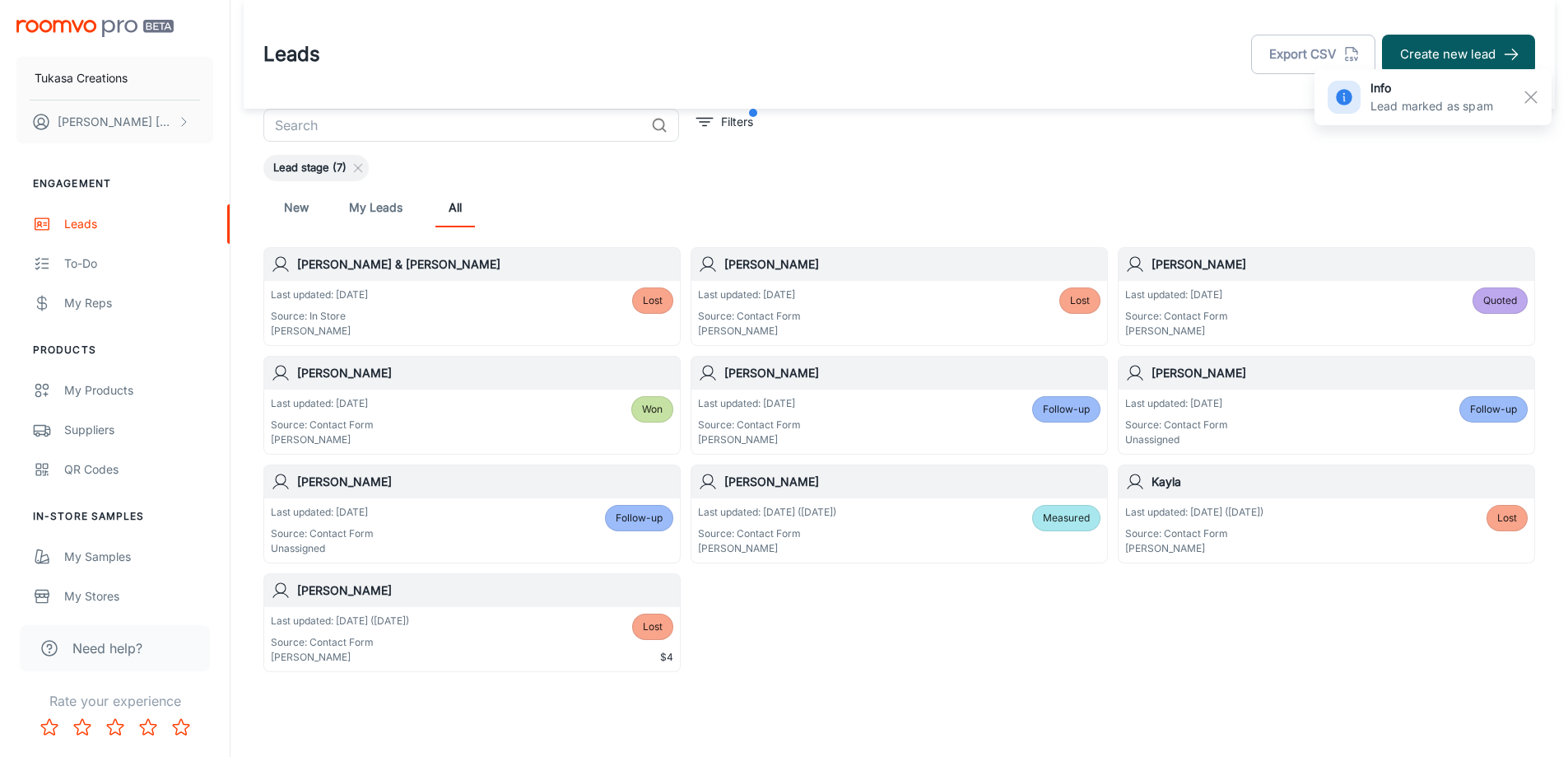
scroll to position [34, 0]
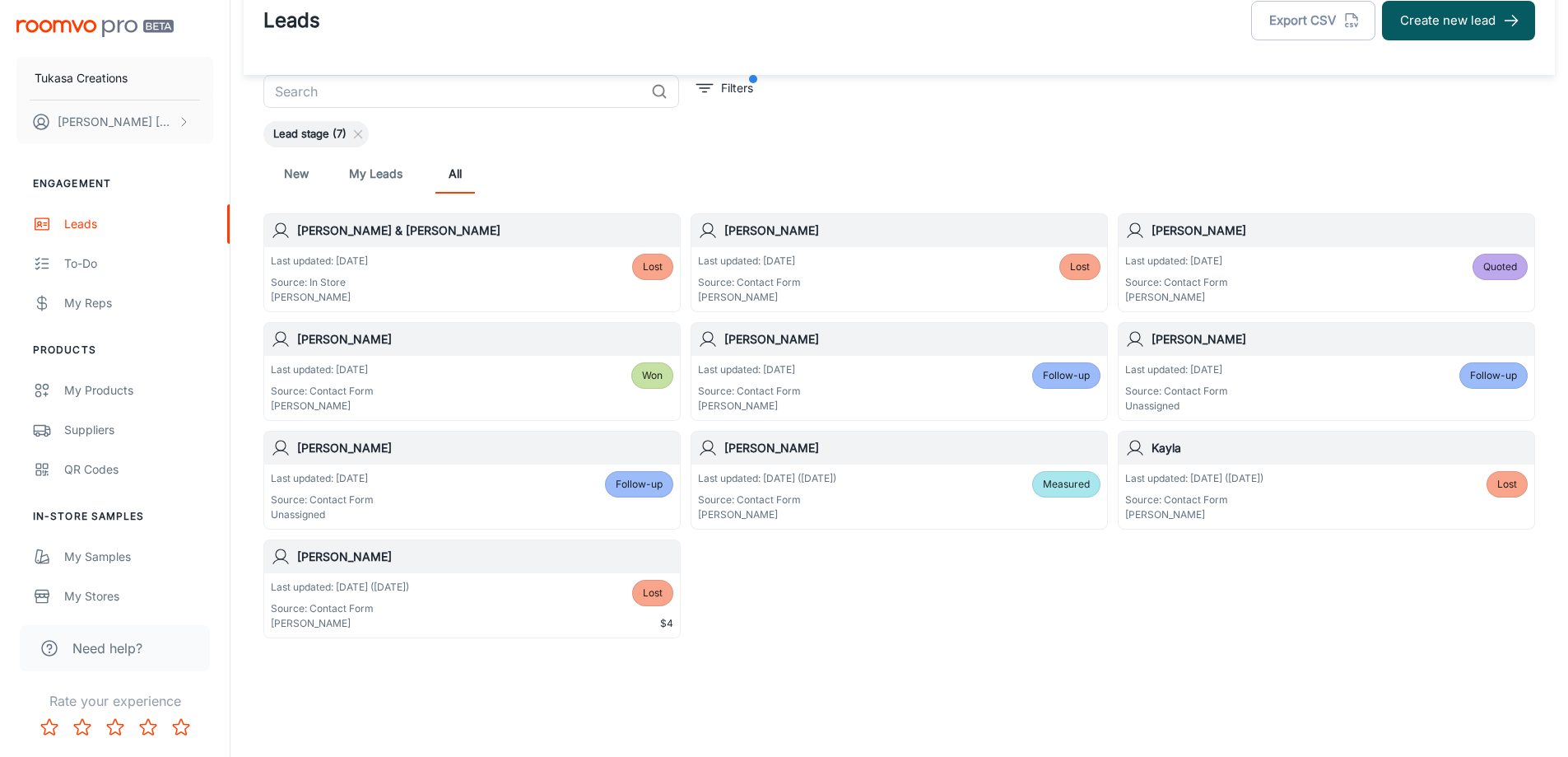
click at [750, 451] on h6 "[PERSON_NAME]" at bounding box center [912, 448] width 376 height 18
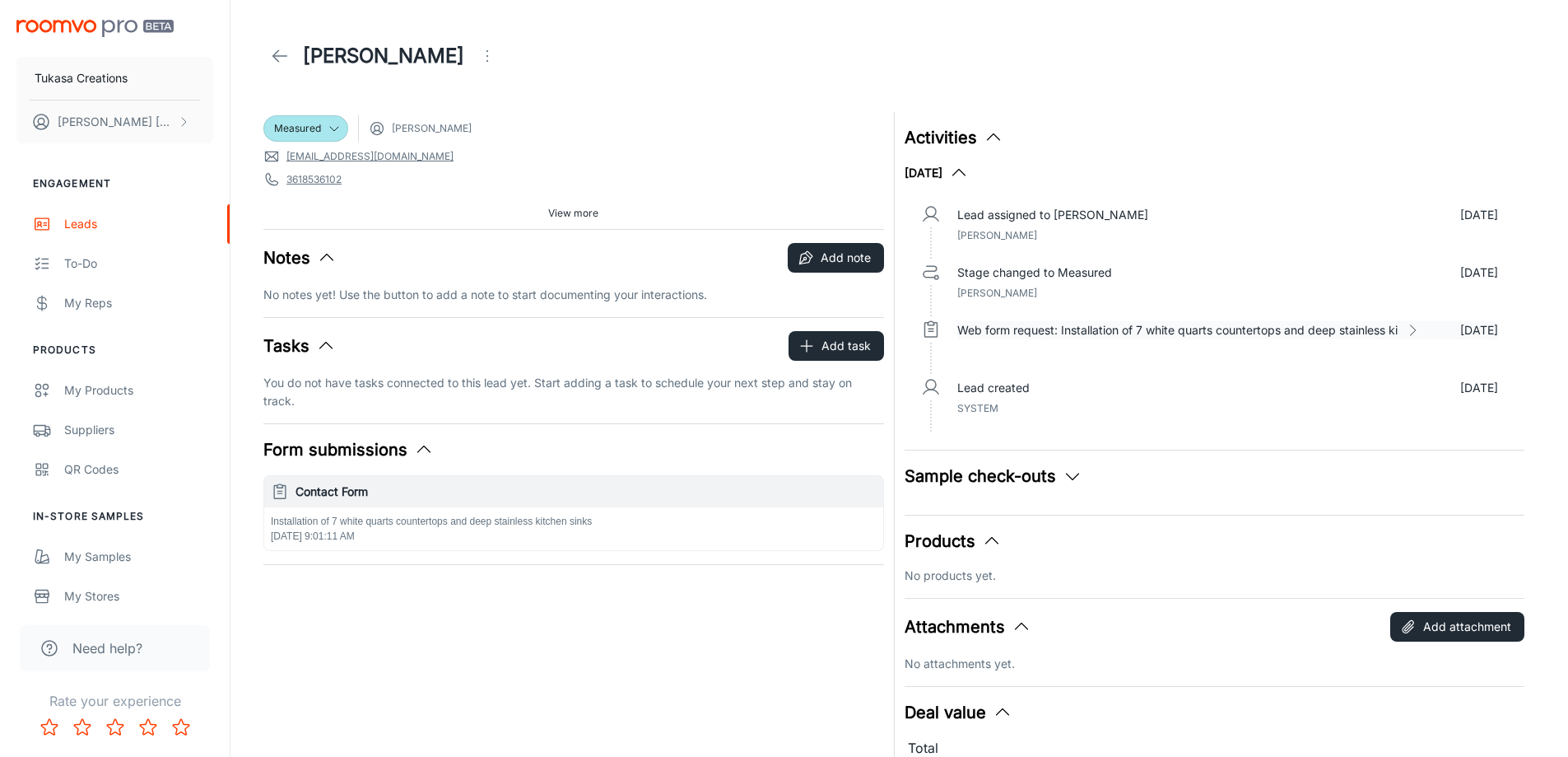
click at [1132, 323] on p "Web form request: Installation of 7 white quarts countertops and deep stainless…" at bounding box center [1176, 329] width 440 height 18
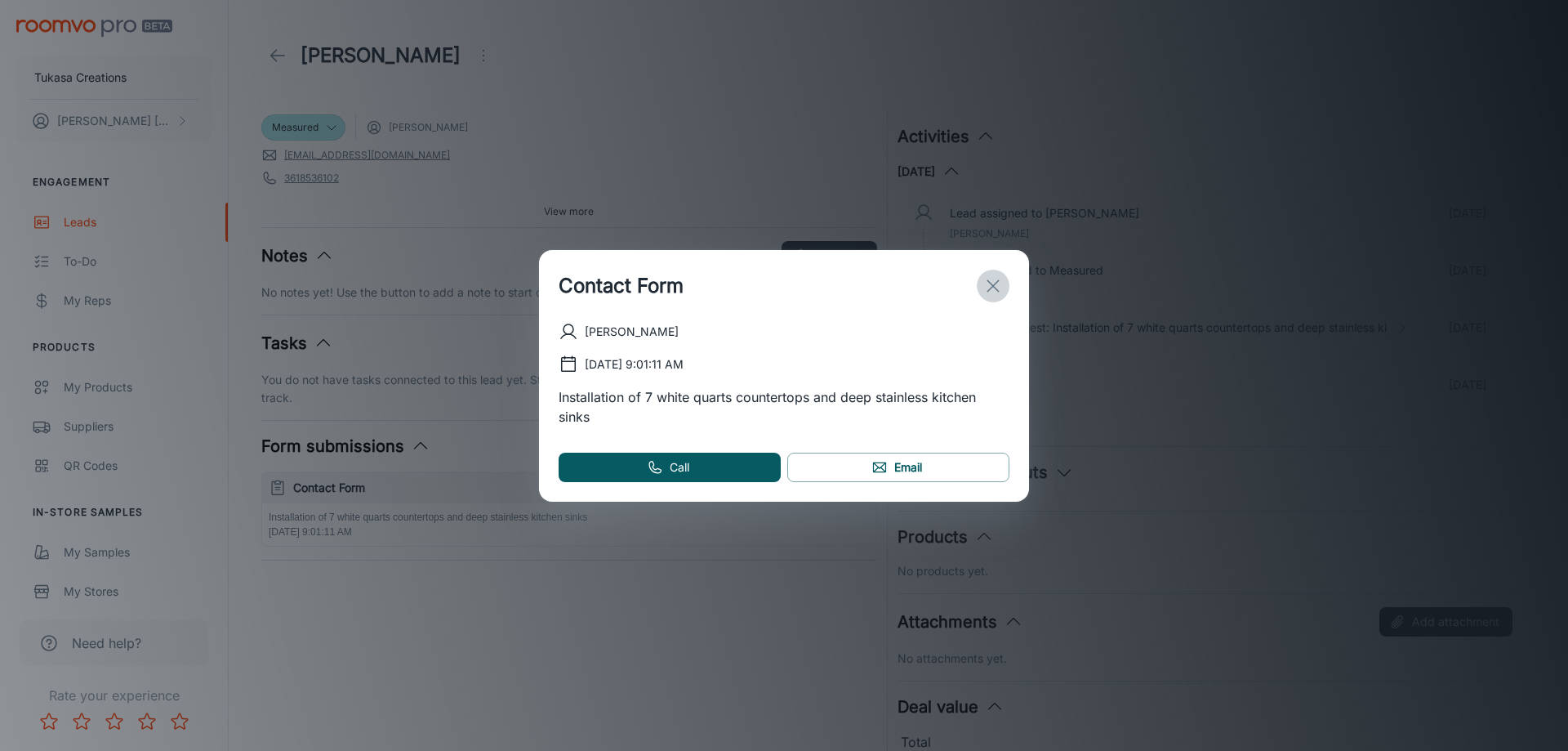
click at [999, 280] on icon "exit" at bounding box center [993, 286] width 20 height 20
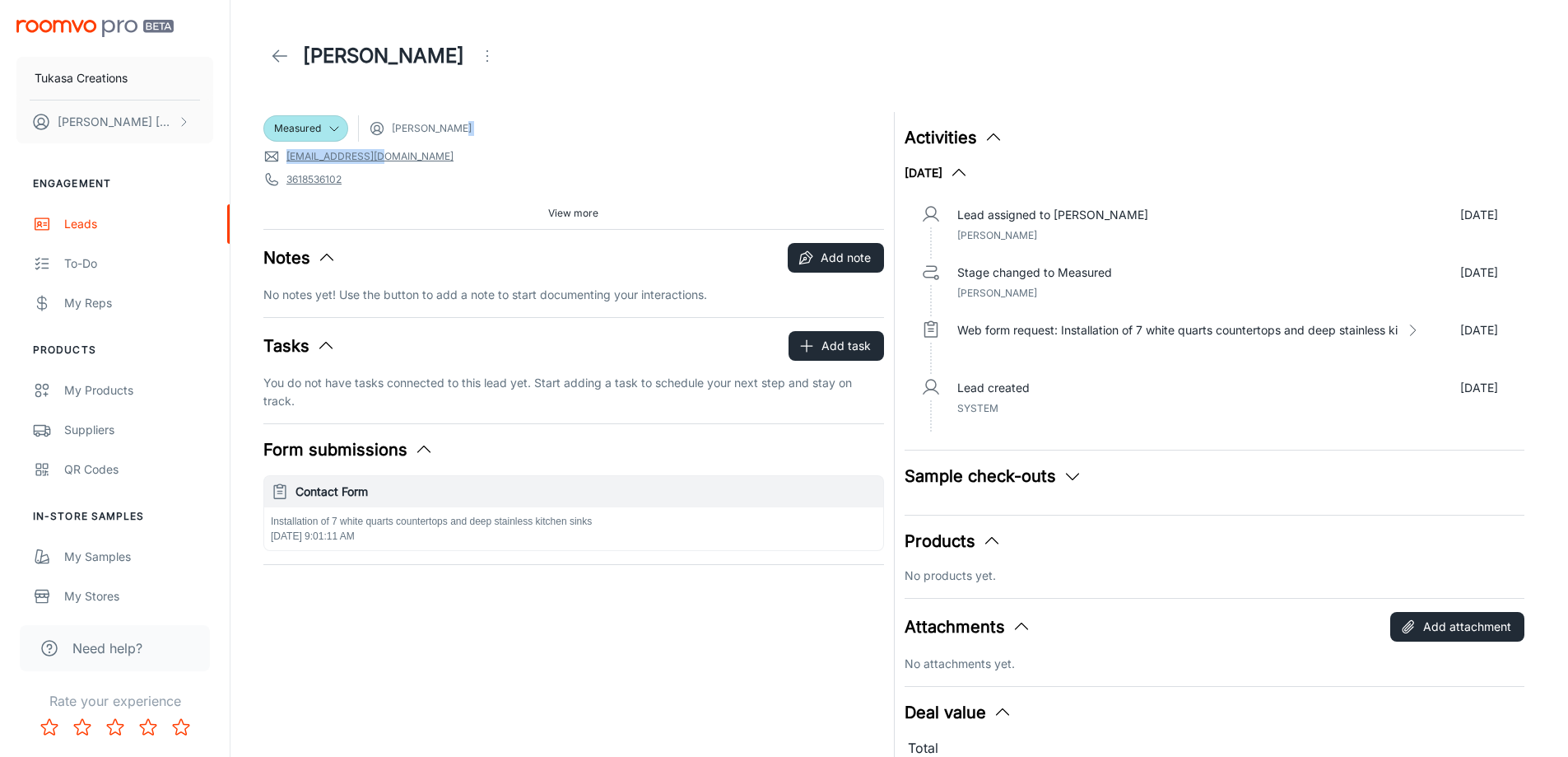
drag, startPoint x: 806, startPoint y: 143, endPoint x: 791, endPoint y: 140, distance: 15.3
click at [806, 144] on div "Measured [PERSON_NAME] [EMAIL_ADDRESS][DOMAIN_NAME] 3618536102 78401 Source: Co…" at bounding box center [574, 170] width 621 height 117
drag, startPoint x: 547, startPoint y: 113, endPoint x: 358, endPoint y: 122, distance: 189.2
click at [544, 113] on div "Measured [PERSON_NAME] [EMAIL_ADDRESS][DOMAIN_NAME] 3618536102 78401 Source: Co…" at bounding box center [574, 170] width 621 height 117
click at [806, 258] on circle "button" at bounding box center [804, 258] width 3 height 3
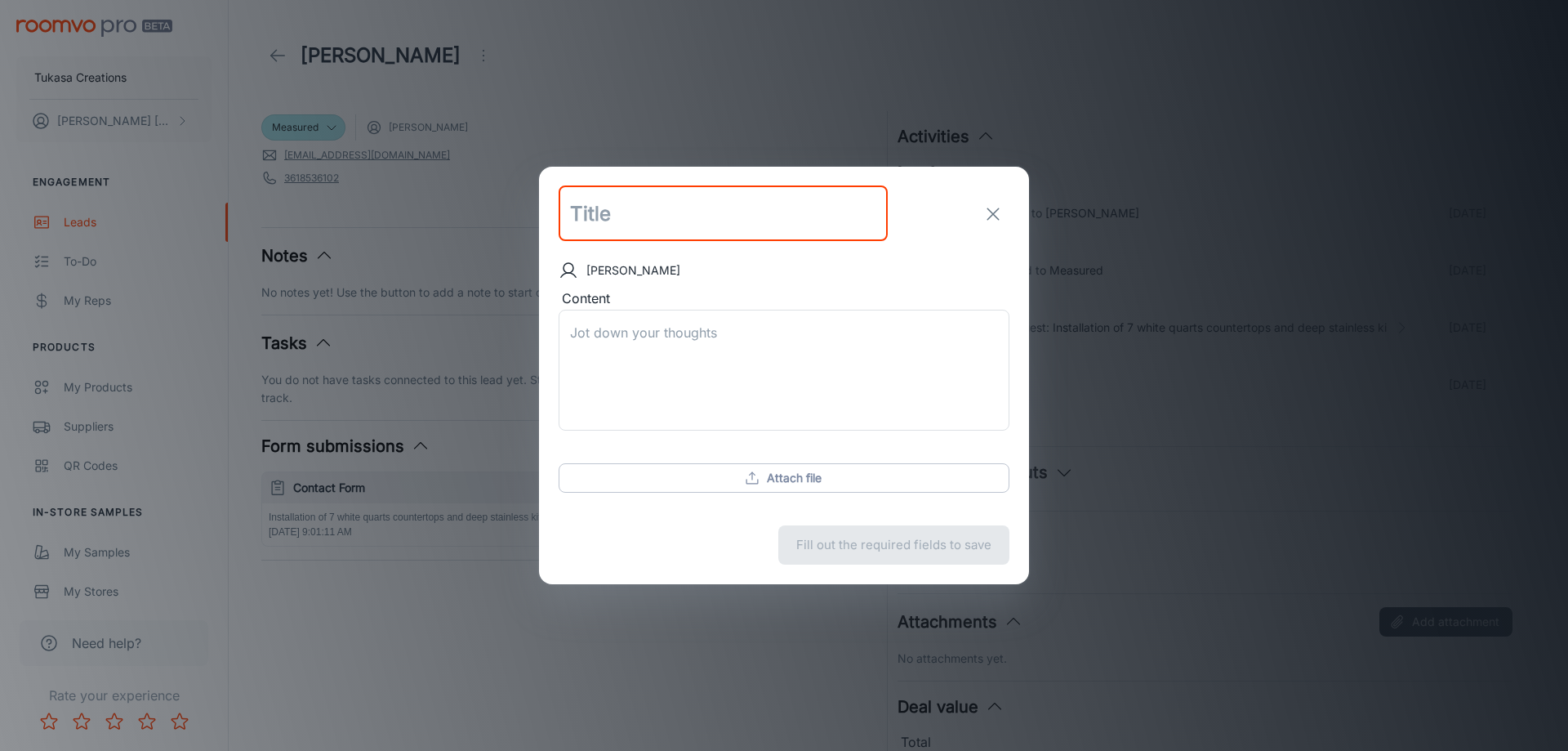
click at [668, 216] on input "text" at bounding box center [723, 214] width 330 height 55
type input "Follow-Up"
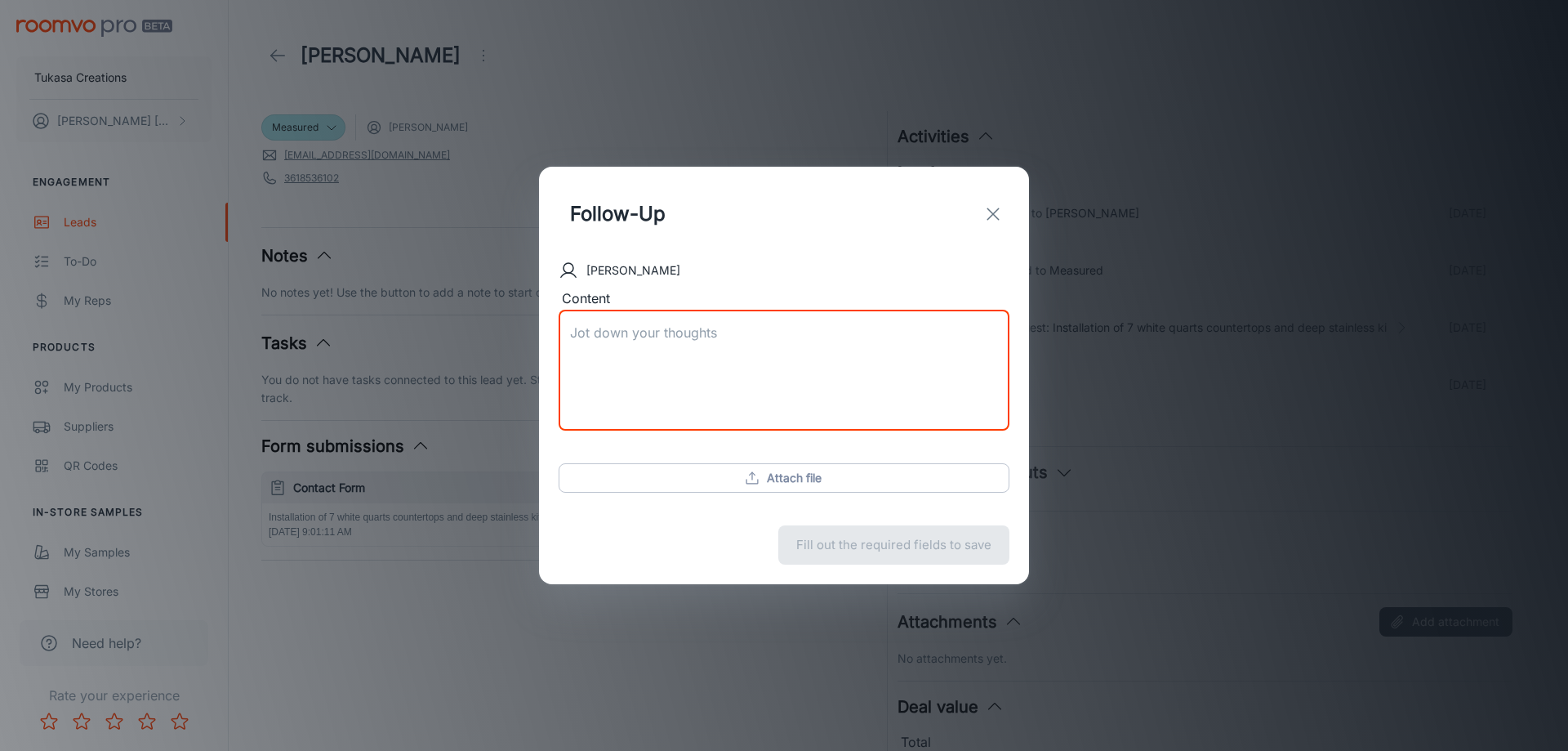
click at [683, 324] on textarea "Content" at bounding box center [784, 371] width 428 height 94
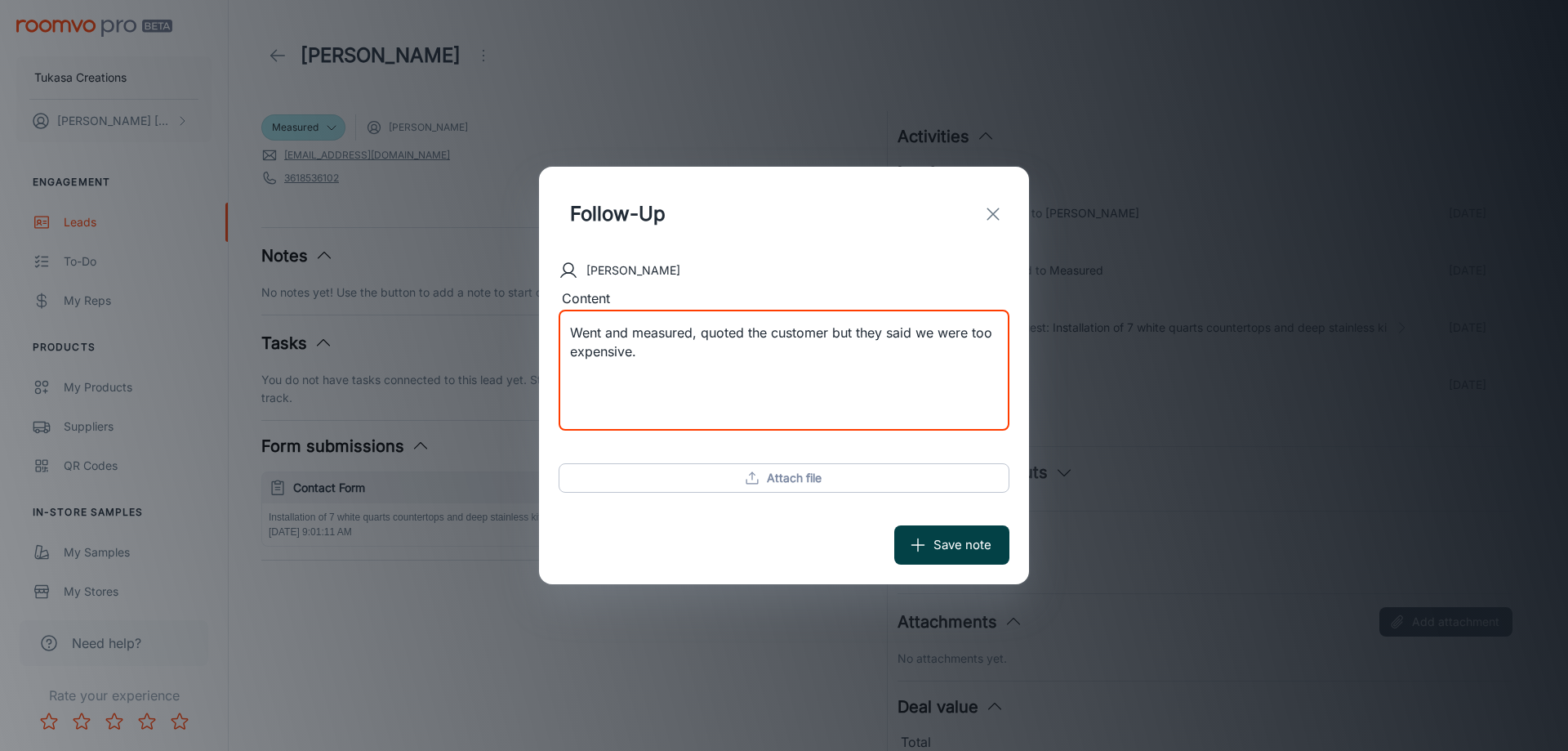
type textarea "Went and measured, quoted the customer but they said we were too expensive."
click at [961, 556] on button "Save note" at bounding box center [952, 545] width 116 height 39
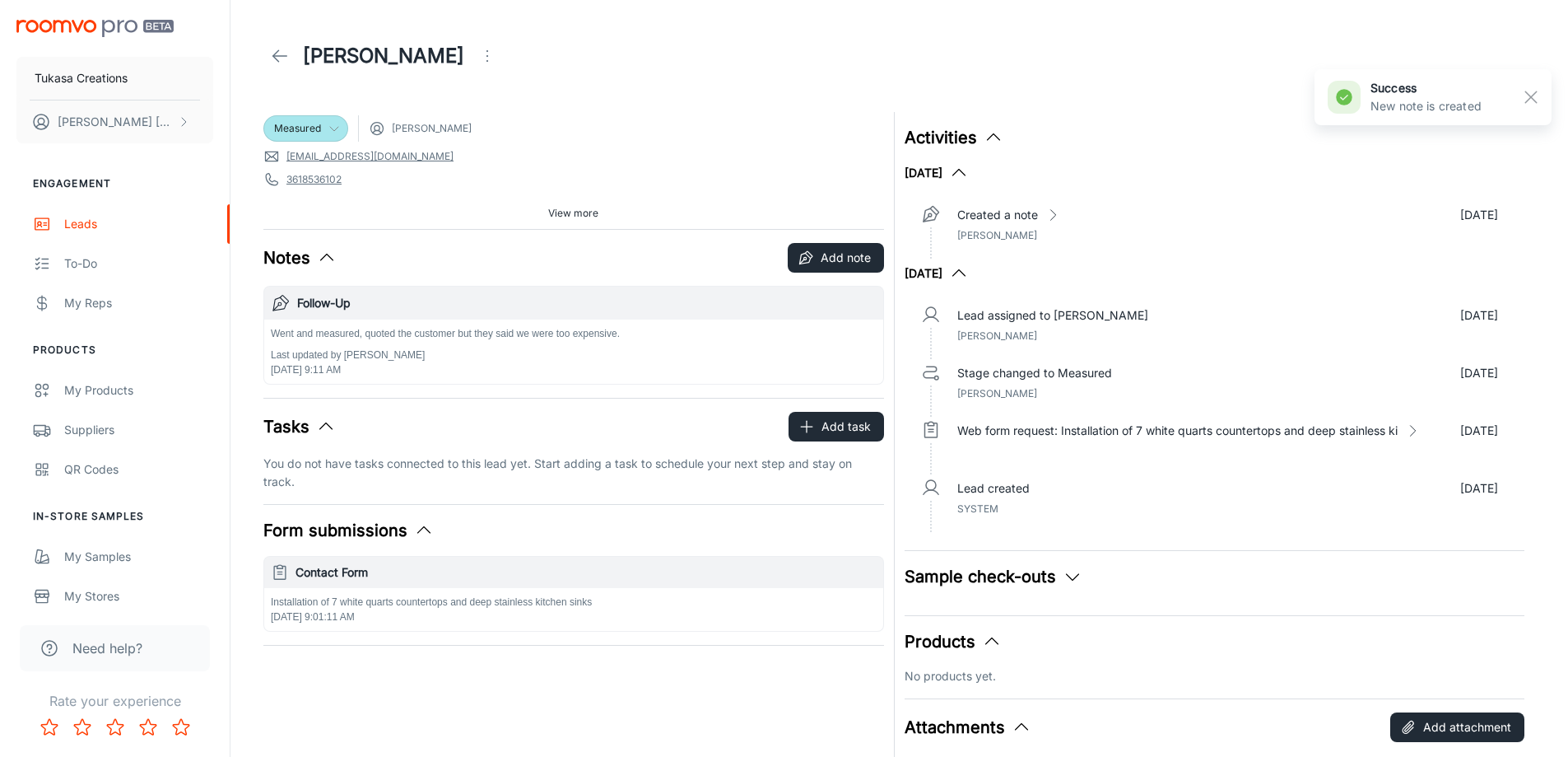
click at [327, 123] on icon at bounding box center [334, 129] width 13 height 13
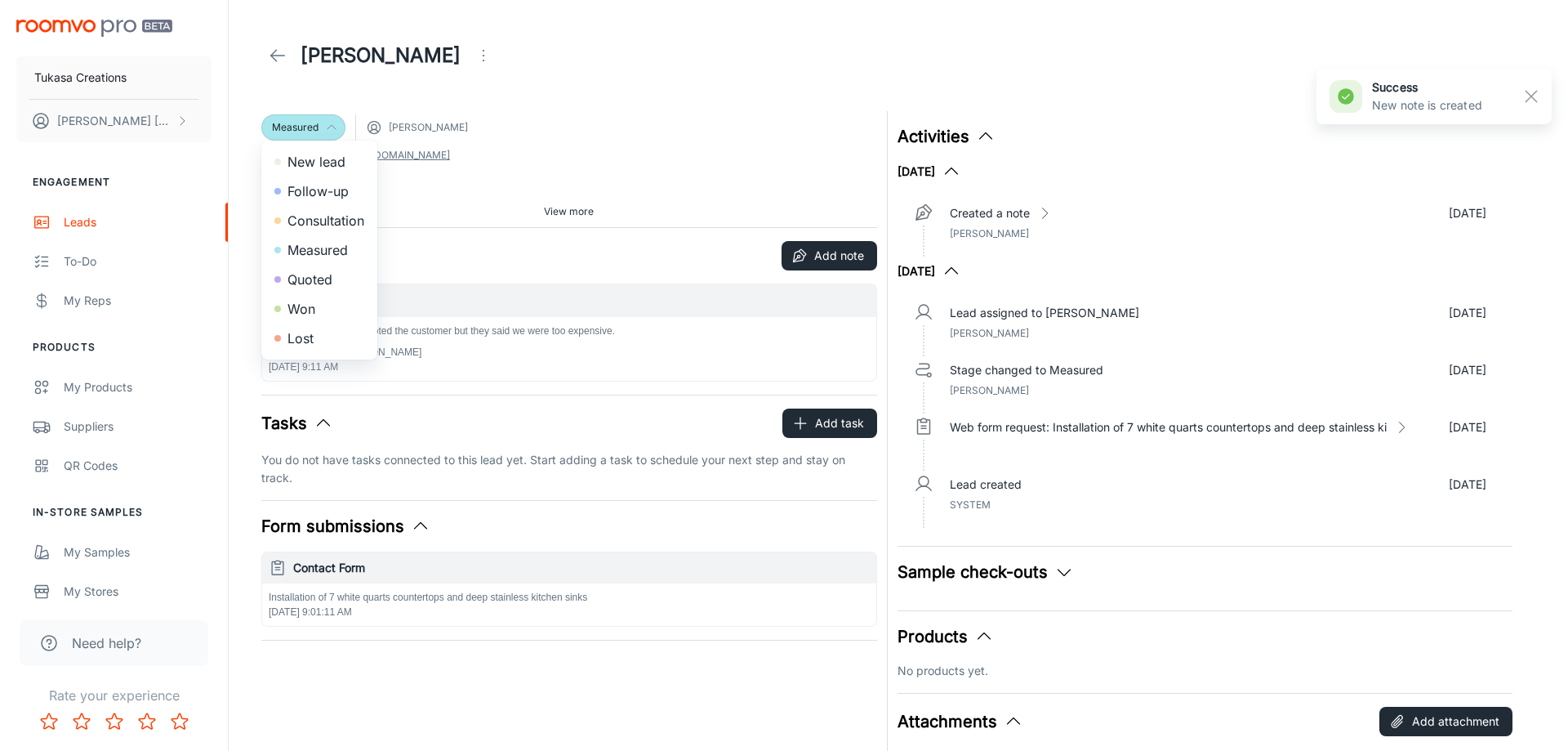
click at [327, 334] on li "Lost" at bounding box center [319, 338] width 116 height 30
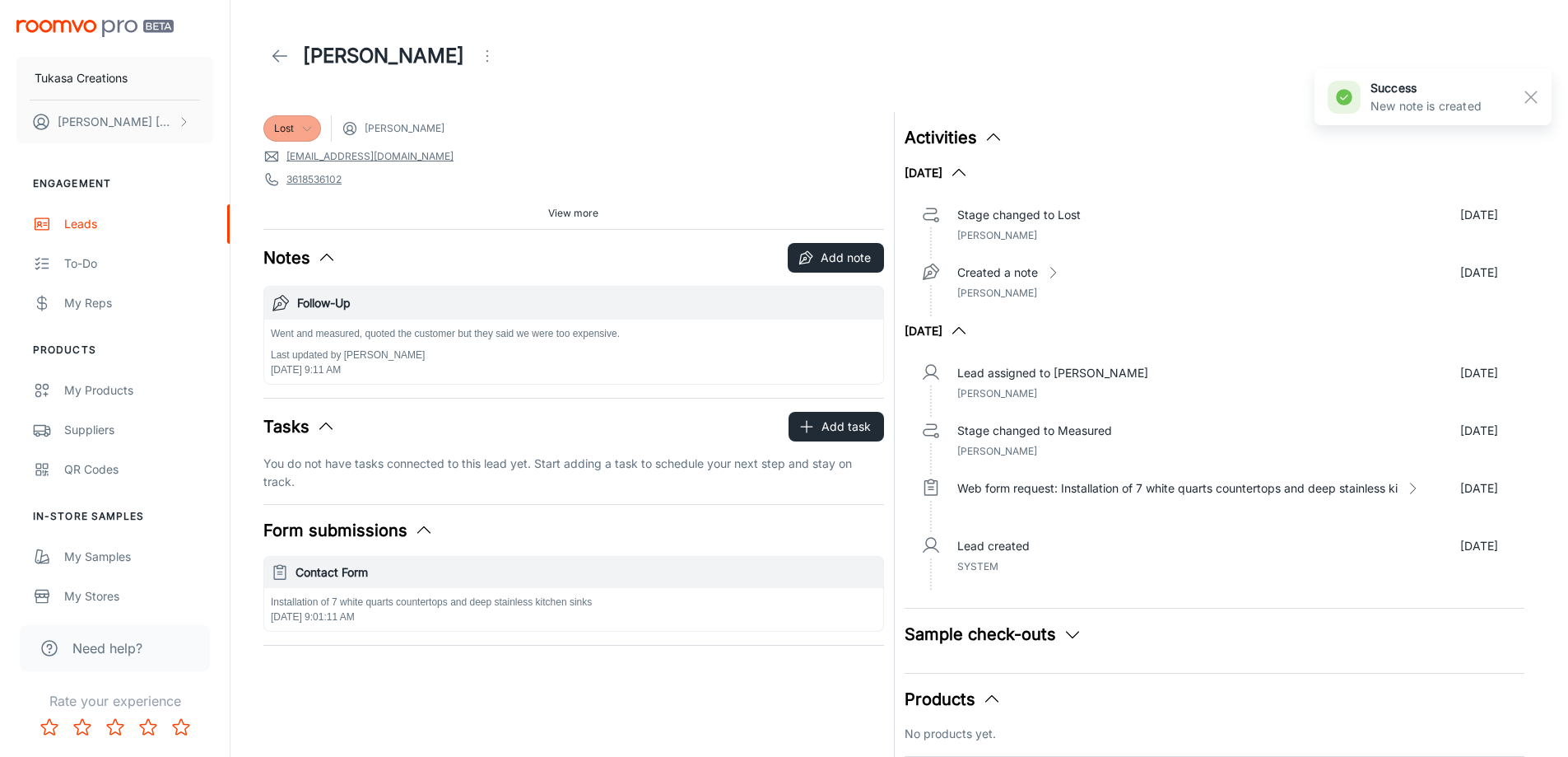
click at [270, 56] on link at bounding box center [280, 56] width 33 height 33
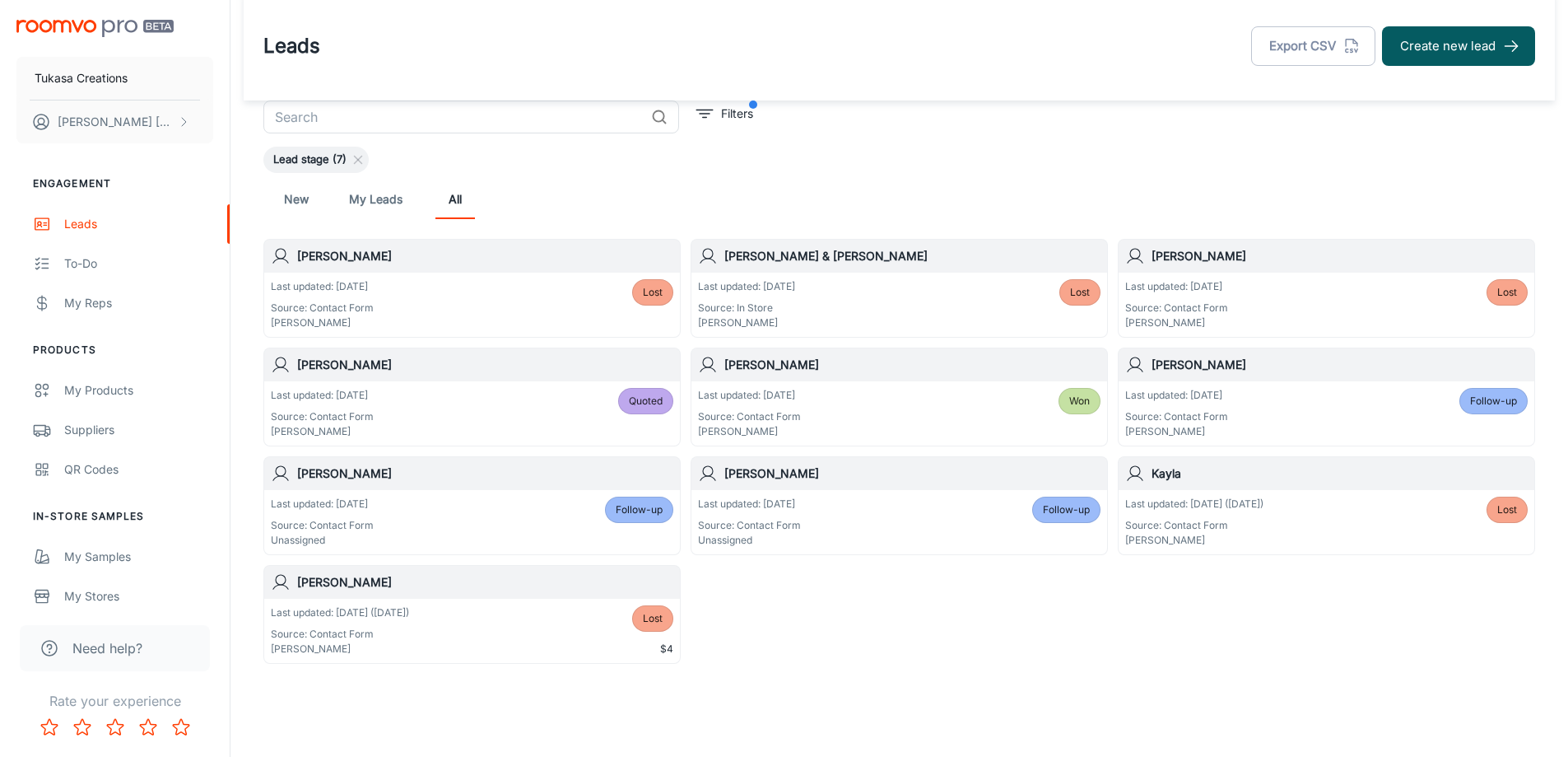
scroll to position [34, 0]
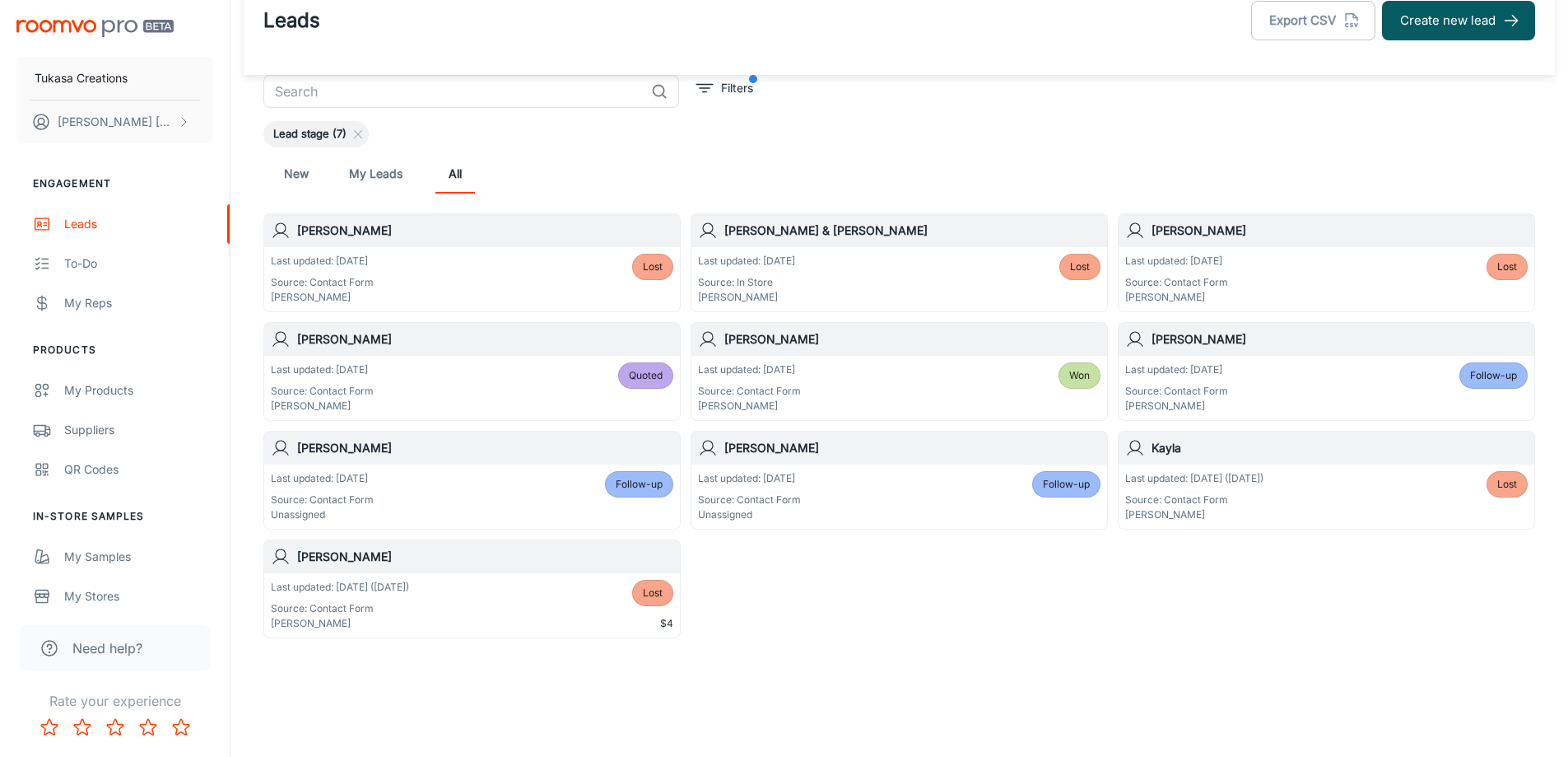
click at [499, 475] on div "Last updated: [DATE] Source: Contact Form Unassigned Follow-up" at bounding box center [472, 496] width 402 height 51
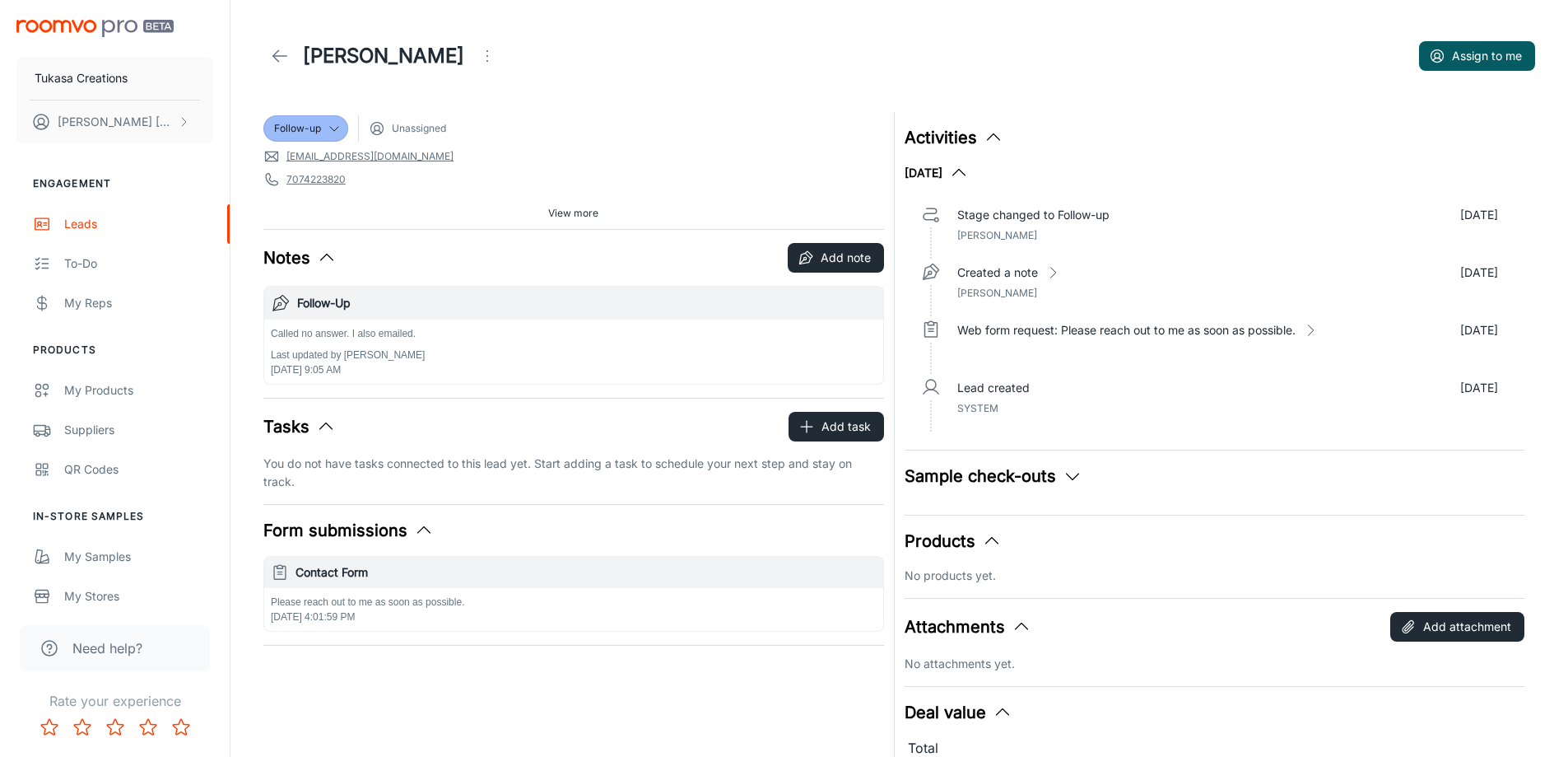
click at [497, 60] on icon "Open menu" at bounding box center [487, 56] width 20 height 20
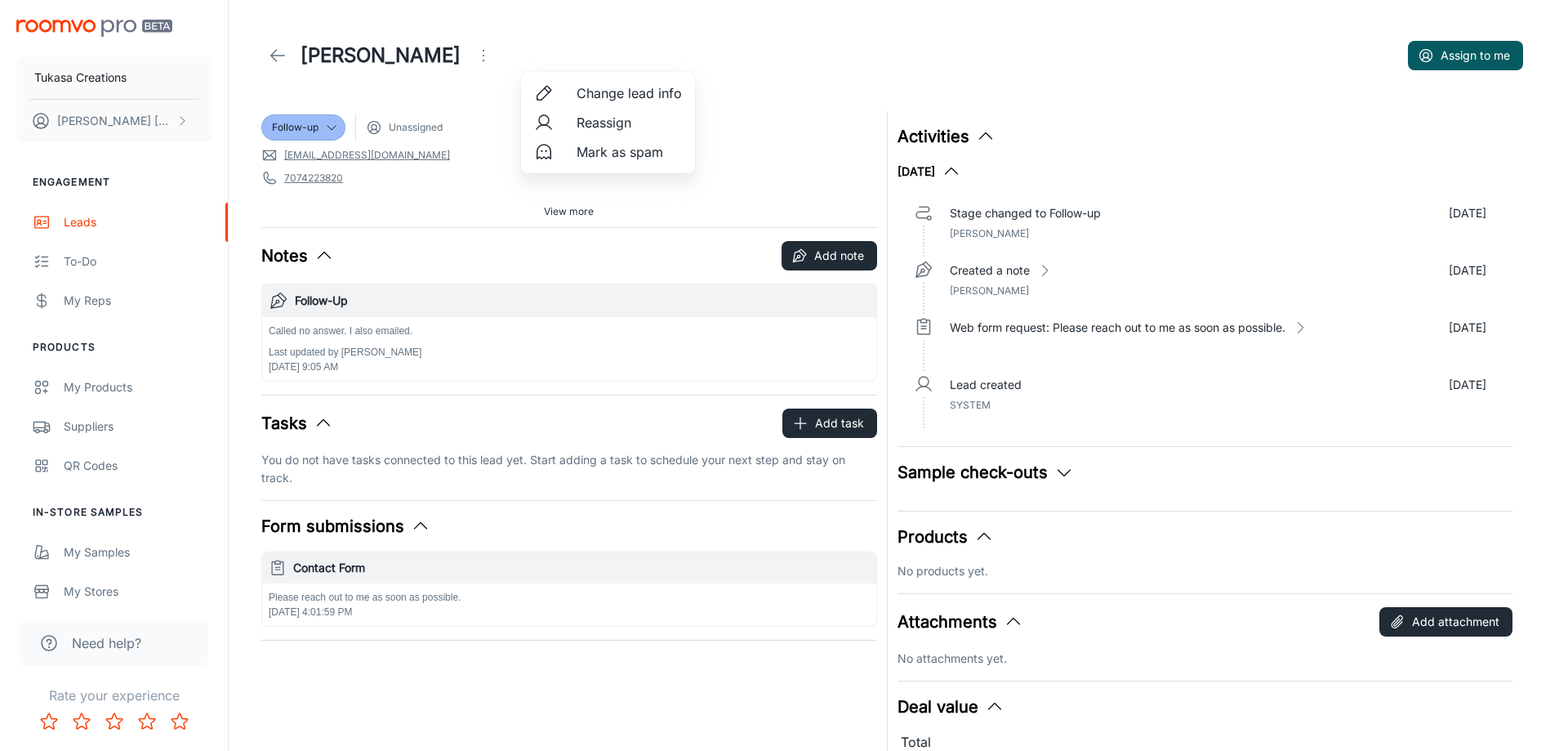
click at [548, 150] on icon at bounding box center [544, 152] width 20 height 20
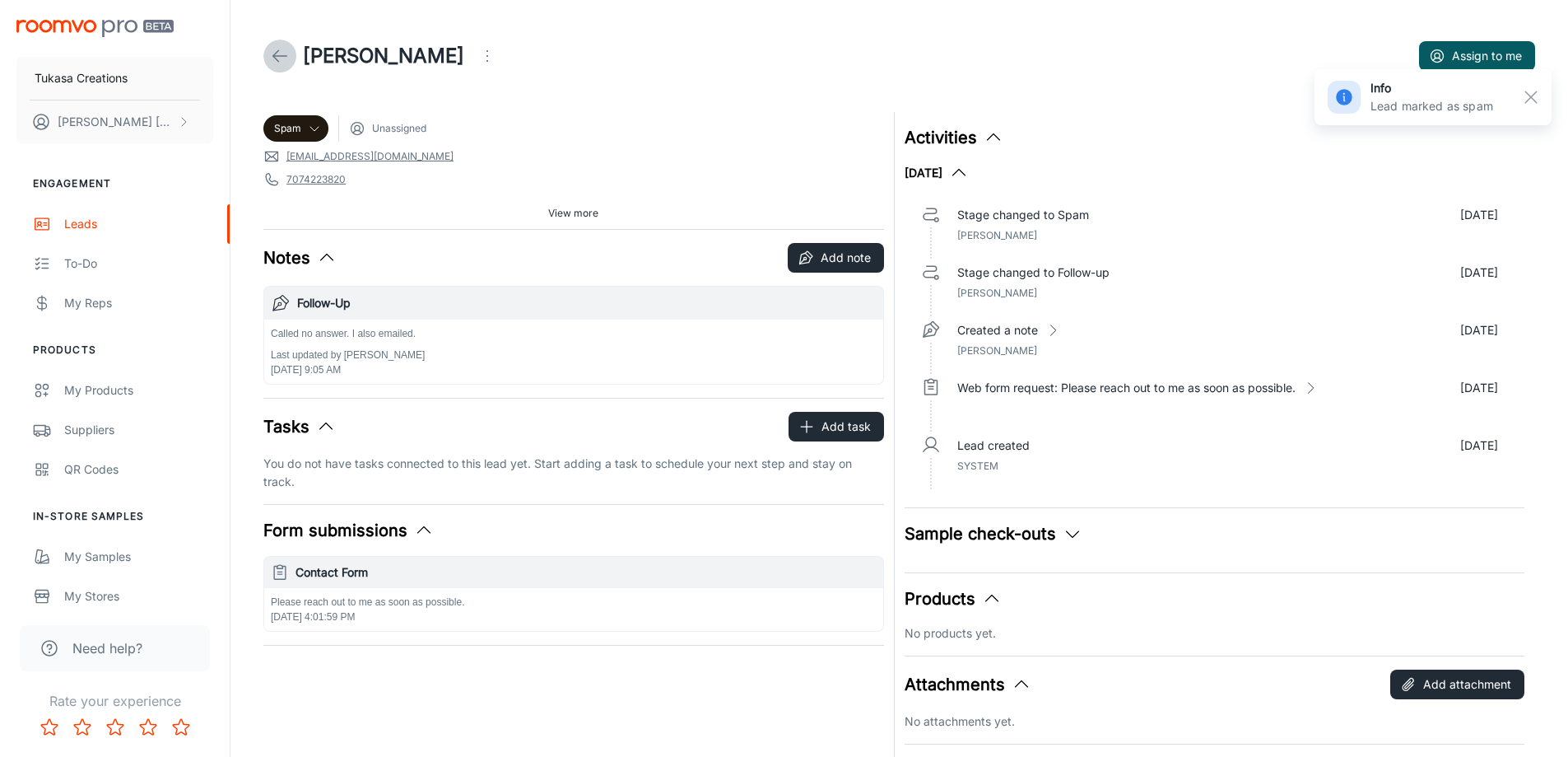
click at [282, 54] on icon at bounding box center [279, 56] width 20 height 20
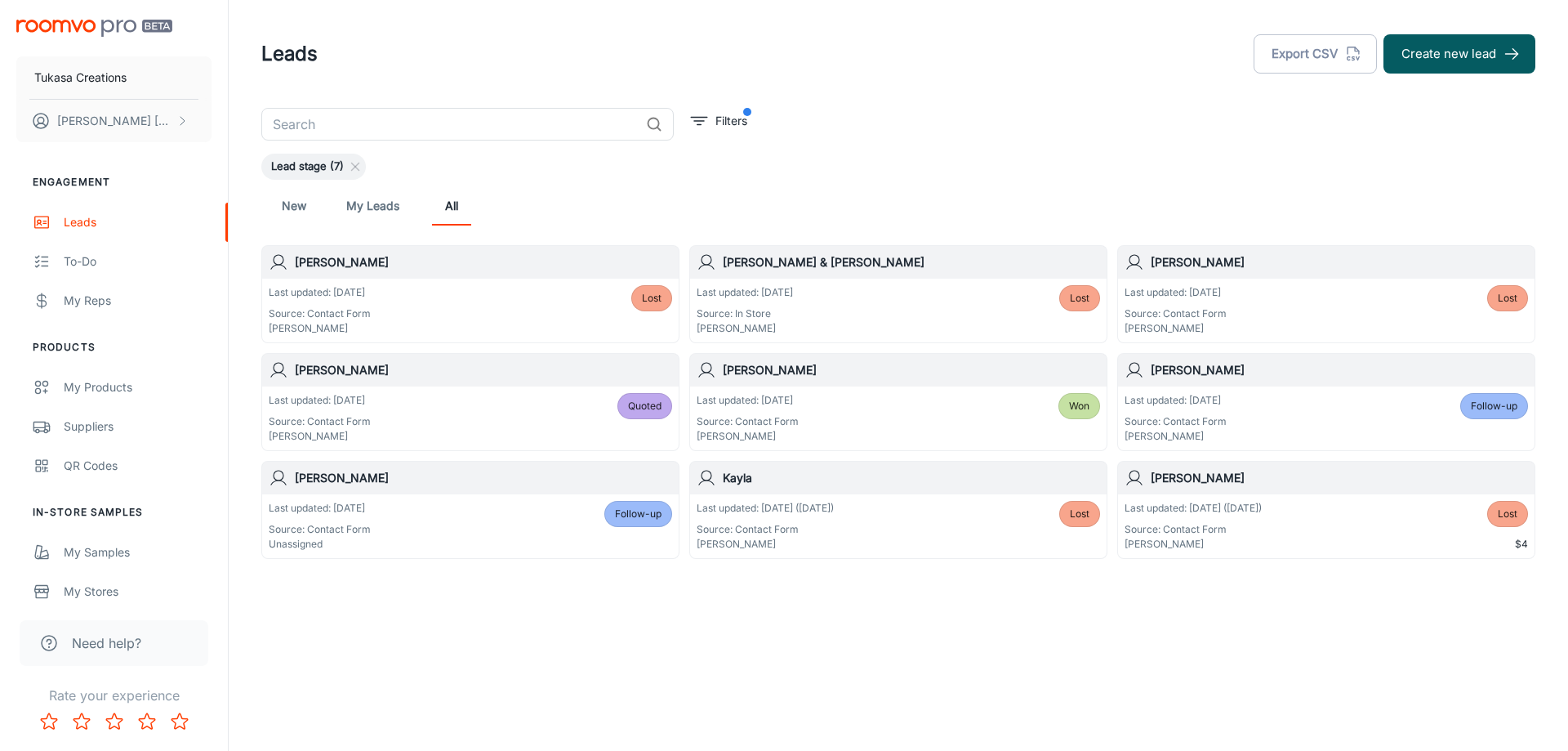
click at [762, 182] on div "New My Leads All" at bounding box center [899, 205] width 1275 height 53
